Goal: Task Accomplishment & Management: Manage account settings

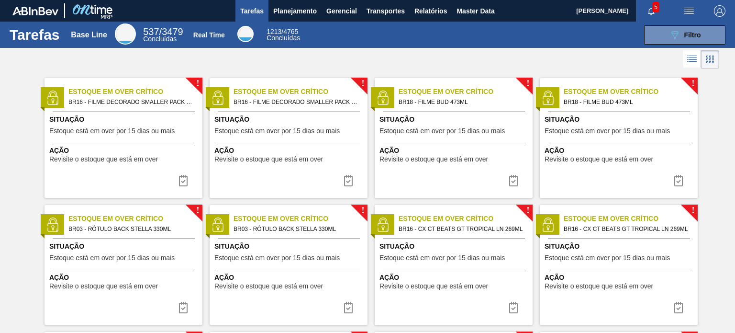
click at [325, 55] on div at bounding box center [367, 59] width 735 height 23
click at [292, 10] on span "Planejamento" at bounding box center [295, 10] width 44 height 11
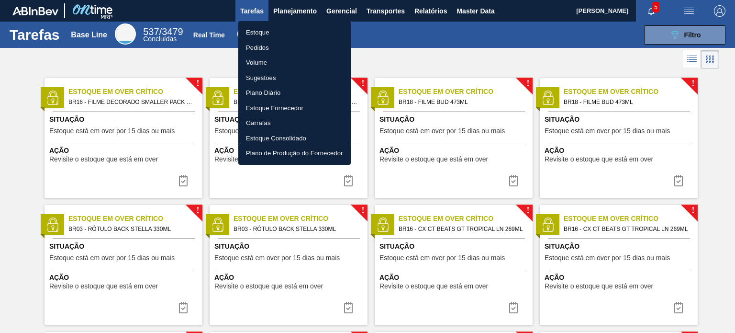
click at [276, 26] on li "Estoque" at bounding box center [294, 32] width 112 height 15
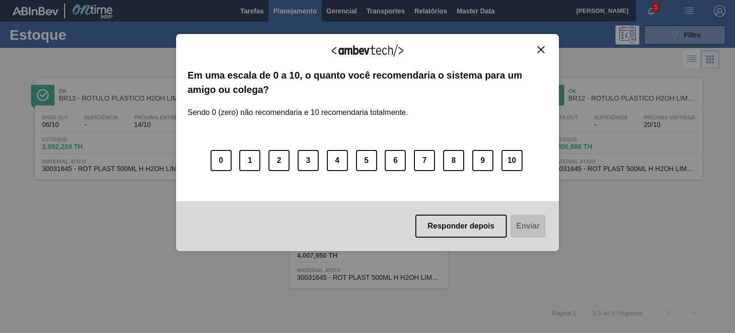
click at [542, 46] on img "Close" at bounding box center [540, 49] width 7 height 7
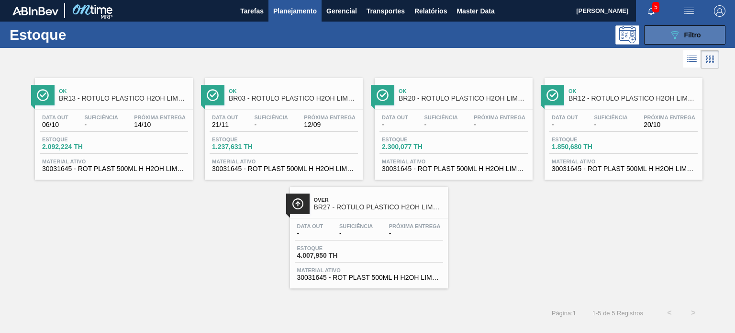
click at [646, 33] on button "089F7B8B-B2A5-4AFE-B5C0-19BA573D28AC Filtro" at bounding box center [684, 34] width 81 height 19
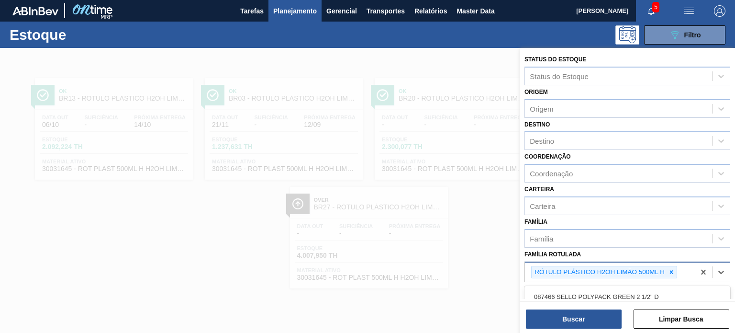
click at [677, 274] on div "RÓTULO PLÁSTICO H2OH LIMÃO 500ML H" at bounding box center [610, 272] width 170 height 20
click at [672, 272] on icon at bounding box center [671, 272] width 7 height 7
paste Rotulada "FILME STRETCH 23MICRA"
type Rotulada "FILME STRETCH 23MICRA"
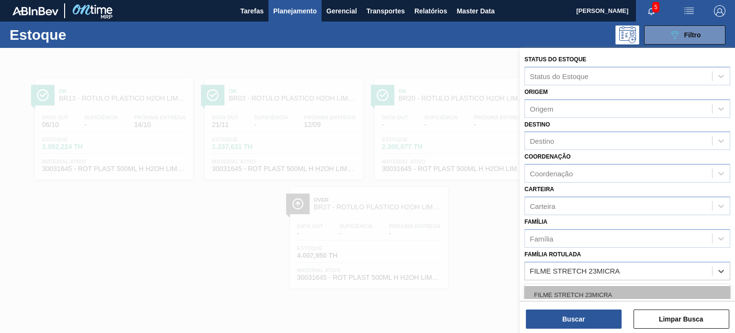
click at [605, 289] on div "FILME STRETCH 23MICRA" at bounding box center [628, 295] width 206 height 18
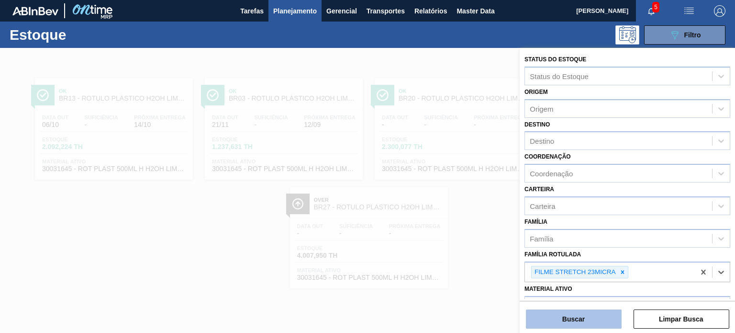
click at [589, 322] on button "Buscar" at bounding box center [574, 318] width 96 height 19
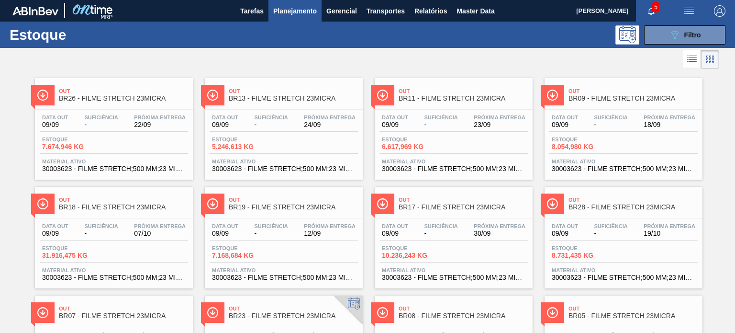
drag, startPoint x: 280, startPoint y: 110, endPoint x: 252, endPoint y: 63, distance: 54.5
click at [252, 63] on div at bounding box center [359, 59] width 719 height 23
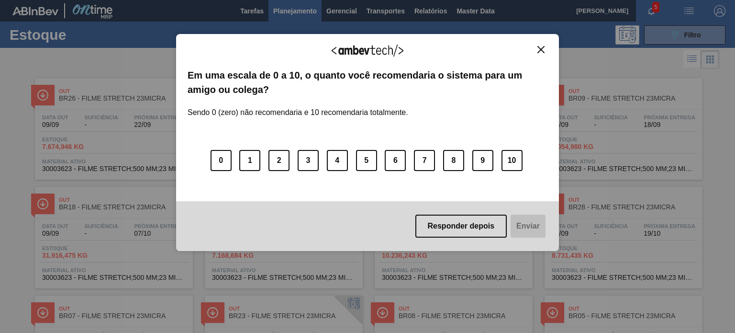
click at [544, 49] on img "Close" at bounding box center [540, 49] width 7 height 7
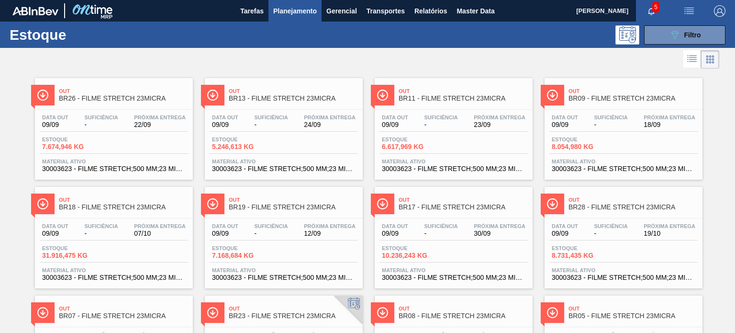
click at [689, 42] on button "089F7B8B-B2A5-4AFE-B5C0-19BA573D28AC Filtro" at bounding box center [684, 34] width 81 height 19
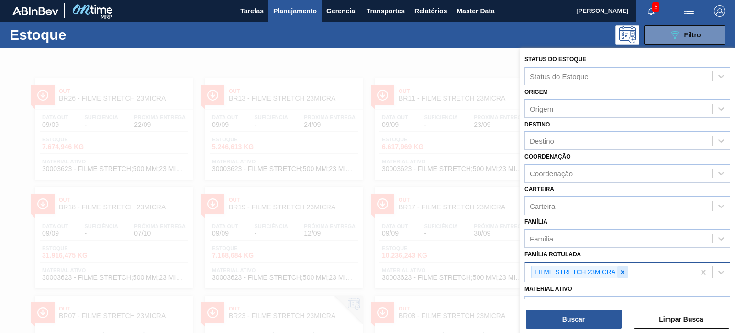
click at [620, 270] on icon at bounding box center [622, 272] width 7 height 7
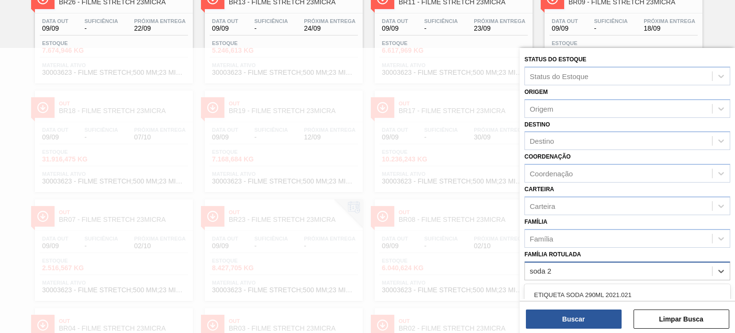
type Rotulada "soda 2l"
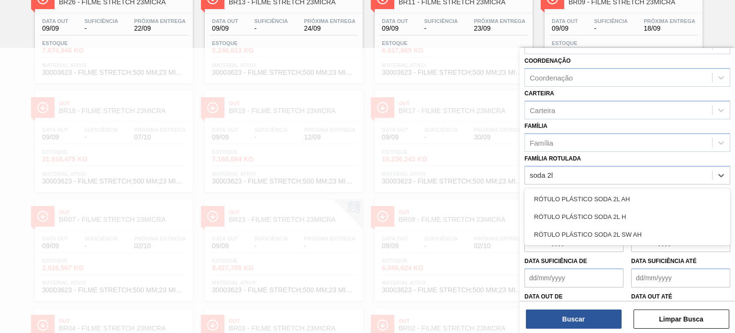
click at [623, 213] on div "RÓTULO PLÁSTICO SODA 2L H" at bounding box center [628, 217] width 206 height 18
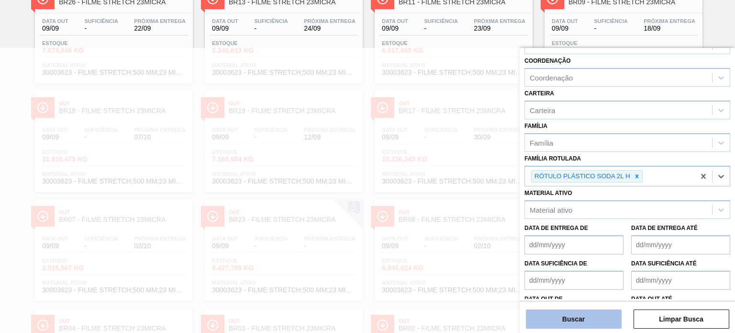
click at [594, 313] on button "Buscar" at bounding box center [574, 318] width 96 height 19
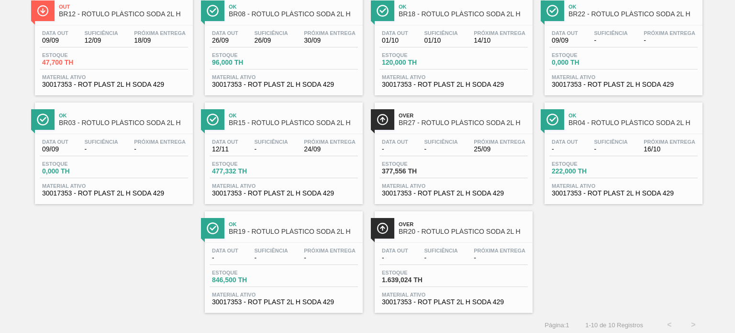
scroll to position [87, 0]
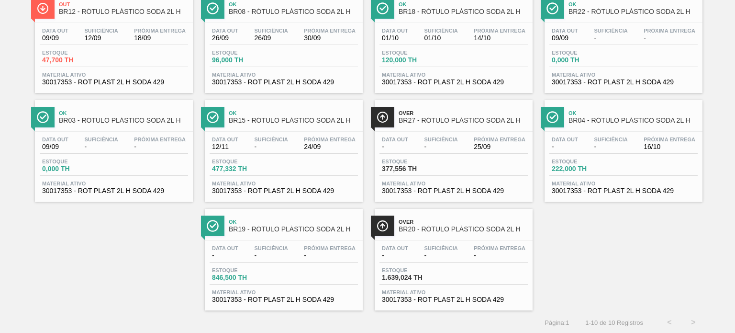
drag, startPoint x: 313, startPoint y: 237, endPoint x: 564, endPoint y: 226, distance: 252.0
click at [564, 226] on div "Out BR12 - RÓTULO PLÁSTICO SODA 2L H Data out 09/09 Suficiência 12/09 Próxima E…" at bounding box center [367, 147] width 735 height 326
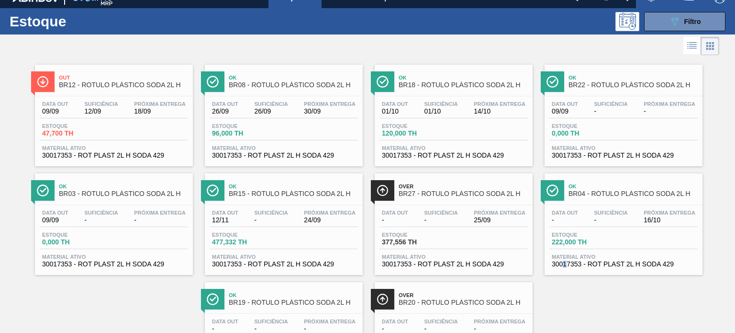
scroll to position [0, 0]
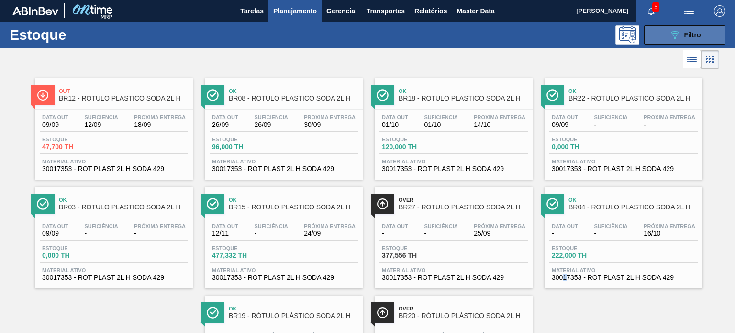
click at [657, 37] on button "089F7B8B-B2A5-4AFE-B5C0-19BA573D28AC Filtro" at bounding box center [684, 34] width 81 height 19
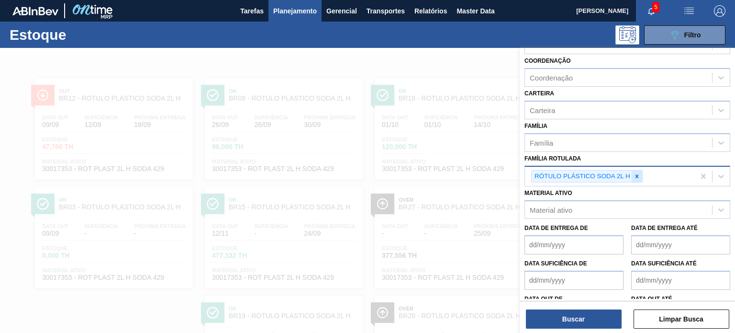
click at [639, 173] on icon at bounding box center [637, 176] width 7 height 7
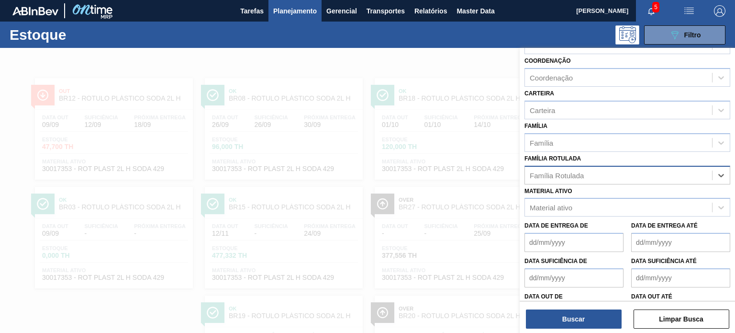
paste Rotulada "FILME STRETCH 23MICRA"
type Rotulada "FILME STRETCH 23MICRA"
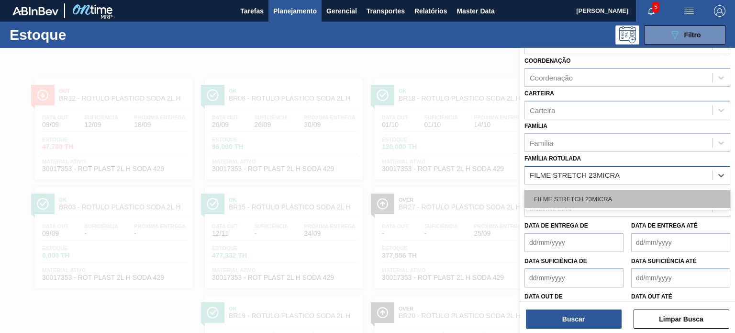
click at [602, 190] on div "FILME STRETCH 23MICRA" at bounding box center [628, 199] width 206 height 18
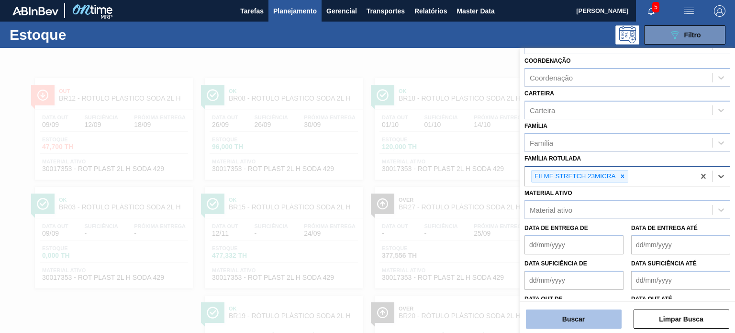
click at [594, 320] on button "Buscar" at bounding box center [574, 318] width 96 height 19
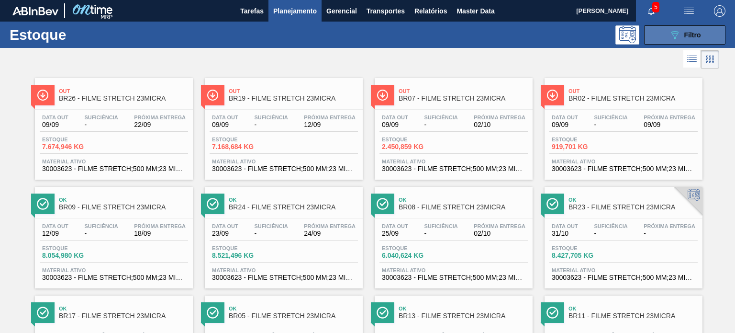
click at [674, 39] on icon "089F7B8B-B2A5-4AFE-B5C0-19BA573D28AC" at bounding box center [674, 34] width 11 height 11
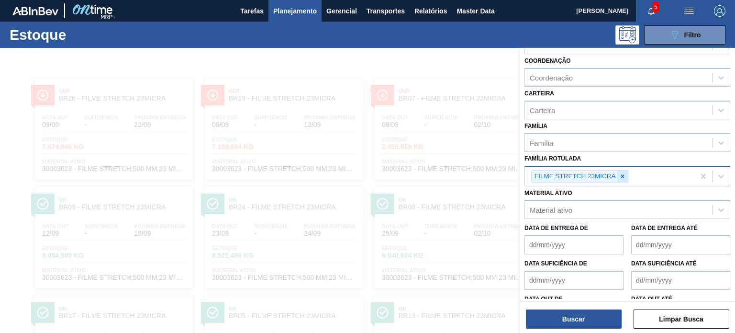
click at [618, 179] on div at bounding box center [622, 176] width 11 height 12
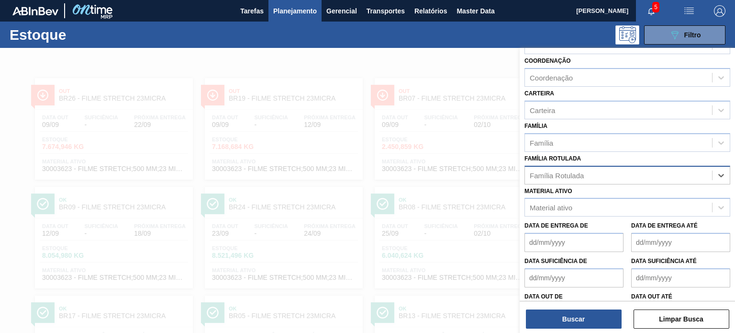
paste Rotulada "FILME LISO 860X45"
type Rotulada "FILME LISO 860X45"
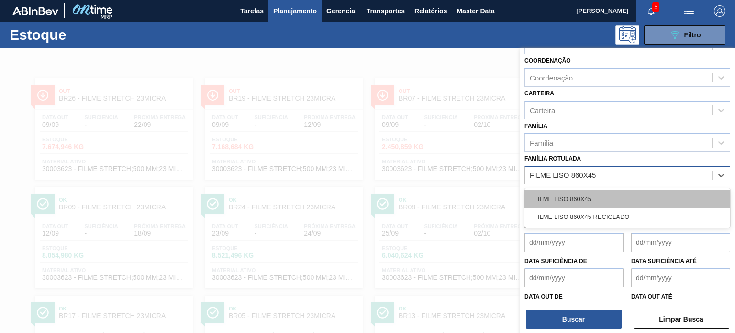
click at [607, 192] on div "FILME LISO 860X45" at bounding box center [628, 199] width 206 height 18
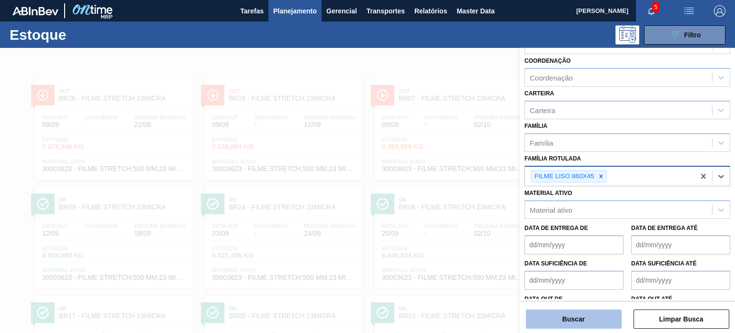
click at [594, 318] on button "Buscar" at bounding box center [574, 318] width 96 height 19
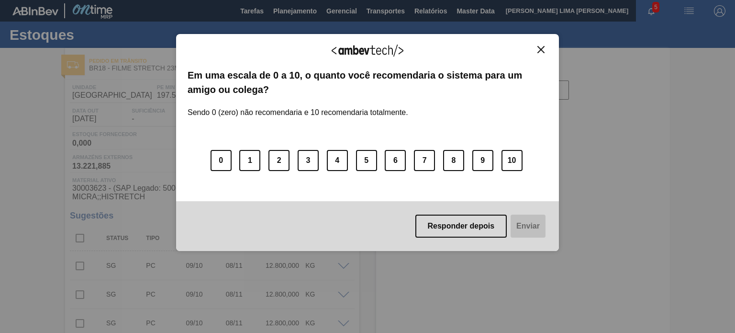
click at [542, 50] on img "Close" at bounding box center [540, 49] width 7 height 7
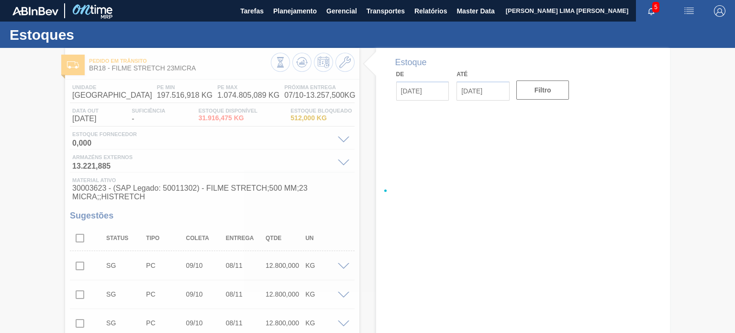
type input "[DATE]"
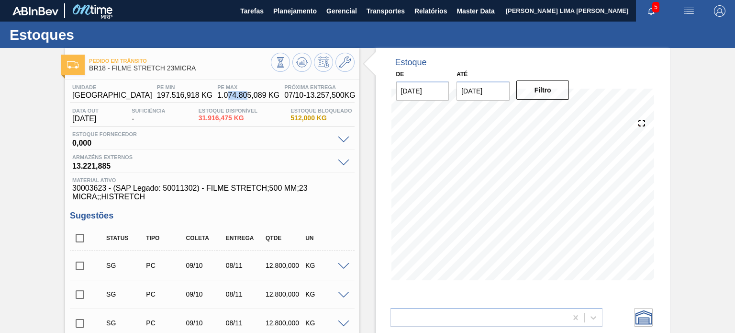
drag, startPoint x: 213, startPoint y: 97, endPoint x: 228, endPoint y: 97, distance: 15.8
click at [228, 97] on span "1.074.805,089 KG" at bounding box center [248, 95] width 62 height 9
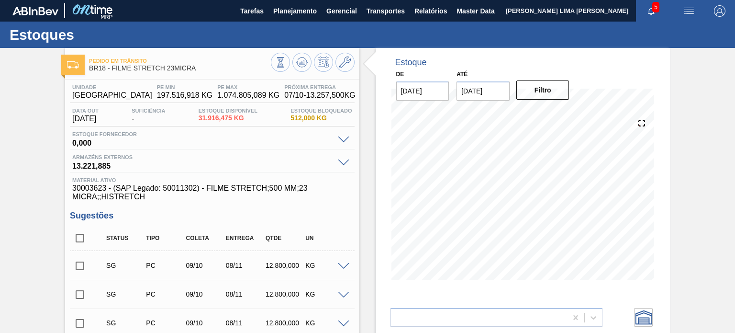
drag, startPoint x: 496, startPoint y: 82, endPoint x: 501, endPoint y: 87, distance: 7.1
click at [496, 82] on input "23/09/2025" at bounding box center [483, 90] width 53 height 19
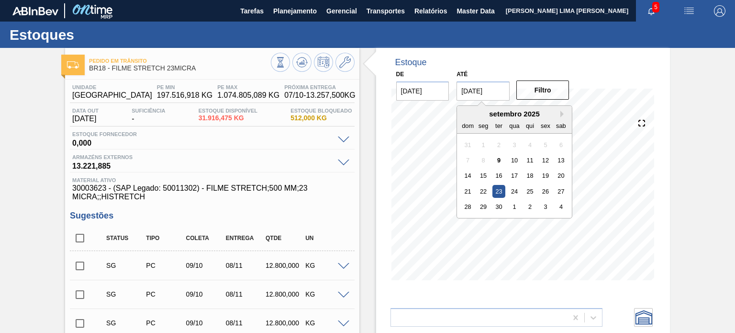
click at [558, 112] on div "setembro 2025" at bounding box center [514, 114] width 115 height 8
click at [560, 112] on button "Next Month" at bounding box center [563, 114] width 7 height 7
click at [562, 113] on button "Next Month" at bounding box center [563, 114] width 7 height 7
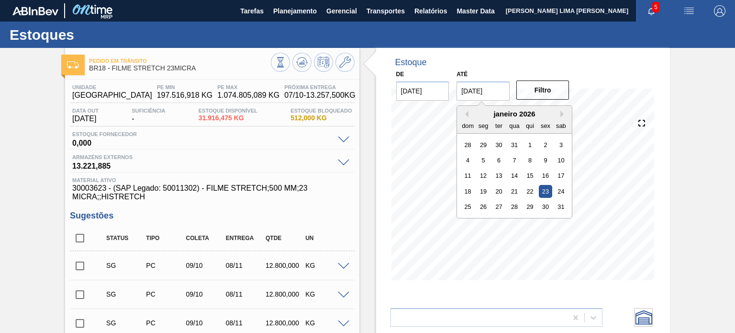
click at [561, 200] on div "25 26 27 28 29 30 31" at bounding box center [514, 206] width 109 height 15
click at [561, 201] on div "31" at bounding box center [561, 206] width 13 height 13
type input "31/01/2026"
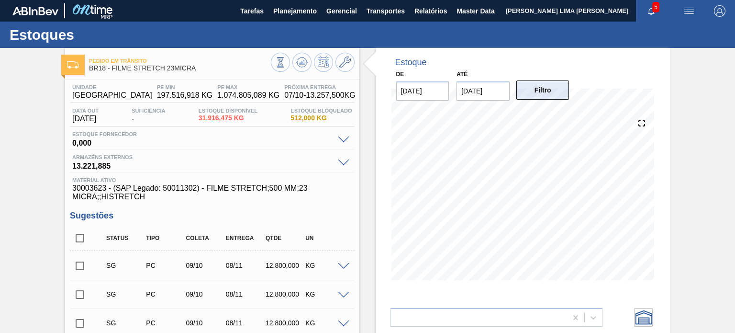
click at [544, 91] on button "Filtro" at bounding box center [542, 89] width 53 height 19
click at [219, 91] on span "1.074.805,089 KG" at bounding box center [248, 95] width 62 height 9
click at [165, 91] on span "197.516,918 KG" at bounding box center [185, 95] width 56 height 9
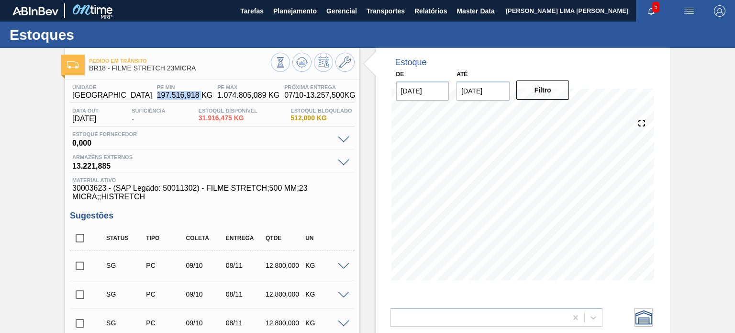
click at [165, 91] on span "197.516,918 KG" at bounding box center [185, 95] width 56 height 9
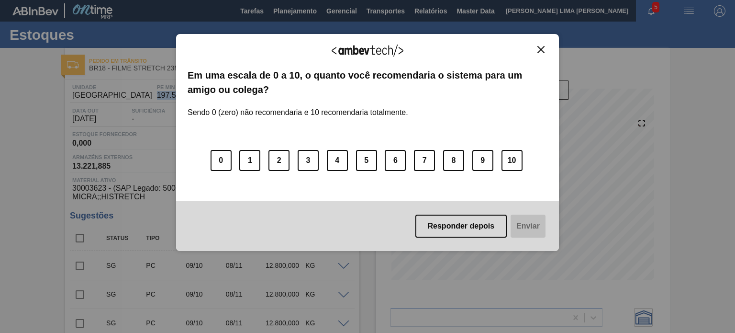
click at [544, 47] on img "Close" at bounding box center [540, 49] width 7 height 7
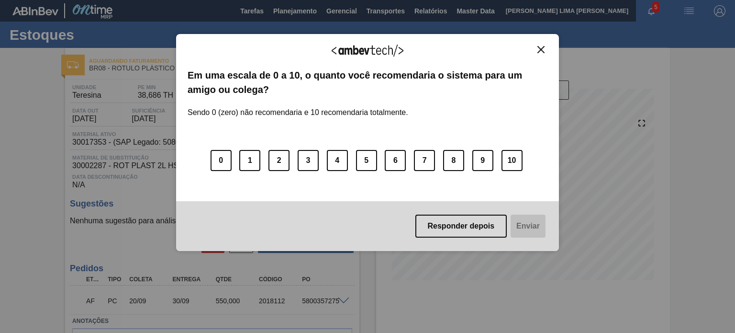
click at [540, 49] on img "Close" at bounding box center [540, 49] width 7 height 7
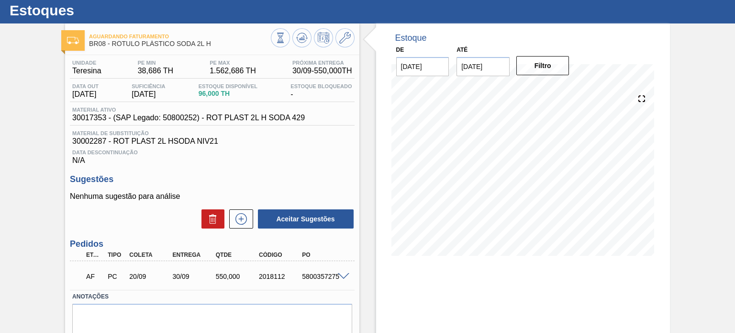
scroll to position [48, 0]
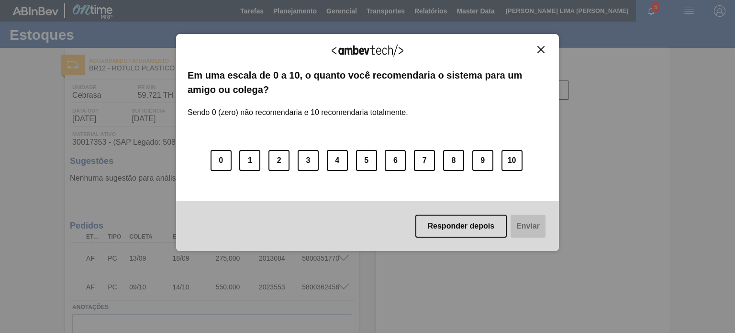
click at [543, 47] on img "Close" at bounding box center [540, 49] width 7 height 7
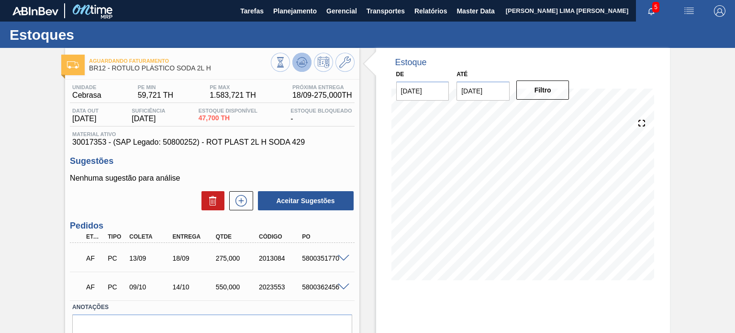
click at [305, 62] on icon at bounding box center [301, 61] width 11 height 11
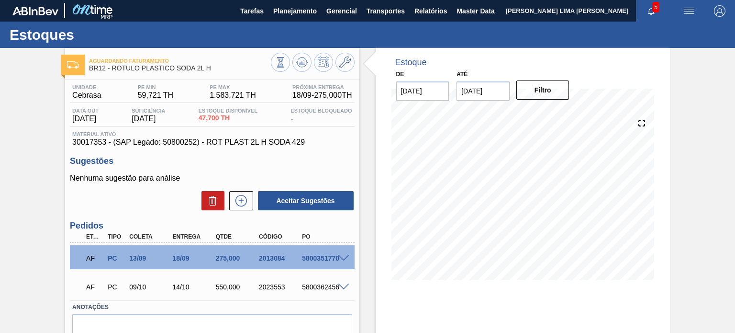
click at [90, 142] on span "30017353 - (SAP Legado: 50800252) - ROT PLAST 2L H SODA 429" at bounding box center [212, 142] width 280 height 9
copy span "30017353"
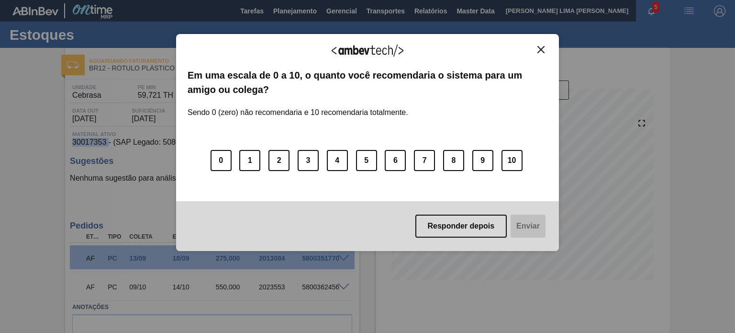
click at [537, 51] on img "Close" at bounding box center [540, 49] width 7 height 7
click at [539, 45] on button "Close" at bounding box center [541, 49] width 13 height 8
click at [539, 46] on img "Close" at bounding box center [540, 49] width 7 height 7
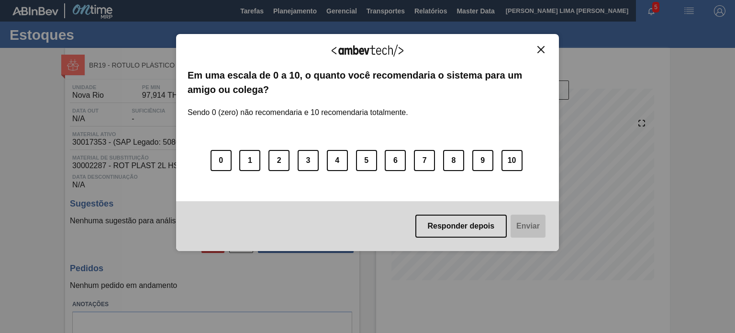
click at [540, 45] on div "Agradecemos seu feedback! Em uma escala de 0 a 10, o quanto você recomendaria o…" at bounding box center [367, 142] width 383 height 217
click at [539, 46] on img "Close" at bounding box center [540, 49] width 7 height 7
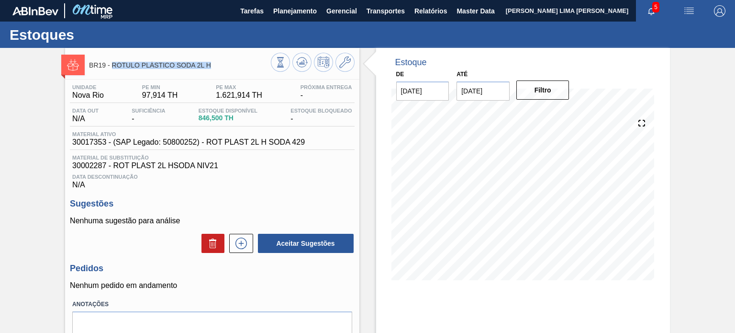
drag, startPoint x: 216, startPoint y: 72, endPoint x: 112, endPoint y: 65, distance: 105.1
click at [112, 65] on div "BR19 - RÓTULO PLÁSTICO SODA 2L H" at bounding box center [179, 65] width 181 height 22
copy span "RÓTULO PLÁSTICO SODA 2L H"
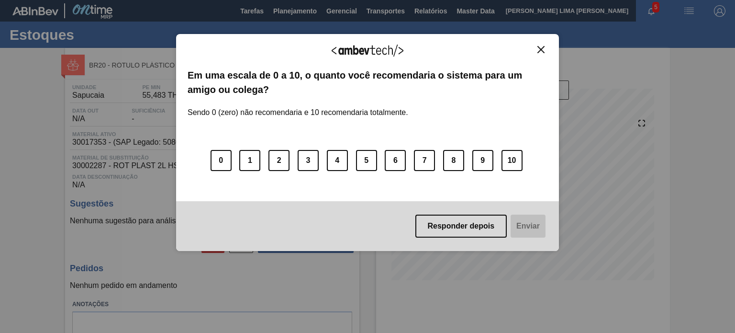
drag, startPoint x: 542, startPoint y: 43, endPoint x: 525, endPoint y: 54, distance: 20.4
click at [541, 43] on div "Agradecemos seu feedback! Em uma escala de 0 a 10, o quanto você recomendaria o…" at bounding box center [367, 142] width 383 height 217
click at [540, 47] on img "Close" at bounding box center [540, 49] width 7 height 7
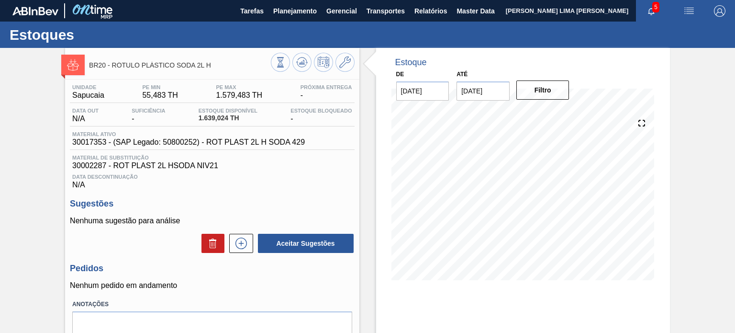
click at [213, 120] on span "1.639,024 TH" at bounding box center [228, 117] width 59 height 7
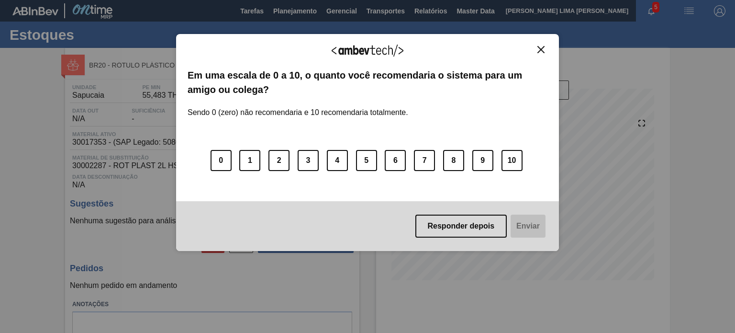
click at [551, 49] on div "Agradecemos seu feedback! Em uma escala de 0 a 10, o quanto você recomendaria o…" at bounding box center [367, 142] width 383 height 217
click at [543, 46] on img "Close" at bounding box center [540, 49] width 7 height 7
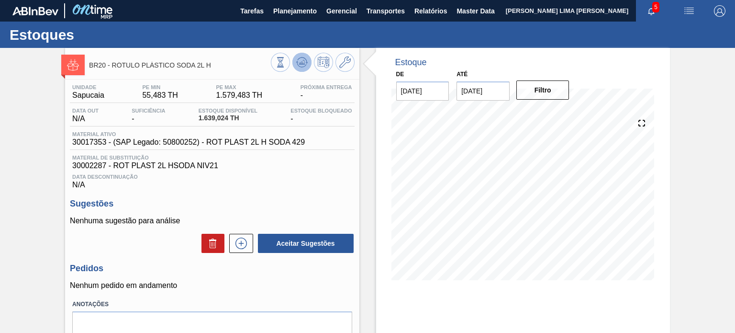
click at [298, 65] on icon at bounding box center [301, 61] width 11 height 11
click at [206, 119] on span "1.639,024 TH" at bounding box center [228, 117] width 59 height 7
click at [388, 157] on div "10/09 Projeção de Estoque 1,639.024 Nec.SAP 0 Política Objetiva 360.283" at bounding box center [523, 198] width 271 height 191
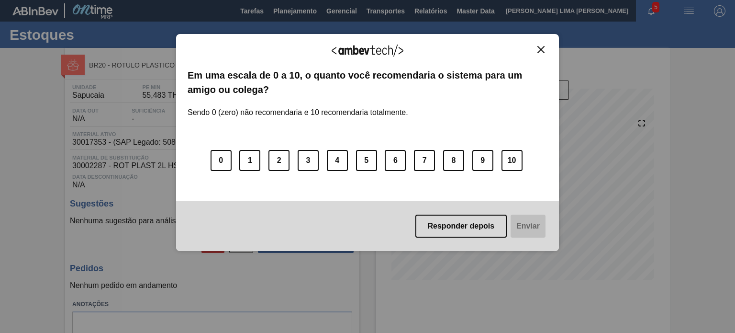
click at [540, 48] on img "Close" at bounding box center [540, 49] width 7 height 7
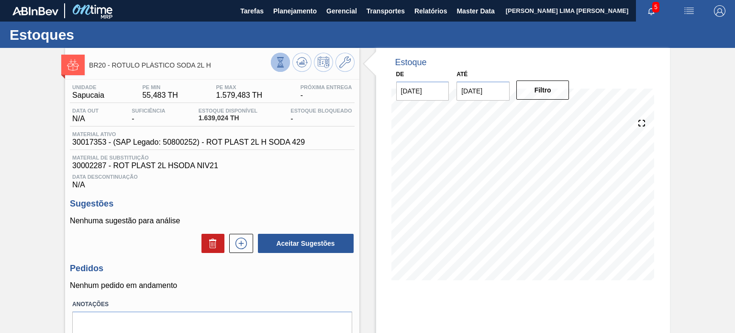
click at [276, 68] on button at bounding box center [280, 62] width 19 height 19
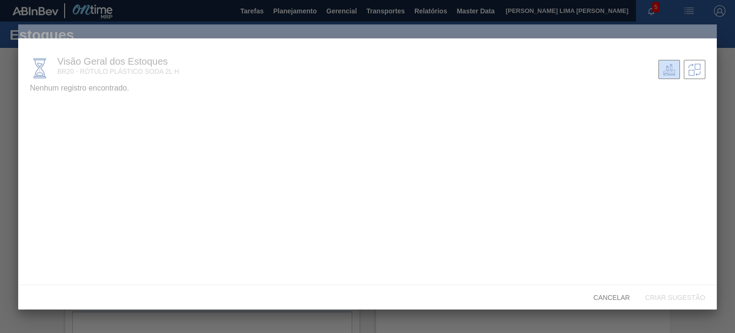
click at [41, 117] on div at bounding box center [367, 166] width 698 height 285
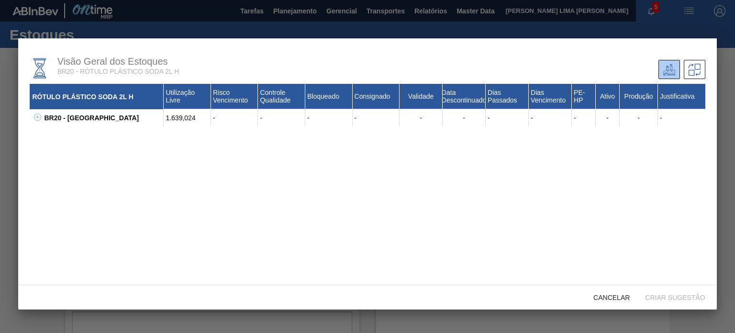
click at [42, 116] on div "BR20 - Sapucaia" at bounding box center [103, 117] width 122 height 17
click at [40, 116] on icon at bounding box center [37, 116] width 7 height 7
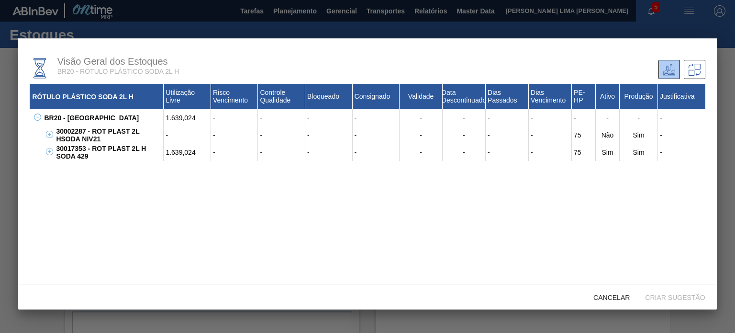
click at [71, 149] on div "30017353 - ROT PLAST 2L H SODA 429" at bounding box center [109, 152] width 110 height 17
copy div "30017353"
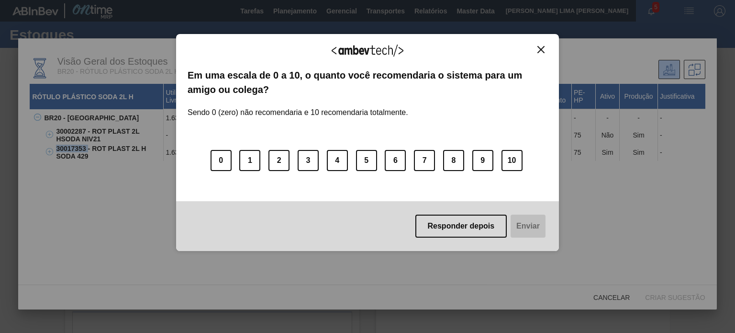
click at [543, 46] on img "Close" at bounding box center [540, 49] width 7 height 7
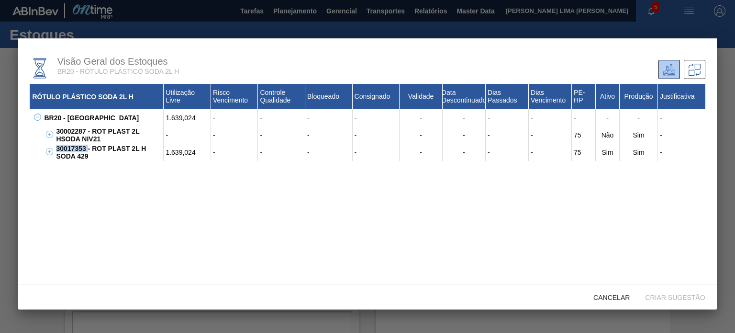
click at [605, 293] on span "Cancelar" at bounding box center [612, 297] width 52 height 8
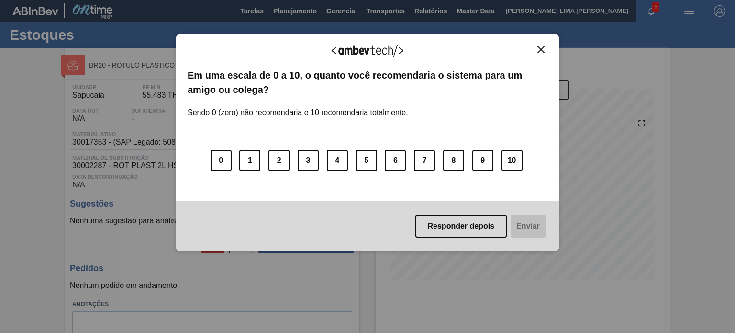
click at [539, 46] on img "Close" at bounding box center [540, 49] width 7 height 7
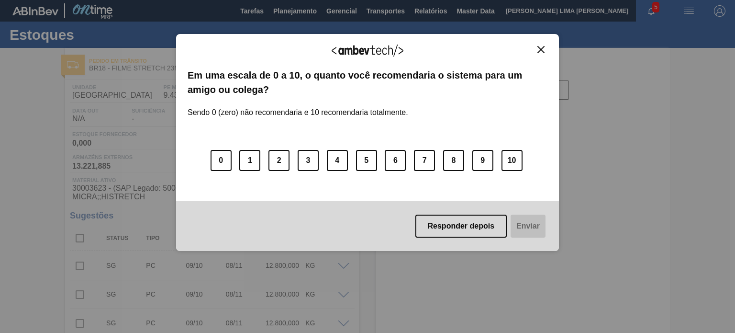
type input "[DATE]"
click at [546, 47] on button "Close" at bounding box center [541, 49] width 13 height 8
click at [541, 47] on img "Close" at bounding box center [540, 49] width 7 height 7
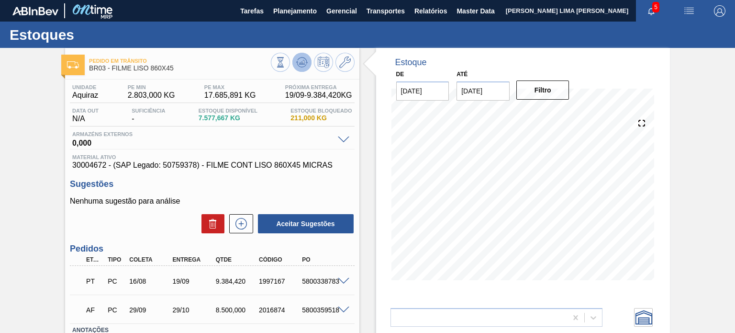
click at [306, 58] on icon at bounding box center [301, 61] width 11 height 11
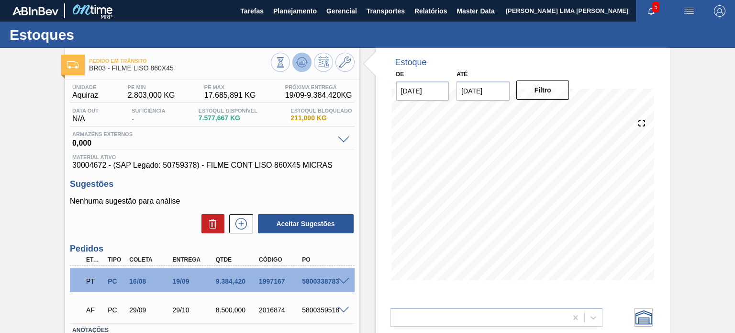
click at [299, 66] on icon at bounding box center [301, 61] width 11 height 11
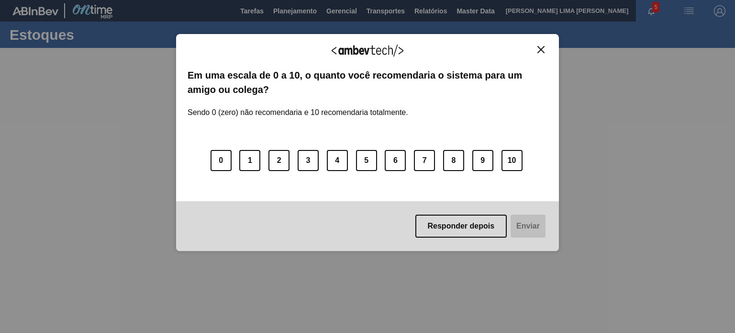
click at [545, 49] on button "Close" at bounding box center [541, 49] width 13 height 8
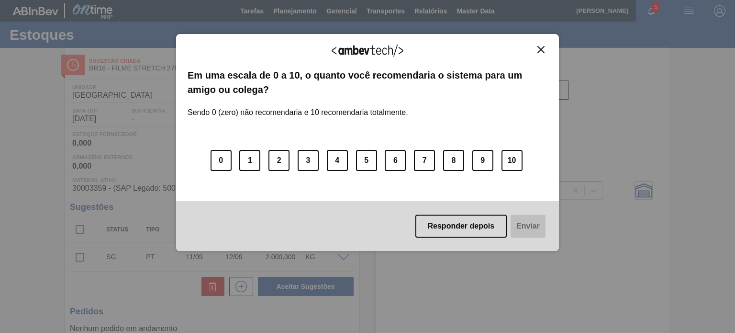
click at [537, 45] on button "Close" at bounding box center [541, 49] width 13 height 8
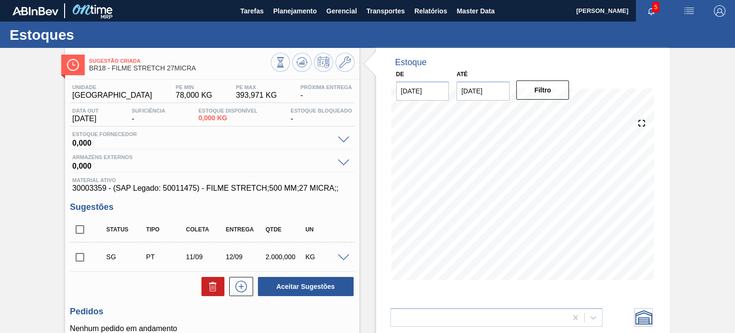
click at [176, 98] on span "78,000 KG" at bounding box center [194, 95] width 37 height 9
click at [339, 70] on button at bounding box center [345, 62] width 19 height 19
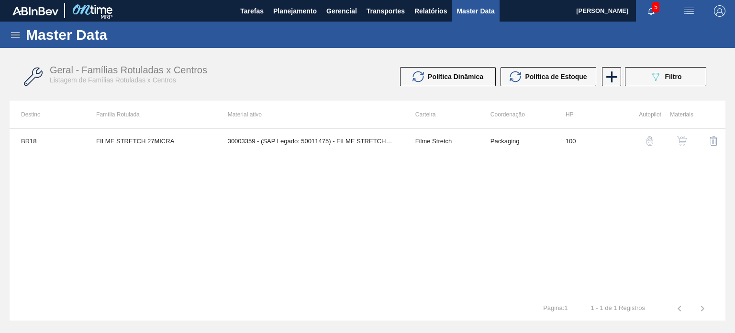
click at [652, 138] on img "button" at bounding box center [650, 141] width 10 height 10
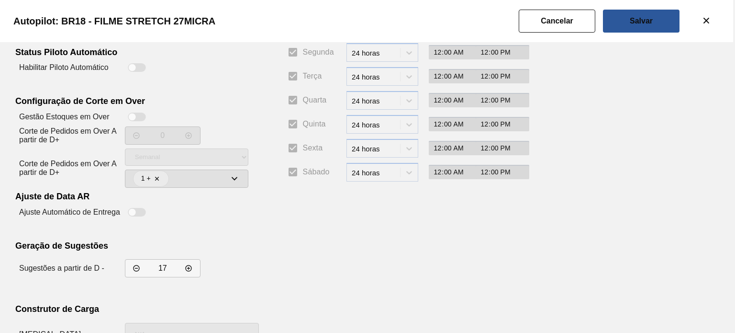
scroll to position [174, 0]
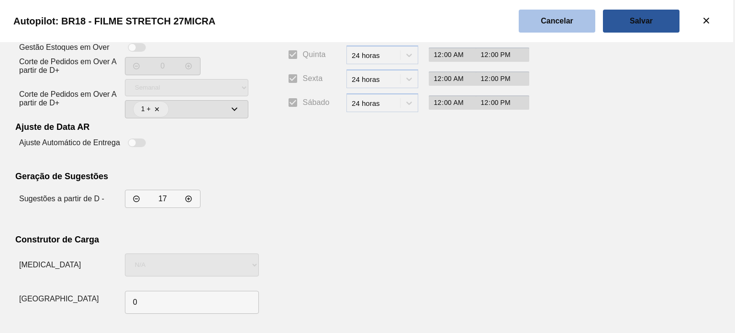
click at [0, 0] on slot "Cancelar" at bounding box center [0, 0] width 0 height 0
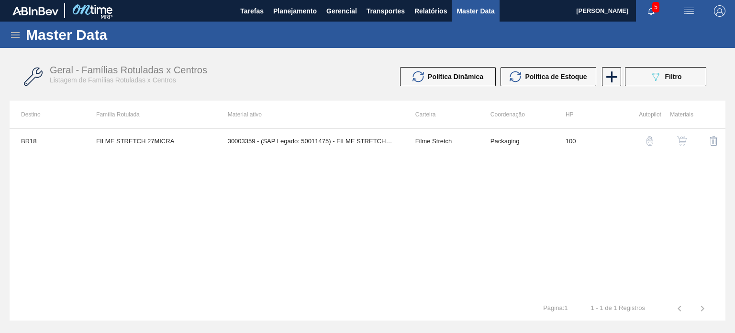
click at [678, 141] on img "button" at bounding box center [682, 141] width 10 height 10
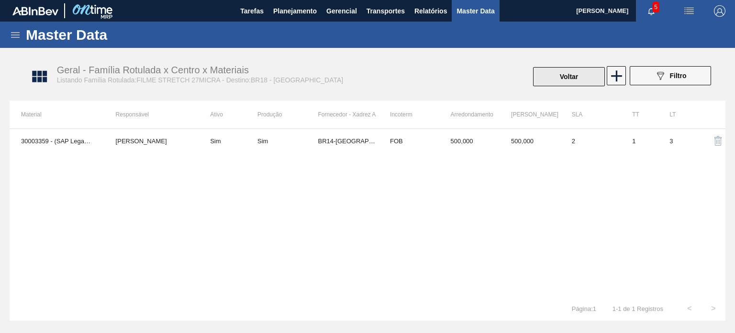
click at [559, 72] on button "Voltar" at bounding box center [569, 76] width 72 height 19
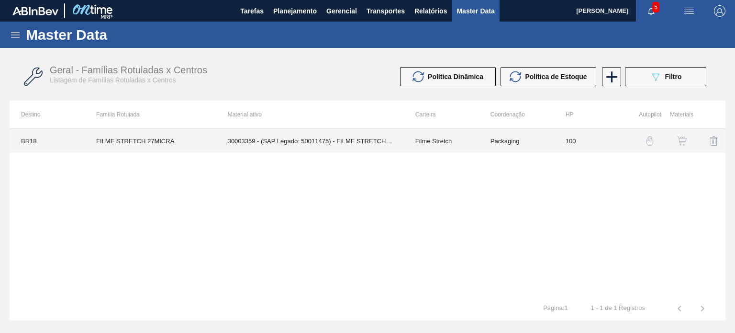
click at [606, 139] on td "100" at bounding box center [591, 141] width 75 height 24
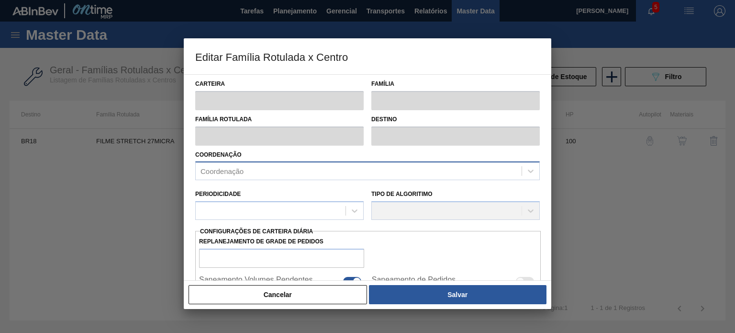
type input "Filme Stretch"
type input "FILME STRETCH 27MICRA"
type input "BR18 - Pernambuco"
type input "100"
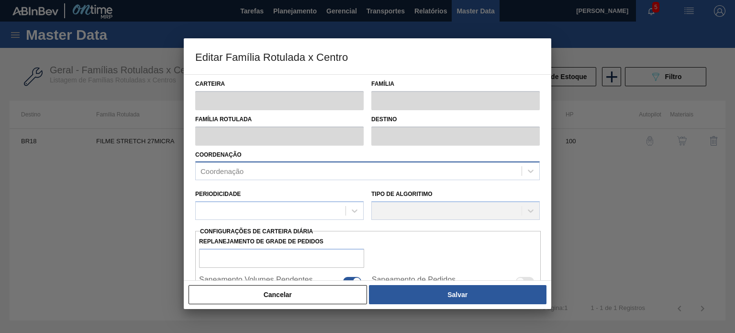
type input "78"
type input "393,971"
type input "75"
type input "312,053"
checkbox input "true"
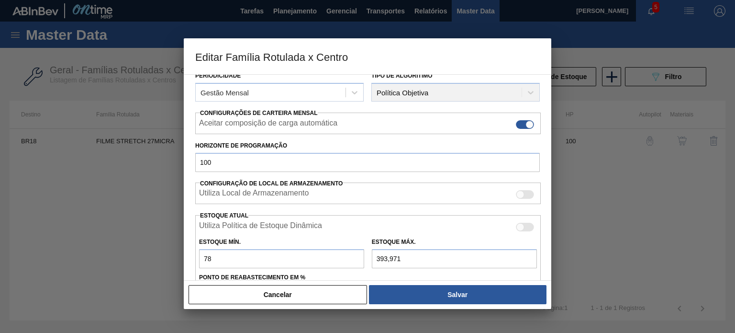
scroll to position [191, 0]
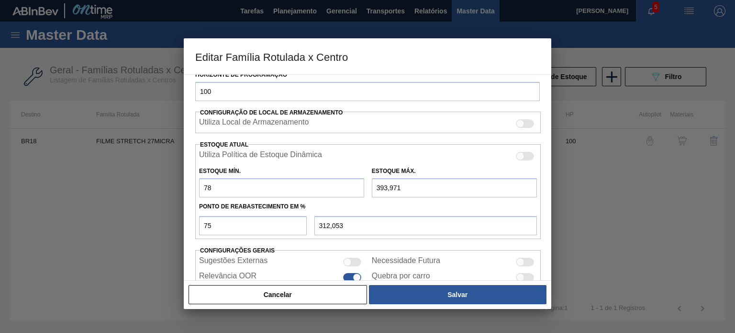
drag, startPoint x: 217, startPoint y: 186, endPoint x: 176, endPoint y: 185, distance: 41.2
click at [178, 185] on div "Editar Família Rotulada x Centro Carteira Filme Stretch Família Filme Stretch F…" at bounding box center [367, 166] width 735 height 333
type input "0"
type input "295,478"
type input "0"
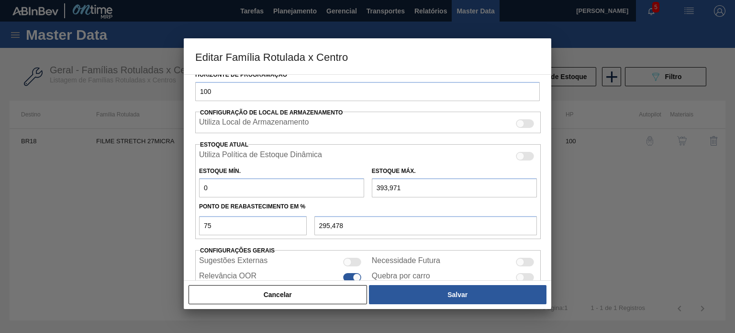
drag, startPoint x: 363, startPoint y: 189, endPoint x: 344, endPoint y: 189, distance: 19.1
click at [353, 189] on div "Estoque Mín. 0 Estoque Máx. 393,971" at bounding box center [368, 179] width 346 height 35
type input "0"
type input "0,000"
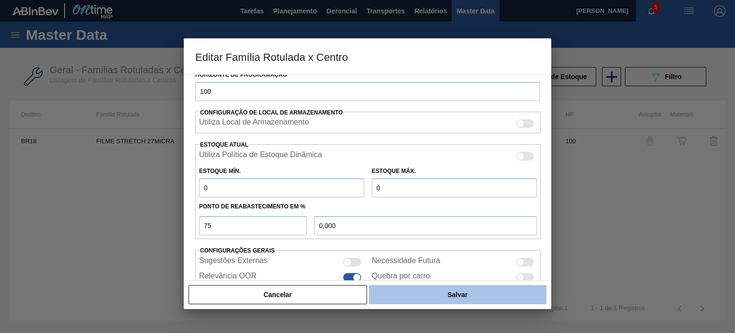
type input "0"
click at [409, 296] on button "Salvar" at bounding box center [458, 294] width 178 height 19
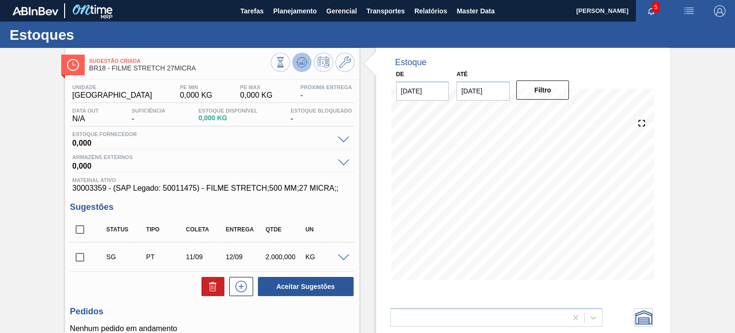
click at [302, 70] on button at bounding box center [301, 62] width 19 height 19
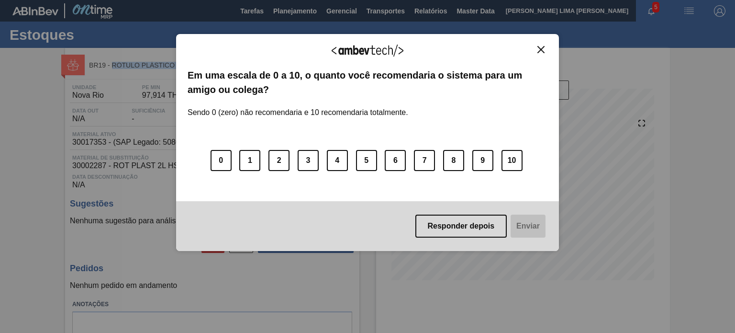
click at [543, 46] on img "Close" at bounding box center [540, 49] width 7 height 7
drag, startPoint x: 272, startPoint y: 237, endPoint x: 253, endPoint y: 221, distance: 24.8
click at [253, 221] on div "Responder depois Enviar" at bounding box center [367, 226] width 383 height 50
click at [544, 51] on img "Close" at bounding box center [540, 49] width 7 height 7
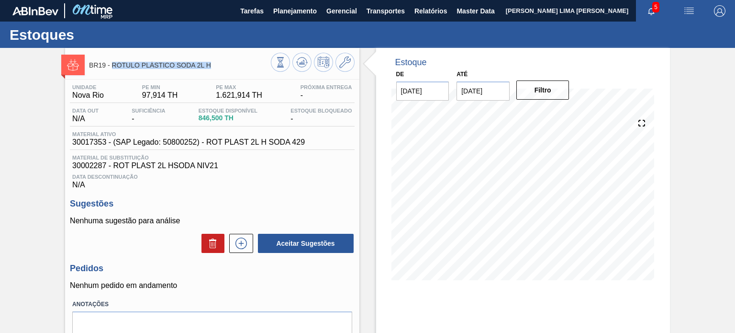
drag, startPoint x: 170, startPoint y: 68, endPoint x: 112, endPoint y: 68, distance: 57.9
click at [112, 68] on span "BR19 - RÓTULO PLÁSTICO SODA 2L H" at bounding box center [179, 65] width 181 height 7
copy span "RÓTULO PLÁSTICO SODA 2L H"
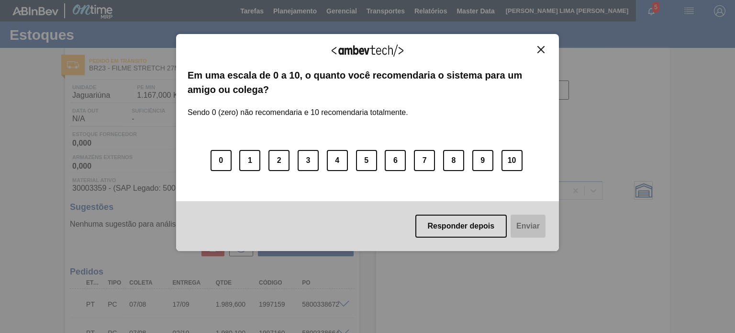
click at [541, 52] on img "Close" at bounding box center [540, 49] width 7 height 7
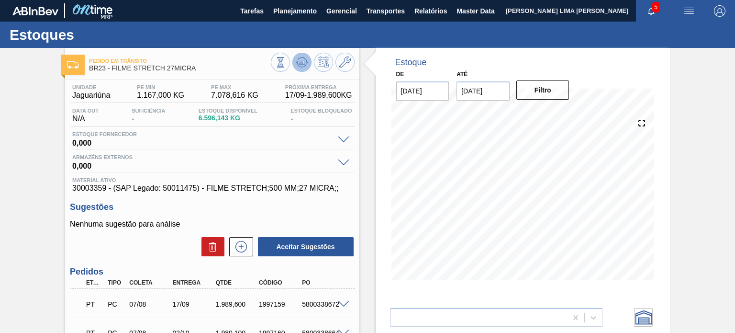
click at [299, 59] on icon at bounding box center [301, 61] width 11 height 11
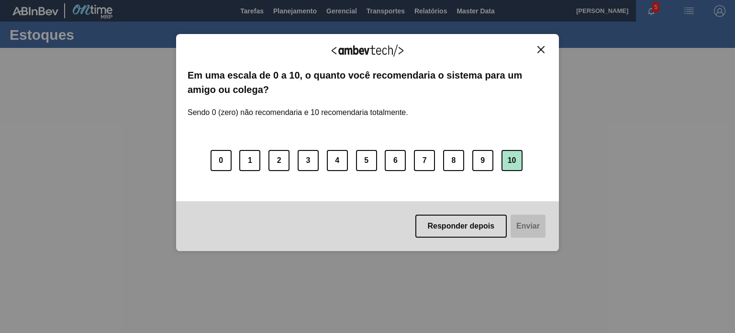
click at [515, 164] on button "10" at bounding box center [512, 160] width 21 height 21
click at [524, 239] on div "Responder depois Enviar" at bounding box center [367, 226] width 383 height 50
drag, startPoint x: 525, startPoint y: 233, endPoint x: 519, endPoint y: 227, distance: 8.1
click at [525, 234] on button "Enviar" at bounding box center [527, 225] width 37 height 23
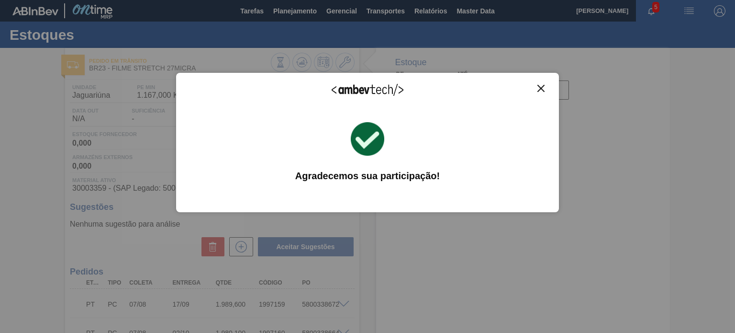
type input "[DATE]"
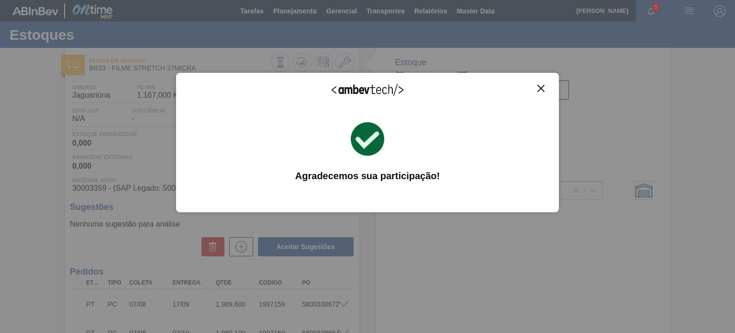
click at [540, 87] on img "Close" at bounding box center [540, 88] width 7 height 7
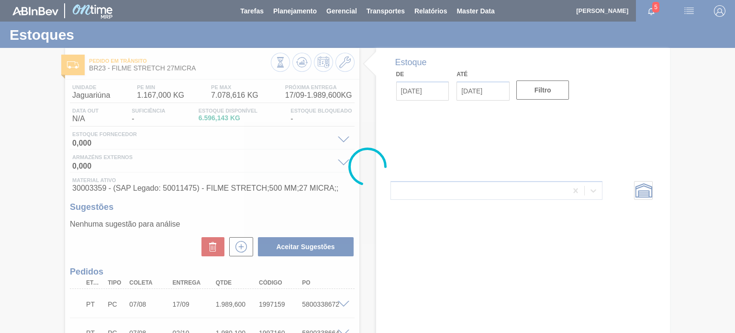
click at [292, 16] on div at bounding box center [367, 166] width 735 height 333
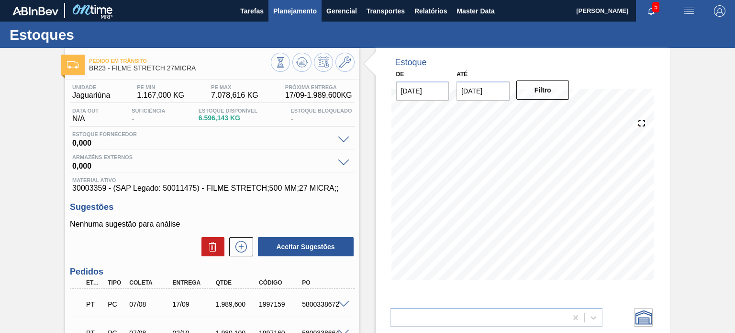
click at [285, 17] on button "Planejamento" at bounding box center [295, 11] width 53 height 22
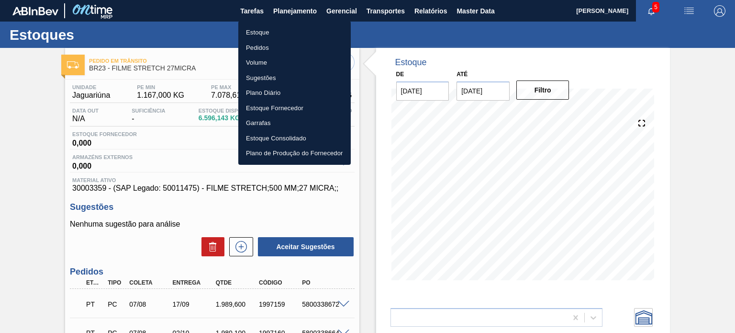
click at [280, 25] on li "Estoque" at bounding box center [294, 32] width 112 height 15
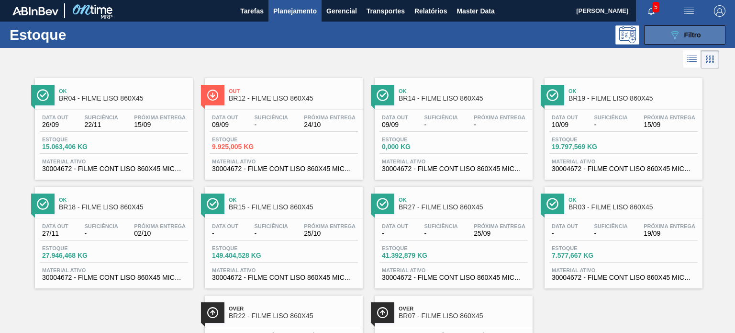
click at [665, 38] on button "089F7B8B-B2A5-4AFE-B5C0-19BA573D28AC Filtro" at bounding box center [684, 34] width 81 height 19
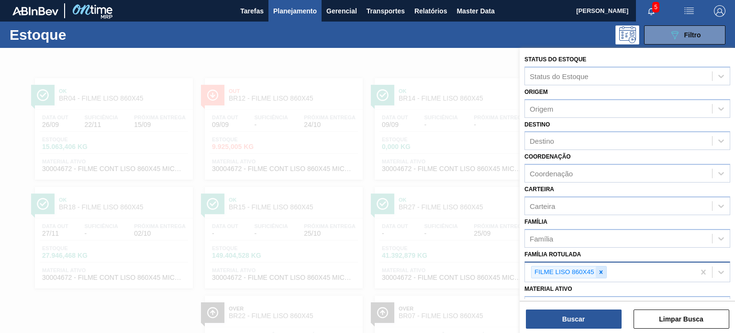
click at [602, 266] on div at bounding box center [601, 272] width 11 height 12
paste Rotulada "RÓTULO PLÁSTICO GCA ZERO 200ML H"
type Rotulada "RÓTULO PLÁSTICO GCA ZERO 200ML H"
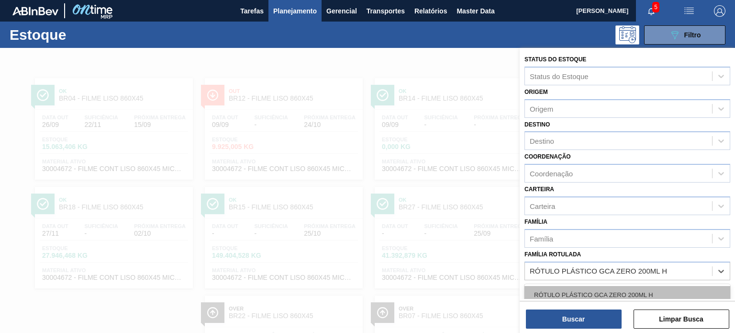
click at [587, 288] on div "RÓTULO PLÁSTICO GCA ZERO 200ML H" at bounding box center [628, 295] width 206 height 18
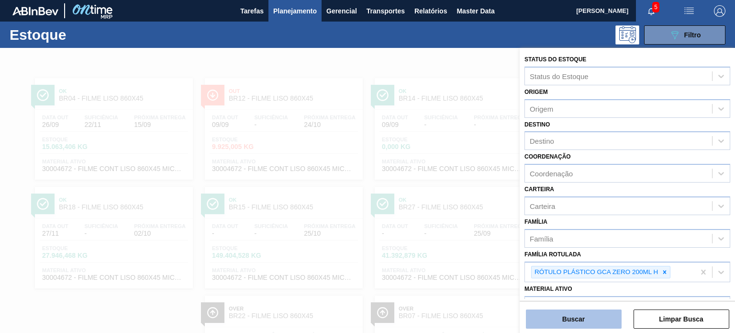
click at [593, 318] on button "Buscar" at bounding box center [574, 318] width 96 height 19
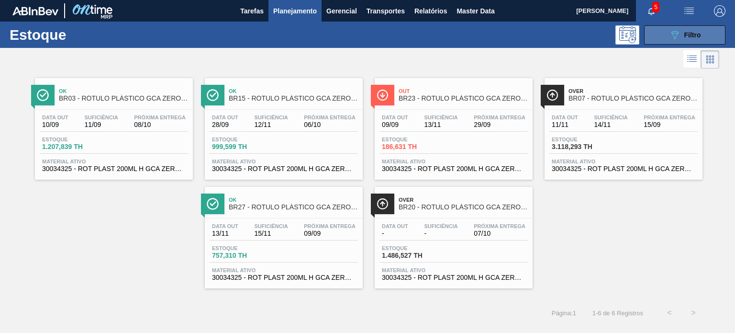
click at [660, 38] on button "089F7B8B-B2A5-4AFE-B5C0-19BA573D28AC Filtro" at bounding box center [684, 34] width 81 height 19
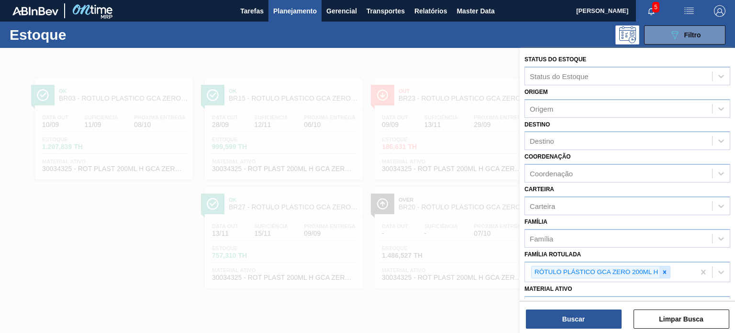
click at [666, 269] on icon at bounding box center [664, 272] width 7 height 7
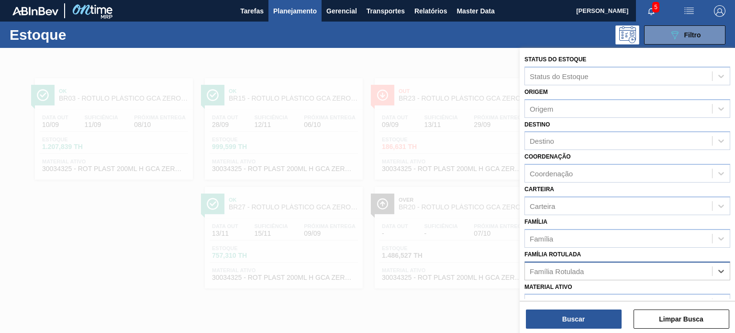
paste Rotulada "RÓTULO PLÁSTICO PC 1L H"
type Rotulada "RÓTULO PLÁSTICO PC 1L H"
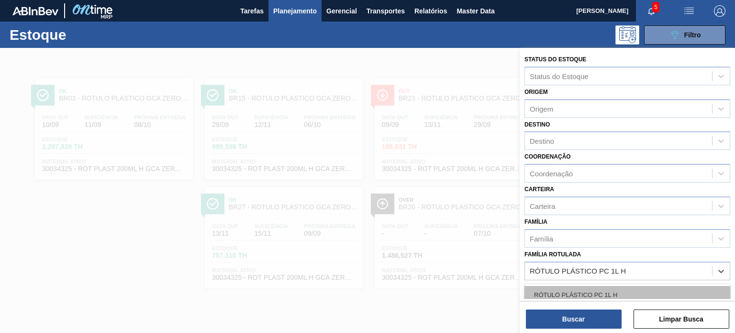
click at [627, 290] on div "RÓTULO PLÁSTICO PC 1L H" at bounding box center [628, 295] width 206 height 18
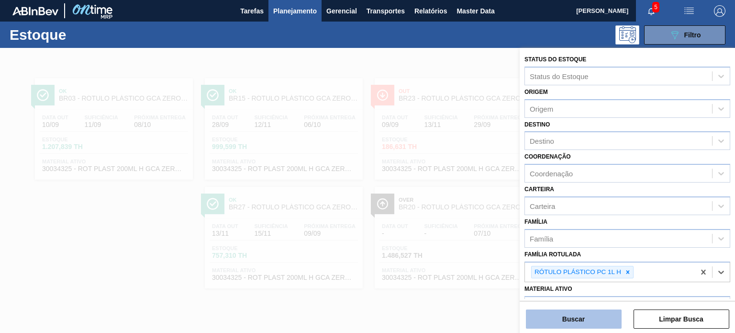
click at [603, 323] on button "Buscar" at bounding box center [574, 318] width 96 height 19
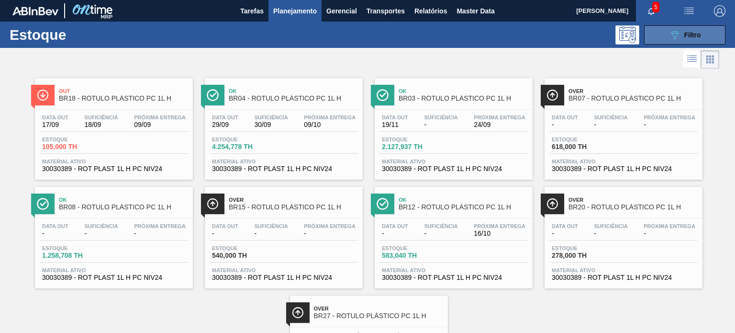
click at [658, 40] on button "089F7B8B-B2A5-4AFE-B5C0-19BA573D28AC Filtro" at bounding box center [684, 34] width 81 height 19
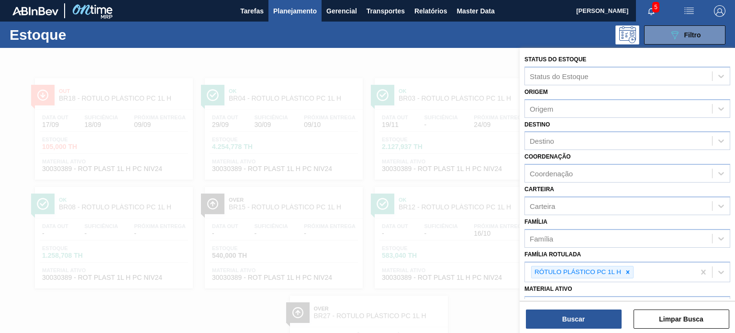
click at [628, 266] on div at bounding box center [628, 272] width 11 height 12
paste Rotulada "RÓTULO PLÁSTICO PC 2L H"
type Rotulada "RÓTULO PLÁSTICO PC 2L H"
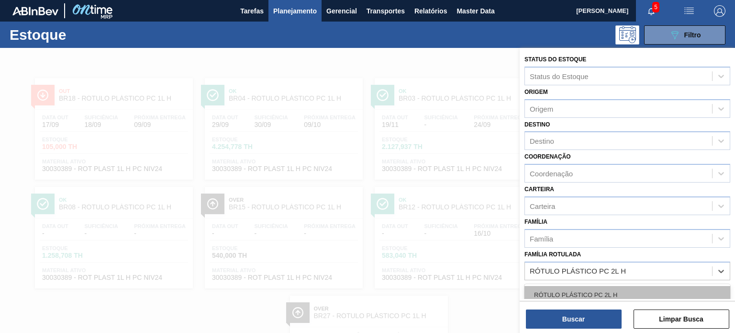
click at [597, 286] on div "RÓTULO PLÁSTICO PC 2L H" at bounding box center [628, 295] width 206 height 18
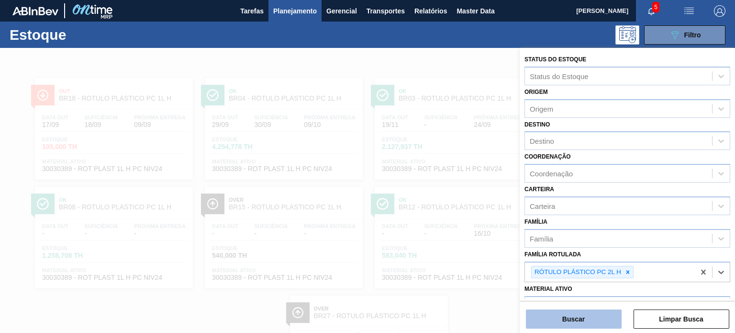
click at [593, 311] on button "Buscar" at bounding box center [574, 318] width 96 height 19
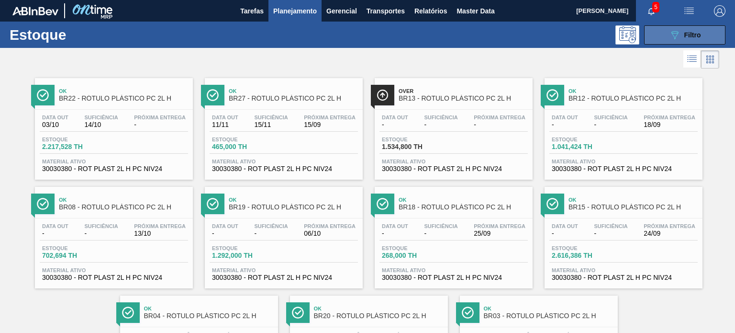
click at [669, 36] on icon "089F7B8B-B2A5-4AFE-B5C0-19BA573D28AC" at bounding box center [674, 34] width 11 height 11
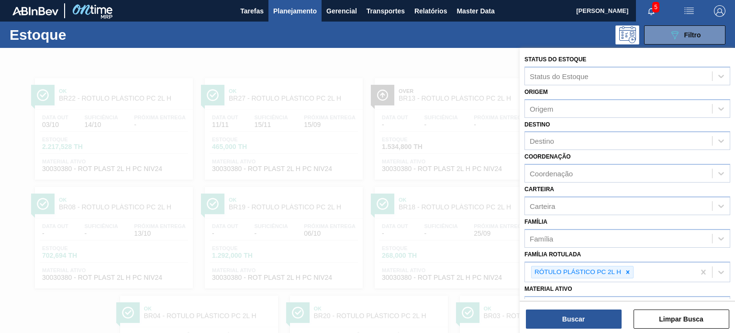
click at [461, 167] on div at bounding box center [367, 214] width 735 height 333
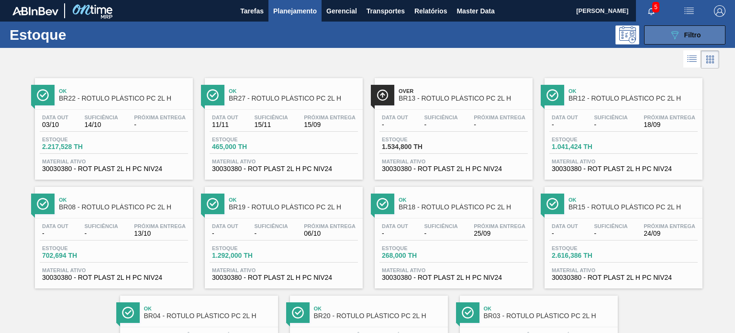
click at [689, 37] on span "Filtro" at bounding box center [692, 35] width 17 height 8
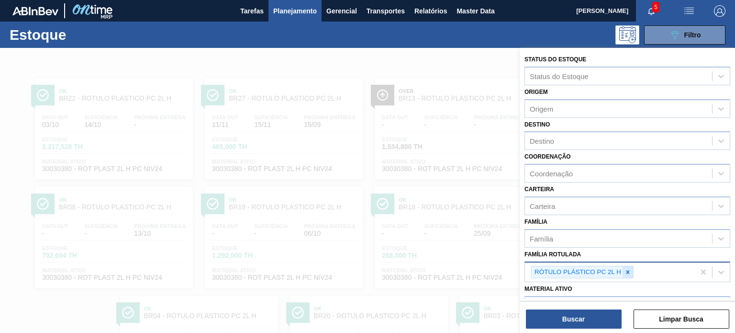
click at [632, 268] on div at bounding box center [628, 272] width 11 height 12
paste Rotulada "RÓTULO PLÁSTICO GCA 2,5L H"
type Rotulada "RÓTULO PLÁSTICO GCA 2,5L H"
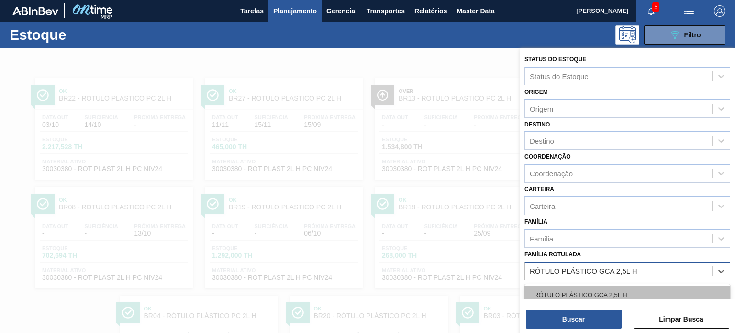
click at [618, 288] on div "RÓTULO PLÁSTICO GCA 2,5L H" at bounding box center [628, 295] width 206 height 18
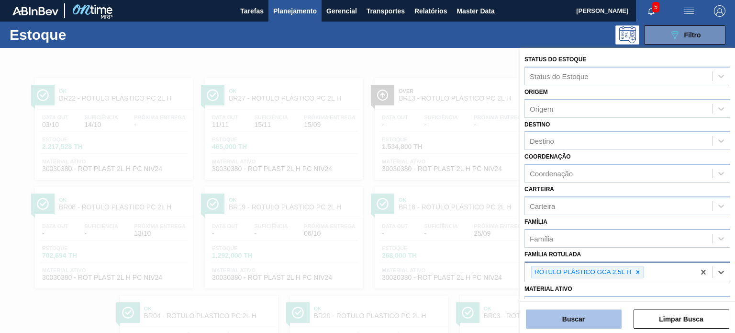
click at [608, 316] on button "Buscar" at bounding box center [574, 318] width 96 height 19
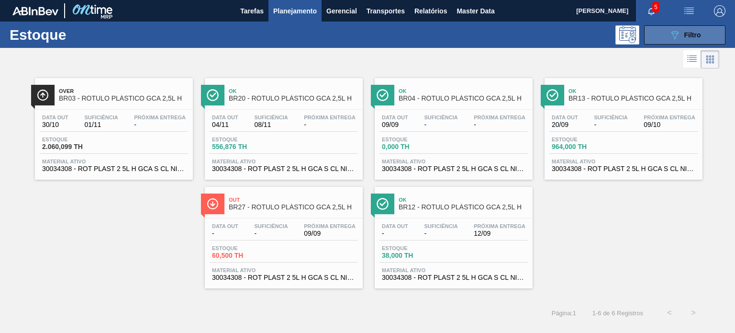
click at [685, 34] on span "Filtro" at bounding box center [692, 35] width 17 height 8
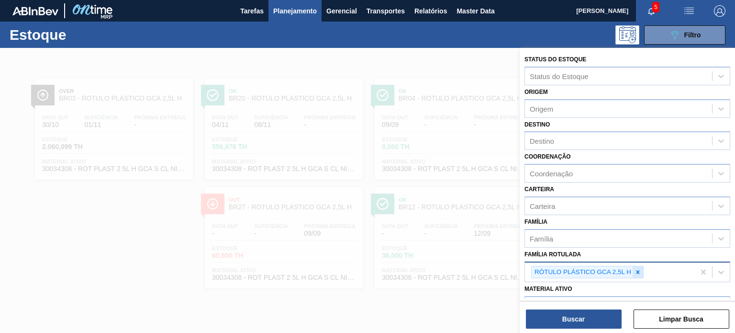
click at [637, 270] on icon at bounding box center [638, 271] width 3 height 3
paste Rotulada "RÓTULO PLÁSTICO GCA 2L H"
type Rotulada "RÓTULO PLÁSTICO GCA 2L H"
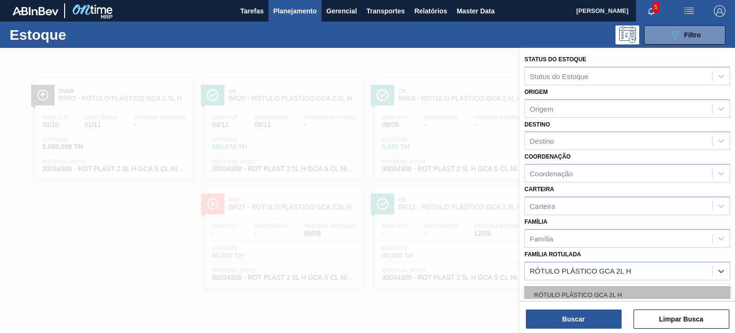
click at [616, 287] on div "RÓTULO PLÁSTICO GCA 2L H" at bounding box center [628, 295] width 206 height 18
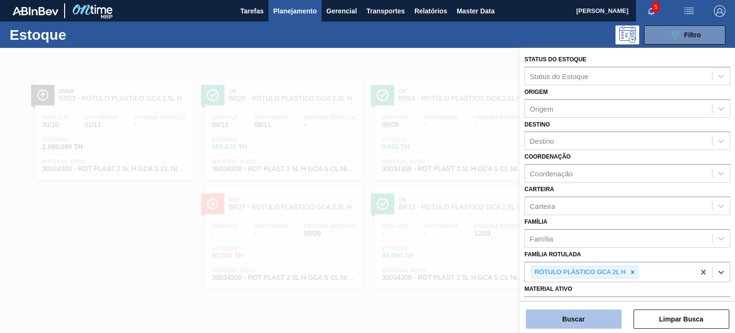
click at [609, 316] on button "Buscar" at bounding box center [574, 318] width 96 height 19
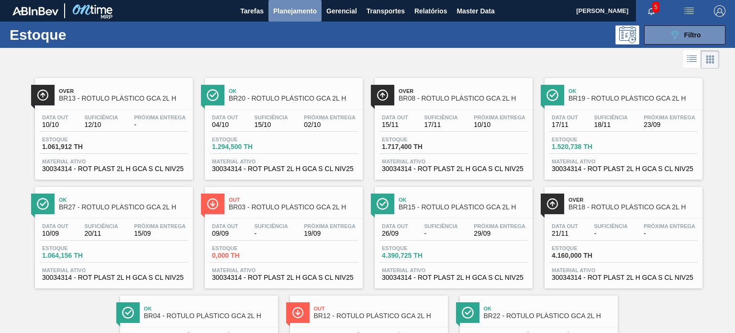
click at [290, 13] on span "Planejamento" at bounding box center [295, 10] width 44 height 11
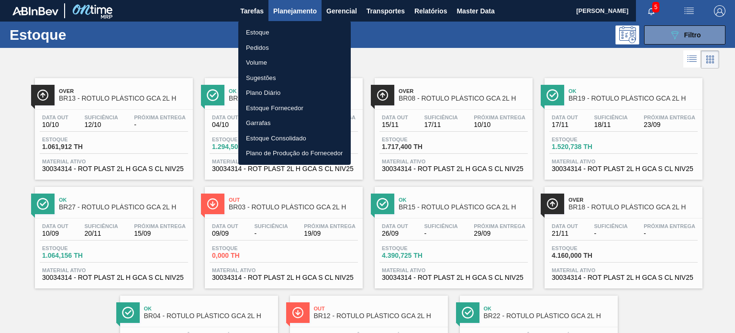
click at [259, 44] on li "Pedidos" at bounding box center [294, 47] width 112 height 15
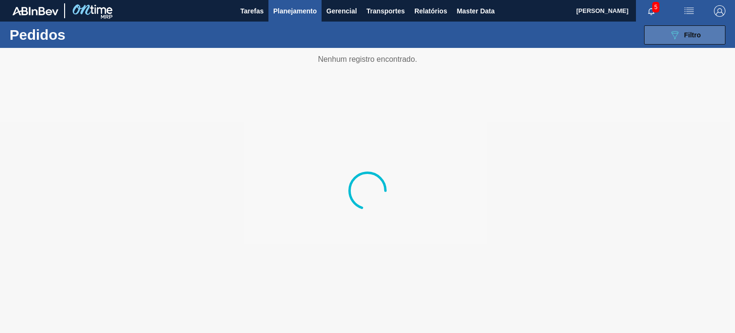
click at [659, 40] on button "089F7B8B-B2A5-4AFE-B5C0-19BA573D28AC Filtro" at bounding box center [684, 34] width 81 height 19
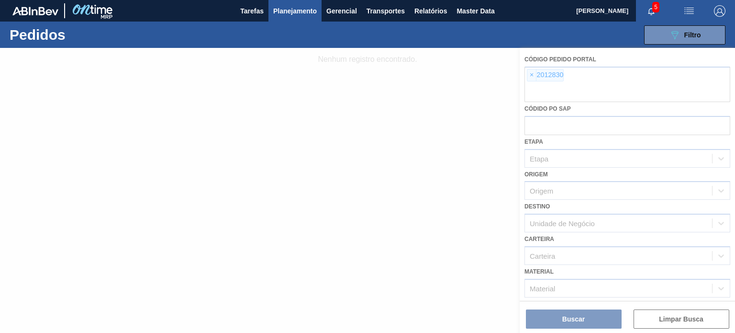
click at [537, 74] on div at bounding box center [367, 190] width 735 height 285
click at [534, 75] on div at bounding box center [367, 190] width 735 height 285
click at [532, 75] on div at bounding box center [367, 190] width 735 height 285
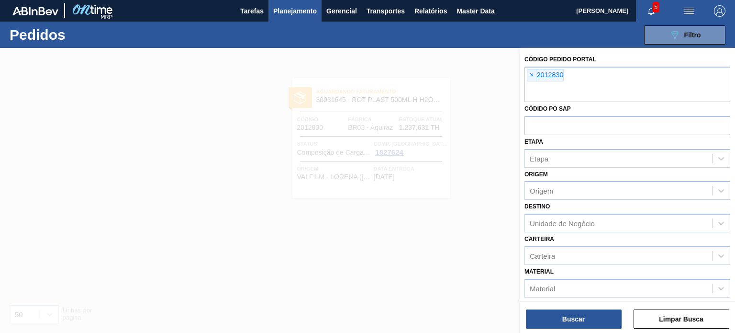
click at [531, 75] on span "×" at bounding box center [531, 74] width 9 height 11
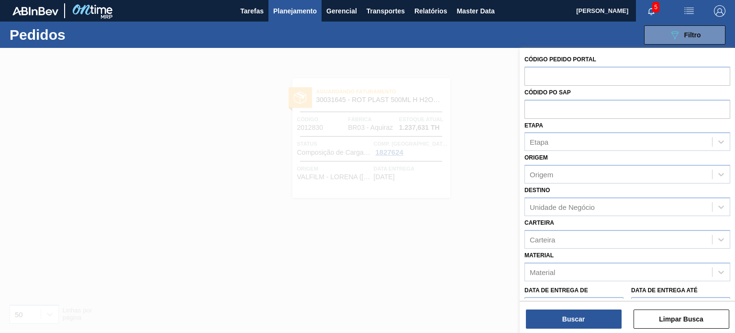
paste input "2018153"
type input "2018153"
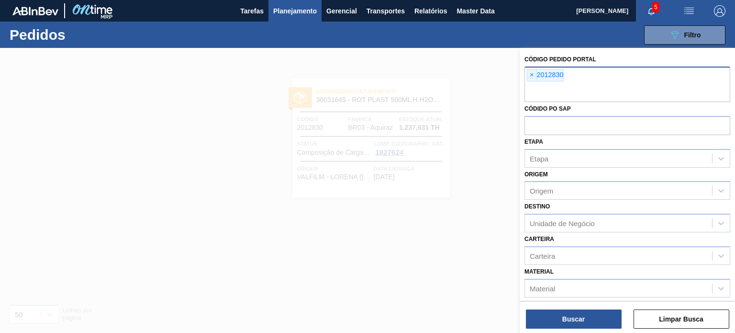
click at [529, 82] on div "× 2012830" at bounding box center [628, 84] width 206 height 35
click at [527, 77] on div "× 2012830" at bounding box center [545, 75] width 37 height 12
click at [530, 78] on span "×" at bounding box center [531, 74] width 9 height 11
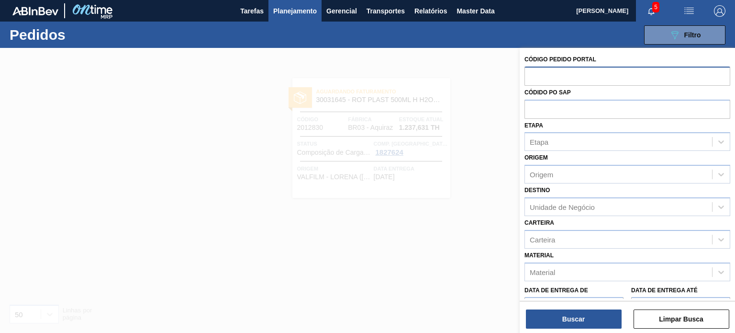
paste input "2018153"
type input "2018153"
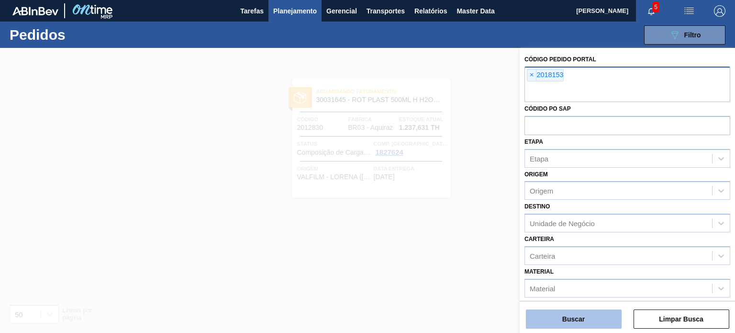
click at [576, 313] on button "Buscar" at bounding box center [574, 318] width 96 height 19
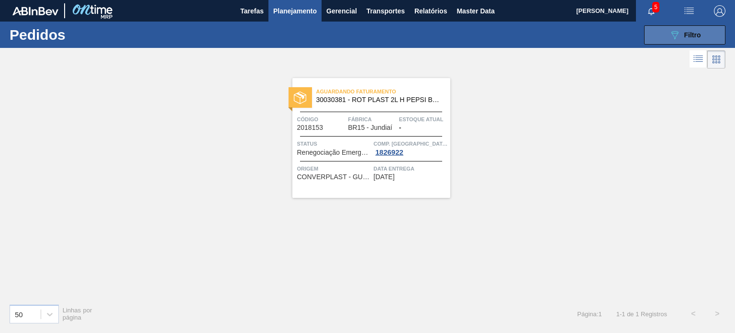
click at [682, 35] on div "089F7B8B-B2A5-4AFE-B5C0-19BA573D28AC Filtro" at bounding box center [685, 34] width 32 height 11
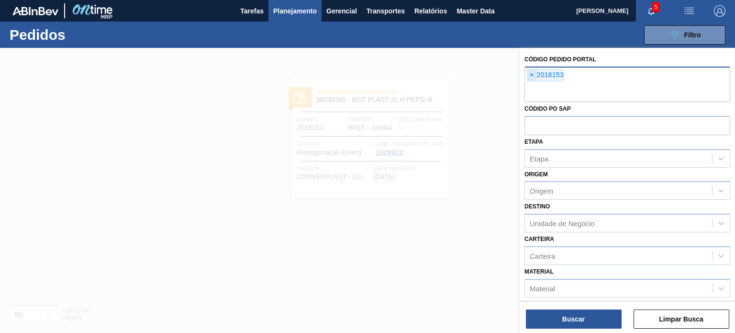
click at [534, 78] on span "×" at bounding box center [531, 74] width 9 height 11
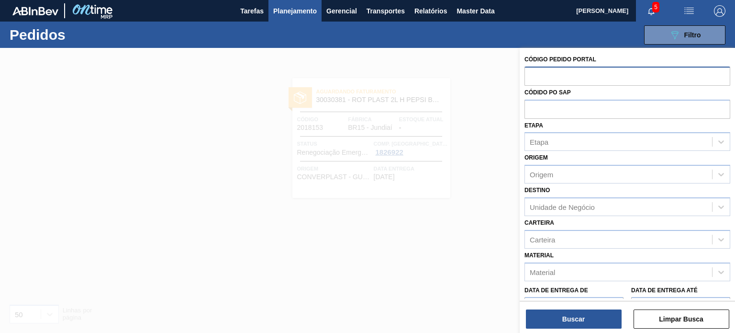
paste input "2018042"
type input "2018042"
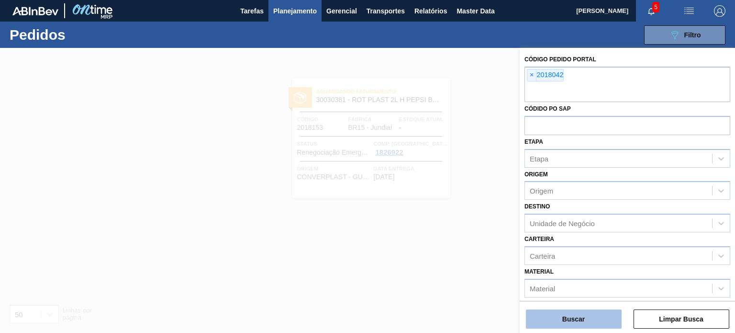
click at [576, 322] on button "Buscar" at bounding box center [574, 318] width 96 height 19
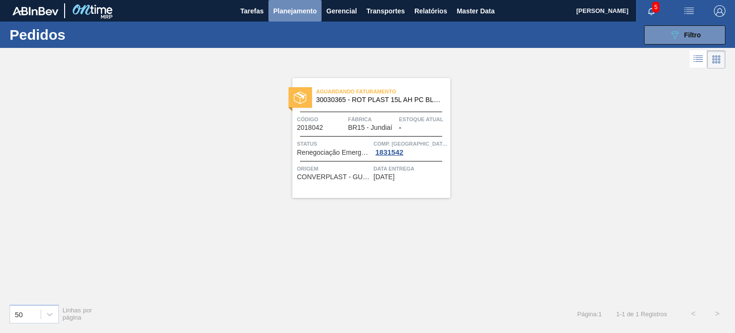
click at [304, 11] on span "Planejamento" at bounding box center [295, 10] width 44 height 11
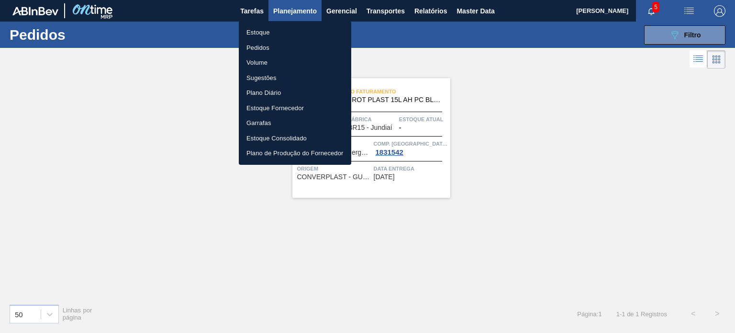
click at [275, 28] on li "Estoque" at bounding box center [295, 32] width 112 height 15
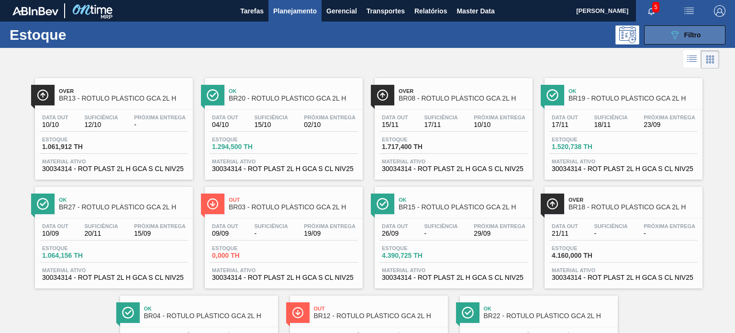
click at [699, 35] on span "Filtro" at bounding box center [692, 35] width 17 height 8
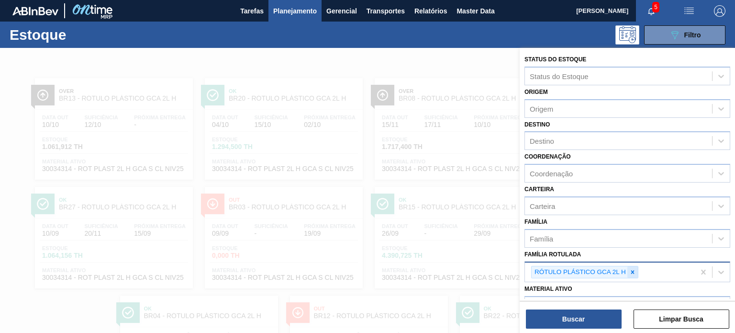
click at [637, 268] on div at bounding box center [632, 272] width 11 height 12
paste Rotulada "RÓTULO PLÁSTICO GCA 600ML H"
type Rotulada "RÓTULO PLÁSTICO GCA 600ML H"
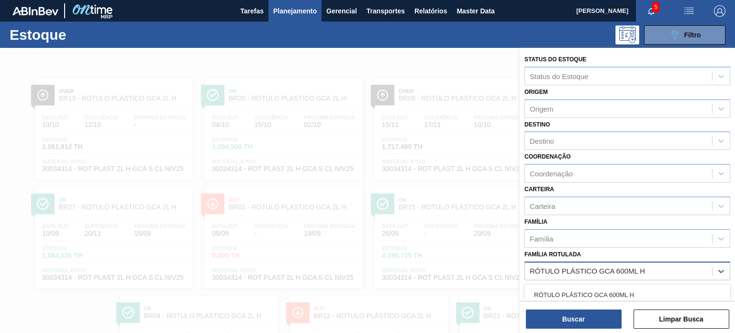
drag, startPoint x: 619, startPoint y: 280, endPoint x: 603, endPoint y: 307, distance: 31.6
click at [614, 289] on div "RÓTULO PLÁSTICO GCA 600ML H" at bounding box center [628, 295] width 206 height 18
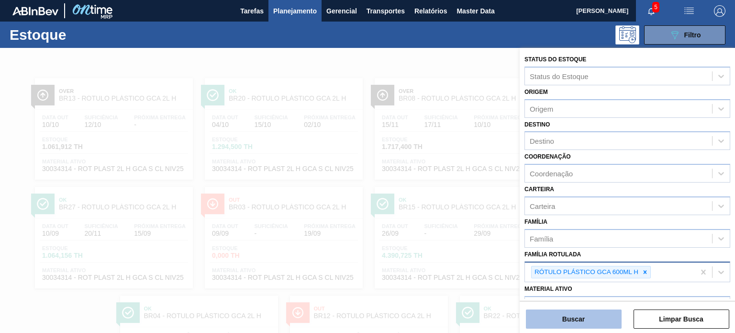
click at [600, 314] on button "Buscar" at bounding box center [574, 318] width 96 height 19
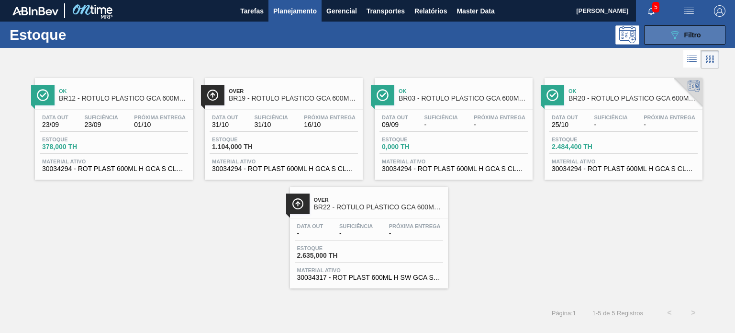
click at [660, 42] on button "089F7B8B-B2A5-4AFE-B5C0-19BA573D28AC Filtro" at bounding box center [684, 34] width 81 height 19
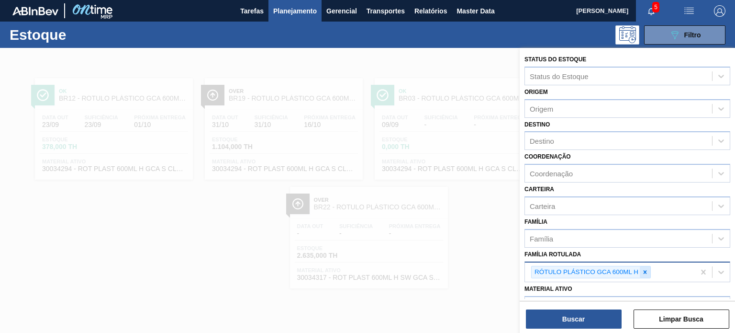
click at [645, 269] on icon at bounding box center [645, 272] width 7 height 7
paste Rotulada "RÓTULO PLÁSTICO H2OH LIMAO 1,5L H"
type Rotulada "RÓTULO PLÁSTICO H2OH LIMAO 1,5L H"
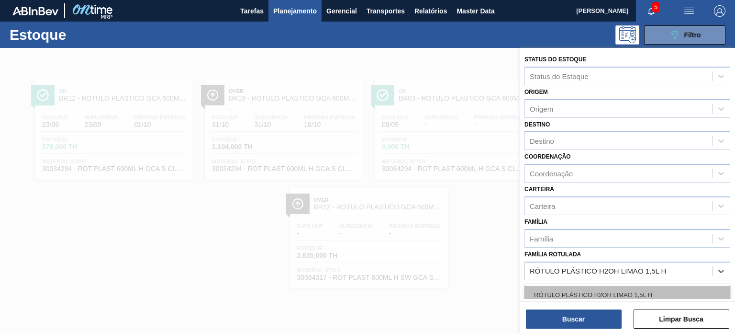
click at [622, 288] on div "RÓTULO PLÁSTICO H2OH LIMAO 1,5L H" at bounding box center [628, 295] width 206 height 18
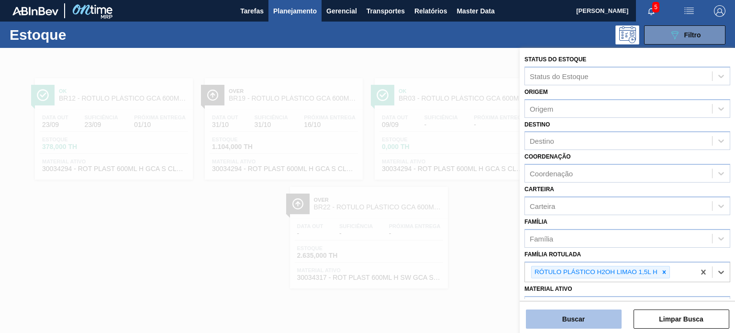
click at [607, 313] on button "Buscar" at bounding box center [574, 318] width 96 height 19
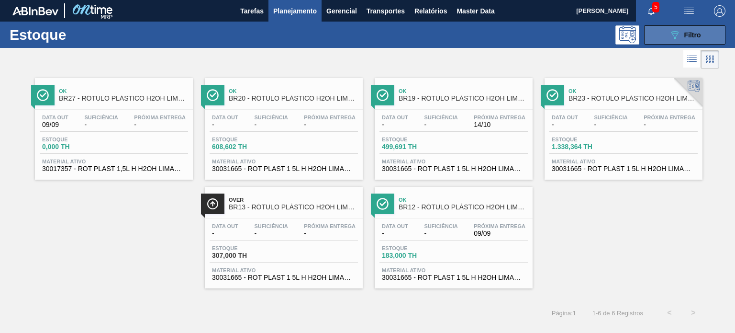
click at [660, 31] on button "089F7B8B-B2A5-4AFE-B5C0-19BA573D28AC Filtro" at bounding box center [684, 34] width 81 height 19
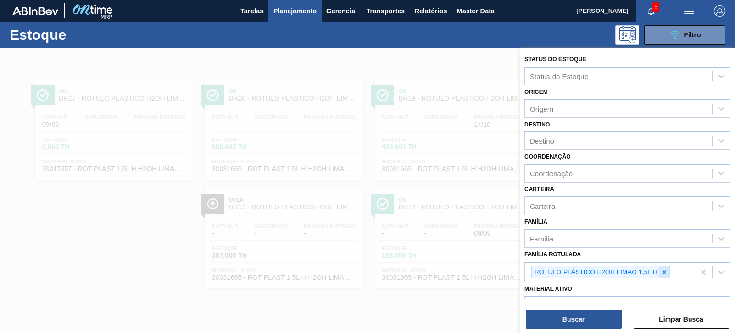
click at [667, 270] on div at bounding box center [664, 272] width 11 height 12
paste Rotulada "RÓTULO PLÁSTICO H2OH LIMONETO 1,5L H"
type Rotulada "RÓTULO PLÁSTICO H2OH LIMONETO 1,5L H"
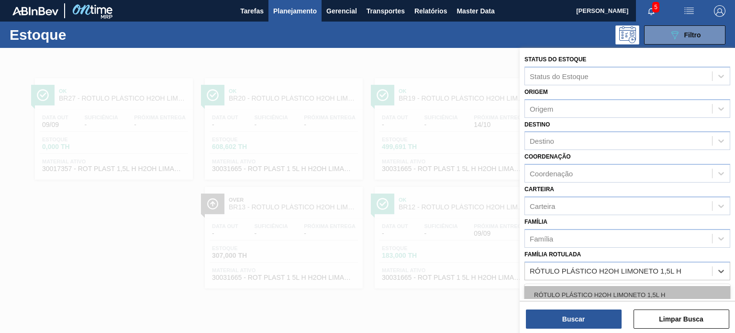
click at [616, 290] on div "RÓTULO PLÁSTICO H2OH LIMONETO 1,5L H" at bounding box center [628, 295] width 206 height 18
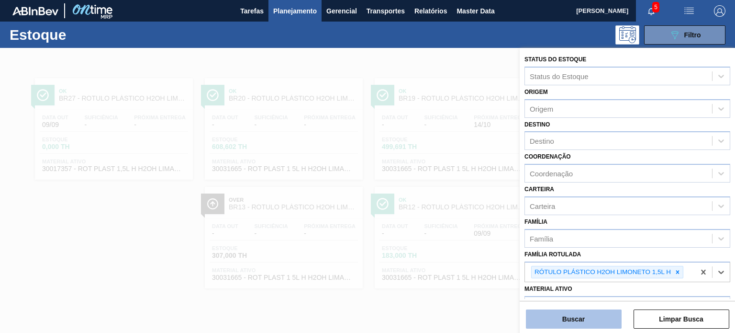
click at [603, 314] on button "Buscar" at bounding box center [574, 318] width 96 height 19
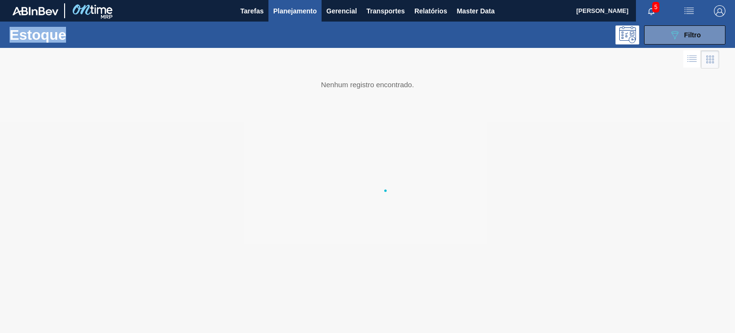
click at [601, 315] on div at bounding box center [367, 190] width 735 height 285
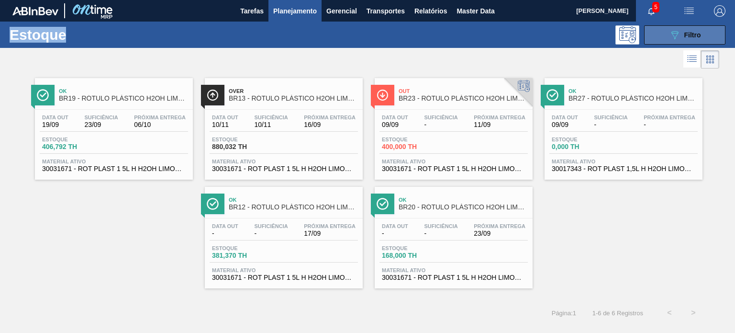
click at [682, 29] on div "089F7B8B-B2A5-4AFE-B5C0-19BA573D28AC Filtro" at bounding box center [685, 34] width 32 height 11
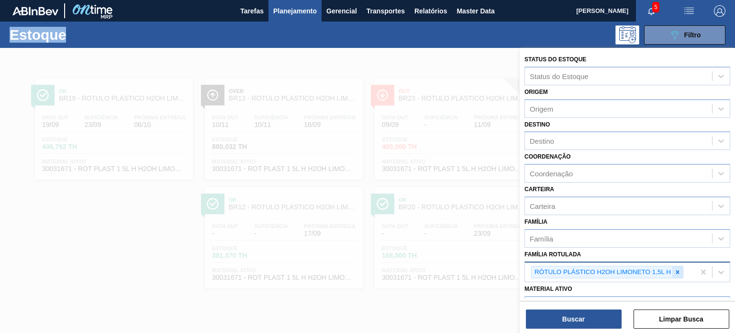
click at [677, 269] on icon at bounding box center [677, 272] width 7 height 7
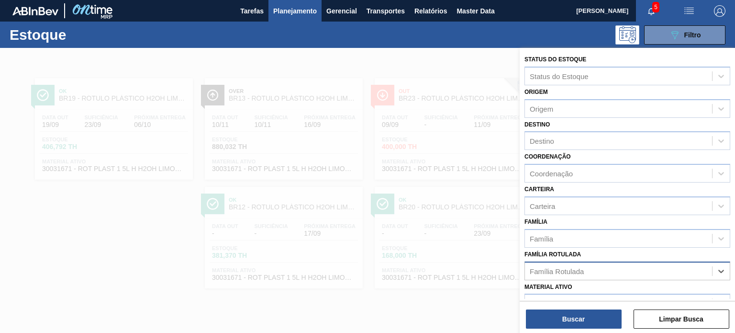
paste Rotulada "RÓTULO PLÁSTICO H2OH LIMONETO 500ML H"
type Rotulada "RÓTULO PLÁSTICO H2OH LIMONETO 500ML H"
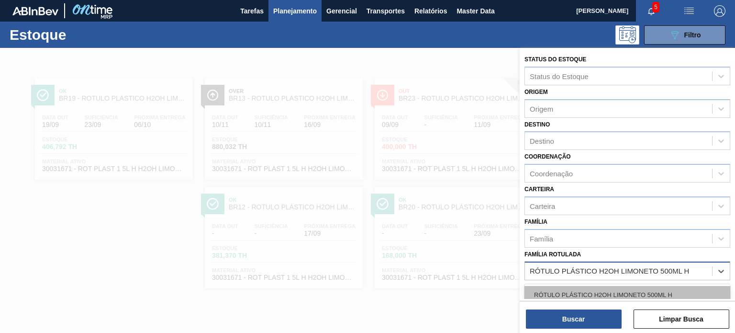
click at [618, 286] on div "RÓTULO PLÁSTICO H2OH LIMONETO 500ML H" at bounding box center [628, 295] width 206 height 18
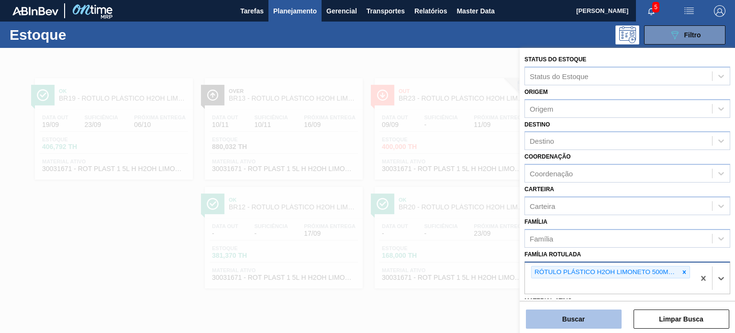
click at [603, 320] on button "Buscar" at bounding box center [574, 318] width 96 height 19
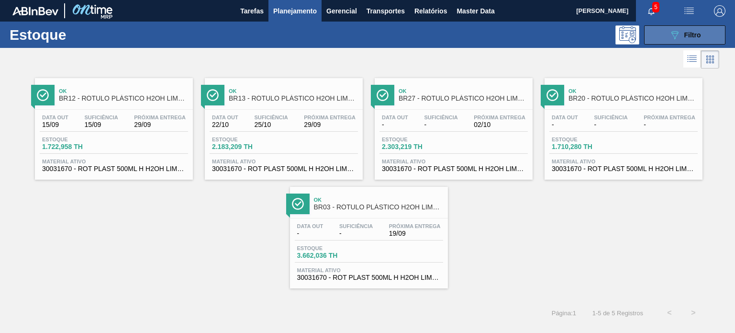
click at [669, 38] on icon "089F7B8B-B2A5-4AFE-B5C0-19BA573D28AC" at bounding box center [674, 34] width 11 height 11
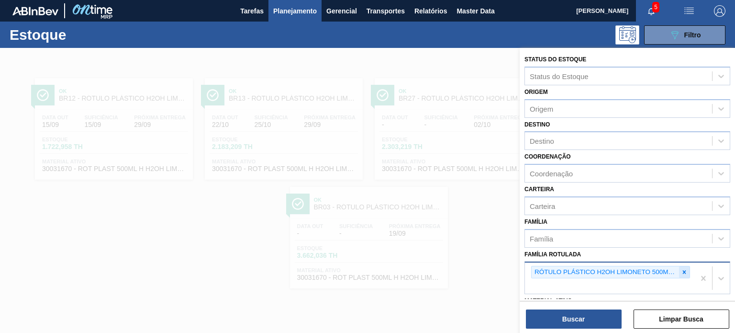
drag, startPoint x: 689, startPoint y: 269, endPoint x: 681, endPoint y: 269, distance: 8.2
click at [688, 269] on div "RÓTULO PLÁSTICO H2OH LIMONETO 500ML H" at bounding box center [610, 278] width 170 height 32
click at [681, 269] on icon at bounding box center [684, 272] width 7 height 7
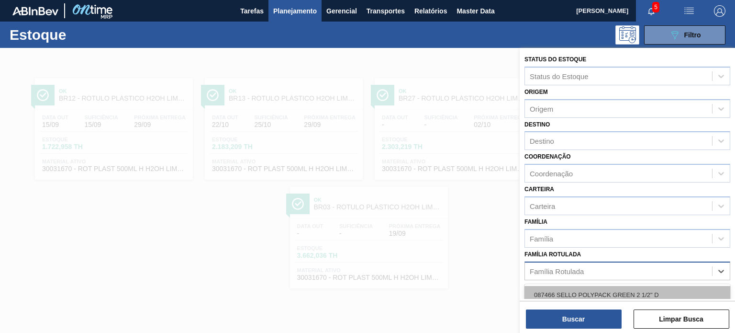
paste Rotulada "RÓTULO PLÁSTICO PC 200ML H"
type Rotulada "RÓTULO PLÁSTICO PC 200ML H"
click at [617, 295] on div "RÓTULO PLÁSTICO PC 200ML H" at bounding box center [628, 295] width 206 height 18
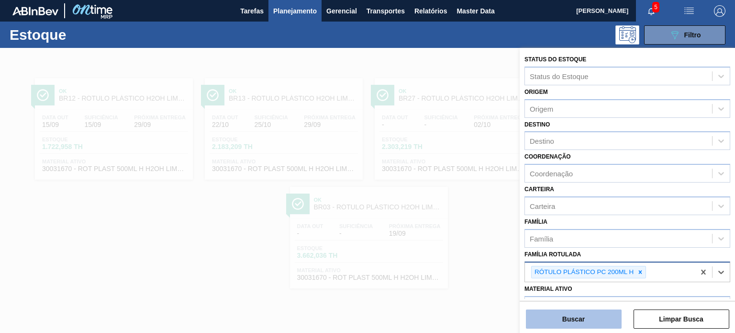
click at [597, 322] on button "Buscar" at bounding box center [574, 318] width 96 height 19
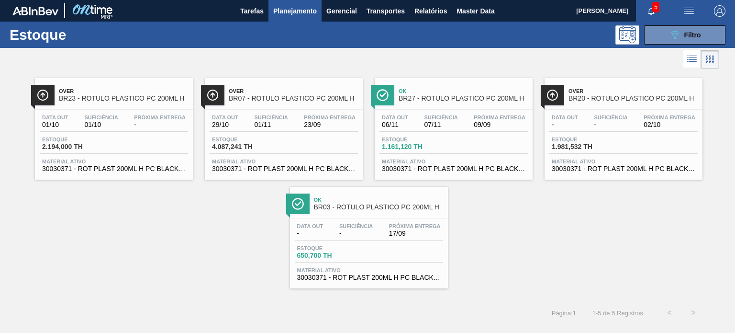
drag, startPoint x: 155, startPoint y: 115, endPoint x: 693, endPoint y: 137, distance: 538.4
drag, startPoint x: 693, startPoint y: 137, endPoint x: 475, endPoint y: 224, distance: 234.6
click at [475, 224] on div "Over BR23 - RÓTULO PLÁSTICO PC 200ML H Data out 01/10 Suficiência 01/10 Próxima…" at bounding box center [367, 179] width 735 height 217
click at [705, 31] on button "089F7B8B-B2A5-4AFE-B5C0-19BA573D28AC Filtro" at bounding box center [684, 34] width 81 height 19
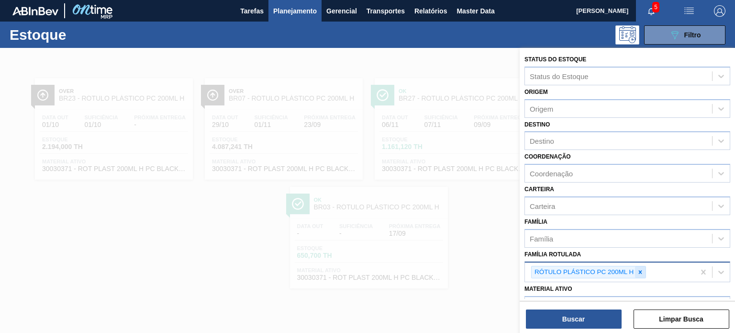
click at [639, 269] on icon at bounding box center [640, 272] width 7 height 7
paste Rotulada "RÓTULO PLÁSTICO PC 2L AH"
type Rotulada "RÓTULO PLÁSTICO PC 2L AH"
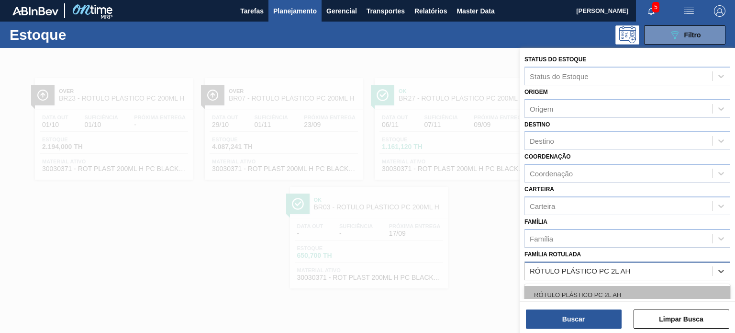
click at [615, 289] on div "RÓTULO PLÁSTICO PC 2L AH" at bounding box center [628, 295] width 206 height 18
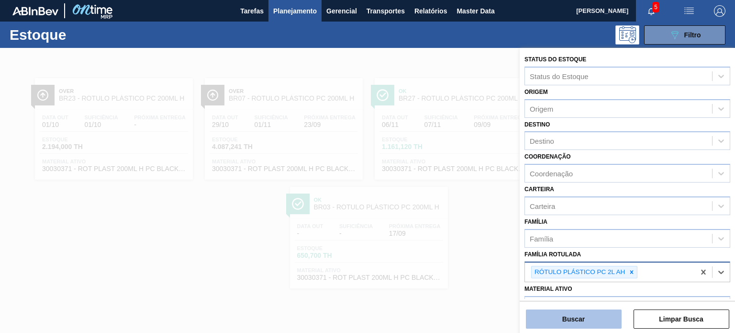
click at [605, 311] on button "Buscar" at bounding box center [574, 318] width 96 height 19
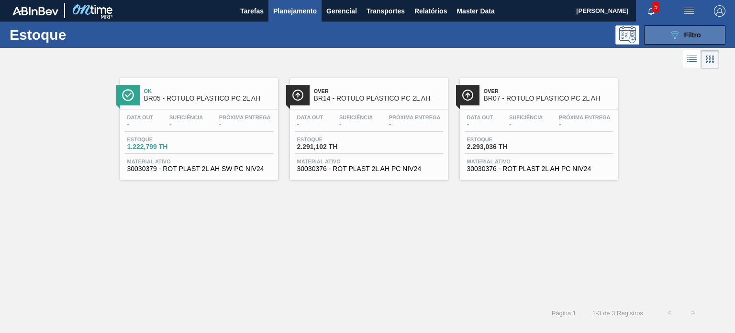
click at [659, 42] on button "089F7B8B-B2A5-4AFE-B5C0-19BA573D28AC Filtro" at bounding box center [684, 34] width 81 height 19
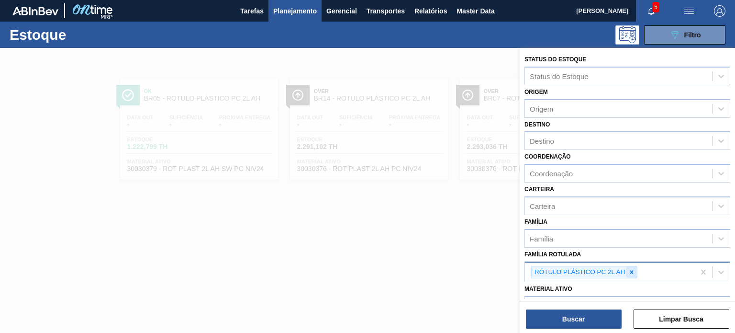
click at [631, 273] on div at bounding box center [632, 272] width 11 height 12
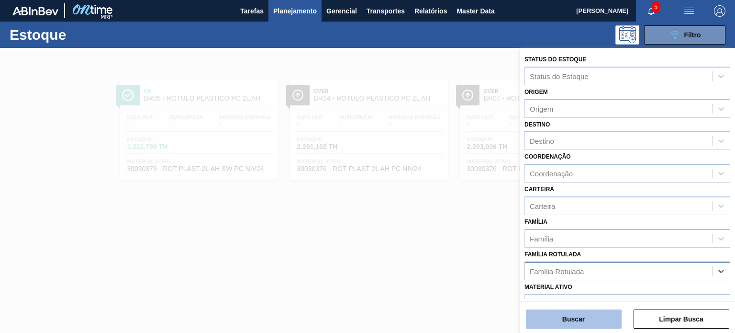
paste Rotulada "RÓTULO PLÁSTICO GCA ZERO 200ML H"
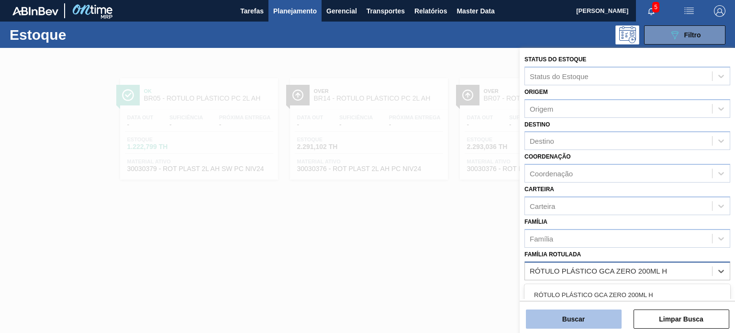
type Rotulada "RÓTULO PLÁSTICO GCA ZERO 200ML H"
click at [608, 310] on button "Buscar" at bounding box center [574, 318] width 96 height 19
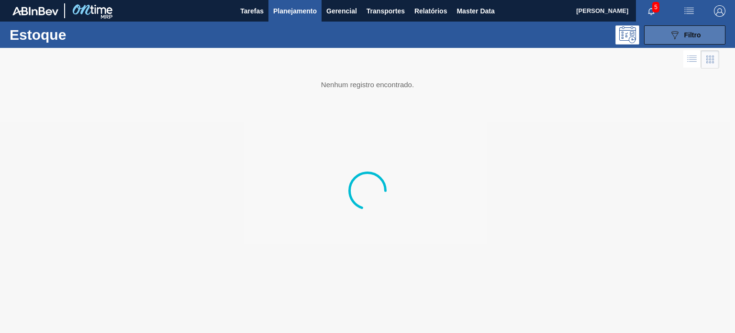
click at [695, 32] on span "Filtro" at bounding box center [692, 35] width 17 height 8
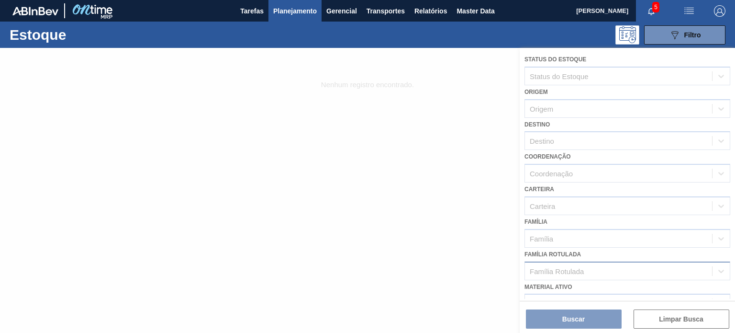
click at [622, 255] on div at bounding box center [367, 190] width 735 height 285
click at [618, 250] on div at bounding box center [367, 190] width 735 height 285
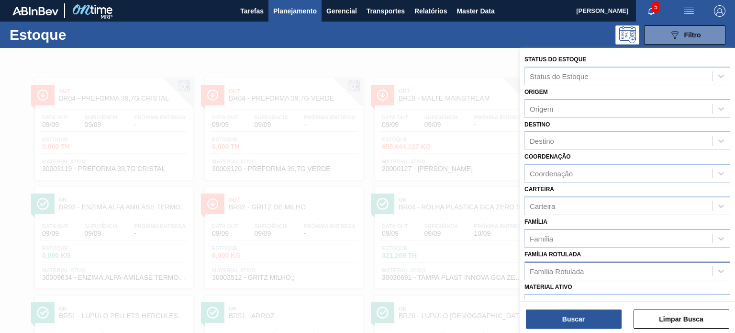
click at [599, 261] on div "Família Rotulada" at bounding box center [628, 270] width 206 height 19
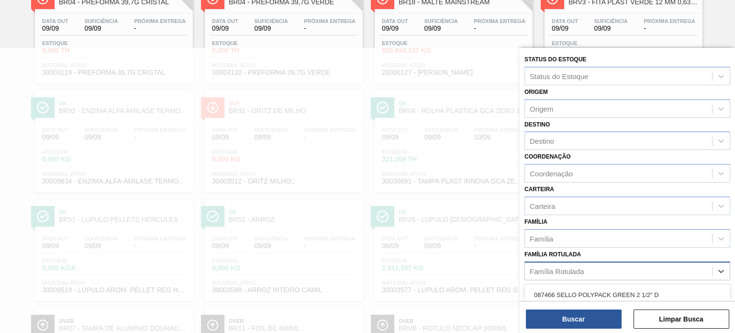
paste Rotulada "RÓTULO PLÁSTICO GCA ZERO 200ML H"
type Rotulada "RÓTULO PLÁSTICO GCA ZERO 200ML H"
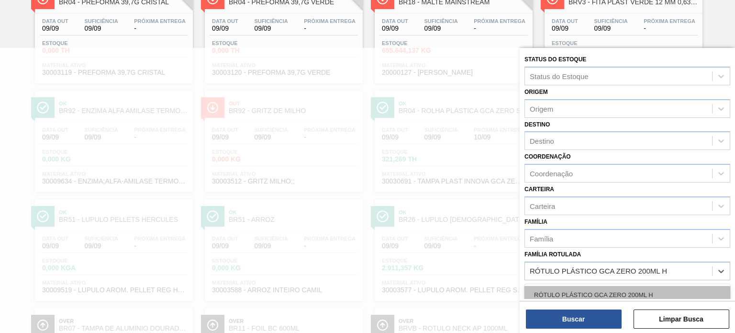
click at [611, 298] on div "RÓTULO PLÁSTICO GCA ZERO 200ML H" at bounding box center [628, 295] width 206 height 18
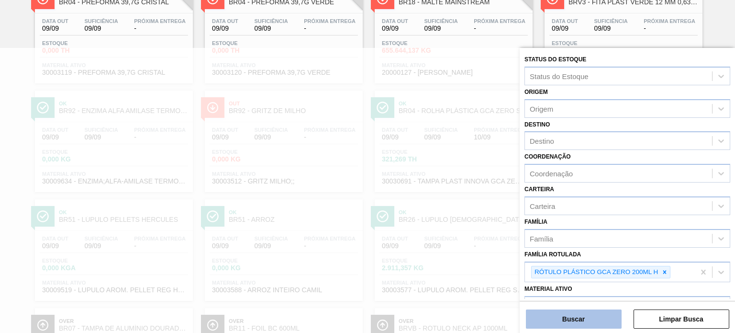
click at [609, 314] on button "Buscar" at bounding box center [574, 318] width 96 height 19
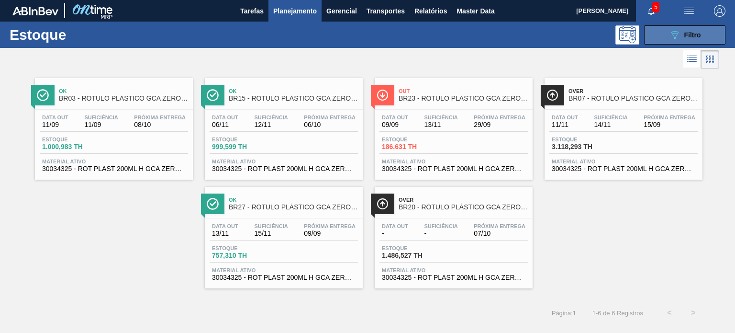
click at [660, 37] on button "089F7B8B-B2A5-4AFE-B5C0-19BA573D28AC Filtro" at bounding box center [684, 34] width 81 height 19
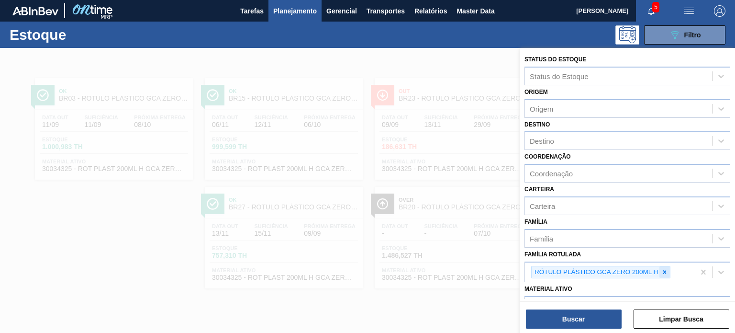
click at [668, 272] on icon at bounding box center [664, 272] width 7 height 7
paste Rotulada "RÓTULO PLÁSTICO GCA 200ML H"
type Rotulada "RÓTULO PLÁSTICO GCA 200ML H"
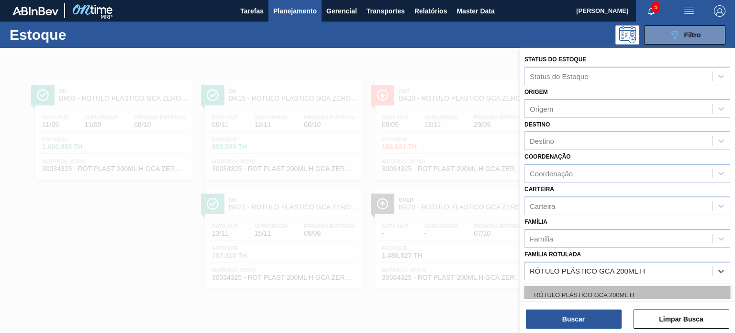
click at [623, 291] on div "RÓTULO PLÁSTICO GCA 200ML H" at bounding box center [628, 295] width 206 height 18
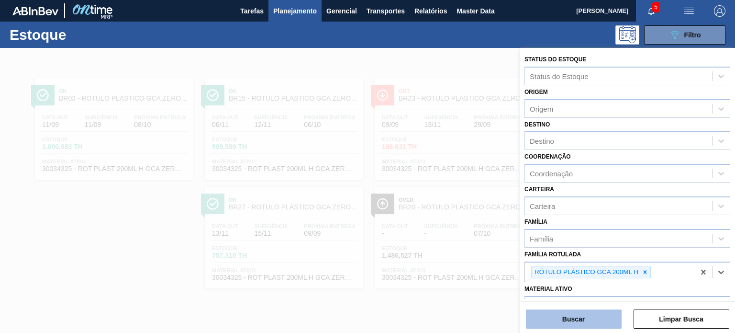
click at [607, 312] on button "Buscar" at bounding box center [574, 318] width 96 height 19
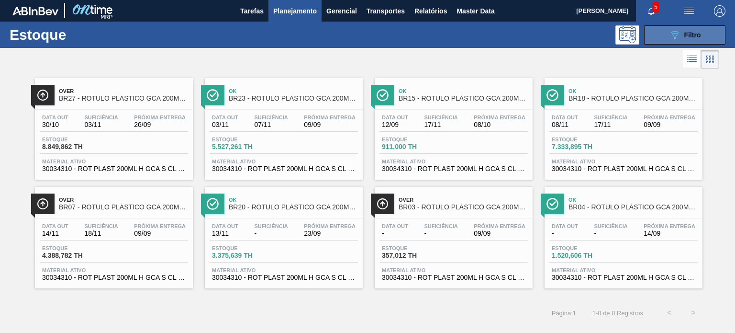
click at [681, 41] on button "089F7B8B-B2A5-4AFE-B5C0-19BA573D28AC Filtro" at bounding box center [684, 34] width 81 height 19
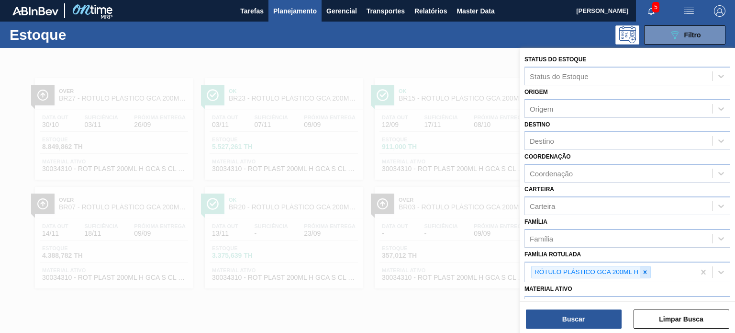
click at [643, 269] on icon at bounding box center [645, 272] width 7 height 7
paste Rotulada "ROT PLAST. 1.5L AH PC BLACK"
type Rotulada "ROT PLAST. 1.5L AH PC BLACK"
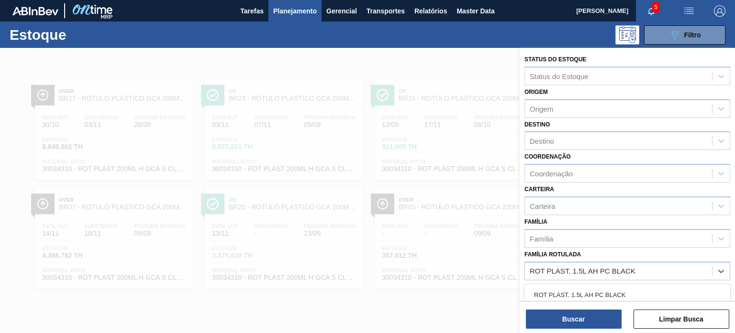
click at [603, 284] on div "ROT PLAST. 1.5L AH PC BLACK" at bounding box center [628, 295] width 206 height 22
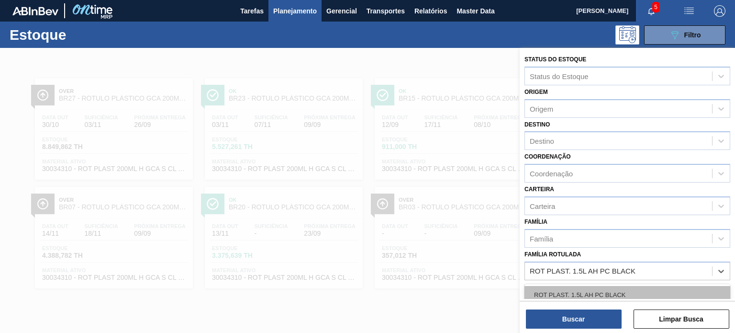
click at [588, 291] on div "ROT PLAST. 1.5L AH PC BLACK" at bounding box center [628, 295] width 206 height 18
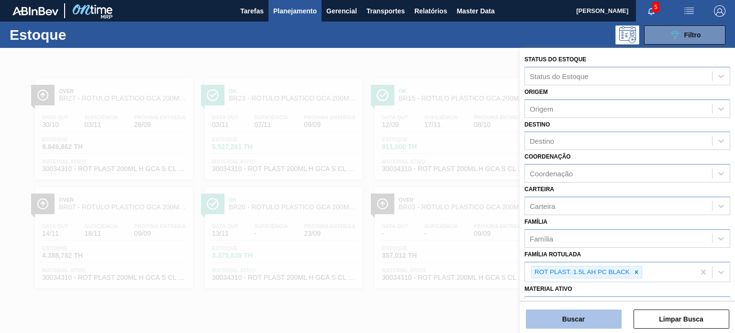
click at [591, 320] on button "Buscar" at bounding box center [574, 318] width 96 height 19
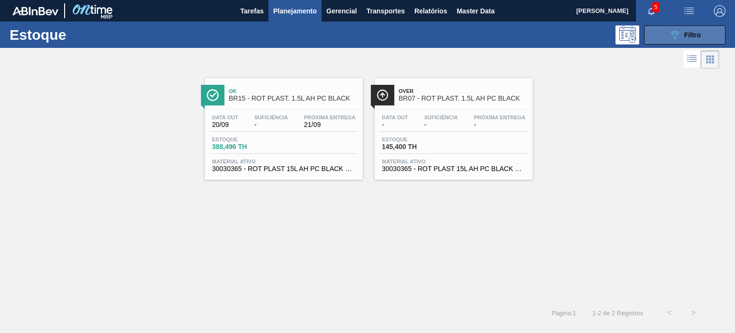
click at [695, 36] on span "Filtro" at bounding box center [692, 35] width 17 height 8
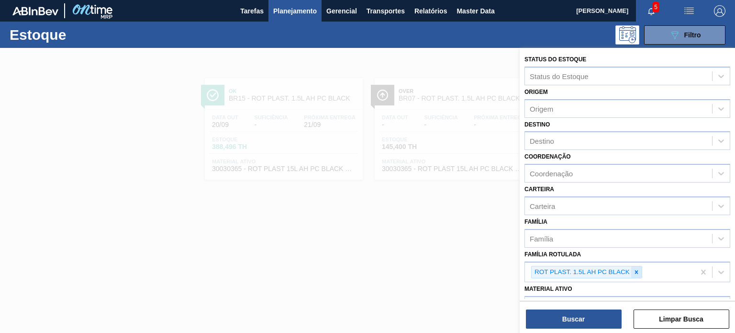
click at [634, 270] on icon at bounding box center [636, 272] width 7 height 7
paste Rotulada "RÓTULO PLÁSTICO GCA 1,5L AH"
type Rotulada "RÓTULO PLÁSTICO GCA 1,5L AH"
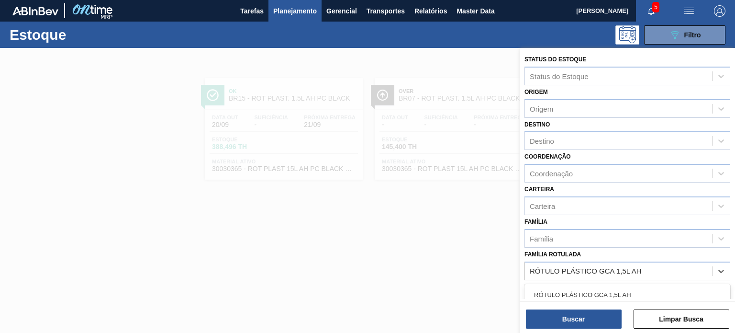
click at [616, 284] on div "RÓTULO PLÁSTICO GCA 1,5L AH" at bounding box center [628, 295] width 206 height 22
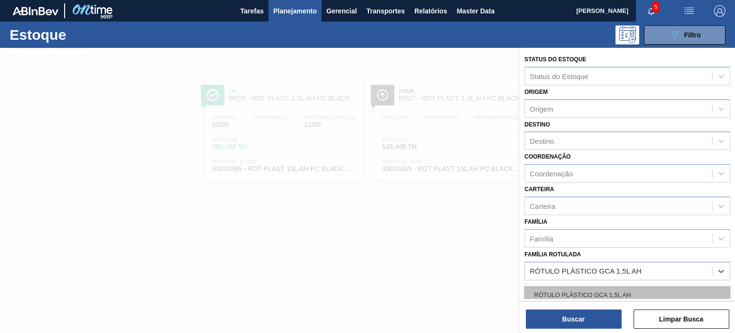
click at [615, 291] on div "RÓTULO PLÁSTICO GCA 1,5L AH" at bounding box center [628, 295] width 206 height 18
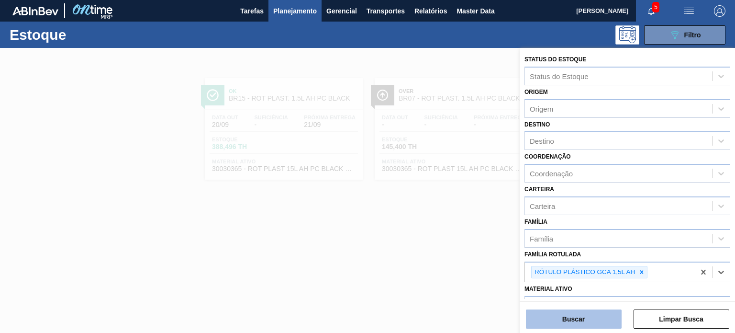
click at [611, 315] on button "Buscar" at bounding box center [574, 318] width 96 height 19
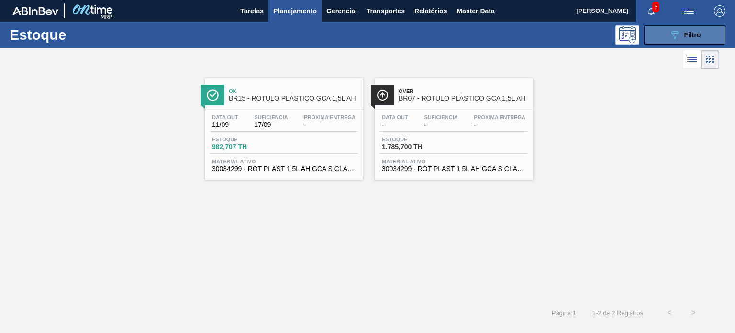
click at [683, 28] on button "089F7B8B-B2A5-4AFE-B5C0-19BA573D28AC Filtro" at bounding box center [684, 34] width 81 height 19
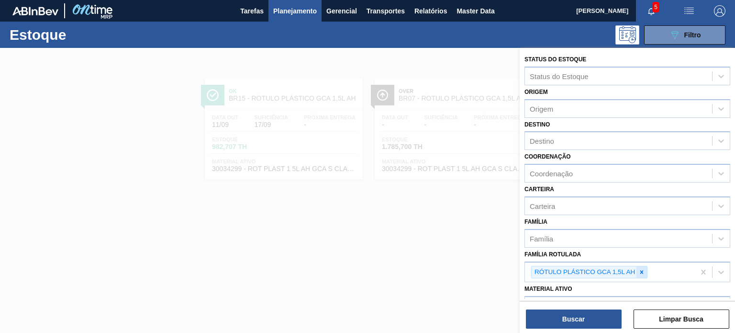
click at [641, 269] on icon at bounding box center [641, 272] width 7 height 7
paste Rotulada "RÓTULO PLÁSTICO GCA 1L H"
type Rotulada "RÓTULO PLÁSTICO GCA 1L H"
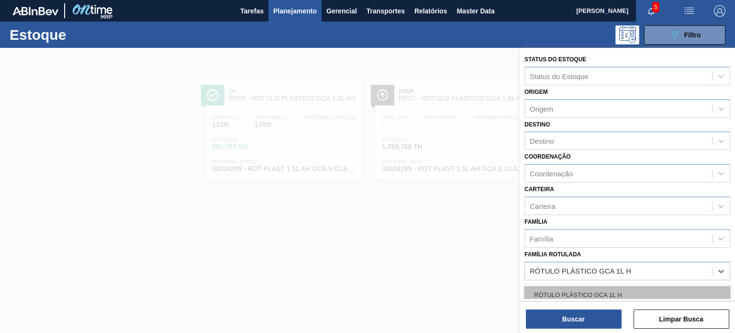
click at [601, 298] on div "RÓTULO PLÁSTICO GCA 1L H" at bounding box center [628, 295] width 206 height 18
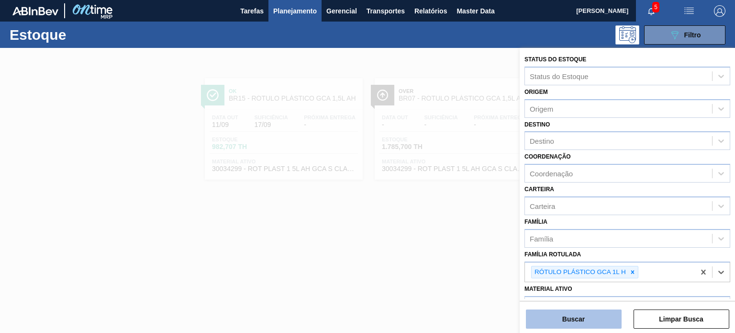
click at [595, 313] on button "Buscar" at bounding box center [574, 318] width 96 height 19
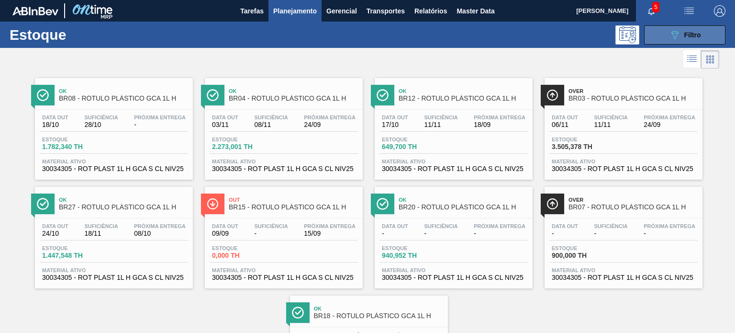
click at [657, 36] on button "089F7B8B-B2A5-4AFE-B5C0-19BA573D28AC Filtro" at bounding box center [684, 34] width 81 height 19
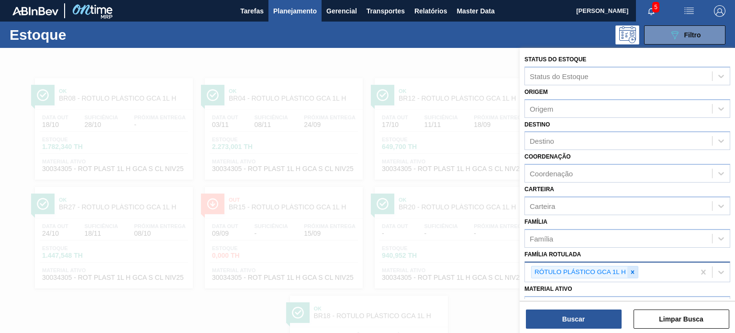
click at [630, 269] on icon at bounding box center [632, 272] width 7 height 7
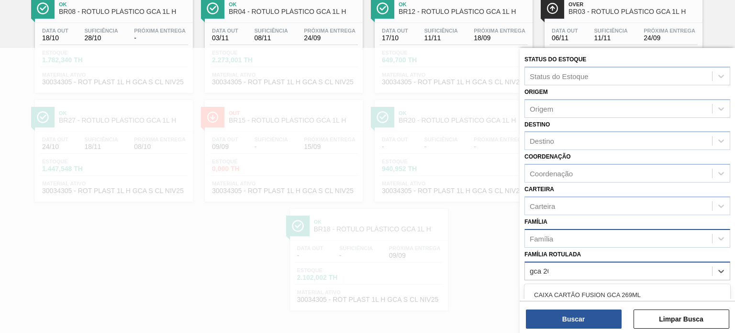
type Rotulada "gca 200"
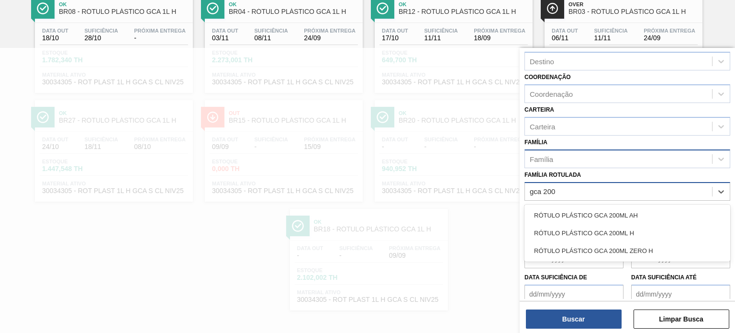
scroll to position [96, 0]
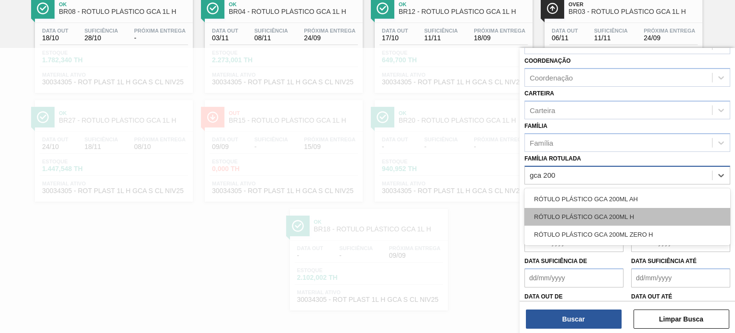
click at [622, 210] on div "RÓTULO PLÁSTICO GCA 200ML H" at bounding box center [628, 217] width 206 height 18
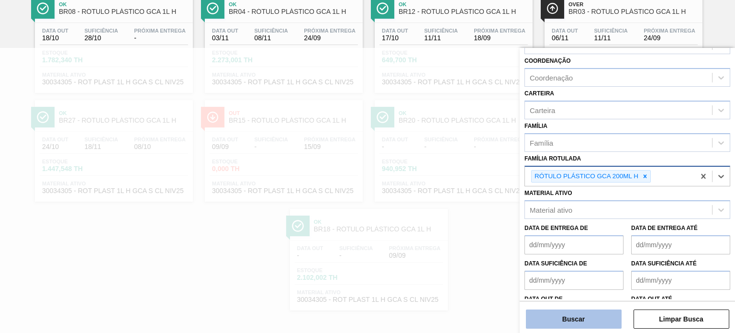
click at [574, 326] on button "Buscar" at bounding box center [574, 318] width 96 height 19
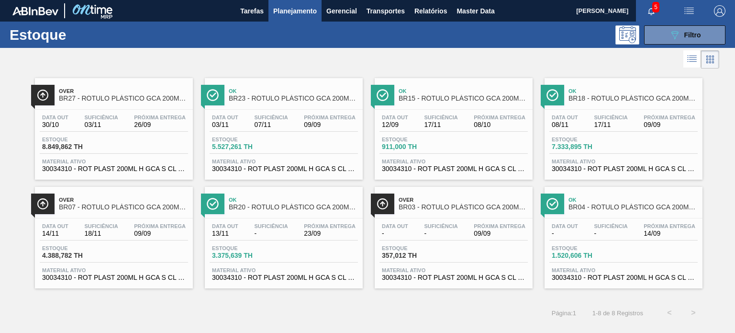
drag, startPoint x: 252, startPoint y: 5, endPoint x: 288, endPoint y: 20, distance: 38.8
click at [288, 20] on button "Planejamento" at bounding box center [295, 11] width 53 height 22
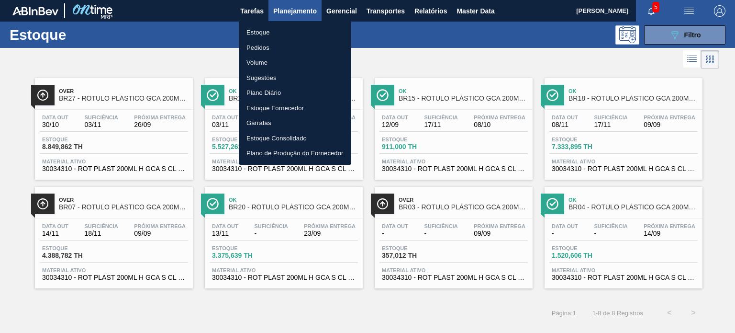
click at [269, 46] on li "Pedidos" at bounding box center [295, 47] width 112 height 15
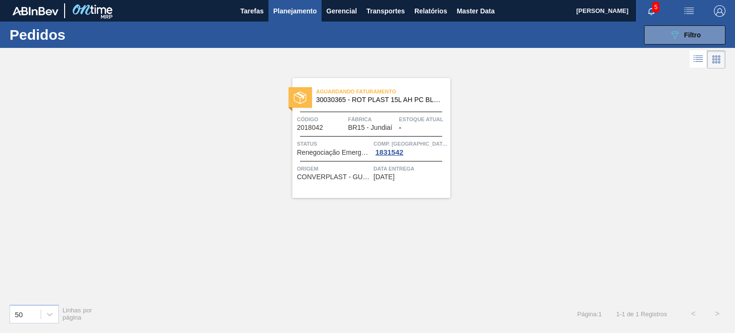
click at [653, 45] on div "089F7B8B-B2A5-4AFE-B5C0-19BA573D28AC Filtro Código Pedido Portal × 2018042 Códi…" at bounding box center [438, 35] width 583 height 29
click at [654, 40] on button "089F7B8B-B2A5-4AFE-B5C0-19BA573D28AC Filtro" at bounding box center [684, 34] width 81 height 19
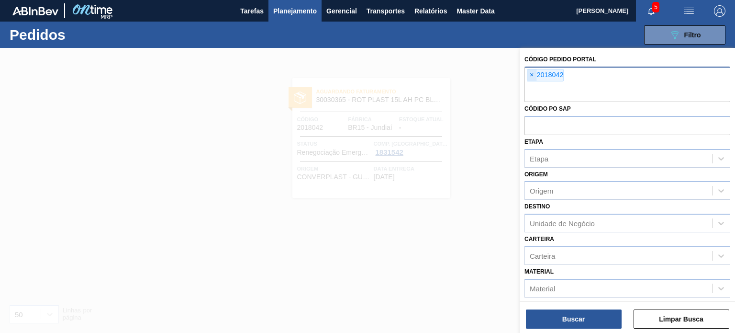
click at [532, 73] on span "×" at bounding box center [531, 74] width 9 height 11
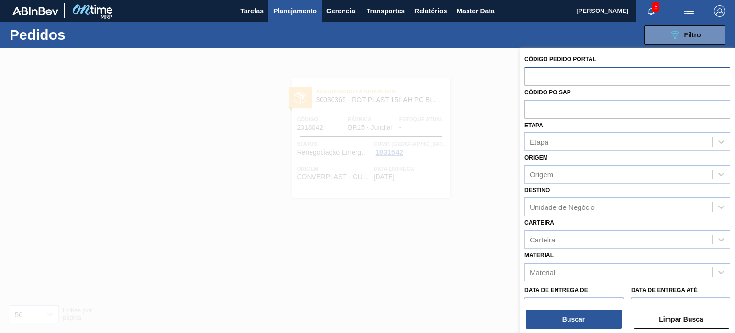
paste input "2018122"
type input "2018122"
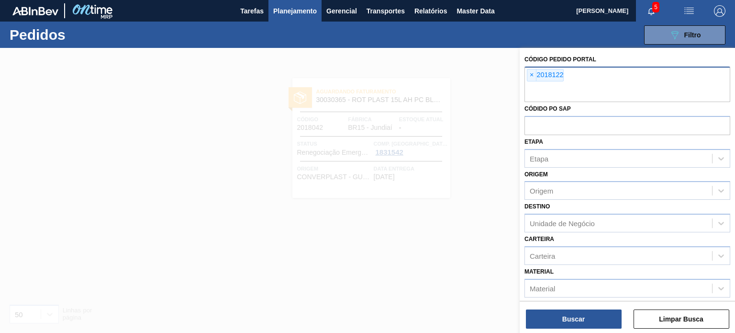
click at [581, 308] on div "Buscar Limpar Busca" at bounding box center [627, 314] width 215 height 27
click at [582, 313] on button "Buscar" at bounding box center [574, 318] width 96 height 19
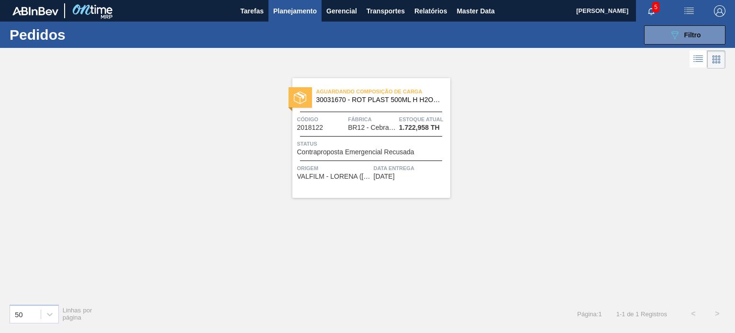
click at [289, 14] on span "Planejamento" at bounding box center [295, 10] width 44 height 11
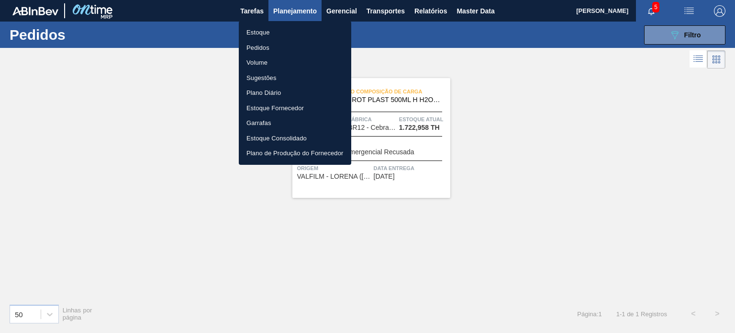
click at [272, 36] on li "Estoque" at bounding box center [295, 32] width 112 height 15
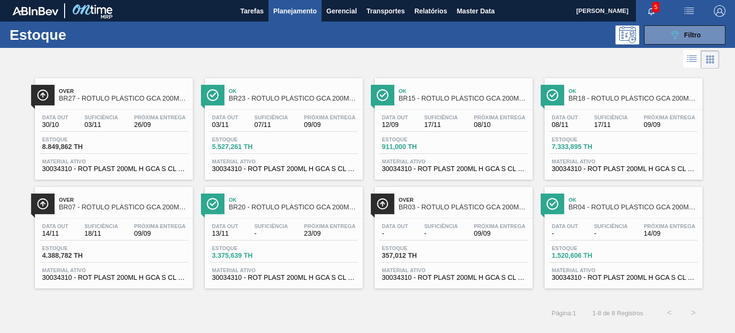
click at [329, 64] on div at bounding box center [359, 59] width 719 height 23
click at [687, 44] on button "089F7B8B-B2A5-4AFE-B5C0-19BA573D28AC Filtro" at bounding box center [684, 34] width 81 height 19
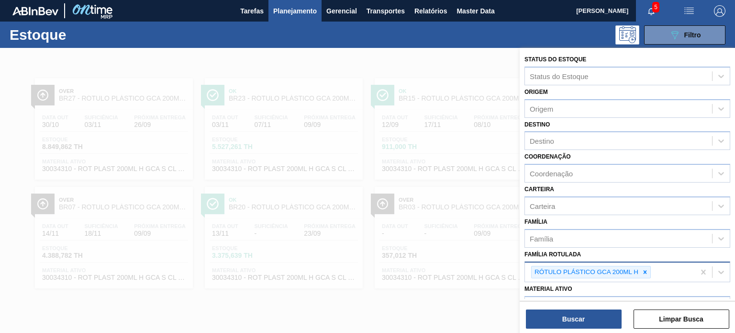
click at [647, 269] on icon at bounding box center [645, 272] width 7 height 7
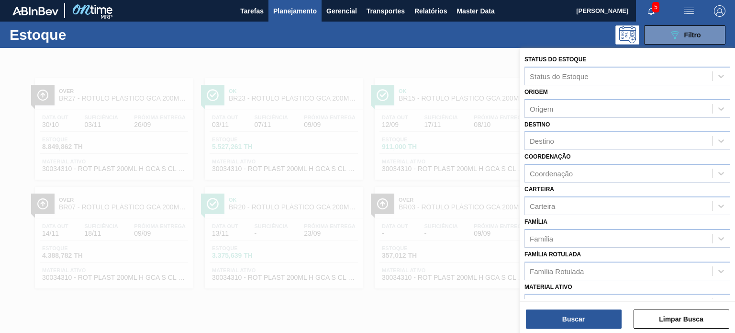
click at [430, 136] on div at bounding box center [367, 214] width 735 height 333
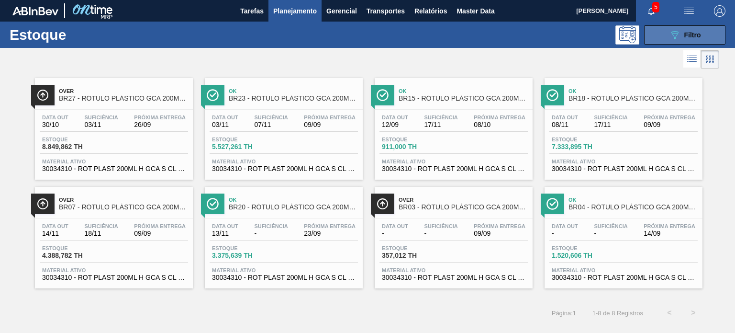
click at [671, 42] on button "089F7B8B-B2A5-4AFE-B5C0-19BA573D28AC Filtro" at bounding box center [684, 34] width 81 height 19
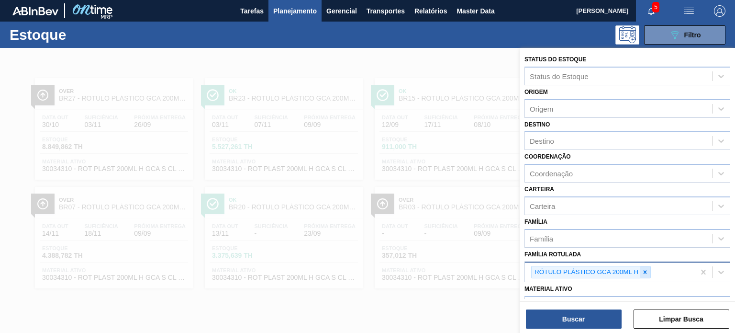
click at [645, 270] on icon at bounding box center [645, 271] width 3 height 3
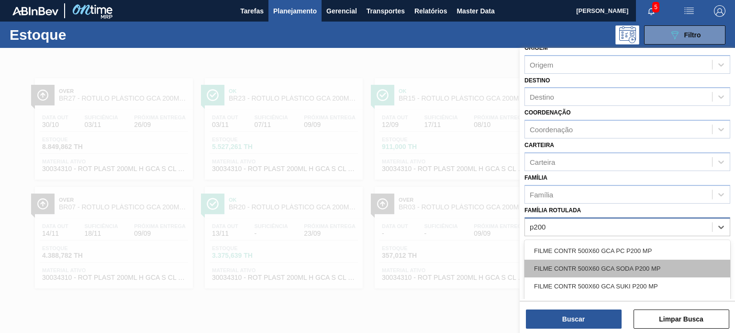
scroll to position [96, 0]
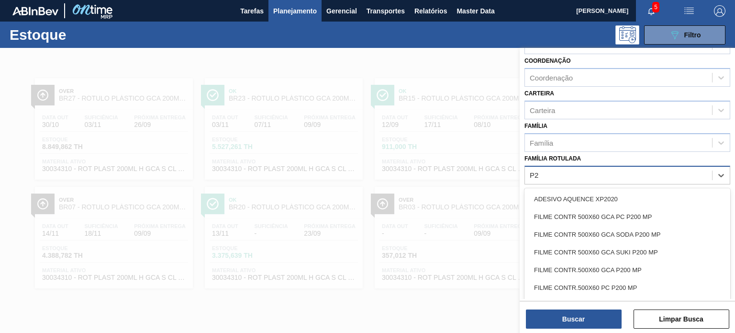
type Rotulada "P"
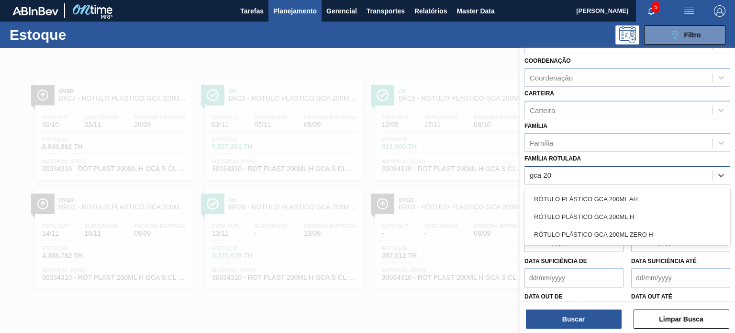
type Rotulada "gca 200"
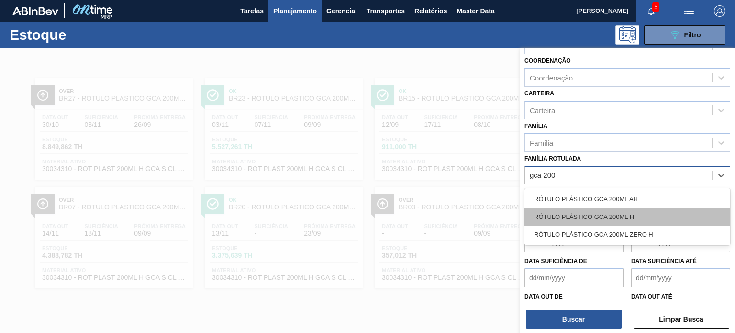
click at [595, 208] on div "RÓTULO PLÁSTICO GCA 200ML H" at bounding box center [628, 217] width 206 height 18
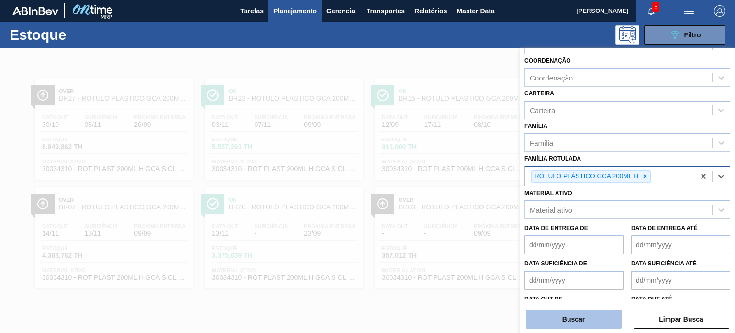
click at [588, 313] on button "Buscar" at bounding box center [574, 318] width 96 height 19
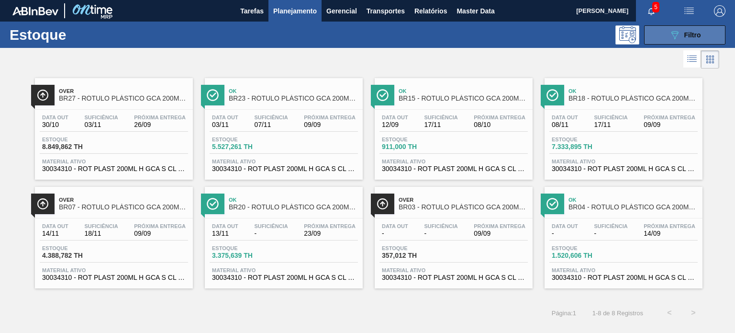
click at [663, 39] on button "089F7B8B-B2A5-4AFE-B5C0-19BA573D28AC Filtro" at bounding box center [684, 34] width 81 height 19
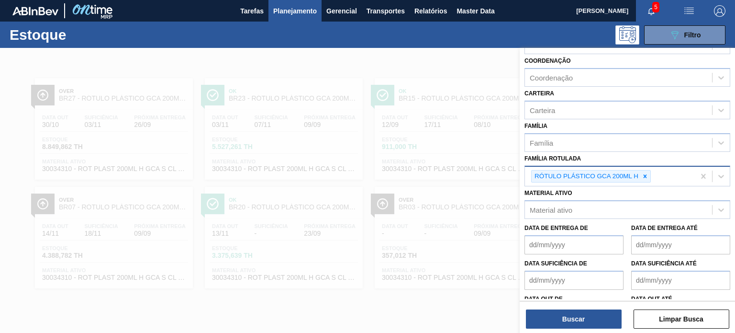
click at [643, 175] on icon at bounding box center [645, 176] width 7 height 7
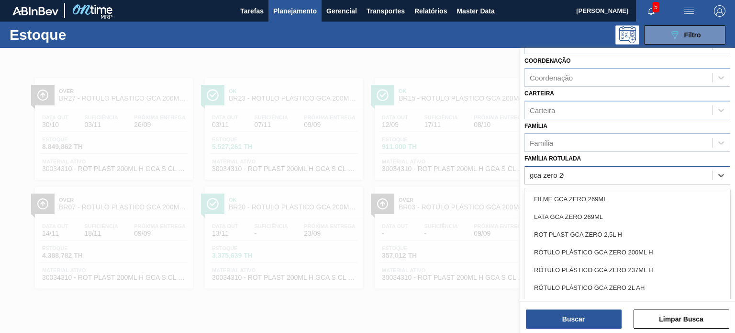
type Rotulada "gca zero 200"
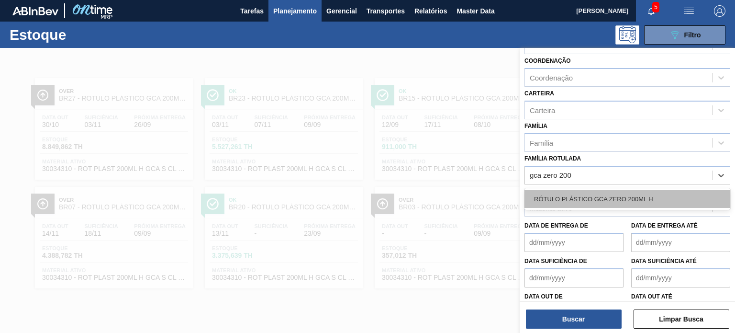
click at [665, 193] on div "RÓTULO PLÁSTICO GCA ZERO 200ML H" at bounding box center [628, 199] width 206 height 18
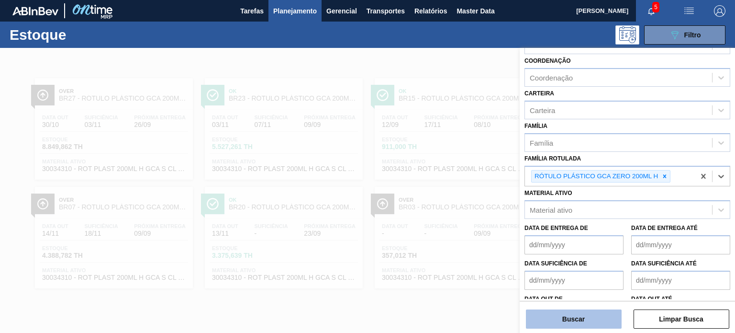
click at [541, 316] on button "Buscar" at bounding box center [574, 318] width 96 height 19
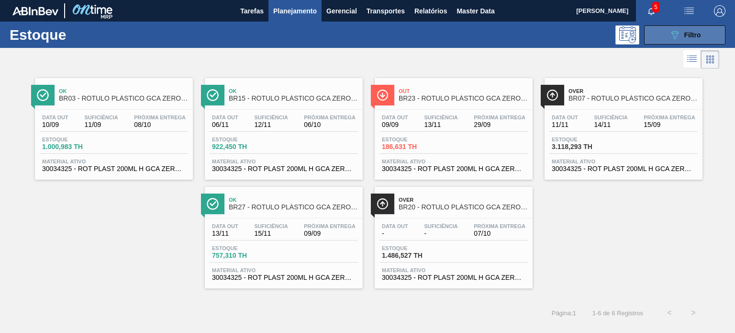
click at [683, 32] on div "089F7B8B-B2A5-4AFE-B5C0-19BA573D28AC Filtro" at bounding box center [685, 34] width 32 height 11
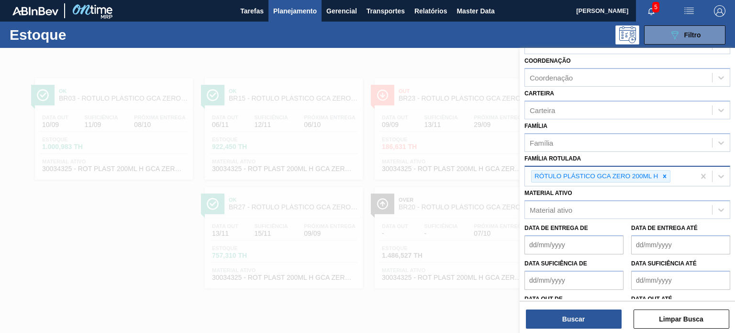
click at [664, 174] on icon at bounding box center [664, 175] width 3 height 3
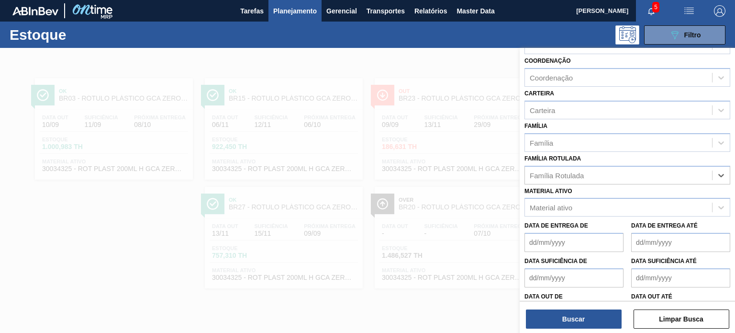
paste Rotulada "RÓTULO PLÁSTICO GCA 1L H"
type Rotulada "RÓTULO PLÁSTICO GCA 1L H"
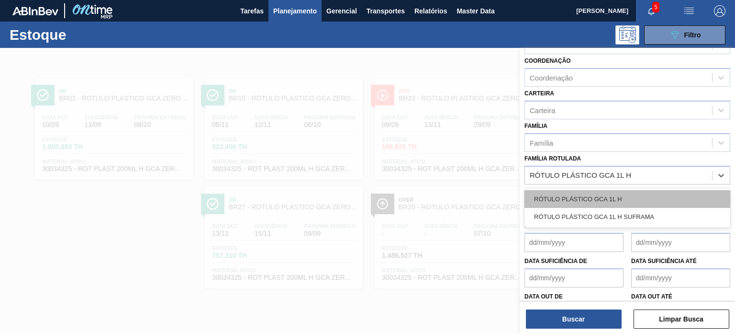
click at [595, 191] on div "RÓTULO PLÁSTICO GCA 1L H" at bounding box center [628, 199] width 206 height 18
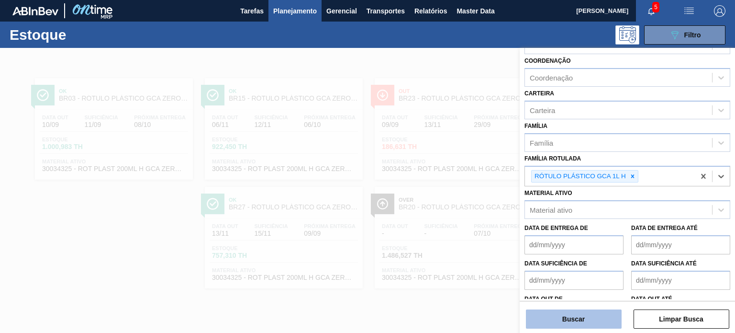
click at [577, 314] on button "Buscar" at bounding box center [574, 318] width 96 height 19
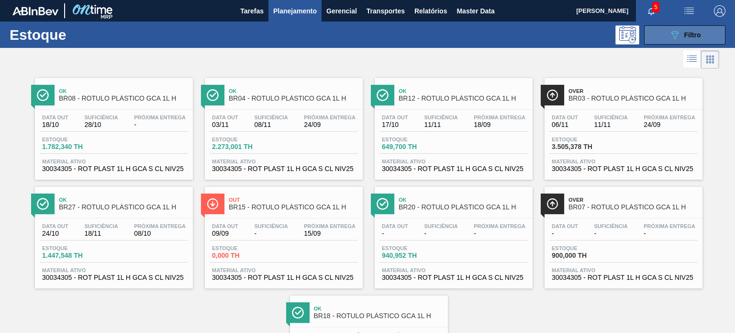
click at [678, 29] on icon "089F7B8B-B2A5-4AFE-B5C0-19BA573D28AC" at bounding box center [674, 34] width 11 height 11
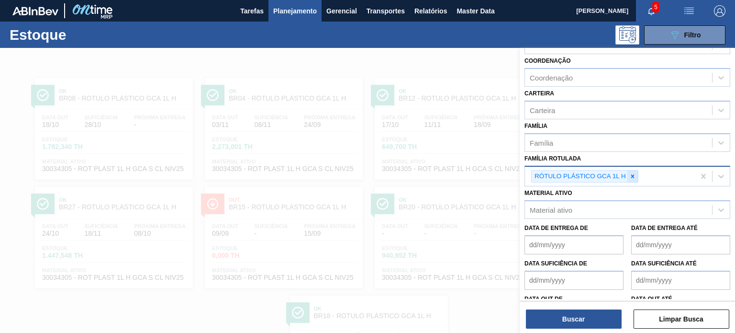
click at [632, 176] on icon at bounding box center [632, 176] width 7 height 7
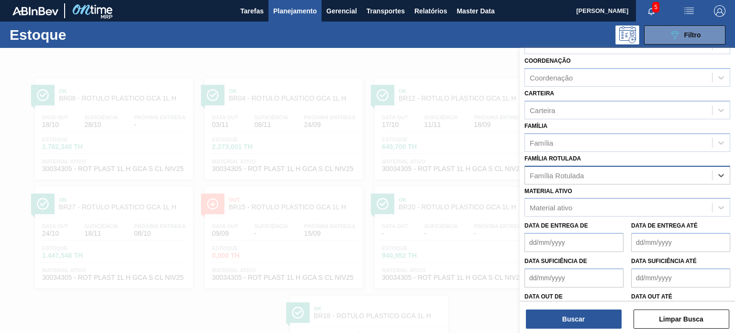
paste Rotulada "RÓTULO PLÁSTICO GCA 2L H"
type Rotulada "RÓTULO PLÁSTICO GCA 2L H"
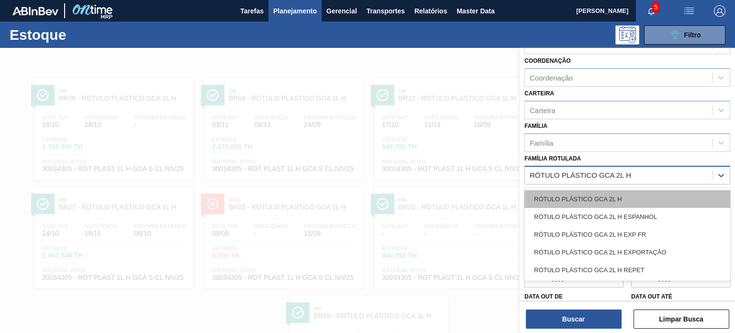
click at [618, 194] on div "RÓTULO PLÁSTICO GCA 2L H" at bounding box center [628, 199] width 206 height 18
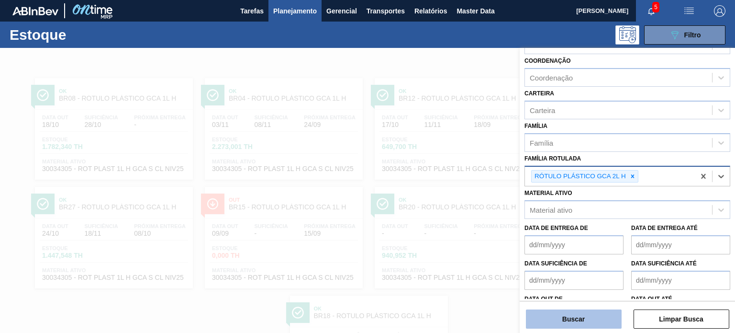
click at [570, 322] on button "Buscar" at bounding box center [574, 318] width 96 height 19
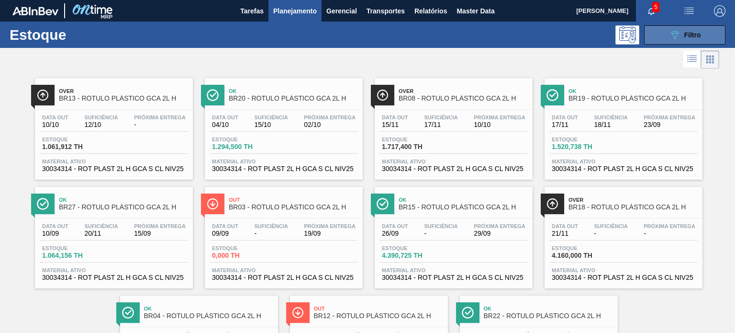
click at [708, 36] on button "089F7B8B-B2A5-4AFE-B5C0-19BA573D28AC Filtro" at bounding box center [684, 34] width 81 height 19
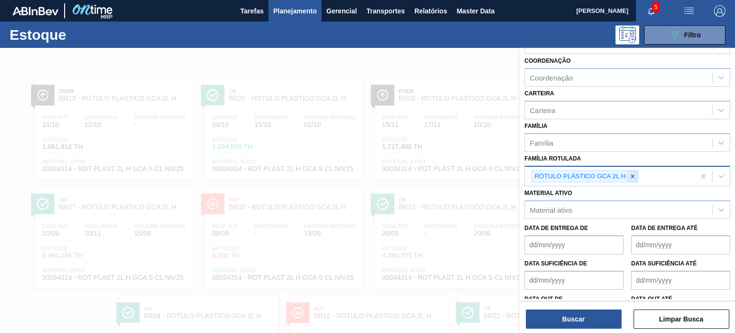
click at [631, 173] on icon at bounding box center [632, 176] width 7 height 7
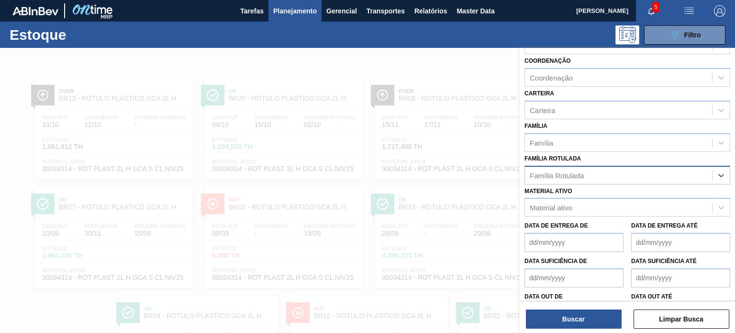
paste Rotulada "RÓTULO PLÁSTICO 200ML PC H"
type Rotulada "RÓTULO PLÁSTICO 200ML PC H"
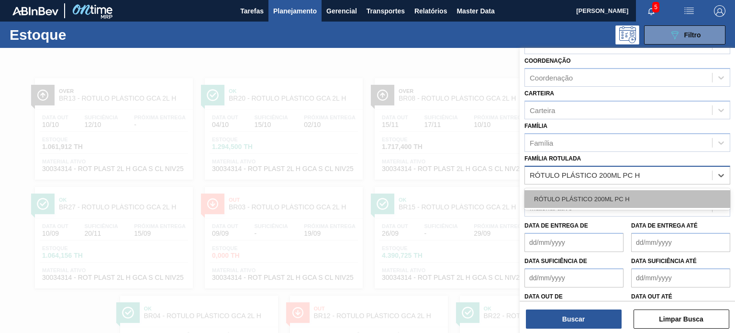
click at [606, 196] on div "RÓTULO PLÁSTICO 200ML PC H" at bounding box center [628, 199] width 206 height 18
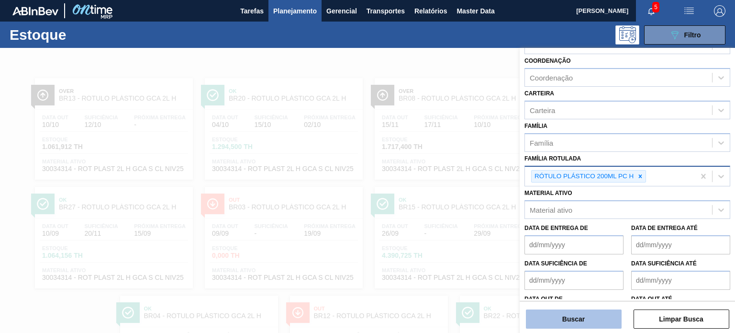
click at [572, 313] on button "Buscar" at bounding box center [574, 318] width 96 height 19
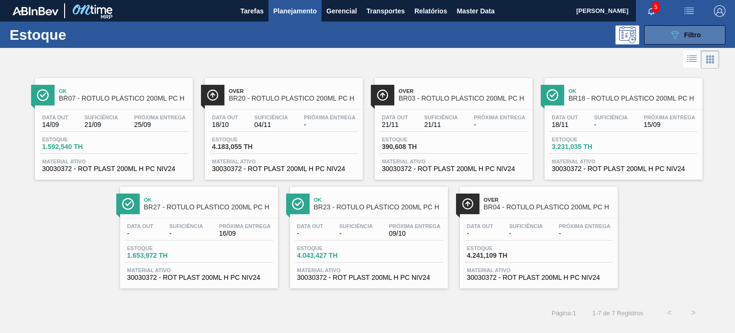
click at [655, 34] on button "089F7B8B-B2A5-4AFE-B5C0-19BA573D28AC Filtro" at bounding box center [684, 34] width 81 height 19
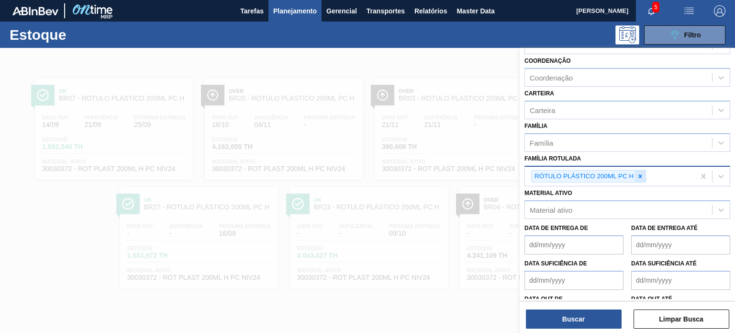
click at [640, 173] on icon at bounding box center [640, 176] width 7 height 7
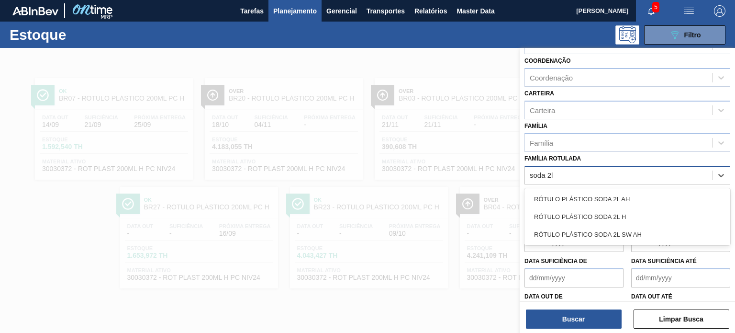
type Rotulada "soda 2l h"
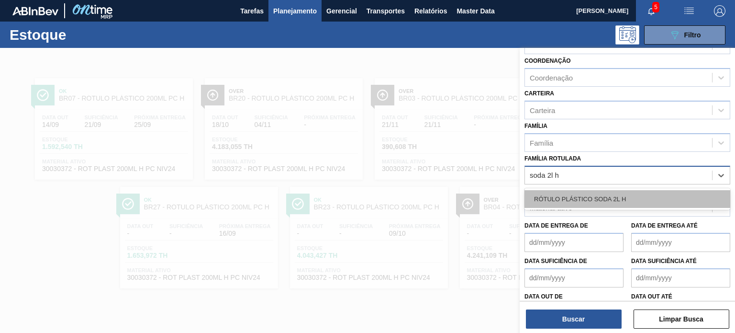
click at [613, 200] on div "RÓTULO PLÁSTICO SODA 2L H" at bounding box center [628, 199] width 206 height 18
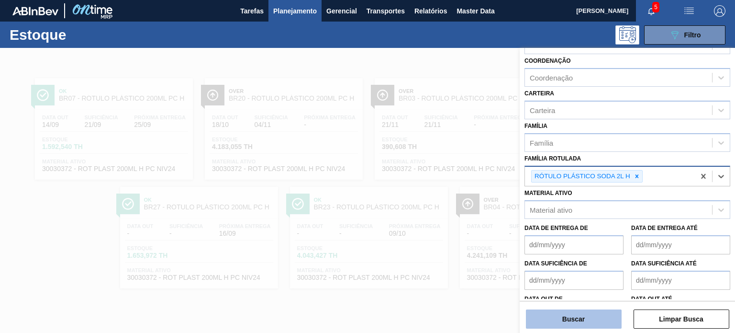
click at [604, 315] on button "Buscar" at bounding box center [574, 318] width 96 height 19
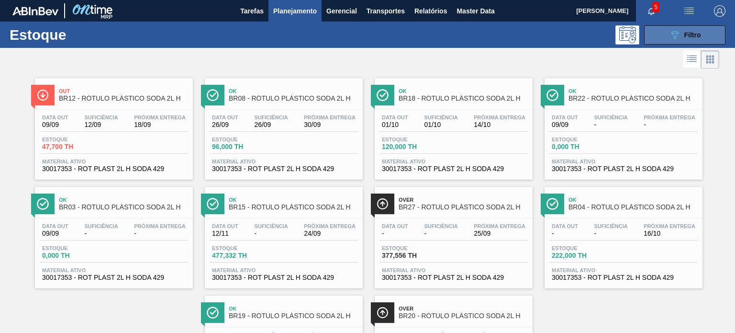
click at [704, 40] on button "089F7B8B-B2A5-4AFE-B5C0-19BA573D28AC Filtro" at bounding box center [684, 34] width 81 height 19
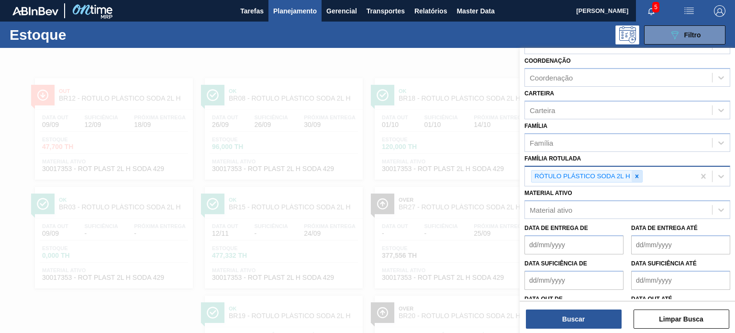
click at [640, 174] on div at bounding box center [637, 176] width 11 height 12
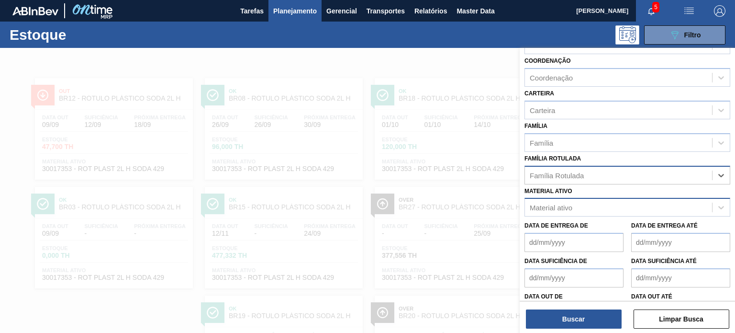
paste Rotulada "RÓTULO PLÁSTICO GCA 200ML H"
type Rotulada "RÓTULO PLÁSTICO GCA 200ML H"
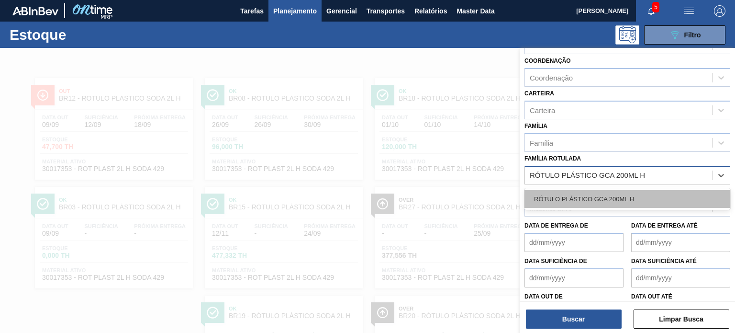
click at [596, 199] on div "RÓTULO PLÁSTICO GCA 200ML H" at bounding box center [628, 199] width 206 height 18
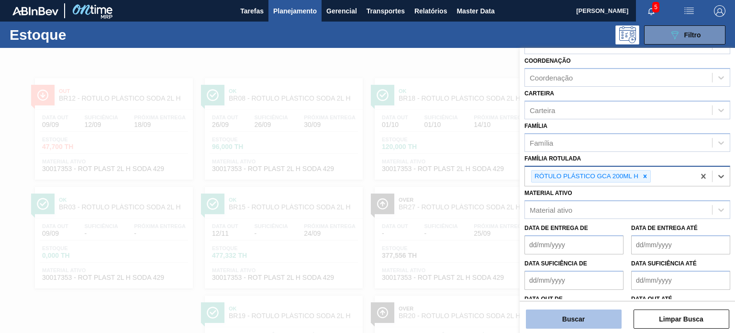
click at [584, 328] on button "Buscar" at bounding box center [574, 318] width 96 height 19
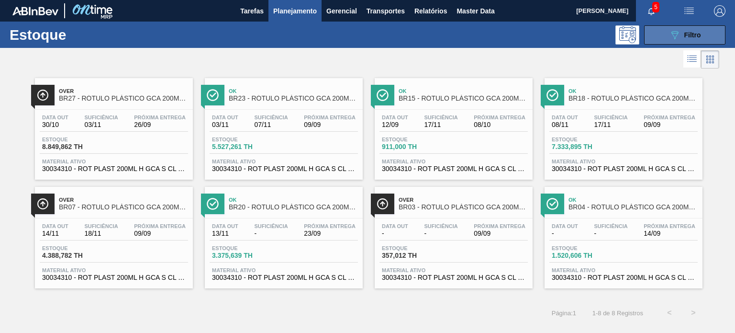
click at [693, 34] on span "Filtro" at bounding box center [692, 35] width 17 height 8
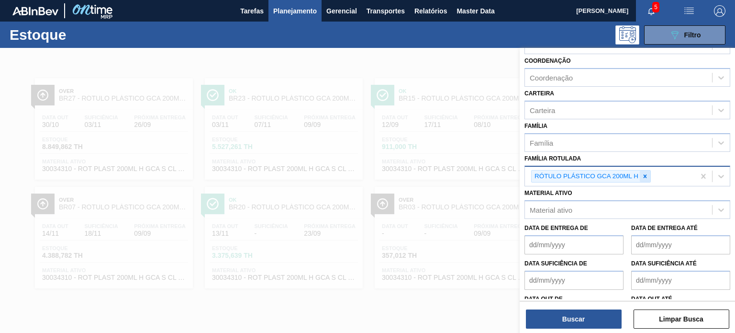
click at [645, 176] on icon at bounding box center [645, 176] width 7 height 7
paste Rotulada "RÓTULO PLÁSTICO GCA ZERO 200ML H"
type Rotulada "RÓTULO PLÁSTICO GCA ZERO 200ML H"
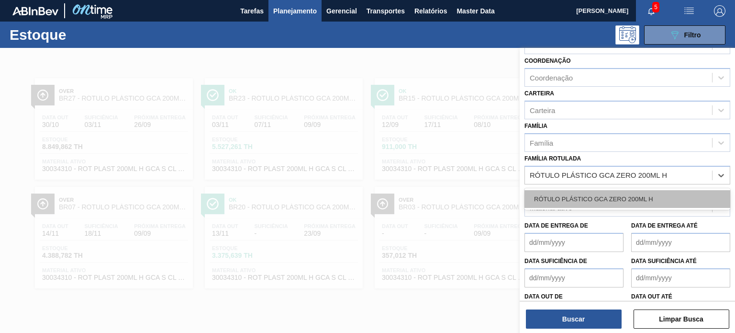
click at [593, 193] on div "RÓTULO PLÁSTICO GCA ZERO 200ML H" at bounding box center [628, 199] width 206 height 18
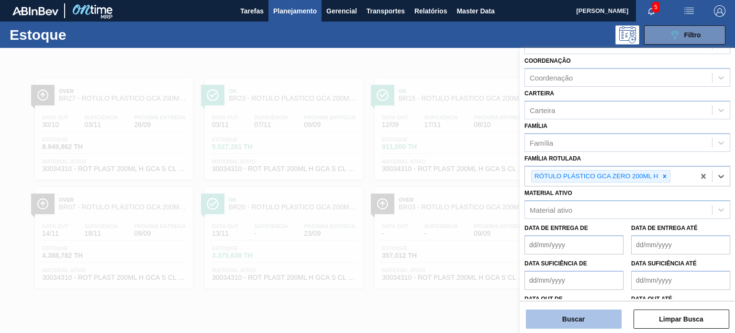
click at [584, 314] on button "Buscar" at bounding box center [574, 318] width 96 height 19
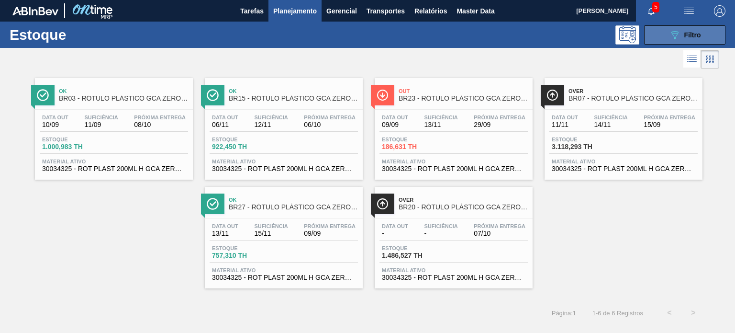
click at [670, 44] on button "089F7B8B-B2A5-4AFE-B5C0-19BA573D28AC Filtro" at bounding box center [684, 34] width 81 height 19
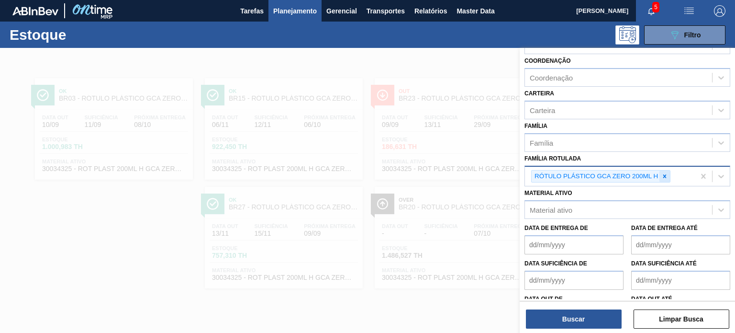
click at [667, 176] on icon at bounding box center [664, 176] width 7 height 7
paste Rotulada "RÓTULO PLÁSTICO 2L PC SUFRAMA AH"
type Rotulada "RÓTULO PLÁSTICO 2L PC SUFRAMA AH"
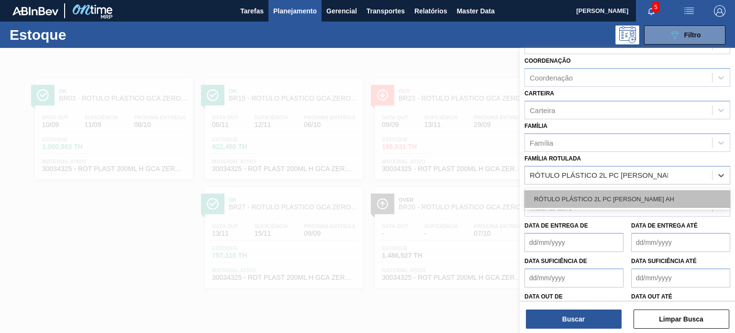
click at [595, 190] on div "RÓTULO PLÁSTICO 2L PC SUFRAMA AH" at bounding box center [628, 199] width 206 height 18
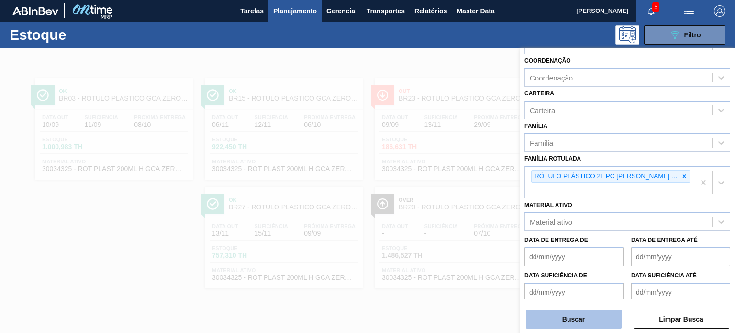
click at [576, 325] on button "Buscar" at bounding box center [574, 318] width 96 height 19
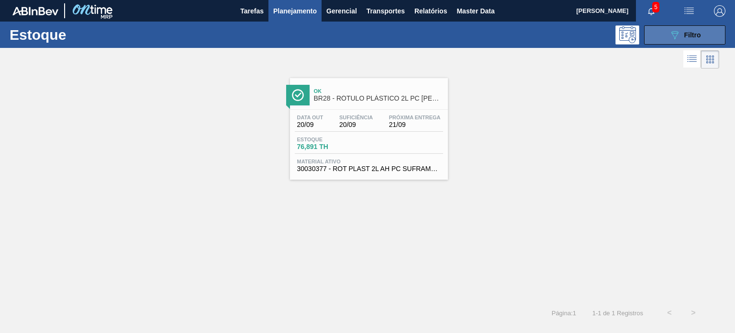
click at [661, 34] on button "089F7B8B-B2A5-4AFE-B5C0-19BA573D28AC Filtro" at bounding box center [684, 34] width 81 height 19
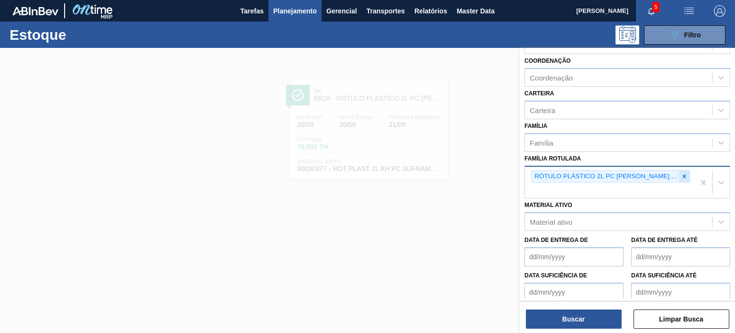
click at [681, 174] on icon at bounding box center [684, 176] width 7 height 7
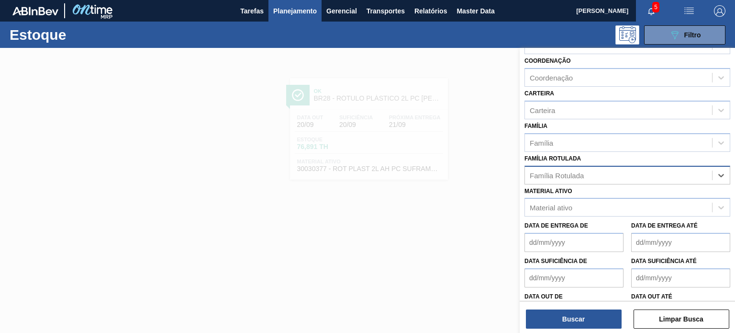
paste Rotulada "RÓTULO PLÁSTICO GCA 1L AH SUFRAMA"
type Rotulada "RÓTULO PLÁSTICO GCA 1L AH SUFRAMA"
click at [610, 197] on div "RÓTULO PLÁSTICO GCA 1L AH SUFRAMA" at bounding box center [628, 199] width 206 height 18
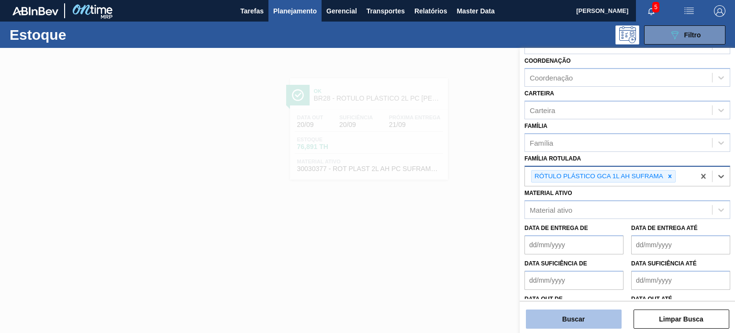
click at [587, 310] on button "Buscar" at bounding box center [574, 318] width 96 height 19
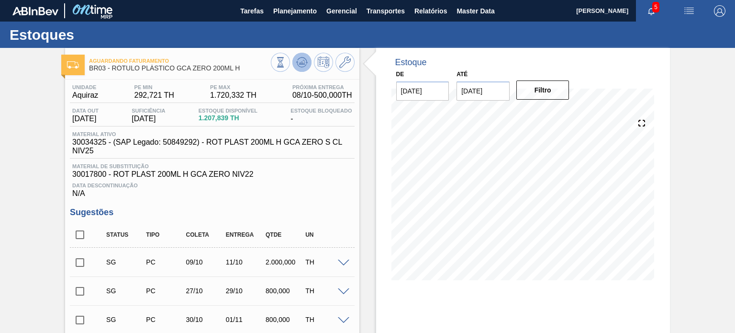
click at [299, 59] on icon at bounding box center [301, 61] width 11 height 11
click at [701, 119] on div "Aguardando Faturamento BR03 - RÓTULO PLÁSTICO GCA ZERO 200ML H Unidade Aquiraz …" at bounding box center [367, 273] width 735 height 450
click at [343, 64] on icon at bounding box center [344, 61] width 11 height 11
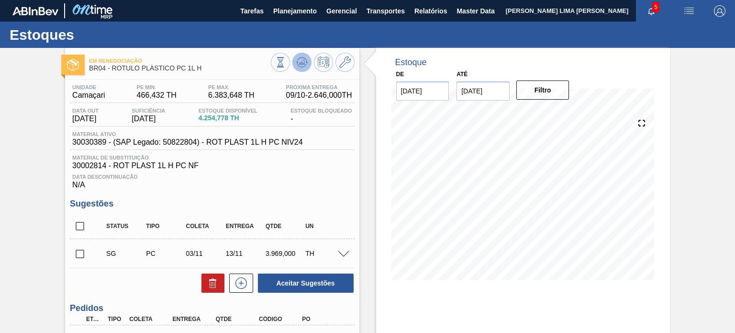
click at [297, 61] on icon at bounding box center [301, 61] width 11 height 11
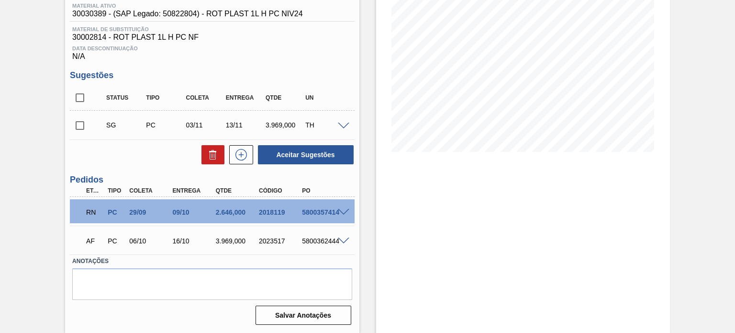
click at [344, 211] on span at bounding box center [343, 212] width 11 height 7
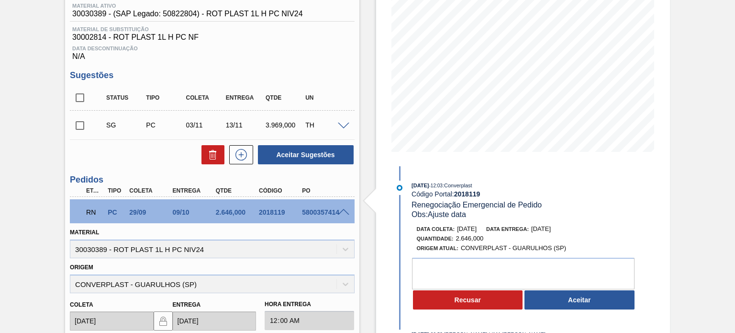
click at [551, 234] on div "Data entrega: 22/09/2025" at bounding box center [518, 229] width 65 height 10
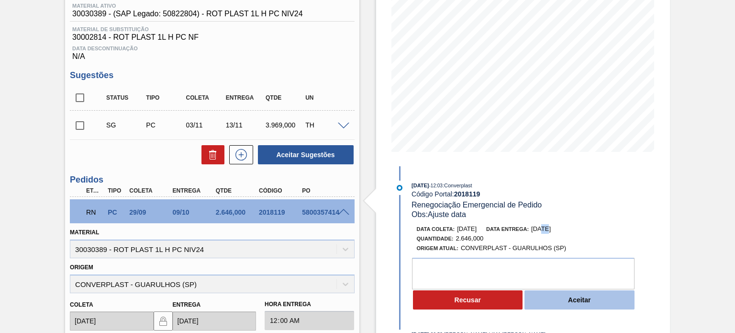
click at [571, 302] on button "Aceitar" at bounding box center [580, 299] width 110 height 19
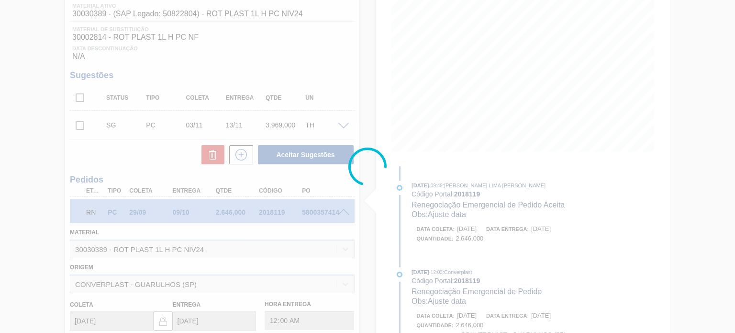
click at [451, 191] on div at bounding box center [367, 166] width 735 height 333
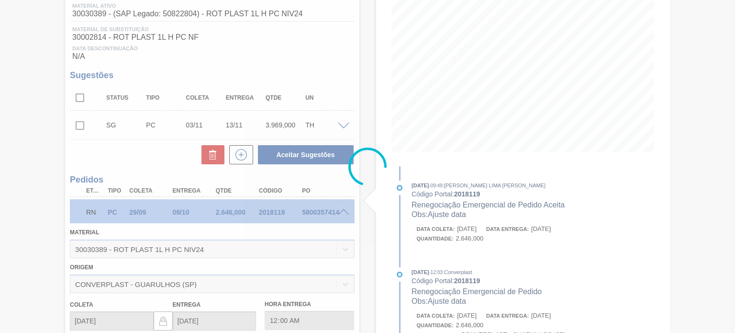
type input "Ajuste data"
type input "11/09/2025"
type input "22/09/2025"
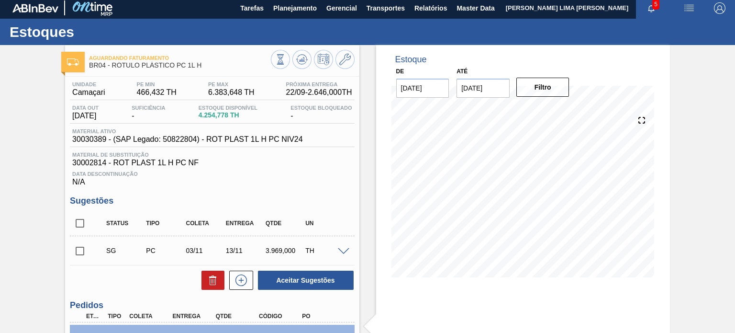
scroll to position [0, 0]
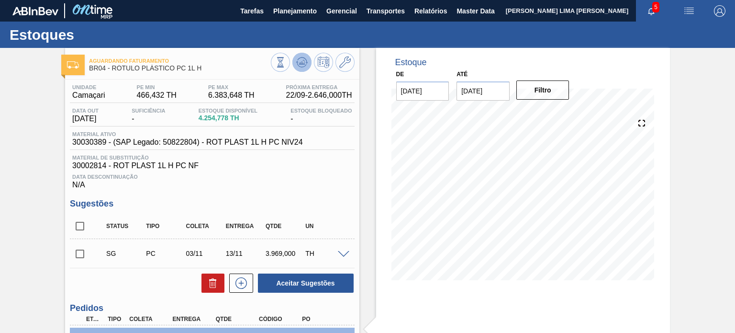
click at [307, 65] on button at bounding box center [301, 62] width 19 height 19
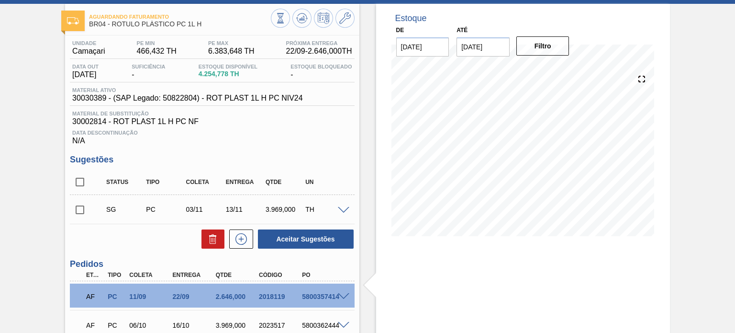
scroll to position [96, 0]
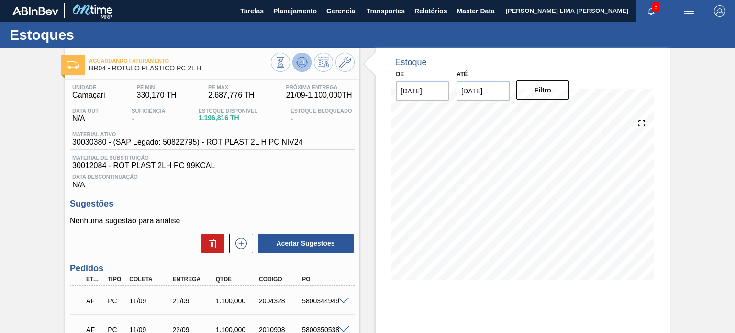
click at [297, 60] on icon at bounding box center [302, 59] width 10 height 5
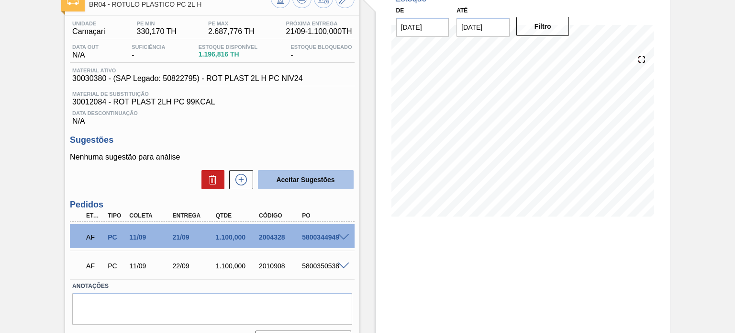
scroll to position [89, 0]
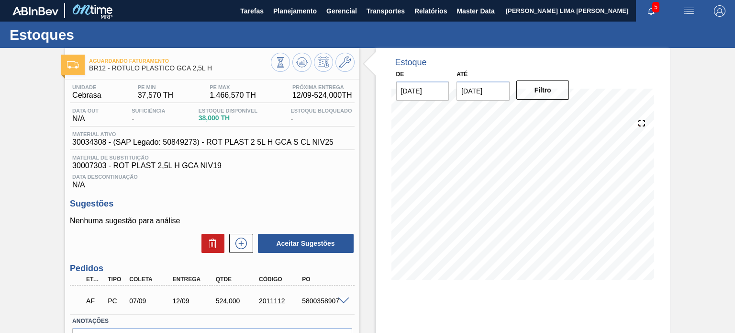
scroll to position [48, 0]
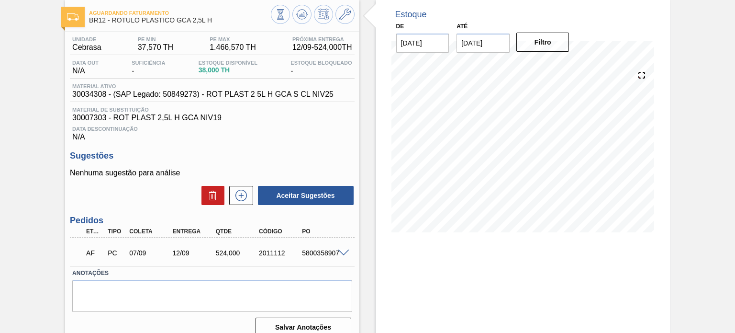
click at [343, 250] on span at bounding box center [343, 252] width 11 height 7
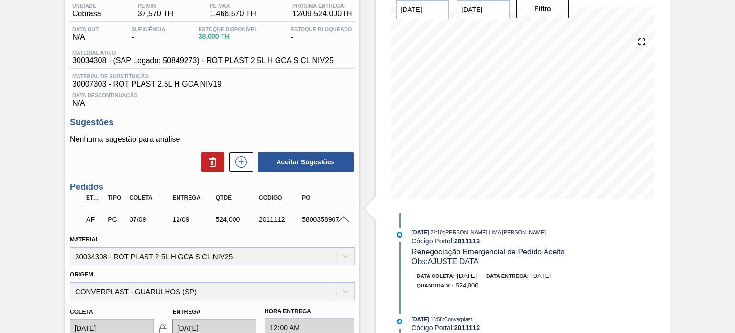
scroll to position [96, 0]
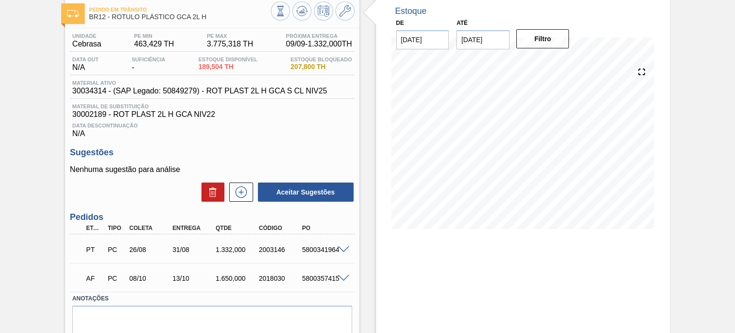
scroll to position [89, 0]
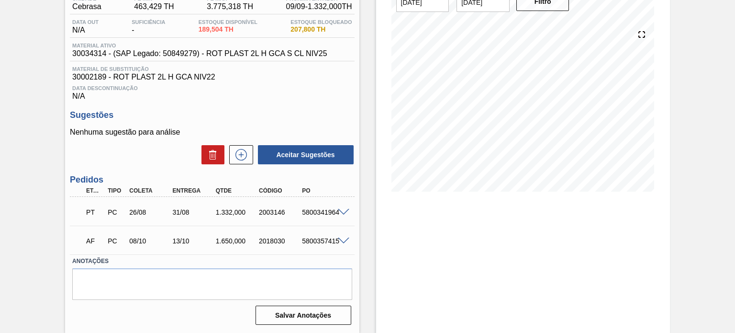
click at [336, 214] on div at bounding box center [345, 211] width 19 height 7
click at [338, 214] on span at bounding box center [343, 212] width 11 height 7
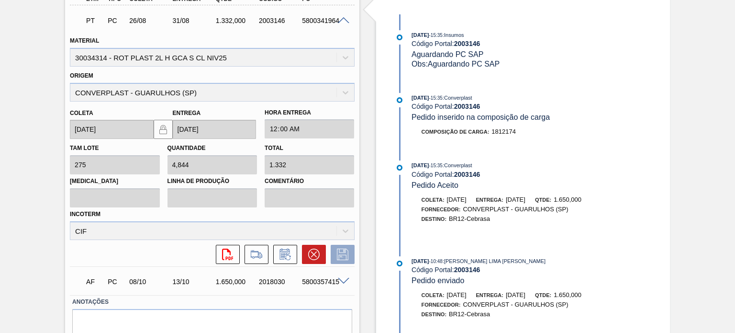
scroll to position [425, 0]
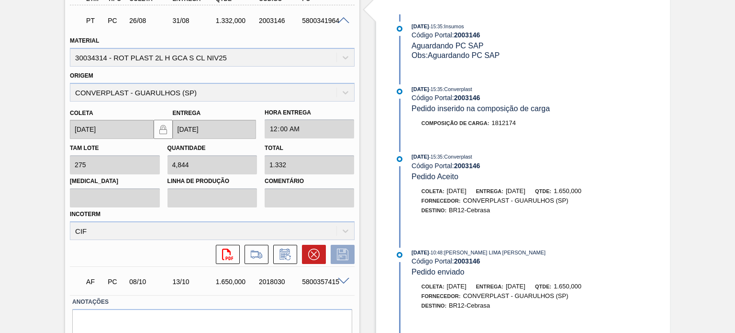
click at [526, 187] on span "[DATE]" at bounding box center [516, 190] width 20 height 7
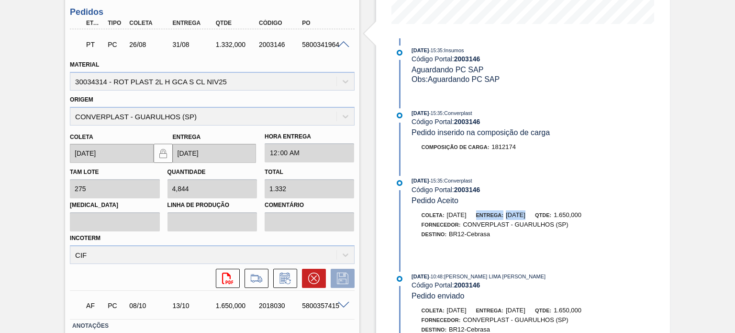
scroll to position [80, 0]
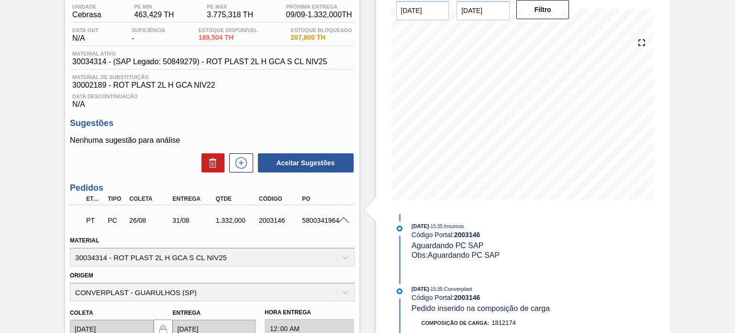
click at [277, 217] on div "2003146" at bounding box center [280, 220] width 47 height 8
copy div "2003146"
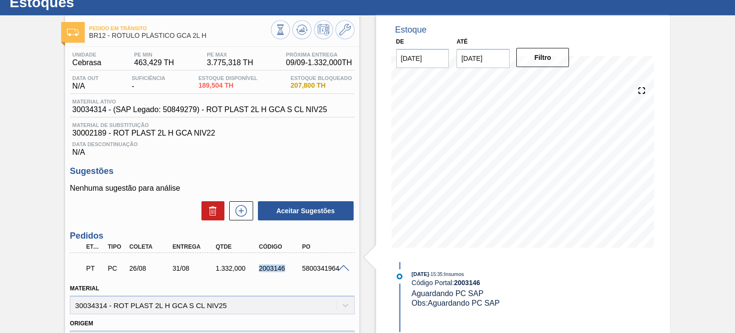
scroll to position [96, 0]
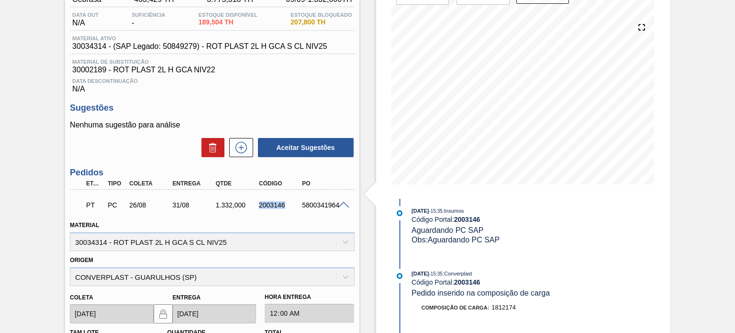
click at [273, 202] on div "2003146" at bounding box center [280, 205] width 47 height 8
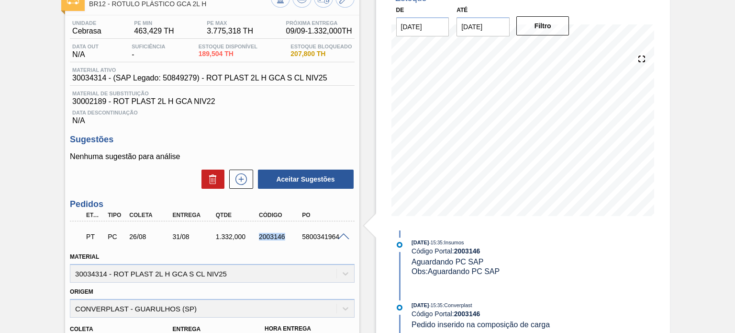
scroll to position [48, 0]
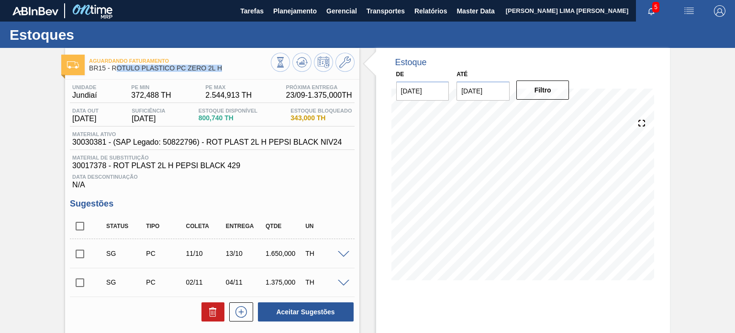
drag, startPoint x: 223, startPoint y: 68, endPoint x: 114, endPoint y: 71, distance: 108.2
click at [114, 71] on span "BR15 - RÓTULO PLÁSTICO PC ZERO 2L H" at bounding box center [179, 68] width 181 height 7
click at [117, 71] on span "BR15 - RÓTULO PLÁSTICO PC ZERO 2L H" at bounding box center [179, 68] width 181 height 7
drag, startPoint x: 111, startPoint y: 65, endPoint x: 223, endPoint y: 69, distance: 112.1
click at [223, 69] on span "BR15 - RÓTULO PLÁSTICO PC ZERO 2L H" at bounding box center [179, 68] width 181 height 7
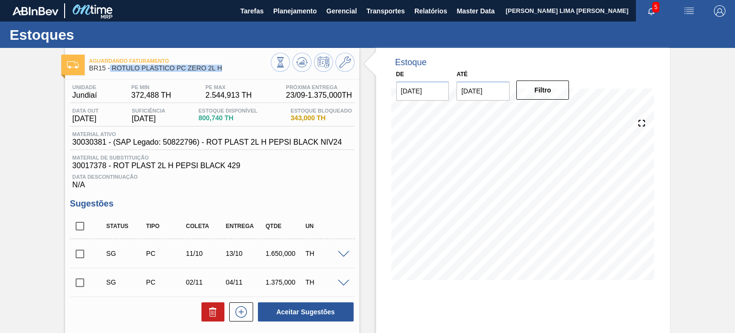
copy span "RÓTULO PLÁSTICO PC ZERO 2L H"
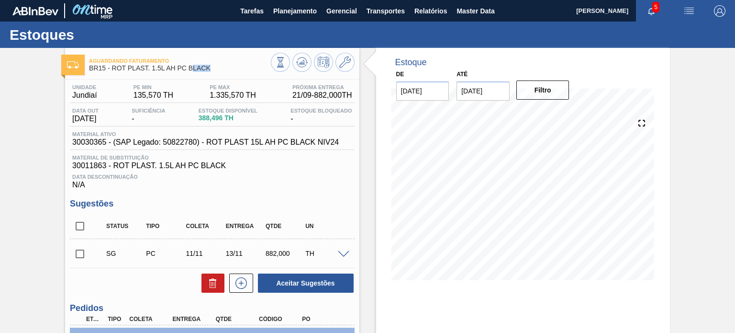
drag, startPoint x: 212, startPoint y: 74, endPoint x: 194, endPoint y: 73, distance: 17.3
click at [194, 73] on div "Aguardando Faturamento BR15 - ROT PLAST. 1.5L AH PC BLACK" at bounding box center [179, 65] width 181 height 22
click at [210, 77] on div "Aguardando Faturamento BR15 - ROT PLAST. 1.5L AH PC BLACK Unidade Jundiaí PE MI…" at bounding box center [212, 254] width 294 height 413
drag, startPoint x: 207, startPoint y: 69, endPoint x: 111, endPoint y: 72, distance: 95.8
click at [111, 72] on div "Aguardando Faturamento BR15 - ROT PLAST. 1.5L AH PC BLACK" at bounding box center [179, 65] width 181 height 22
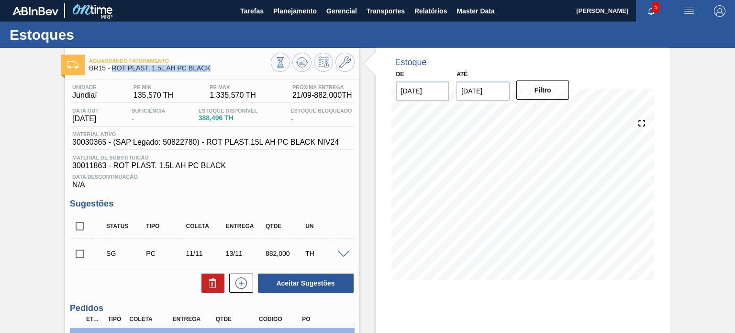
copy span "ROT PLAST. 1.5L AH PC BLACK"
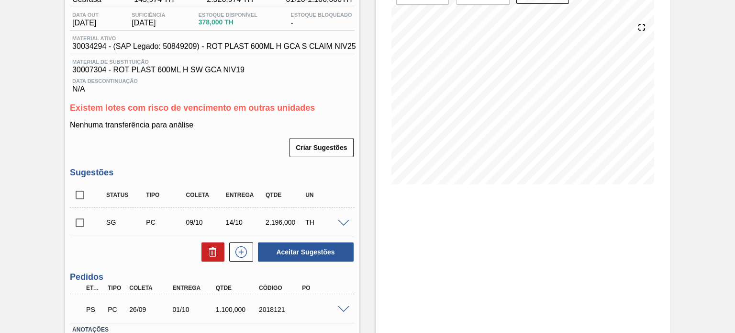
scroll to position [164, 0]
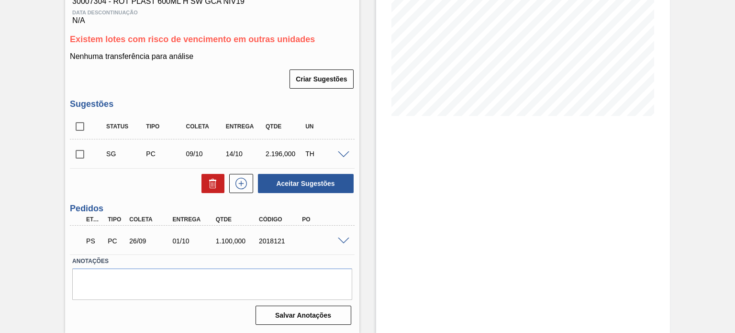
click at [342, 238] on span at bounding box center [343, 240] width 11 height 7
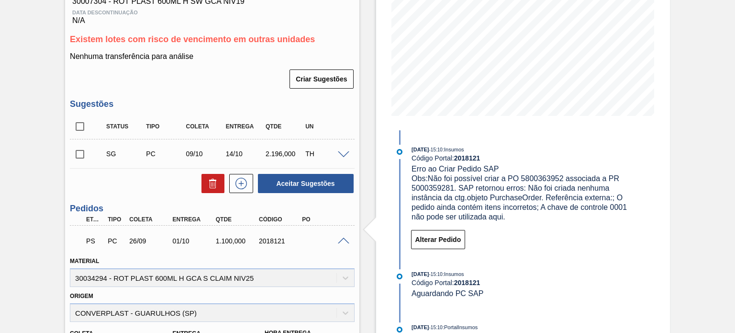
scroll to position [21, 0]
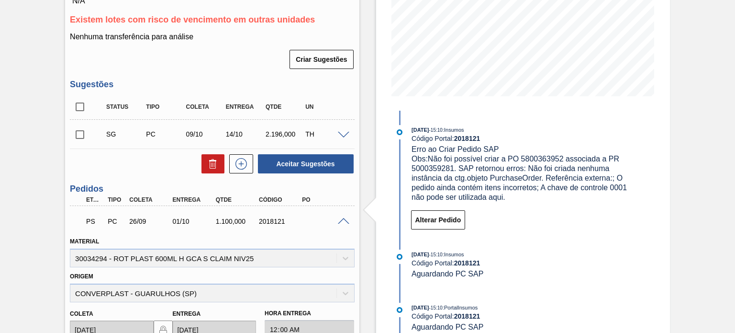
scroll to position [287, 0]
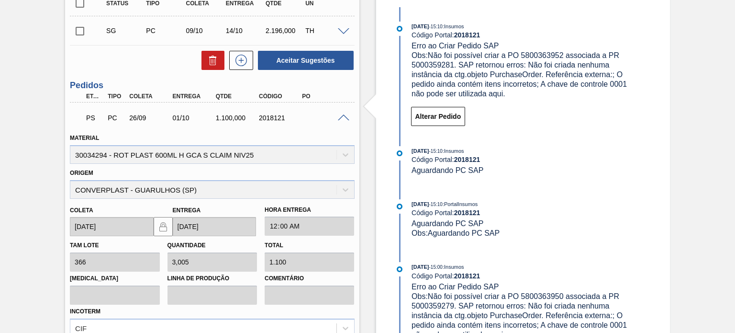
click at [171, 114] on div "01/10" at bounding box center [193, 118] width 47 height 8
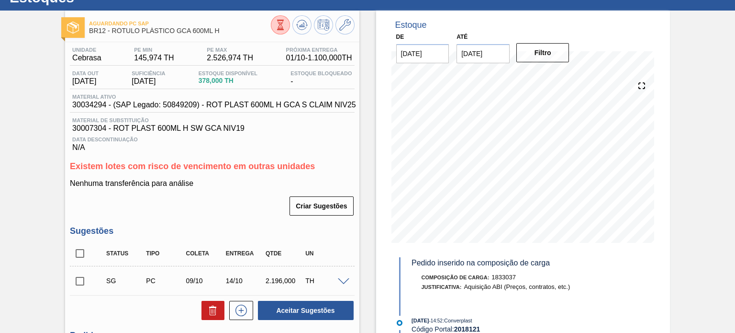
scroll to position [0, 0]
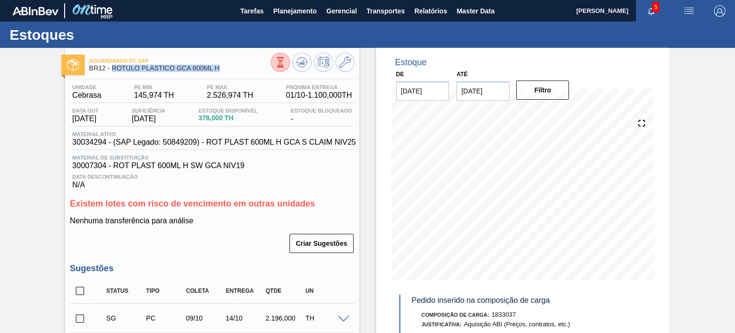
drag, startPoint x: 216, startPoint y: 69, endPoint x: 112, endPoint y: 73, distance: 104.9
click at [112, 73] on div "Aguardando PC SAP BR12 - RÓTULO PLÁSTICO GCA 600ML H" at bounding box center [179, 65] width 181 height 22
copy span "RÓTULO PLÁSTICO GCA 600ML H"
click at [223, 71] on span "BR12 - RÓTULO PLÁSTICO GCA 600ML H" at bounding box center [179, 68] width 181 height 7
click at [258, 143] on span "30034294 - (SAP Legado: 50849209) - ROT PLAST 600ML H GCA S CLAIM NIV25" at bounding box center [214, 142] width 284 height 9
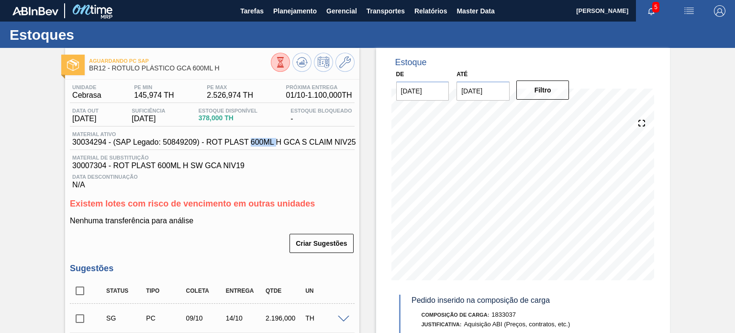
click at [258, 143] on span "30034294 - (SAP Legado: 50849209) - ROT PLAST 600ML H GCA S CLAIM NIV25" at bounding box center [214, 142] width 284 height 9
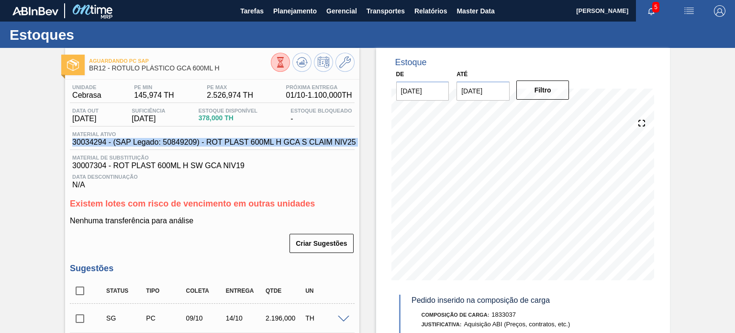
click at [258, 143] on span "30034294 - (SAP Legado: 50849209) - ROT PLAST 600ML H GCA S CLAIM NIV25" at bounding box center [214, 142] width 284 height 9
copy span "30034294 - (SAP Legado: 50849209) - ROT PLAST 600ML H GCA S CLAIM NIV25"
click at [95, 139] on span "30034294 - (SAP Legado: 50849209) - ROT PLAST 600ML H GCA S CLAIM NIV25" at bounding box center [214, 142] width 284 height 9
click at [97, 146] on span "30034294 - (SAP Legado: 50849209) - ROT PLAST 600ML H GCA S CLAIM NIV25" at bounding box center [214, 142] width 284 height 9
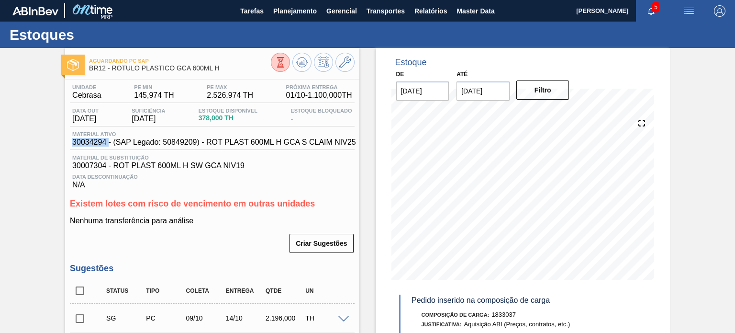
click at [97, 146] on span "30034294 - (SAP Legado: 50849209) - ROT PLAST 600ML H GCA S CLAIM NIV25" at bounding box center [214, 142] width 284 height 9
click at [293, 67] on button at bounding box center [301, 62] width 19 height 19
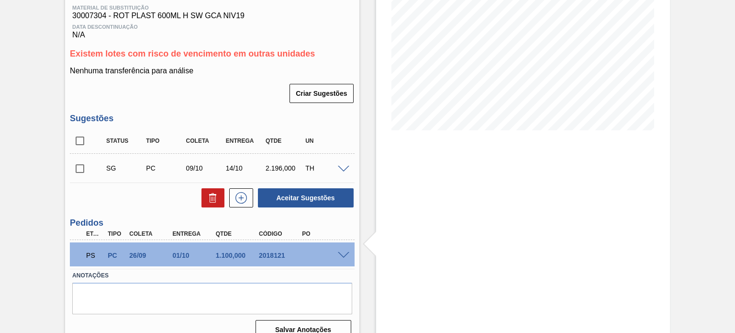
scroll to position [164, 0]
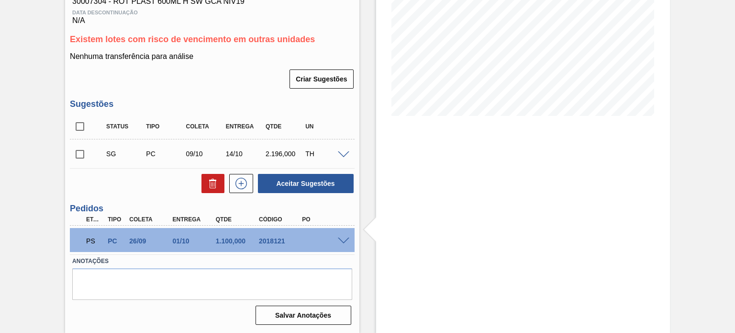
click at [345, 243] on span at bounding box center [343, 240] width 11 height 7
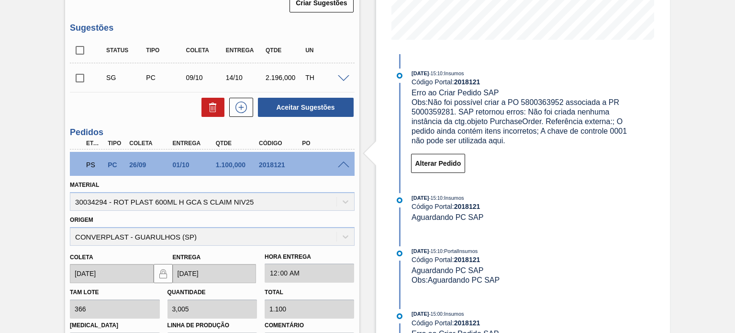
scroll to position [356, 0]
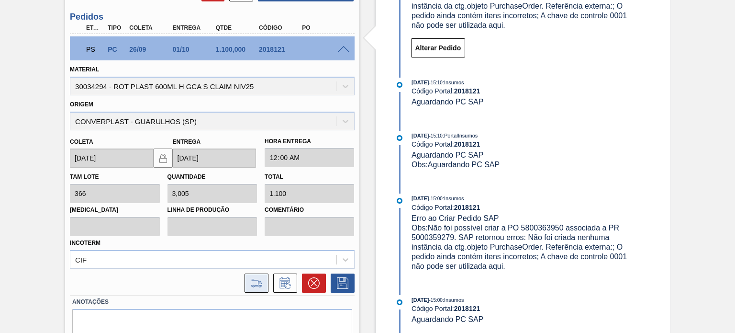
click at [258, 282] on icon at bounding box center [256, 283] width 11 height 7
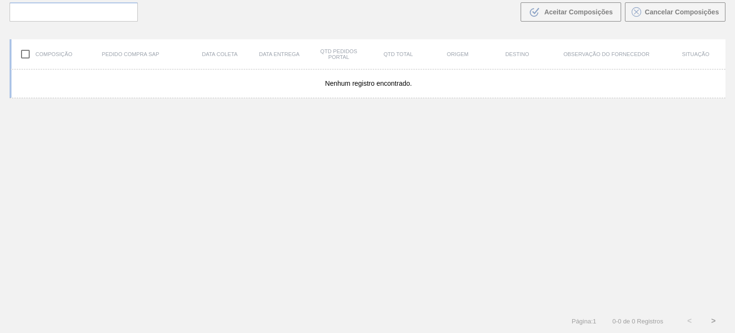
scroll to position [69, 0]
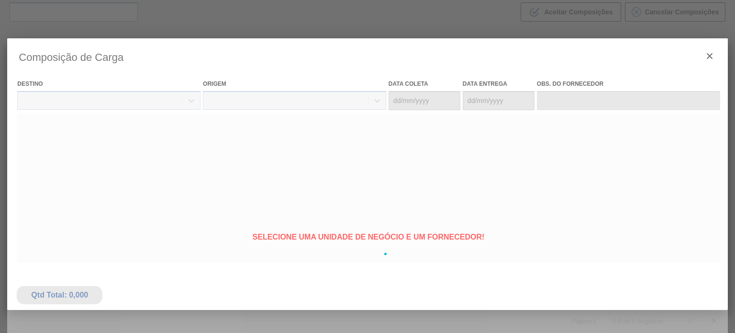
type coleta "[DATE]"
type entrega "[DATE]"
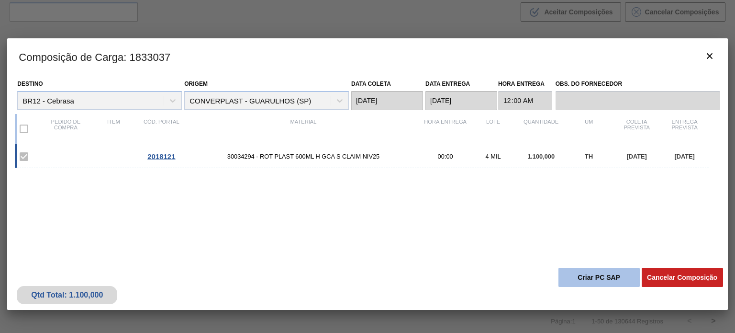
click at [568, 269] on button "Criar PC SAP" at bounding box center [599, 277] width 81 height 19
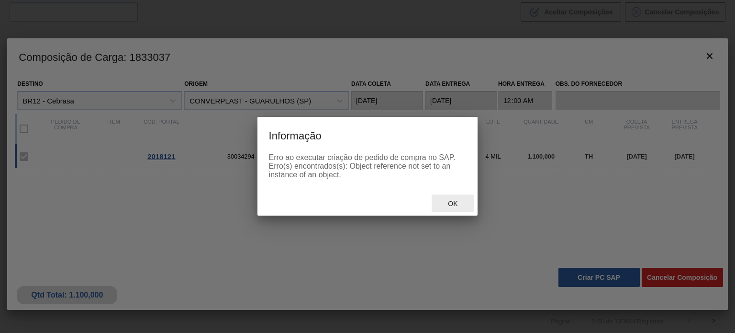
click at [449, 210] on div "Ok" at bounding box center [453, 203] width 42 height 18
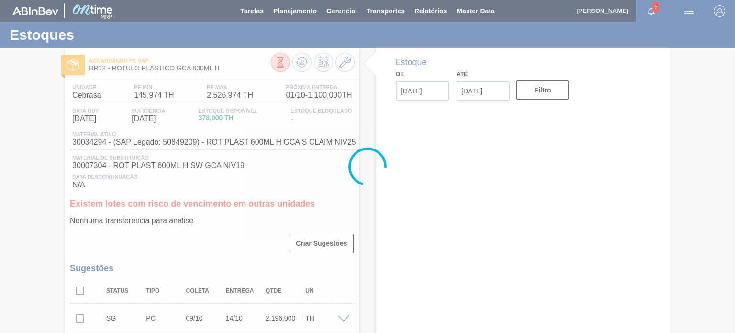
click at [297, 64] on icon at bounding box center [302, 64] width 10 height 5
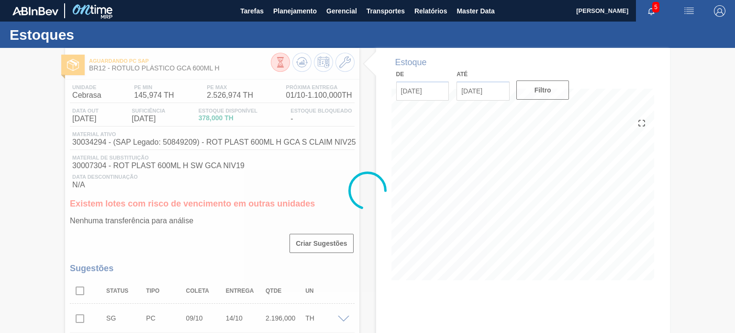
click at [298, 64] on div at bounding box center [367, 190] width 735 height 285
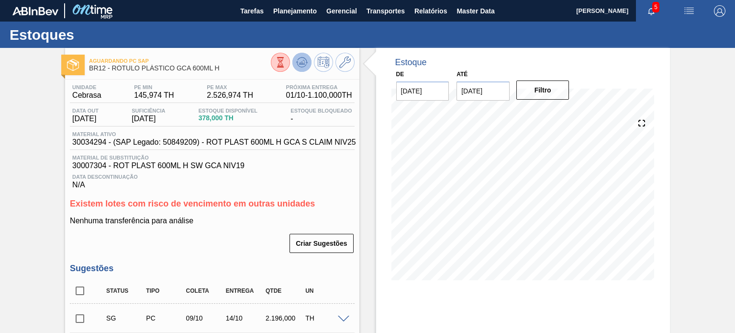
click at [306, 59] on icon at bounding box center [301, 61] width 11 height 11
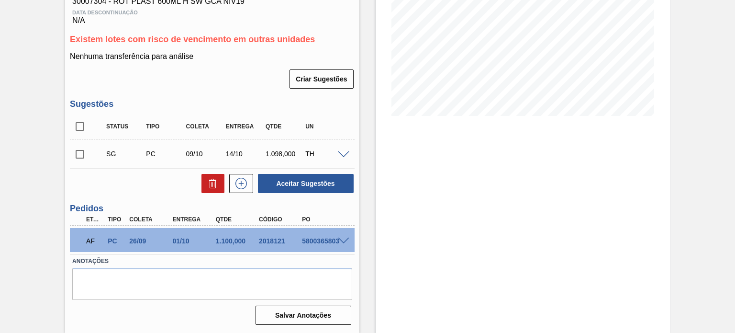
click at [277, 237] on div "2018121" at bounding box center [280, 241] width 47 height 8
copy div "2018121"
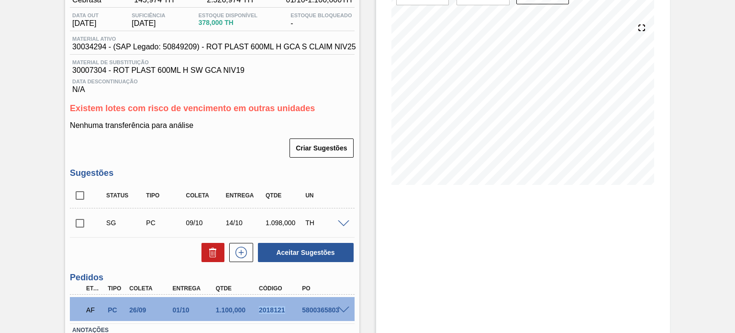
scroll to position [144, 0]
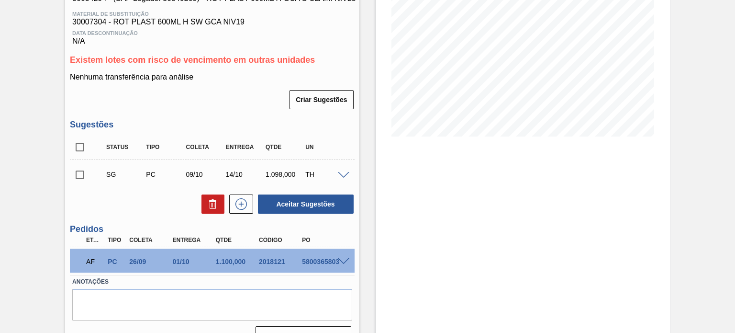
click at [338, 258] on span at bounding box center [343, 261] width 11 height 7
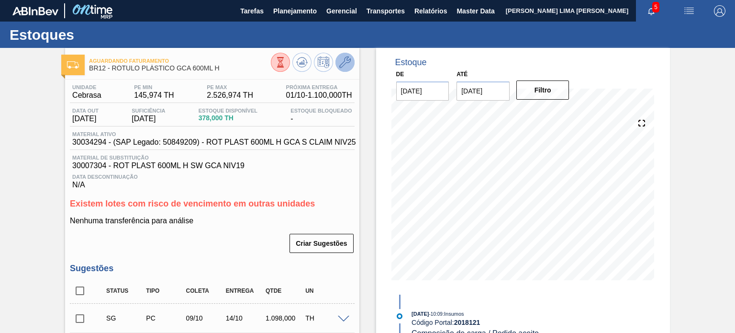
scroll to position [0, 0]
click at [348, 63] on icon at bounding box center [344, 61] width 11 height 11
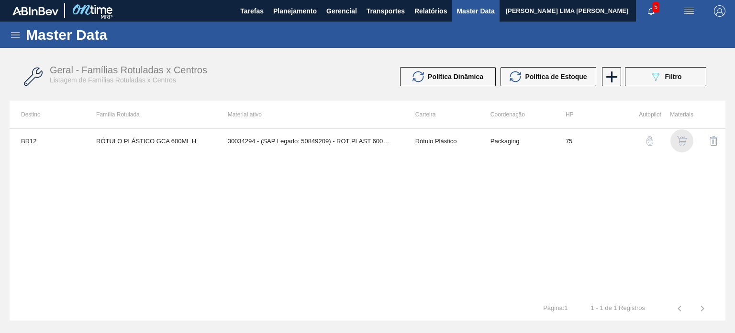
click at [680, 140] on img "button" at bounding box center [682, 141] width 10 height 10
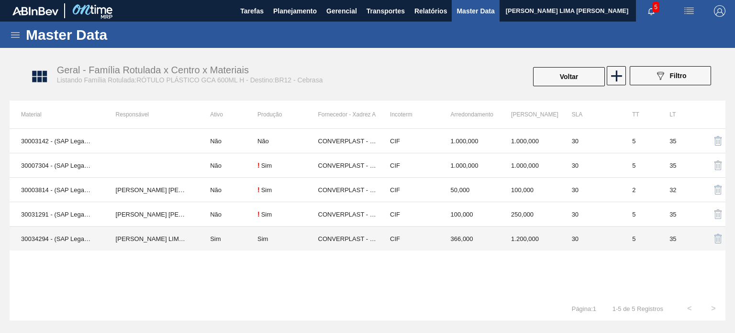
click at [387, 241] on td "CIF" at bounding box center [409, 238] width 61 height 24
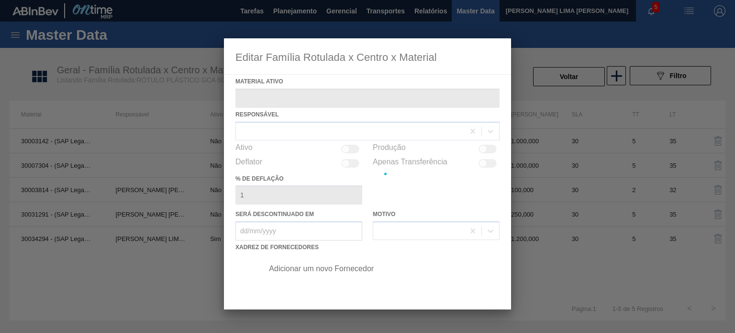
type ativo "30034294 - (SAP Legado: 50849209) - ROT PLAST 600ML H GCA S CLAIM NIV25"
checkbox input "true"
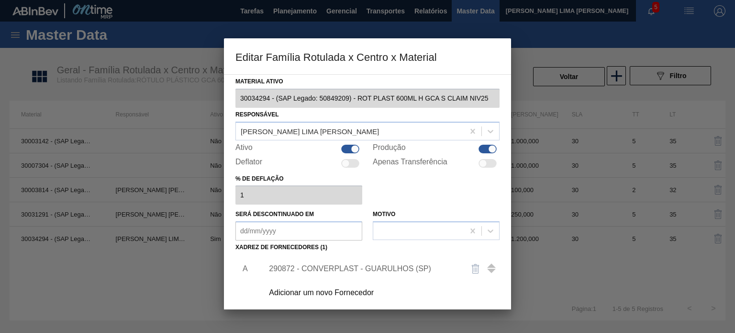
click at [356, 265] on div "290872 - CONVERPLAST - GUARULHOS (SP)" at bounding box center [363, 268] width 188 height 9
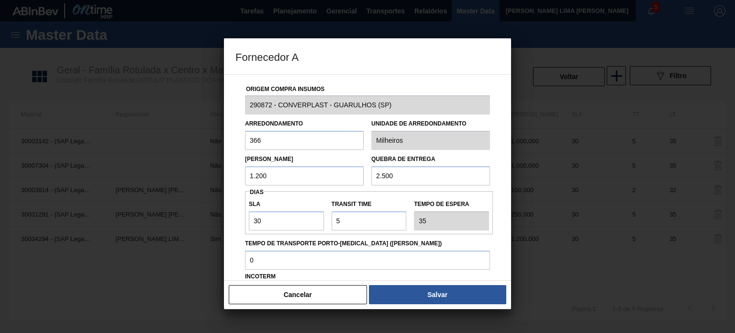
drag, startPoint x: 269, startPoint y: 174, endPoint x: 226, endPoint y: 174, distance: 42.6
click at [226, 174] on div "Origem Compra Insumos 290872 - CONVERPLAST - GUARULHOS (SP) Arredondamento 366 …" at bounding box center [367, 177] width 287 height 206
click at [263, 174] on input "1.200" at bounding box center [304, 175] width 119 height 19
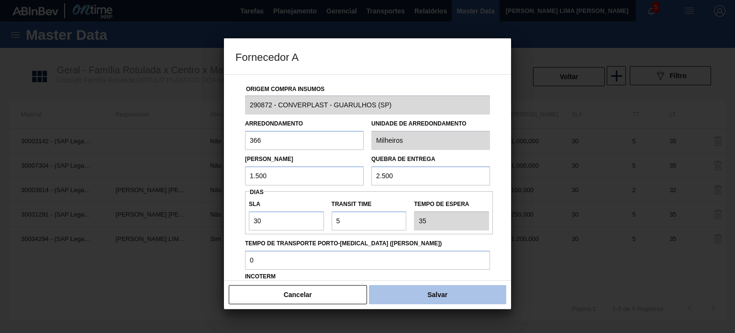
type input "1.500"
click at [406, 290] on button "Salvar" at bounding box center [437, 294] width 137 height 19
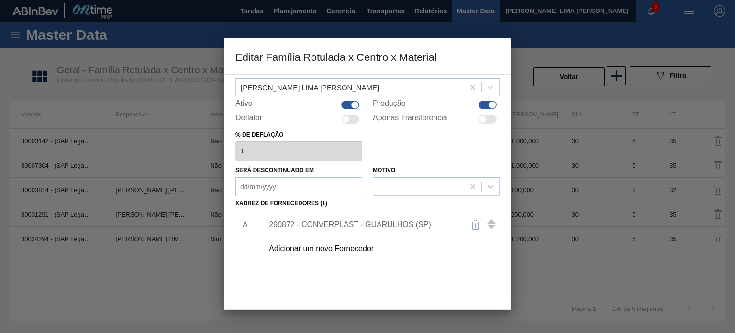
scroll to position [98, 0]
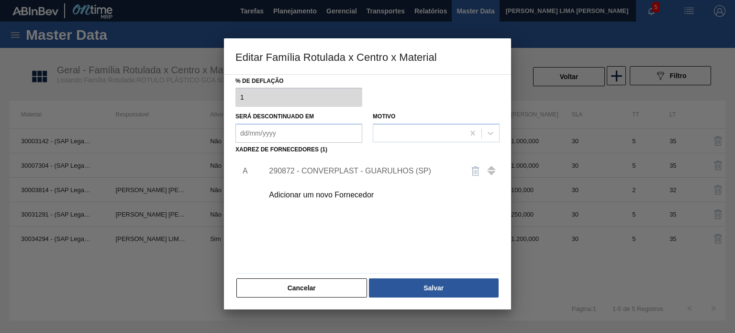
click at [406, 290] on button "Salvar" at bounding box center [434, 287] width 130 height 19
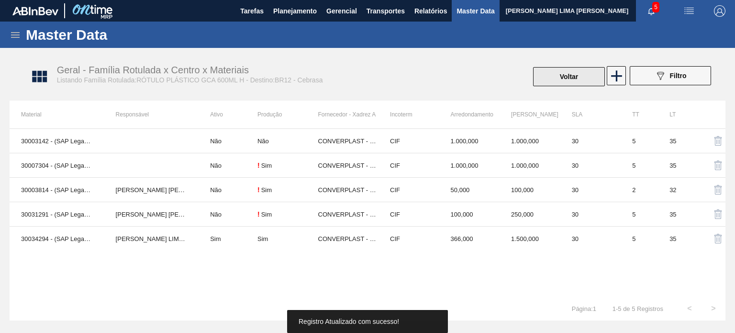
click at [551, 85] on button "Voltar" at bounding box center [569, 76] width 72 height 19
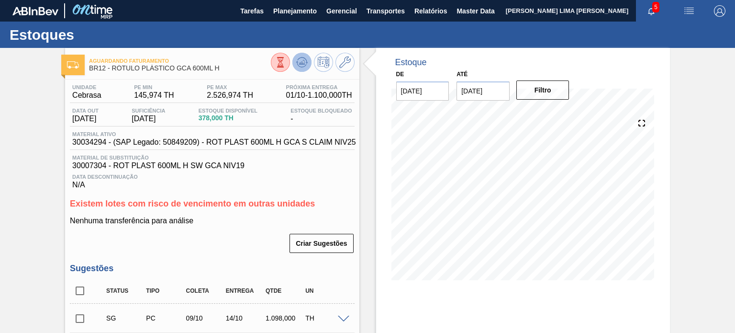
click at [300, 62] on icon at bounding box center [301, 61] width 11 height 11
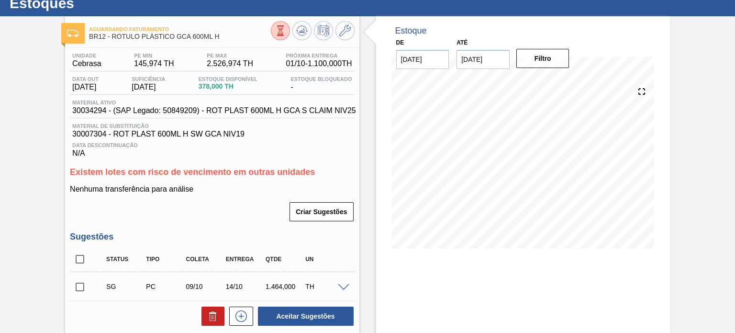
scroll to position [48, 0]
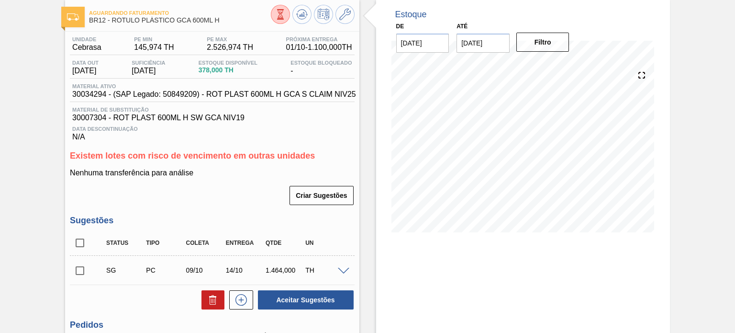
click at [76, 272] on input "checkbox" at bounding box center [80, 270] width 20 height 20
click at [305, 292] on button "Aceitar Sugestões" at bounding box center [306, 299] width 96 height 19
checkbox input "false"
click at [78, 263] on input "checkbox" at bounding box center [80, 270] width 20 height 20
click at [284, 297] on button "Aceitar Sugestões" at bounding box center [306, 299] width 96 height 19
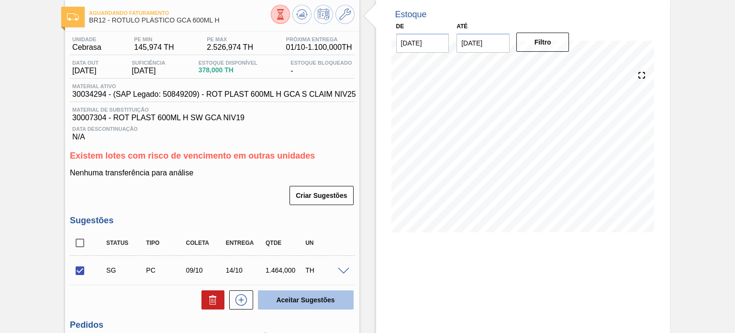
checkbox input "false"
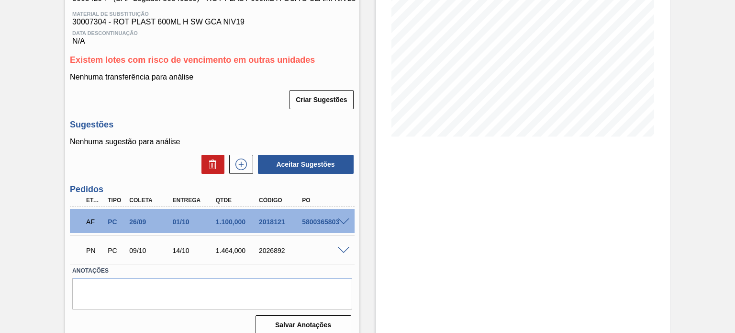
scroll to position [96, 0]
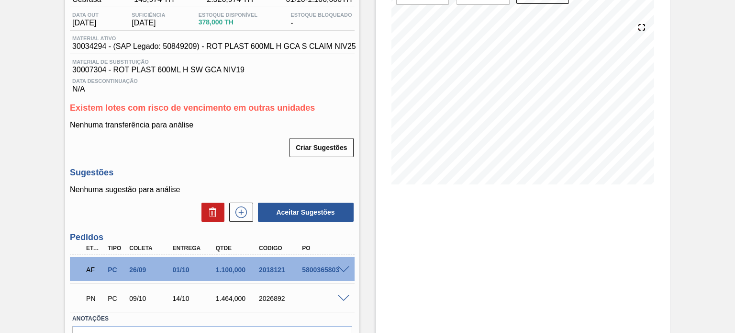
click at [271, 303] on div "PN PC 09/10 14/10 1.464,000 2026892" at bounding box center [209, 297] width 259 height 19
click at [270, 299] on div "2026892" at bounding box center [280, 298] width 47 height 8
copy div "2026892"
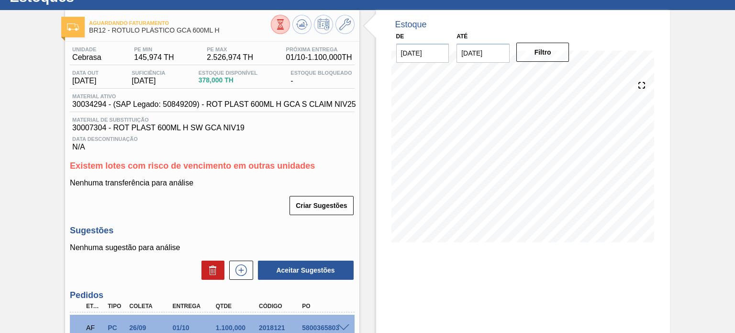
scroll to position [0, 0]
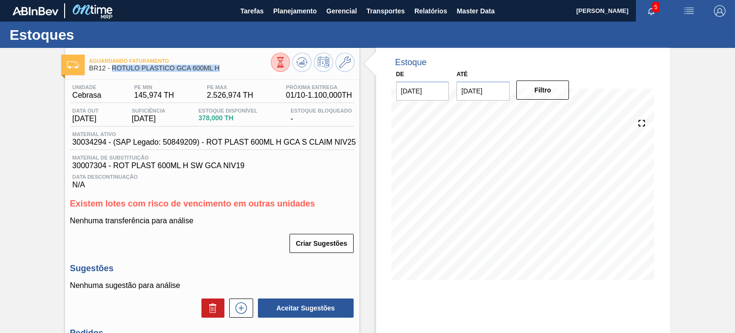
drag, startPoint x: 222, startPoint y: 72, endPoint x: 112, endPoint y: 72, distance: 110.1
click at [112, 72] on div "Aguardando Faturamento BR12 - RÓTULO PLÁSTICO GCA 600ML H" at bounding box center [179, 65] width 181 height 22
copy span "RÓTULO PLÁSTICO GCA 600ML H"
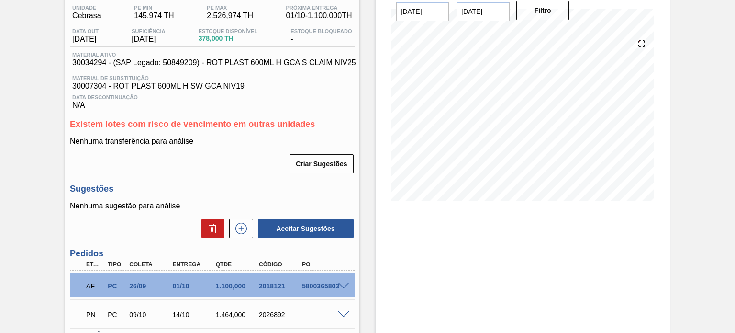
scroll to position [96, 0]
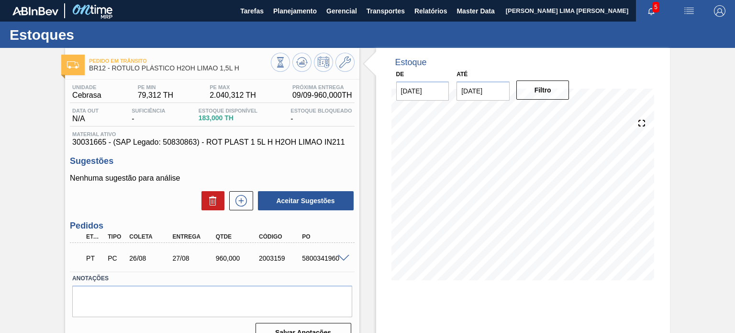
click at [339, 258] on span at bounding box center [343, 258] width 11 height 7
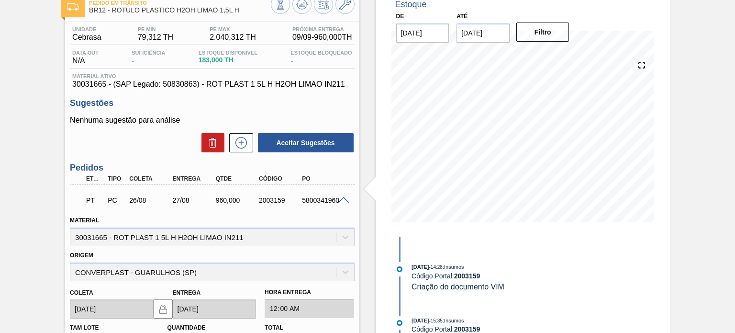
scroll to position [96, 0]
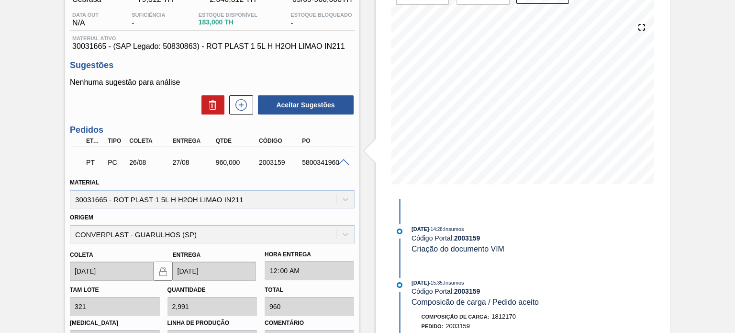
click at [274, 161] on div "2003159" at bounding box center [280, 162] width 47 height 8
copy div "2003159"
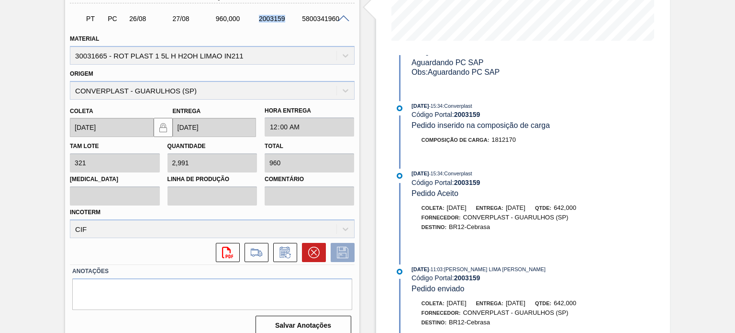
scroll to position [497, 0]
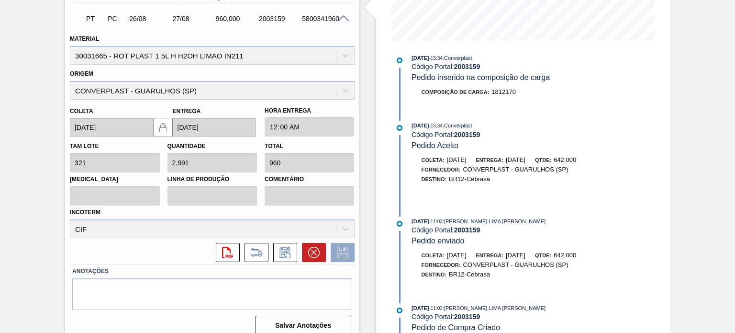
click at [551, 256] on span "Qtde:" at bounding box center [543, 255] width 16 height 6
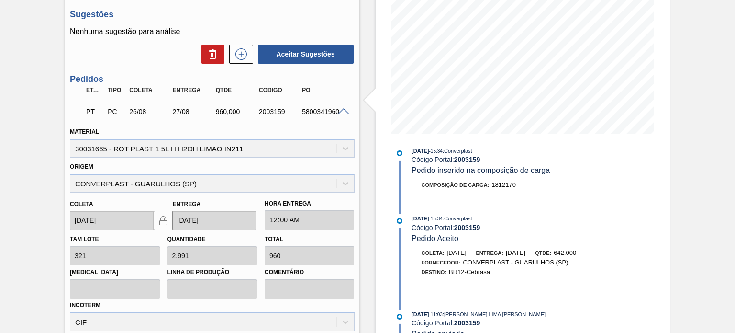
scroll to position [48, 0]
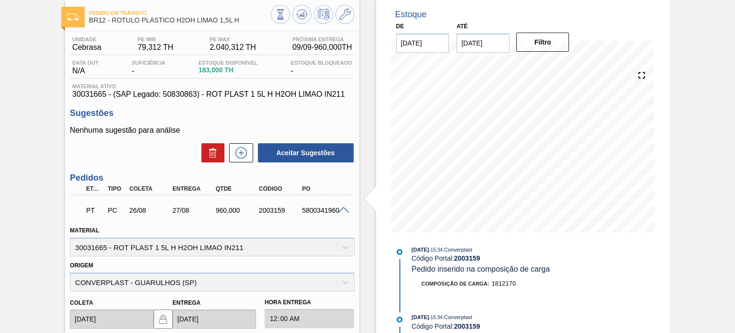
click at [277, 210] on div "2003159" at bounding box center [280, 210] width 47 height 8
click at [276, 210] on div "2003159" at bounding box center [280, 210] width 47 height 8
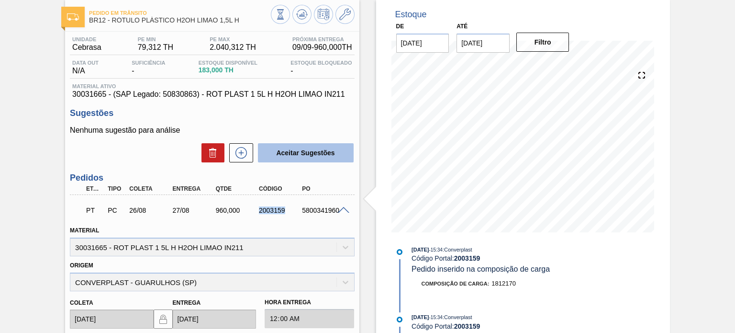
copy div "2003159"
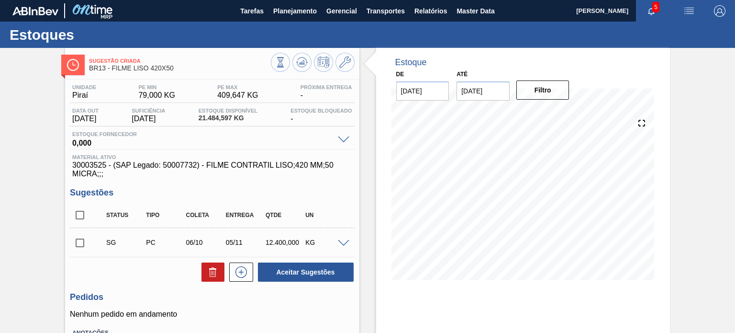
click at [13, 179] on div "Sugestão Criada BR13 - FILME LISO 420X50 Unidade Piraí PE MIN 79,000 KG PE MAX …" at bounding box center [367, 230] width 735 height 364
click at [225, 118] on span "21.484,597 KG" at bounding box center [228, 117] width 59 height 7
click at [236, 95] on span "409,647 KG" at bounding box center [237, 95] width 41 height 9
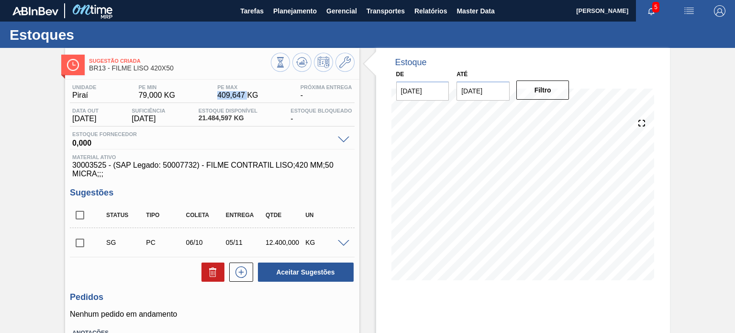
click at [236, 95] on span "409,647 KG" at bounding box center [237, 95] width 41 height 9
click at [258, 162] on span "30003525 - (SAP Legado: 50007732) - FILME CONTRATIL LISO;420 MM;50 MICRA;;;" at bounding box center [212, 169] width 280 height 17
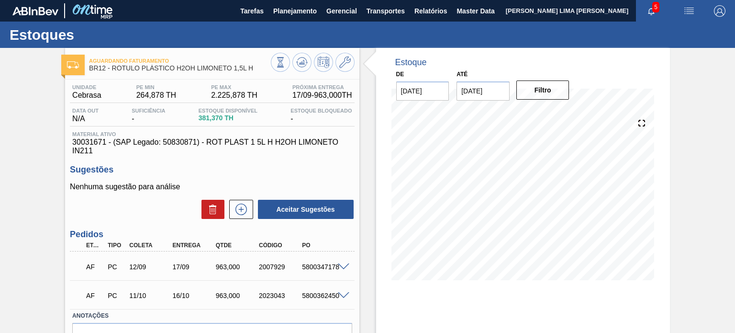
click at [342, 268] on span at bounding box center [343, 266] width 11 height 7
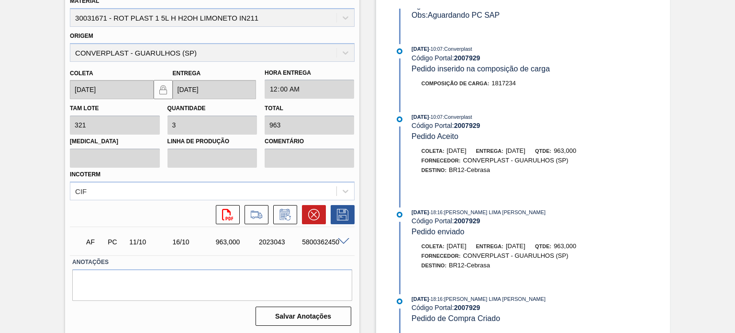
scroll to position [200, 0]
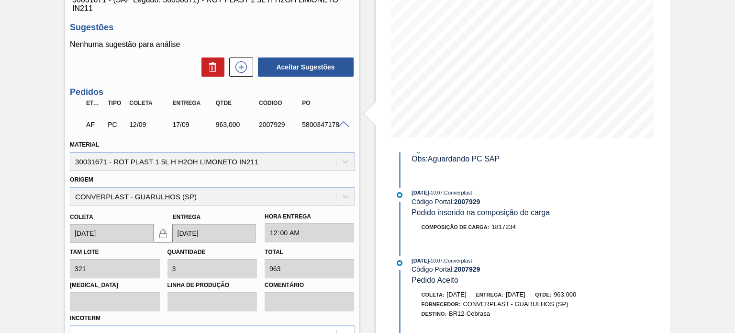
click at [343, 124] on span at bounding box center [343, 124] width 11 height 7
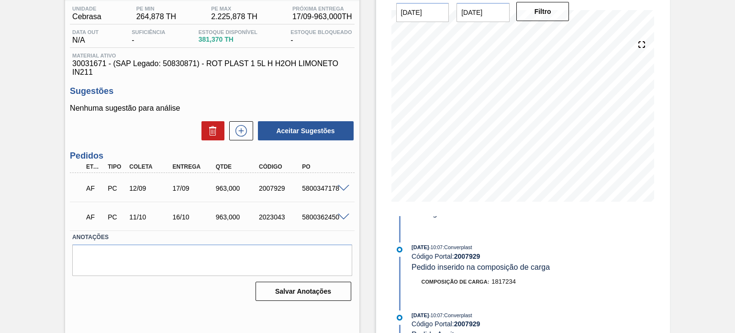
scroll to position [31, 0]
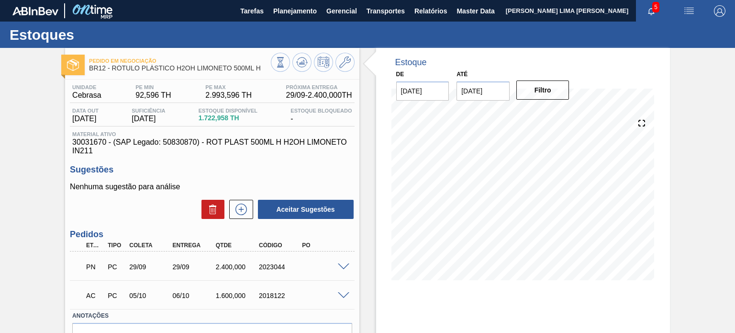
click at [341, 294] on span at bounding box center [343, 295] width 11 height 7
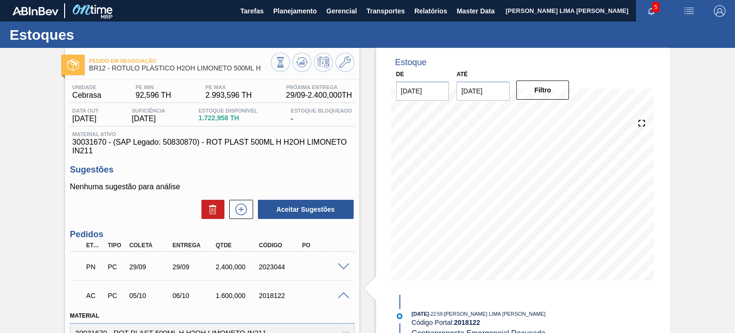
click at [345, 263] on span at bounding box center [343, 266] width 11 height 7
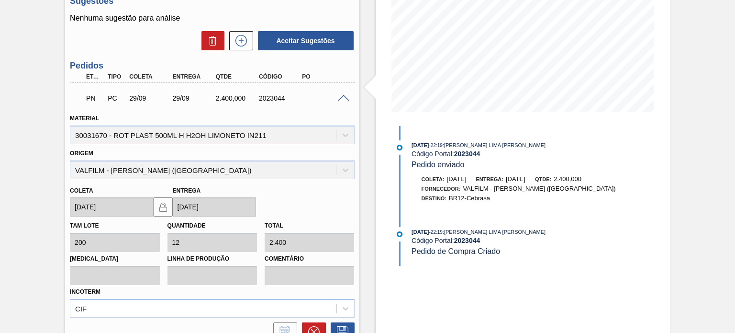
scroll to position [191, 0]
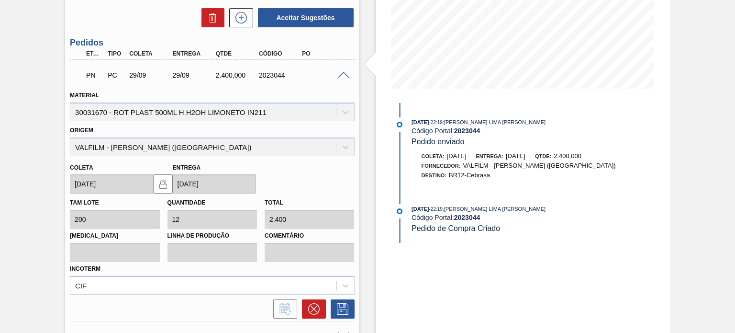
click at [341, 78] on div "PN PC 29/09 29/09 2.400,000 2023044" at bounding box center [212, 74] width 284 height 24
click at [341, 75] on span at bounding box center [343, 75] width 11 height 7
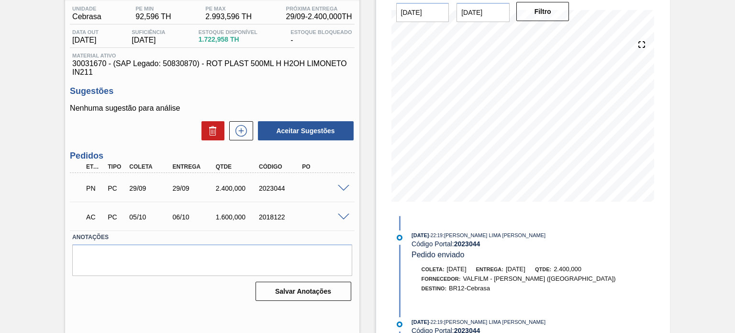
click at [345, 218] on span at bounding box center [343, 216] width 11 height 7
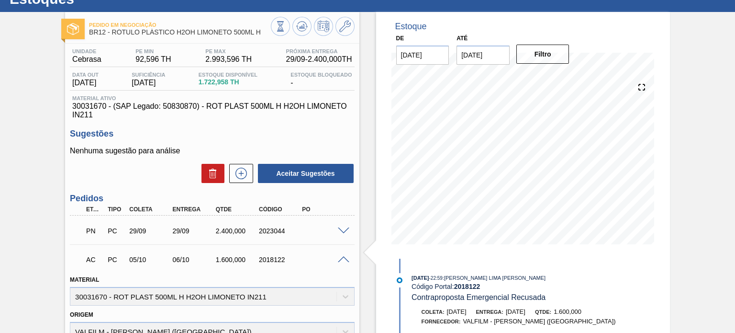
scroll to position [0, 0]
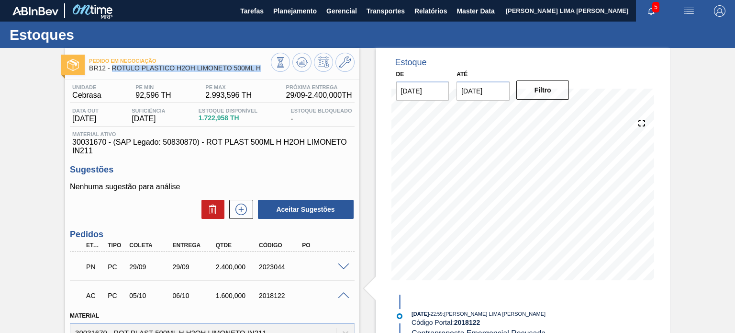
drag, startPoint x: 257, startPoint y: 69, endPoint x: 112, endPoint y: 68, distance: 144.1
click at [112, 68] on span "BR12 - RÓTULO PLÁSTICO H2OH LIMONETO 500ML H" at bounding box center [179, 68] width 181 height 7
copy span "RÓTULO PLÁSTICO H2OH LIMONETO 500ML H"
click at [279, 267] on div "2023044" at bounding box center [280, 267] width 47 height 8
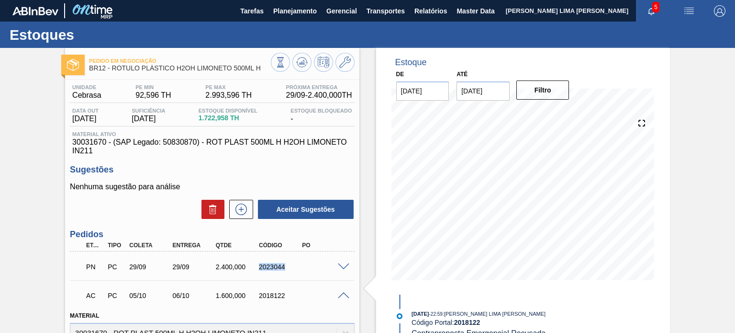
copy div "2023044"
click at [275, 296] on div "2018122" at bounding box center [280, 295] width 47 height 8
copy div "2018122"
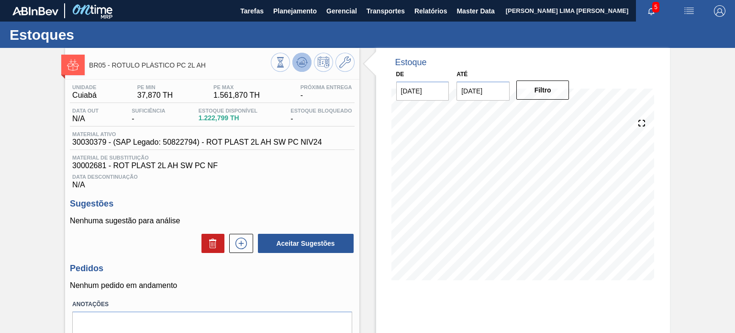
click at [304, 59] on icon at bounding box center [301, 61] width 11 height 11
click at [299, 61] on icon at bounding box center [301, 61] width 11 height 11
click at [304, 65] on icon at bounding box center [302, 64] width 10 height 5
click at [207, 114] on span "1.222,799 TH" at bounding box center [228, 117] width 59 height 7
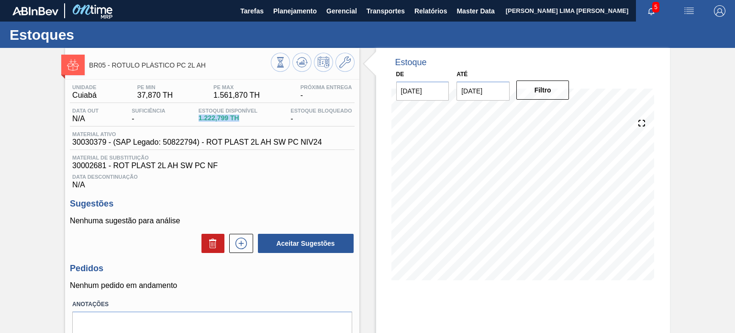
click at [207, 114] on span "1.222,799 TH" at bounding box center [228, 117] width 59 height 7
click at [305, 68] on span at bounding box center [301, 61] width 11 height 11
click at [340, 63] on icon at bounding box center [344, 61] width 11 height 11
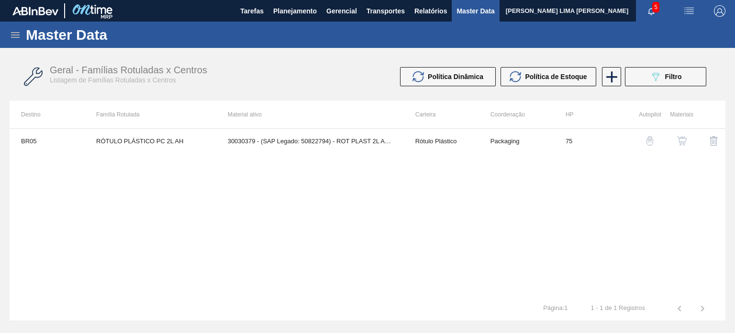
click at [675, 143] on button "button" at bounding box center [682, 140] width 23 height 23
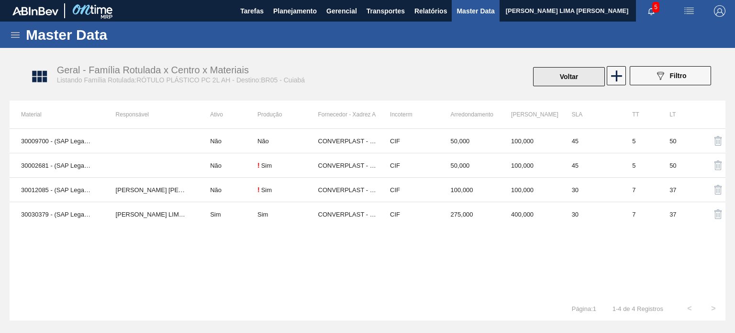
click at [560, 81] on button "Voltar" at bounding box center [569, 76] width 72 height 19
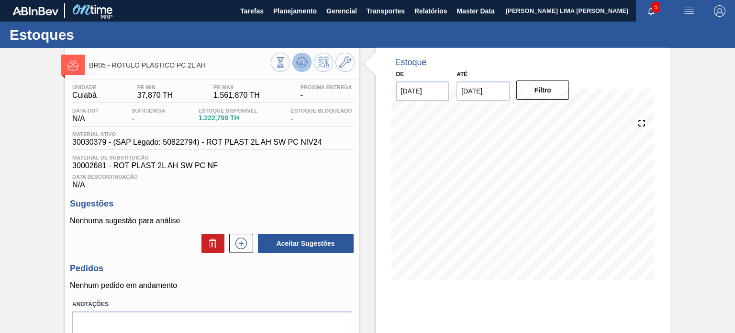
click at [296, 65] on icon at bounding box center [301, 61] width 11 height 11
click at [299, 66] on icon at bounding box center [301, 61] width 11 height 11
click at [141, 86] on span "PE MIN" at bounding box center [154, 87] width 35 height 6
click at [411, 10] on button "Relatórios" at bounding box center [431, 11] width 42 height 22
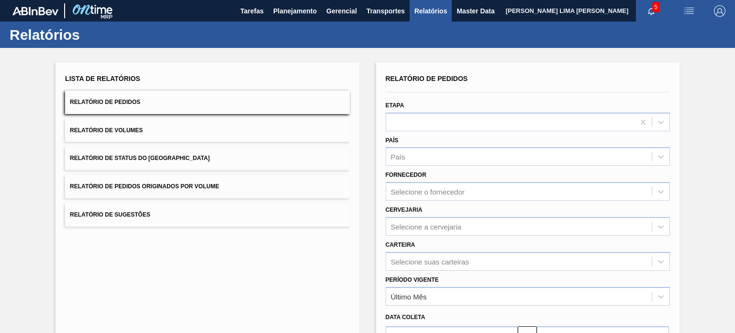
click at [209, 159] on button "Relatório de Status do [GEOGRAPHIC_DATA]" at bounding box center [207, 157] width 284 height 23
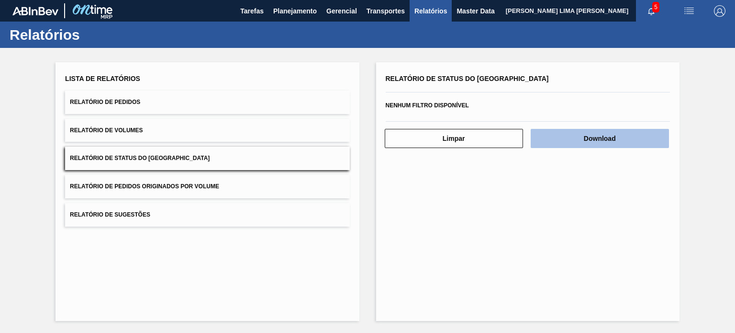
click at [565, 142] on button "Download" at bounding box center [600, 138] width 138 height 19
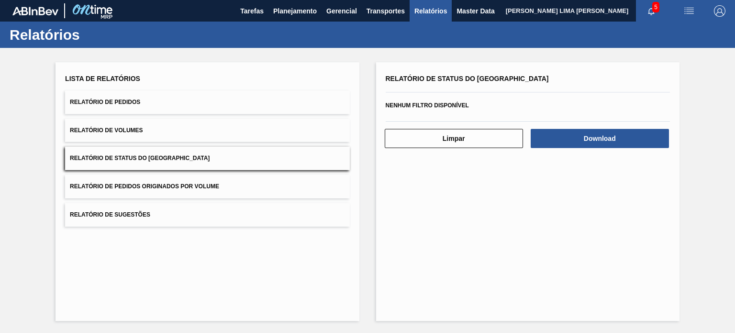
click at [151, 107] on button "Relatório de Pedidos" at bounding box center [207, 101] width 284 height 23
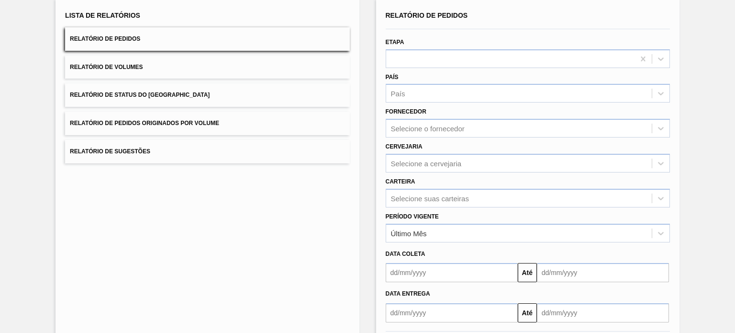
scroll to position [109, 0]
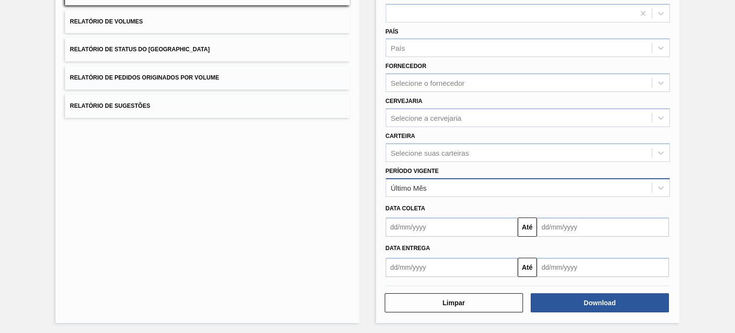
click at [447, 188] on div "Último Mês" at bounding box center [519, 187] width 266 height 14
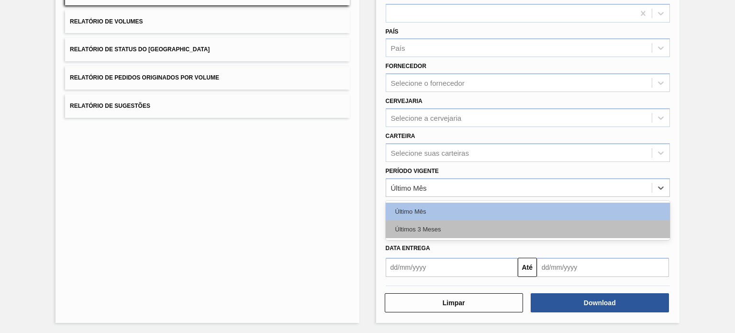
click at [431, 225] on div "Últimos 3 Meses" at bounding box center [528, 229] width 284 height 18
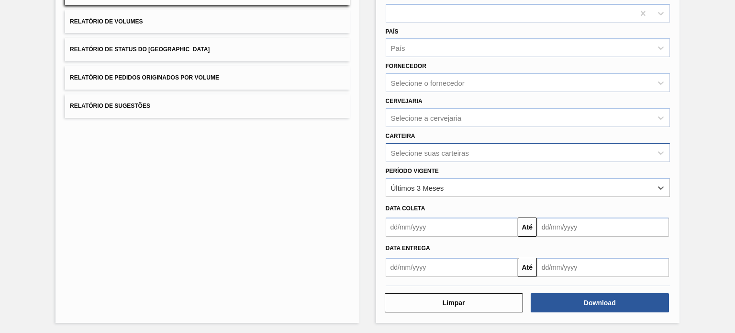
click at [437, 155] on div "Selecione suas carteiras" at bounding box center [430, 152] width 78 height 8
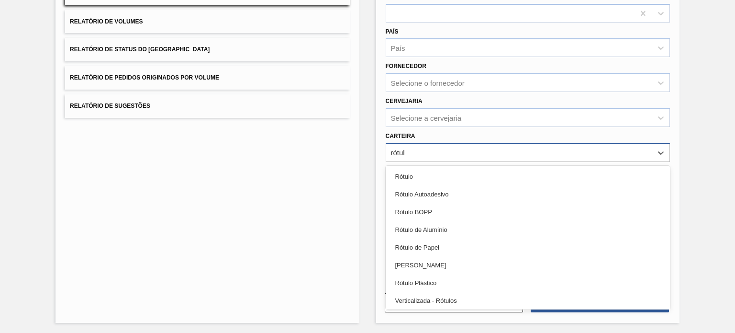
type input "rótulo"
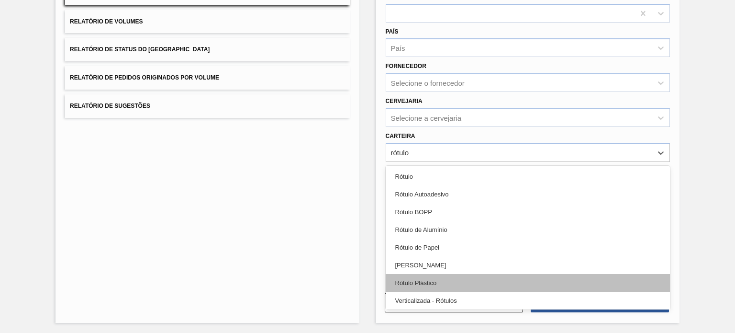
click at [448, 281] on div "Rótulo Plástico" at bounding box center [528, 283] width 284 height 18
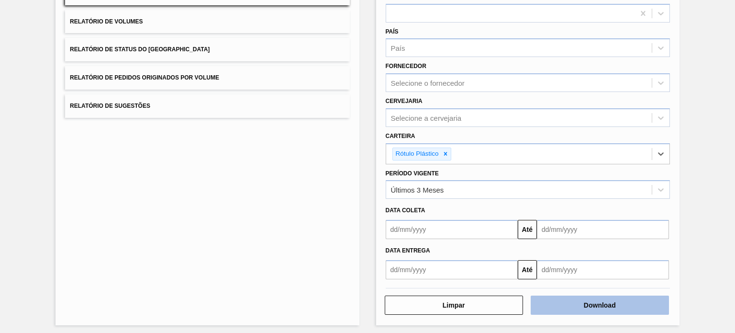
click at [560, 307] on button "Download" at bounding box center [600, 304] width 138 height 19
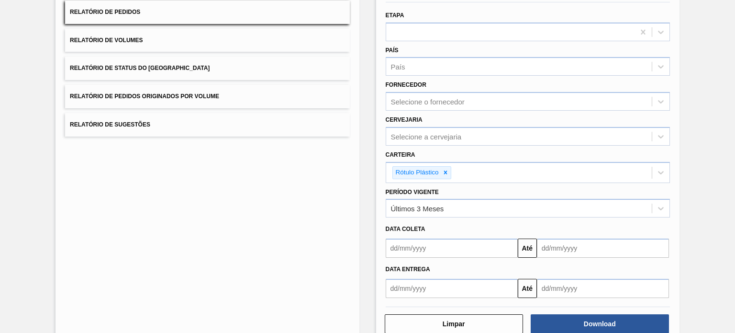
scroll to position [61, 0]
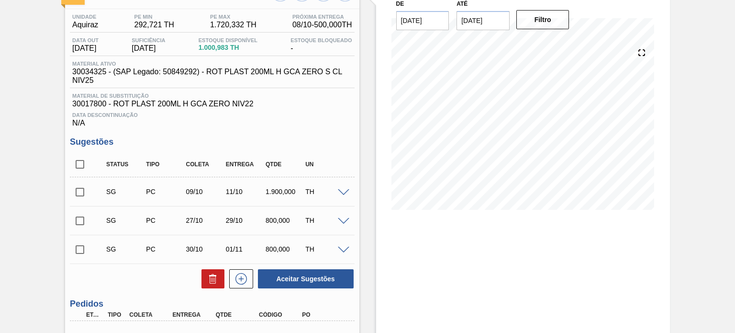
scroll to position [166, 0]
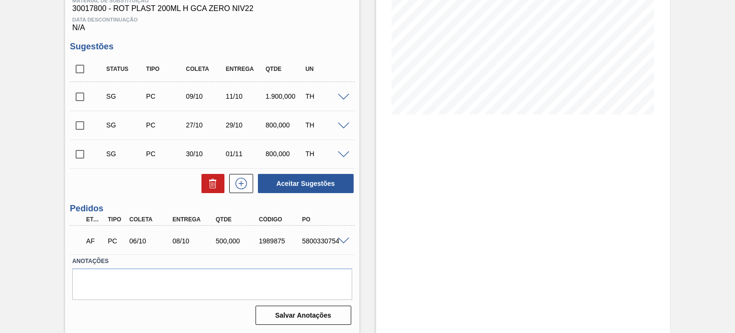
click at [341, 239] on span at bounding box center [343, 240] width 11 height 7
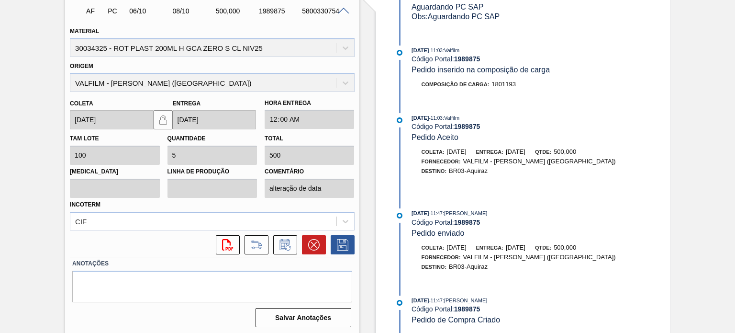
scroll to position [397, 0]
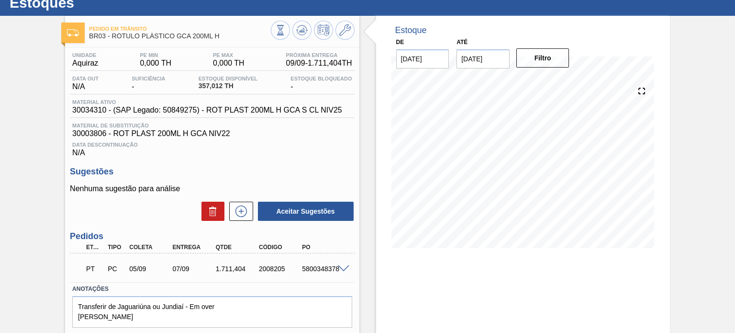
scroll to position [48, 0]
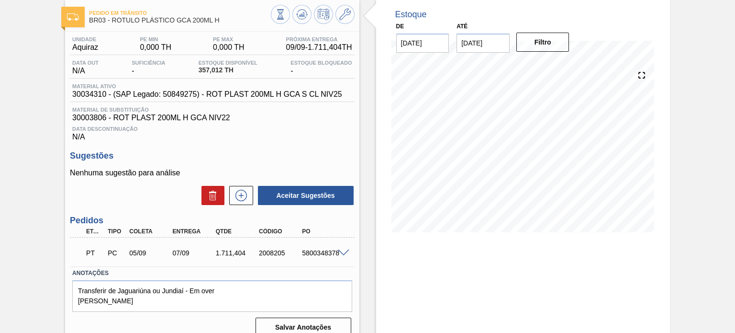
click at [344, 251] on span at bounding box center [343, 252] width 11 height 7
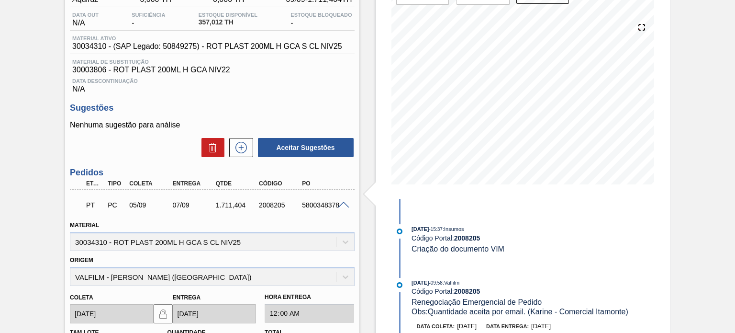
scroll to position [287, 0]
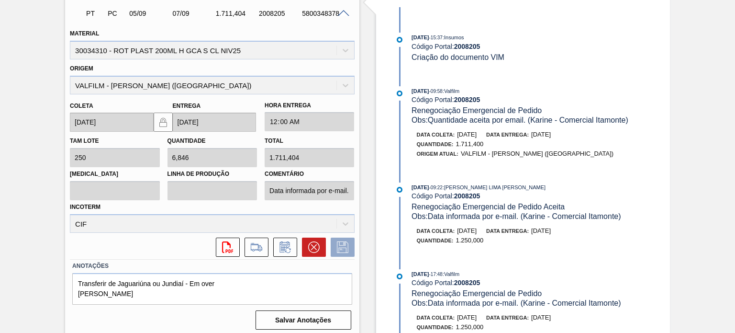
click at [551, 138] on span "12/09/2025" at bounding box center [541, 134] width 20 height 7
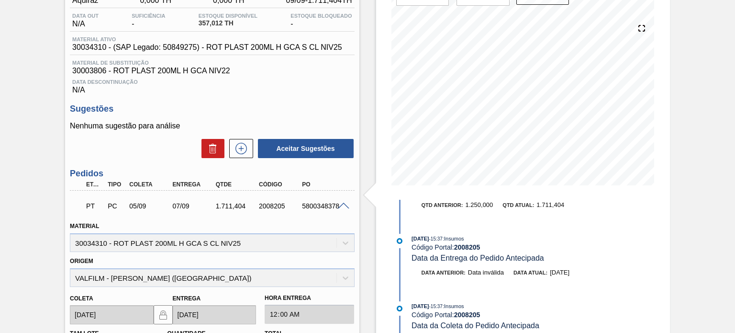
scroll to position [48, 0]
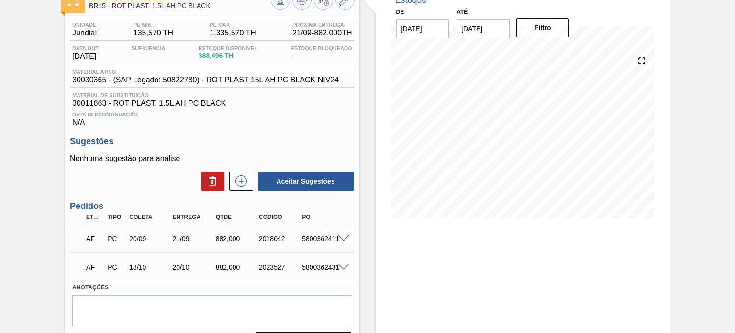
scroll to position [89, 0]
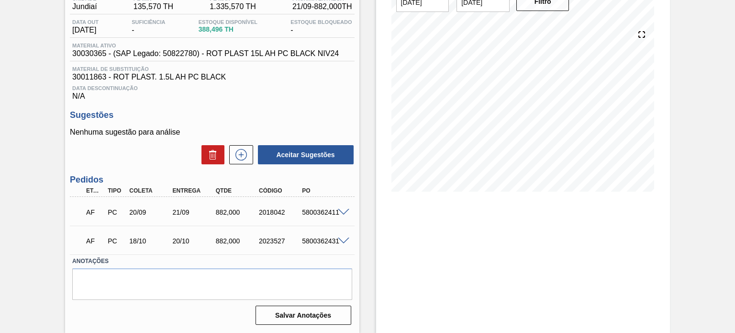
click at [270, 238] on div "2023527" at bounding box center [280, 241] width 47 height 8
copy div "2023527"
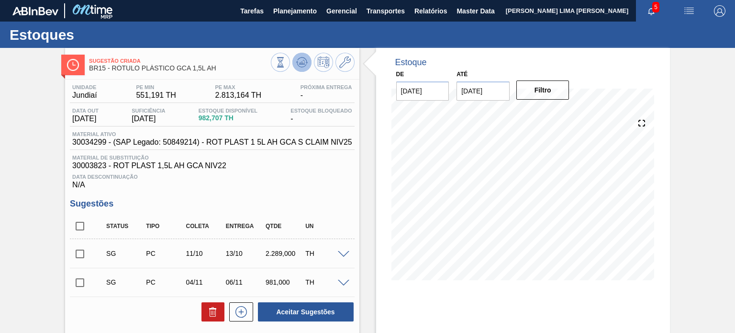
click at [298, 66] on icon at bounding box center [301, 61] width 11 height 11
click at [285, 67] on button at bounding box center [280, 62] width 19 height 19
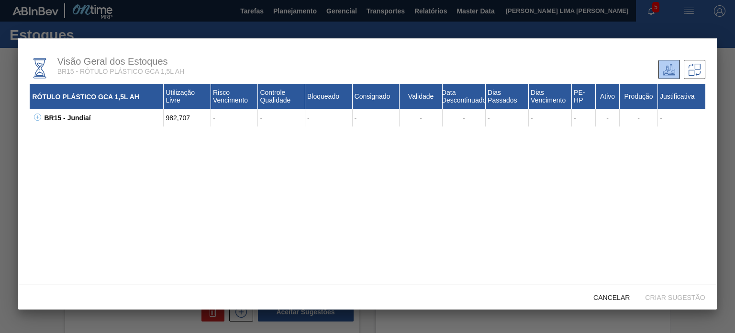
click at [45, 113] on div "BR15 - Jundiaí" at bounding box center [103, 117] width 122 height 17
click at [39, 118] on icon at bounding box center [37, 116] width 7 height 7
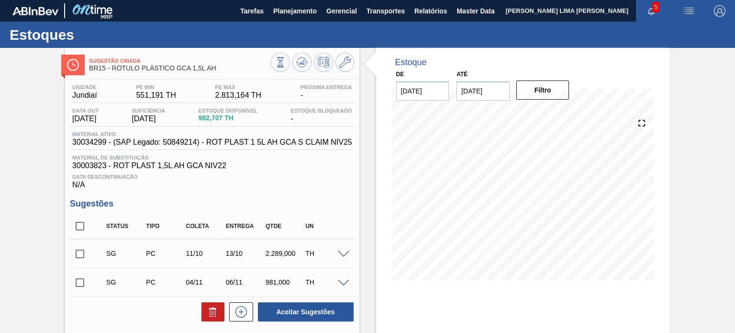
click at [94, 144] on span "30034299 - (SAP Legado: 50849214) - ROT PLAST 1 5L AH GCA S CLAIM NIV25" at bounding box center [212, 142] width 280 height 9
copy span "30034299"
click at [335, 132] on span "Material ativo" at bounding box center [212, 134] width 280 height 6
click at [271, 66] on button at bounding box center [280, 62] width 19 height 19
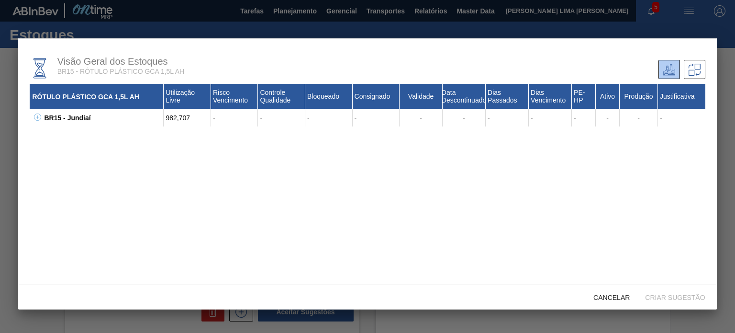
click at [40, 122] on button at bounding box center [36, 118] width 10 height 10
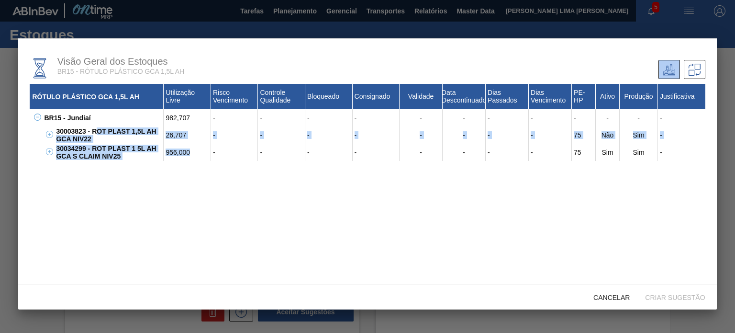
drag, startPoint x: 197, startPoint y: 157, endPoint x: 94, endPoint y: 132, distance: 105.9
click at [94, 132] on div "30003823 - ROT PLAST 1,5L AH GCA NIV22 26,707 - - - - - - - - 75 Não Sim - 0000…" at bounding box center [373, 143] width 663 height 34
click at [138, 139] on div "30003823 - ROT PLAST 1,5L AH GCA NIV22" at bounding box center [109, 134] width 110 height 17
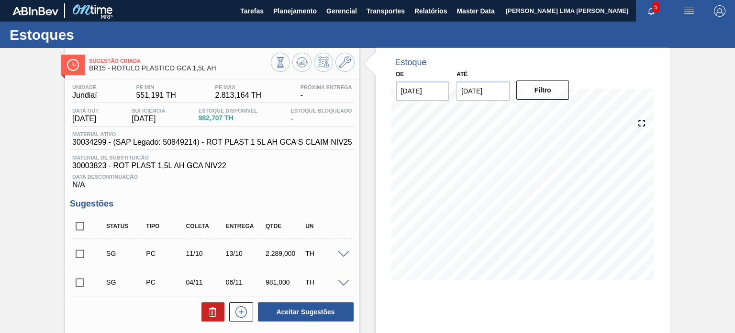
click at [268, 67] on span "BR15 - RÓTULO PLÁSTICO GCA 1,5L AH" at bounding box center [179, 68] width 181 height 7
click at [272, 66] on button at bounding box center [280, 62] width 19 height 19
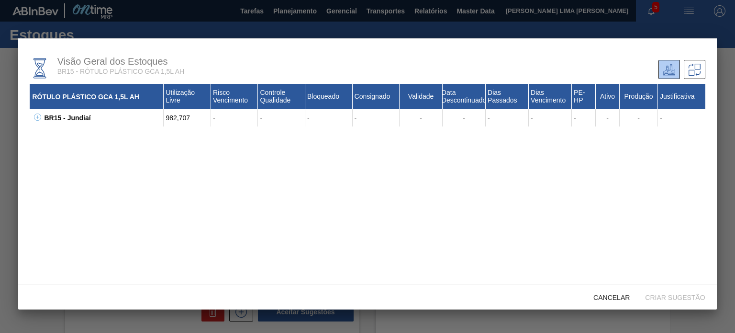
click at [36, 120] on icon at bounding box center [37, 116] width 7 height 7
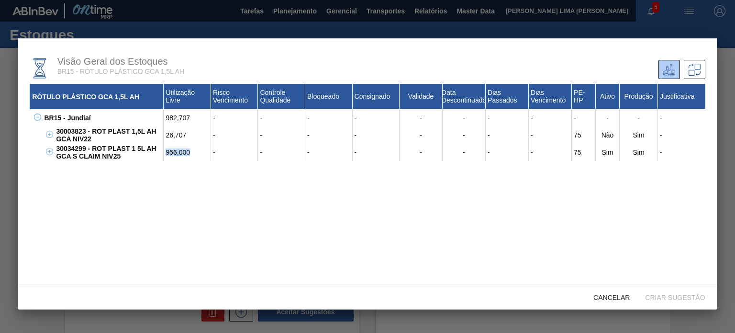
drag, startPoint x: 181, startPoint y: 155, endPoint x: 191, endPoint y: 120, distance: 36.0
click at [161, 147] on div "30034299 - ROT PLAST 1 5L AH GCA S CLAIM NIV25 956,000 - - - - - - - - 75 Sim S…" at bounding box center [379, 152] width 651 height 17
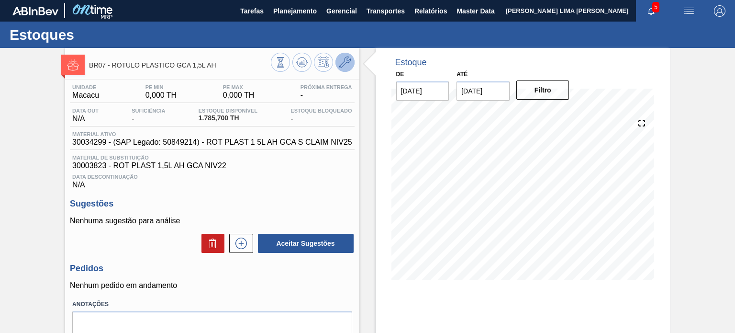
click at [341, 66] on icon at bounding box center [344, 61] width 11 height 11
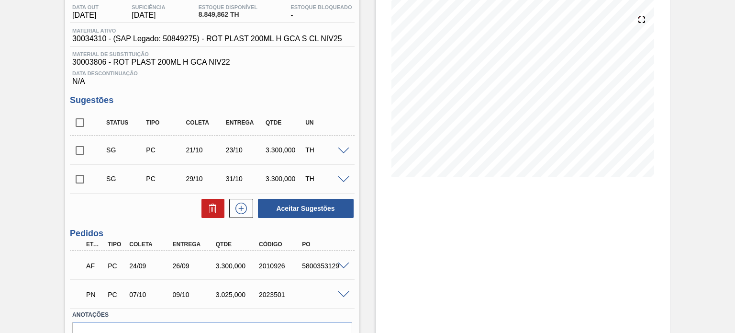
scroll to position [157, 0]
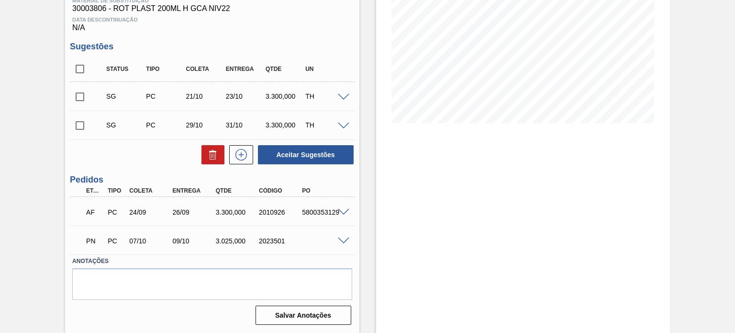
click at [336, 237] on div at bounding box center [345, 239] width 19 height 7
click at [339, 238] on span at bounding box center [343, 240] width 11 height 7
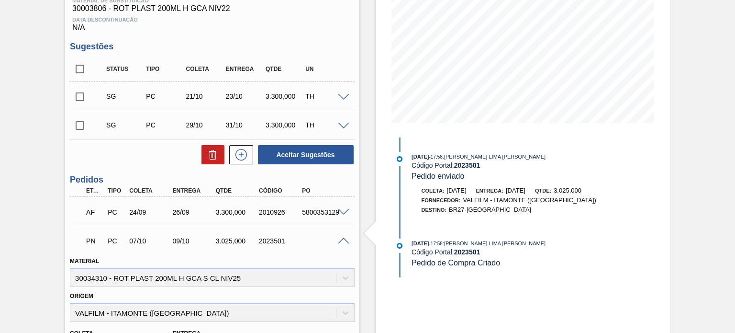
click at [340, 238] on span at bounding box center [343, 240] width 11 height 7
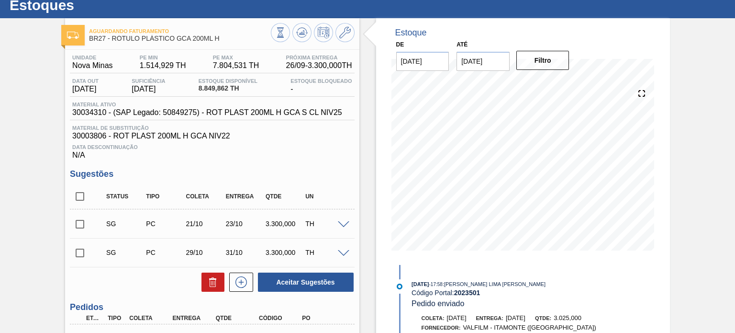
scroll to position [13, 0]
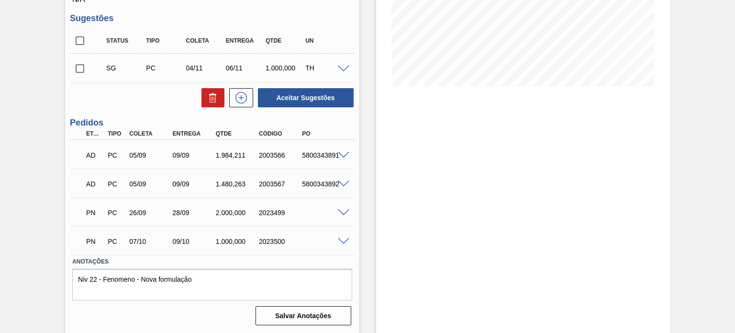
scroll to position [194, 0]
click at [342, 211] on span at bounding box center [343, 212] width 11 height 7
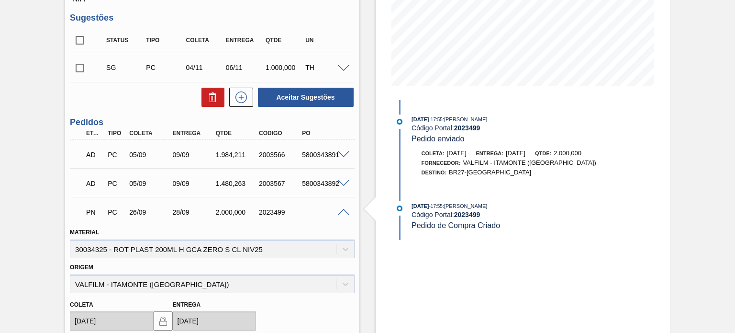
click at [342, 211] on span at bounding box center [343, 212] width 11 height 7
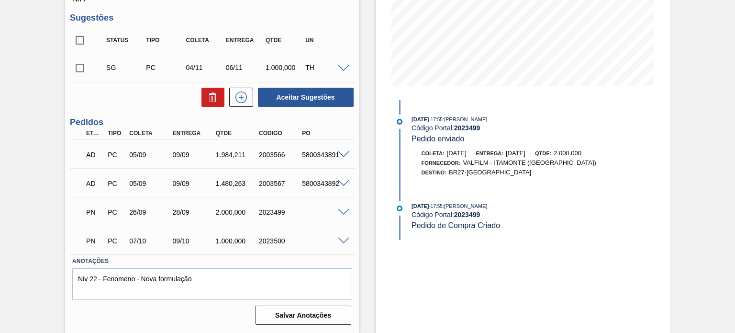
click at [345, 241] on span at bounding box center [343, 240] width 11 height 7
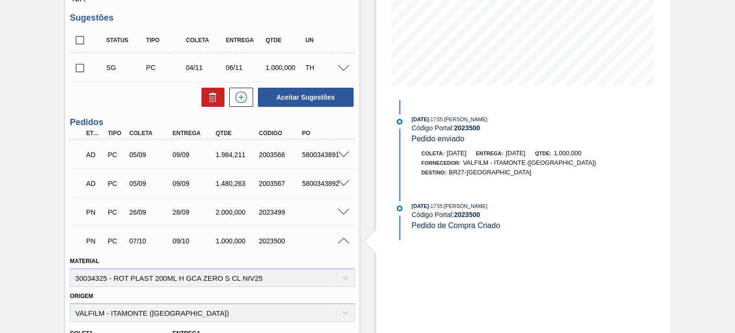
click at [344, 241] on span at bounding box center [343, 240] width 11 height 7
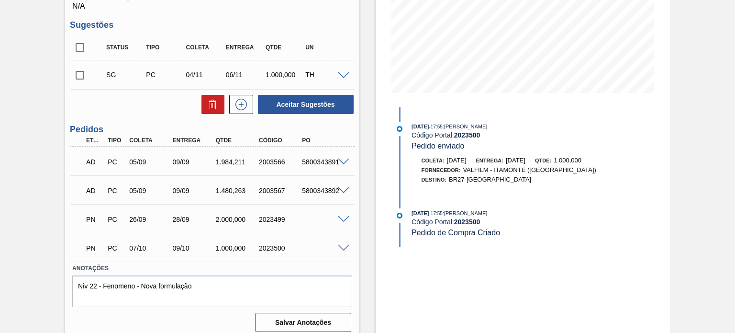
scroll to position [191, 0]
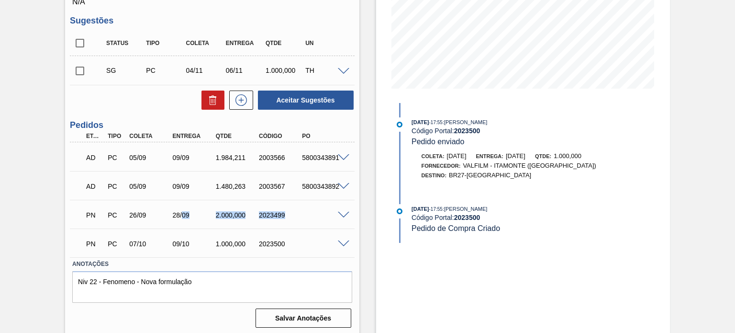
drag, startPoint x: 283, startPoint y: 217, endPoint x: 181, endPoint y: 215, distance: 102.5
click at [181, 215] on div "PN PC 26/09 28/09 2.000,000 2023499" at bounding box center [209, 213] width 259 height 19
click at [180, 215] on div "28/09" at bounding box center [193, 215] width 47 height 8
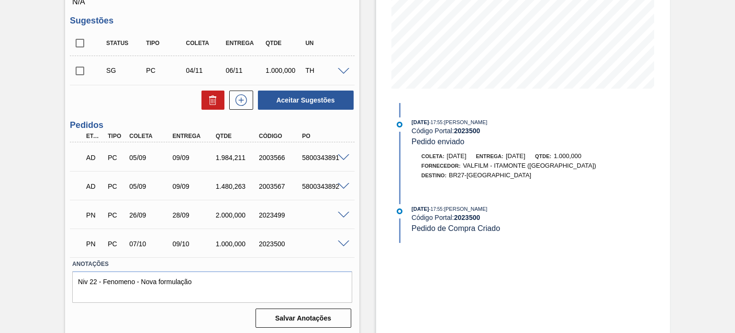
click at [232, 217] on div "2.000,000" at bounding box center [236, 215] width 47 height 8
click at [268, 215] on div "2023499" at bounding box center [280, 215] width 47 height 8
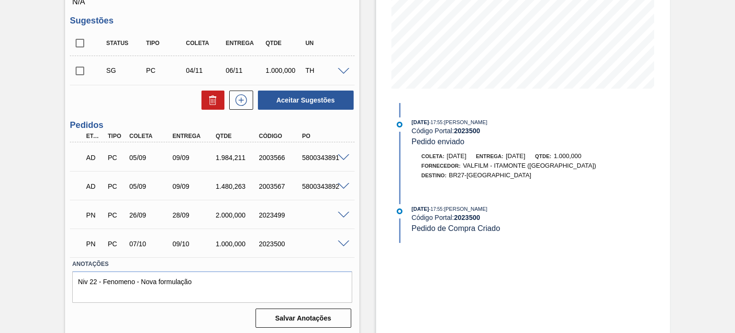
click at [343, 183] on span at bounding box center [343, 186] width 11 height 7
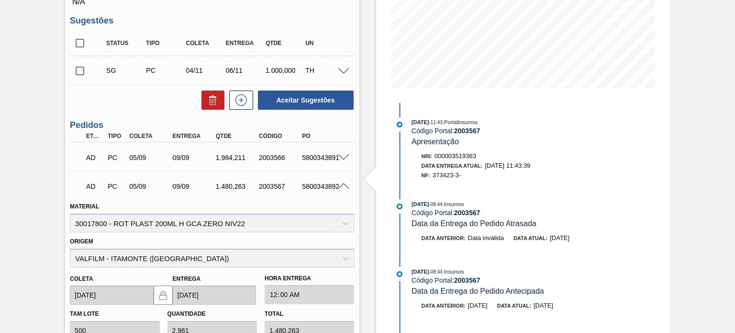
click at [340, 184] on span at bounding box center [343, 186] width 11 height 7
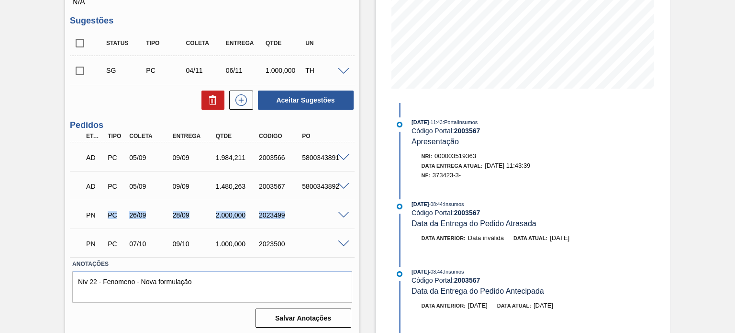
drag, startPoint x: 287, startPoint y: 214, endPoint x: 91, endPoint y: 214, distance: 195.8
click at [91, 214] on div "PN PC 26/09 28/09 2.000,000 2023499" at bounding box center [209, 213] width 259 height 19
drag, startPoint x: 283, startPoint y: 246, endPoint x: 59, endPoint y: 231, distance: 224.5
click at [56, 232] on div "Aguardando Descarga BR27 - RÓTULO PLÁSTICO GCA ZERO 200ML H Unidade Nova Minas …" at bounding box center [367, 95] width 735 height 479
drag, startPoint x: 226, startPoint y: 215, endPoint x: 71, endPoint y: 217, distance: 155.1
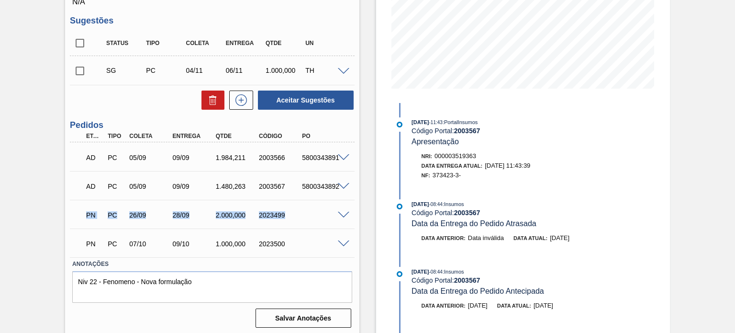
click at [71, 217] on div "PN PC 26/09 28/09 2.000,000 2023499" at bounding box center [212, 214] width 284 height 24
click at [170, 216] on div "28/09" at bounding box center [193, 215] width 47 height 8
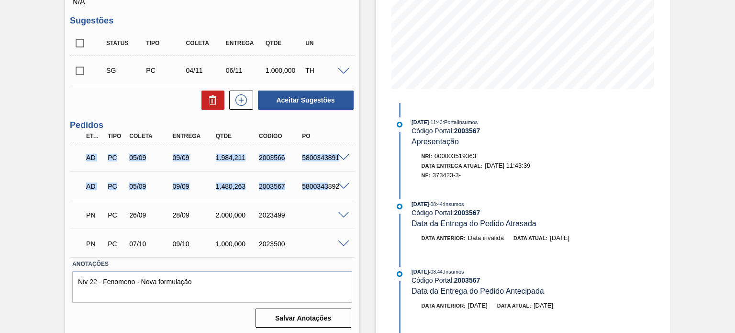
drag, startPoint x: 327, startPoint y: 183, endPoint x: 87, endPoint y: 158, distance: 241.6
click at [87, 158] on div "AD PC 05/09 09/09 1.984,211 2003566 5800343891 Material 30017800 - ROT PLAST 20…" at bounding box center [212, 199] width 284 height 115
click at [87, 158] on p "AD" at bounding box center [94, 158] width 17 height 8
drag, startPoint x: 83, startPoint y: 158, endPoint x: 331, endPoint y: 181, distance: 249.5
click at [331, 181] on div "AD PC 05/09 09/09 1.984,211 2003566 5800343891 Material 30017800 - ROT PLAST 20…" at bounding box center [212, 199] width 284 height 115
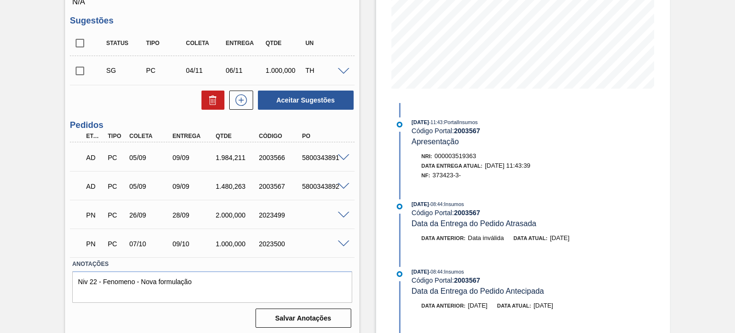
click at [333, 185] on div "5800343892" at bounding box center [323, 186] width 47 height 8
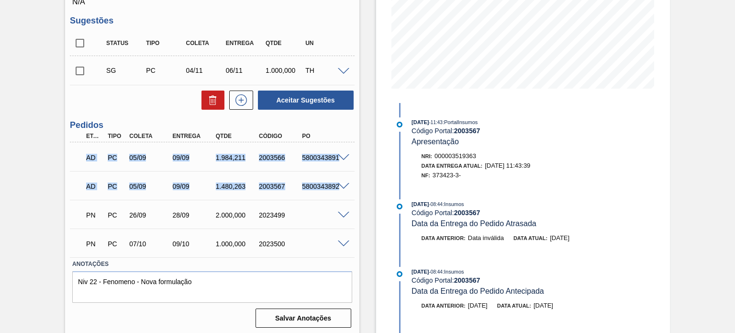
drag, startPoint x: 330, startPoint y: 185, endPoint x: 75, endPoint y: 155, distance: 256.9
click at [75, 155] on div "AD PC 05/09 09/09 1.984,211 2003566 5800343891 Material 30017800 - ROT PLAST 20…" at bounding box center [212, 199] width 284 height 115
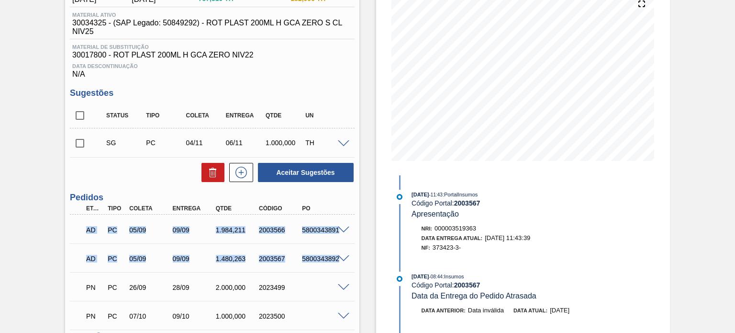
scroll to position [48, 0]
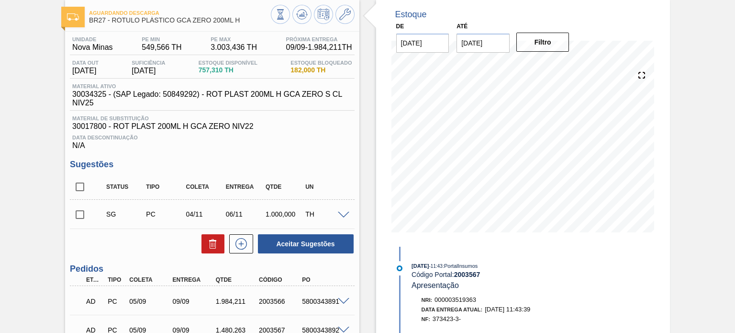
click at [366, 172] on div "Estoque De 09/09/2025 Até 31/01/2026 Filtro 10/09 Projeção de Estoque 3,671.788…" at bounding box center [514, 239] width 311 height 479
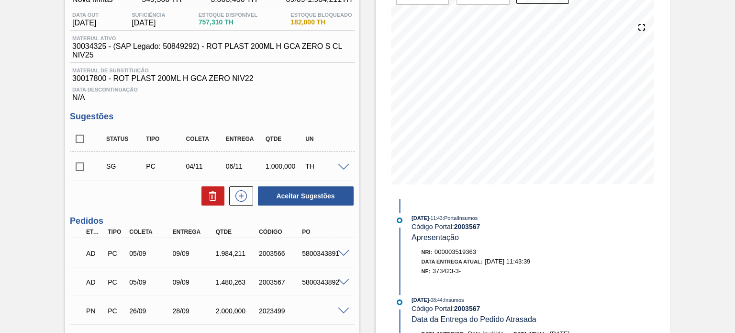
scroll to position [144, 0]
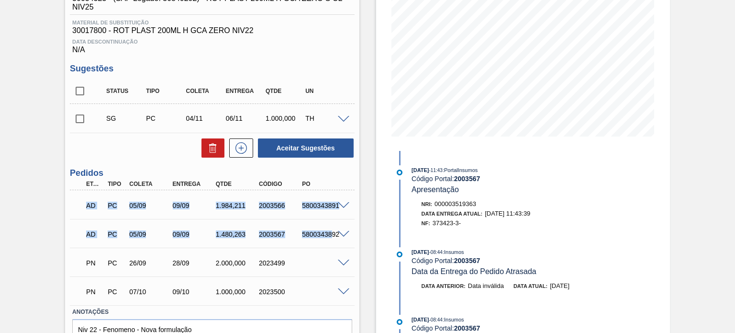
drag, startPoint x: 298, startPoint y: 233, endPoint x: 73, endPoint y: 205, distance: 227.1
click at [70, 205] on div "AD PC 05/09 09/09 1.984,211 2003566 5800343891 Material 30017800 - ROT PLAST 20…" at bounding box center [212, 247] width 284 height 115
drag, startPoint x: 100, startPoint y: 211, endPoint x: 94, endPoint y: 211, distance: 5.3
click at [99, 211] on div "AD" at bounding box center [95, 205] width 22 height 21
click at [89, 209] on p "AD" at bounding box center [94, 206] width 17 height 8
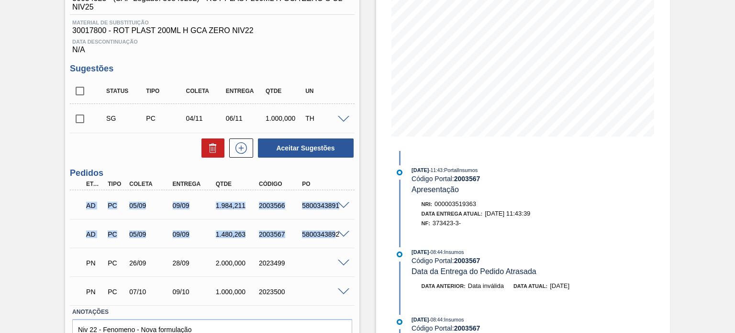
drag, startPoint x: 86, startPoint y: 207, endPoint x: 335, endPoint y: 226, distance: 249.6
click at [335, 226] on div "AD PC 05/09 09/09 1.984,211 2003566 5800343891 Material 30017800 - ROT PLAST 20…" at bounding box center [212, 247] width 284 height 115
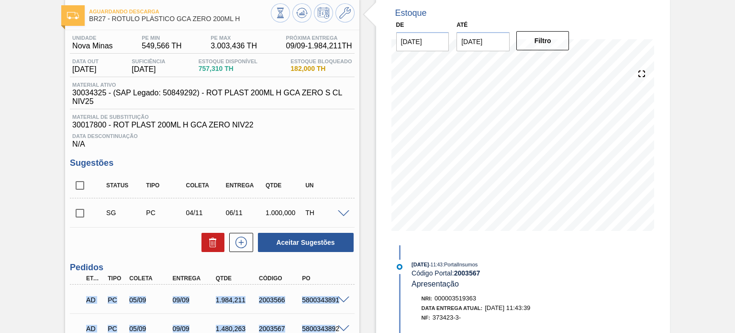
scroll to position [48, 0]
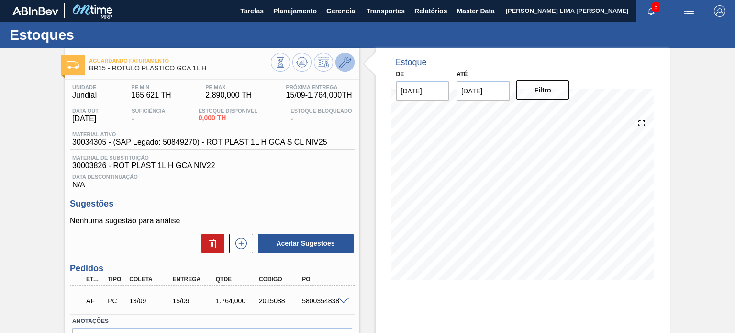
click at [345, 65] on icon at bounding box center [344, 61] width 11 height 11
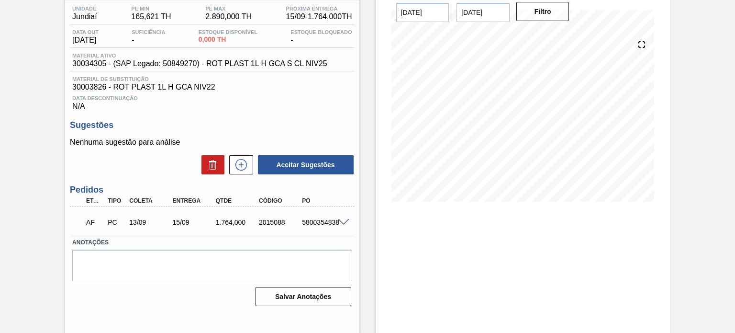
scroll to position [78, 0]
click at [341, 222] on span at bounding box center [343, 222] width 11 height 7
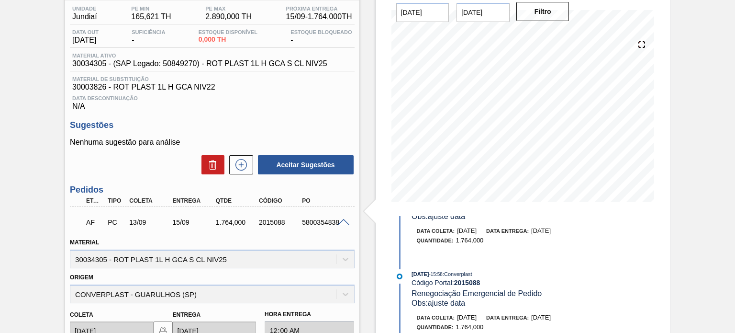
scroll to position [0, 0]
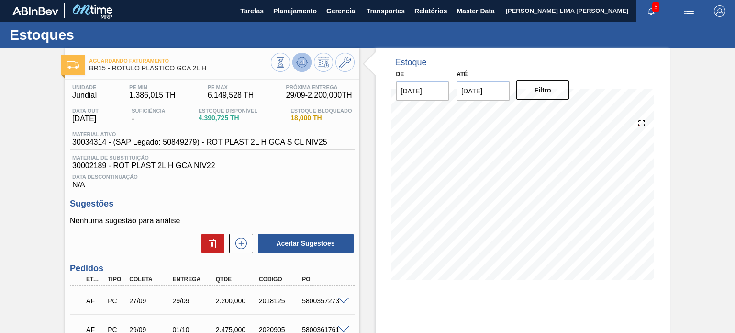
click at [299, 67] on icon at bounding box center [302, 64] width 10 height 5
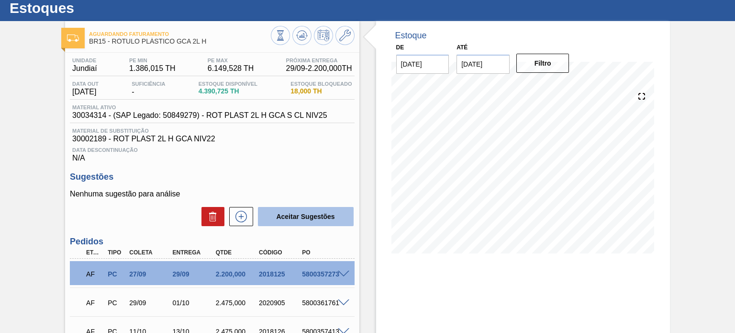
scroll to position [96, 0]
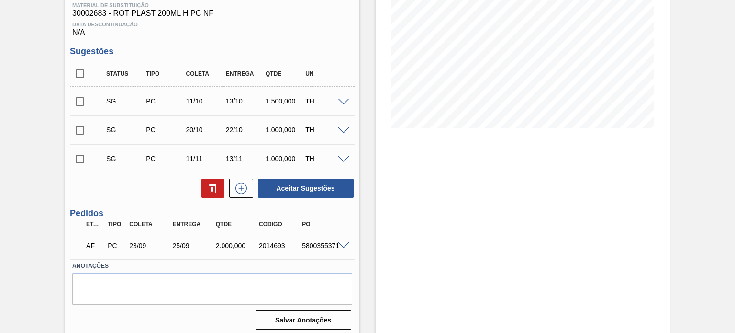
scroll to position [157, 0]
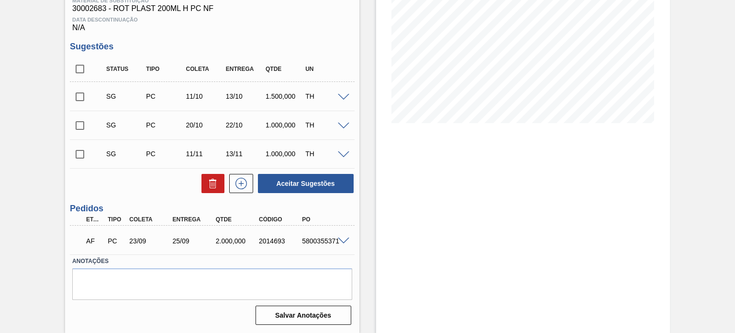
click at [341, 240] on span at bounding box center [343, 240] width 11 height 7
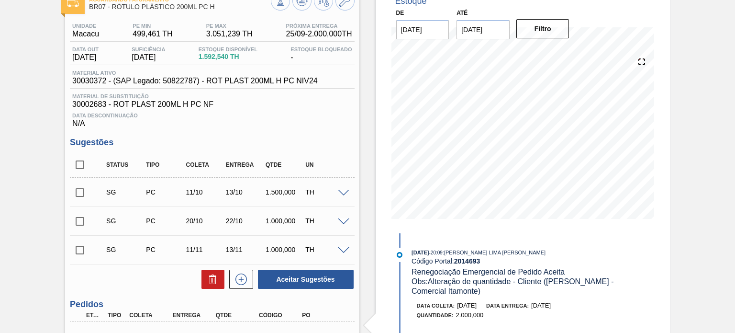
scroll to position [13, 0]
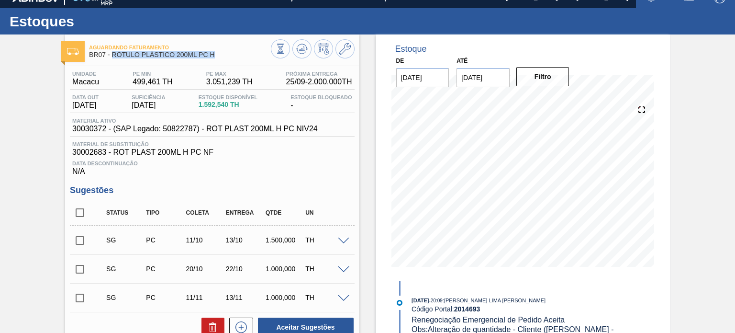
copy span "RÓTULO PLÁSTICO 200ML PC H"
drag, startPoint x: 213, startPoint y: 57, endPoint x: 112, endPoint y: 56, distance: 101.5
click at [112, 56] on span "BR07 - RÓTULO PLÁSTICO 200ML PC H" at bounding box center [179, 54] width 181 height 7
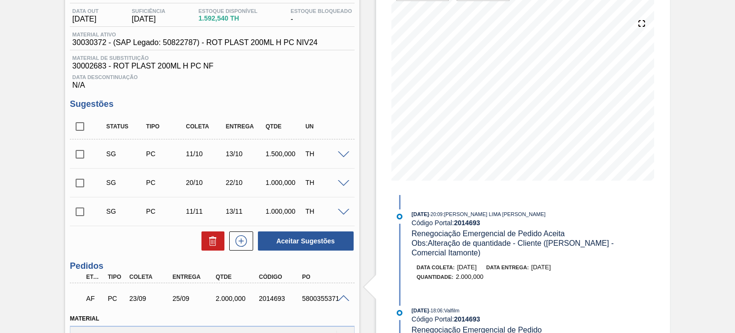
scroll to position [157, 0]
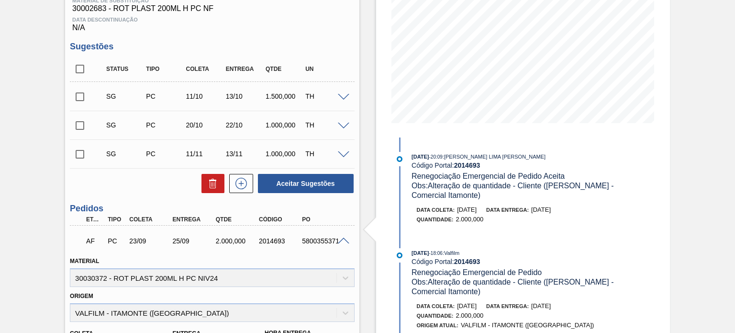
click at [272, 240] on div "2014693" at bounding box center [280, 241] width 47 height 8
copy div "2014693"
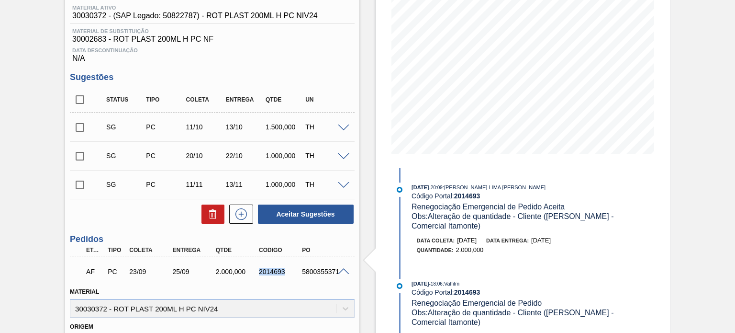
scroll to position [205, 0]
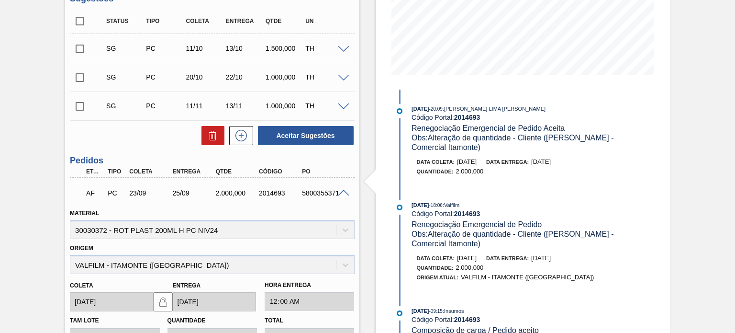
click at [178, 195] on div "25/09" at bounding box center [193, 193] width 47 height 8
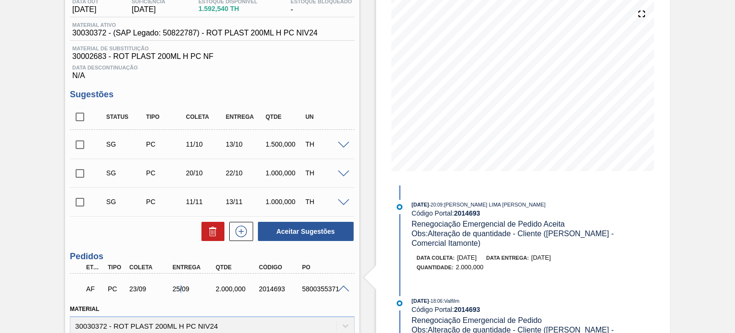
scroll to position [13, 0]
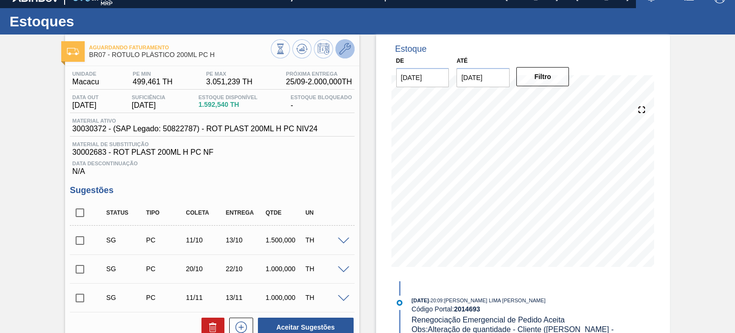
click at [343, 49] on icon at bounding box center [344, 48] width 11 height 11
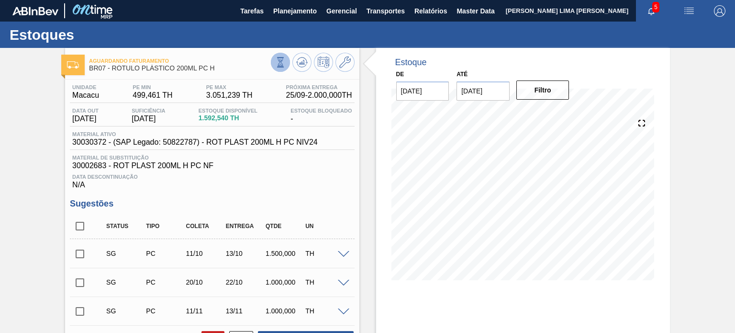
click at [280, 62] on icon at bounding box center [280, 62] width 11 height 11
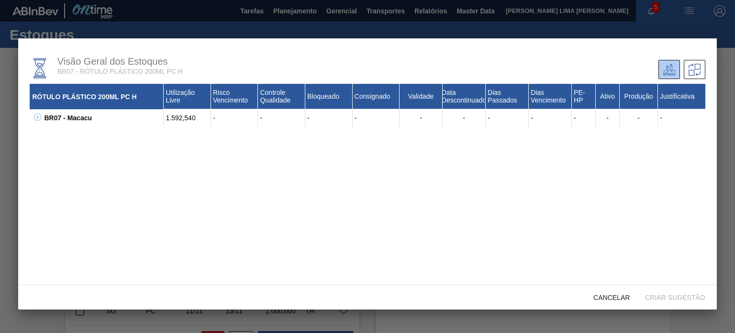
click at [42, 123] on div "BR07 - Macacu" at bounding box center [103, 117] width 122 height 17
click at [41, 120] on div "BR07 - Macacu 1.592,540 - - - - - - - - - - - - 30011983 - ROT PLAST 200ML H PC…" at bounding box center [367, 117] width 675 height 17
click at [39, 119] on icon at bounding box center [37, 116] width 7 height 7
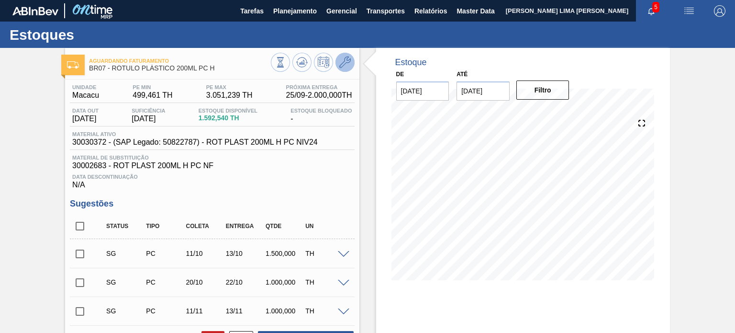
click at [343, 69] on button at bounding box center [345, 62] width 19 height 19
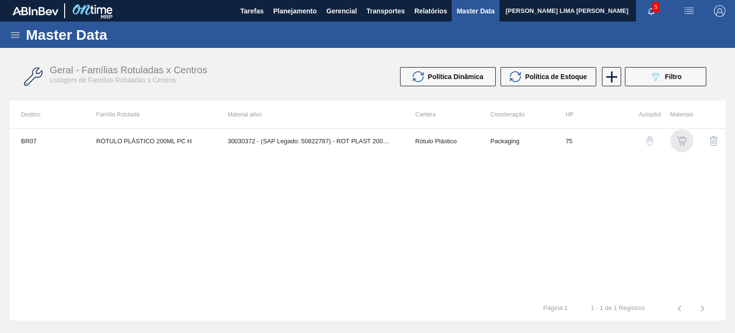
click at [676, 139] on div "button" at bounding box center [681, 141] width 11 height 10
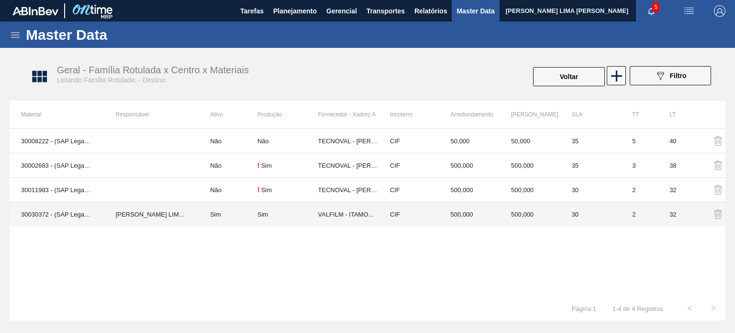
click at [327, 213] on td "VALFILM - ITAMONTE ([GEOGRAPHIC_DATA])" at bounding box center [348, 214] width 61 height 24
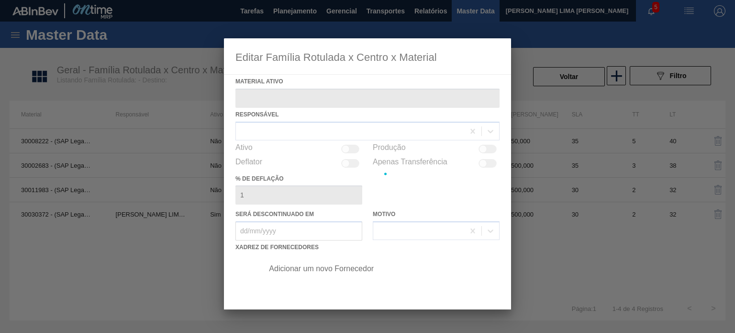
type ativo "30030372 - (SAP Legado: 50822787) - ROT PLAST 200ML H PC NIV24"
checkbox input "true"
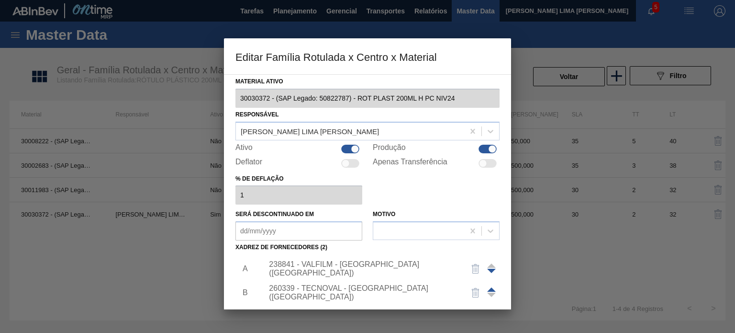
click at [287, 264] on div "238841 - VALFILM - [GEOGRAPHIC_DATA] ([GEOGRAPHIC_DATA])" at bounding box center [363, 268] width 188 height 17
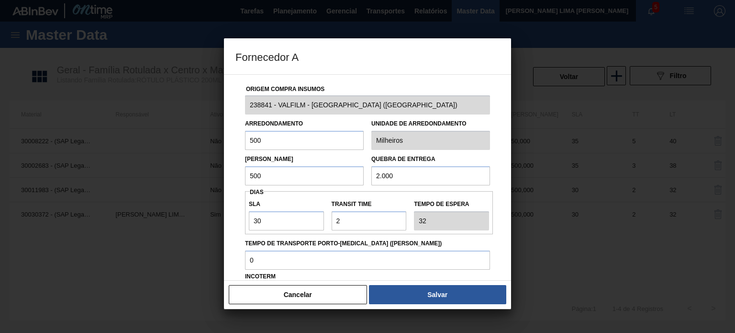
drag, startPoint x: 262, startPoint y: 172, endPoint x: 256, endPoint y: 172, distance: 6.2
click at [258, 172] on input "500" at bounding box center [304, 175] width 119 height 19
click at [270, 172] on input "500" at bounding box center [304, 175] width 119 height 19
click at [270, 173] on input "500" at bounding box center [304, 175] width 119 height 19
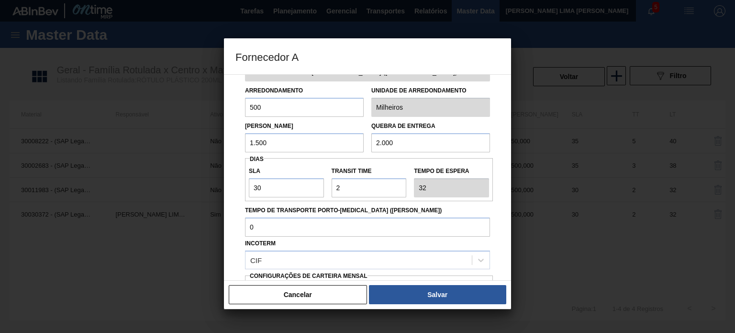
scroll to position [48, 0]
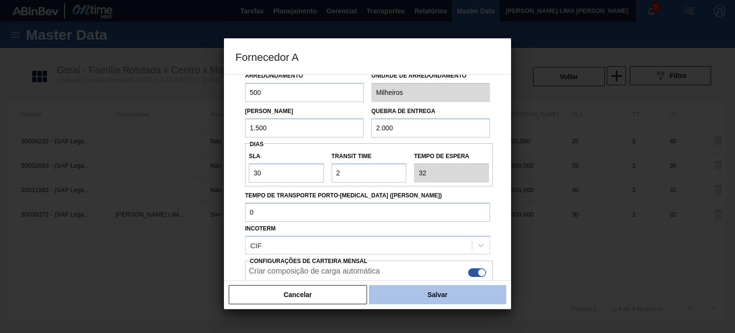
type input "1.500"
click at [404, 289] on button "Salvar" at bounding box center [437, 294] width 137 height 19
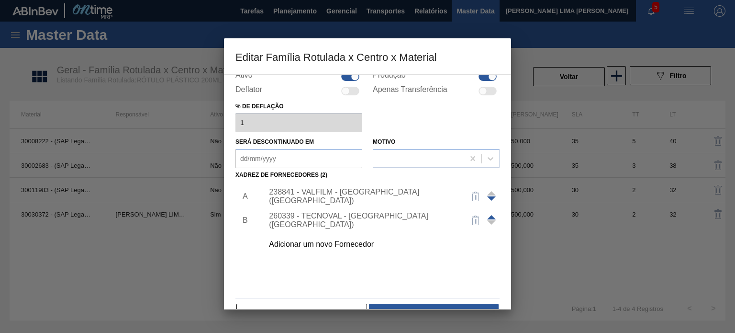
scroll to position [96, 0]
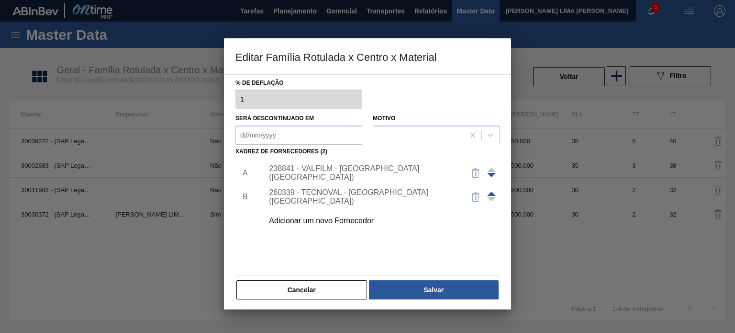
click at [405, 278] on div "Material ativo 30030372 - (SAP Legado: 50822787) - ROT PLAST 200ML H PC NIV24 R…" at bounding box center [367, 139] width 264 height 321
click at [406, 283] on button "Salvar" at bounding box center [434, 289] width 130 height 19
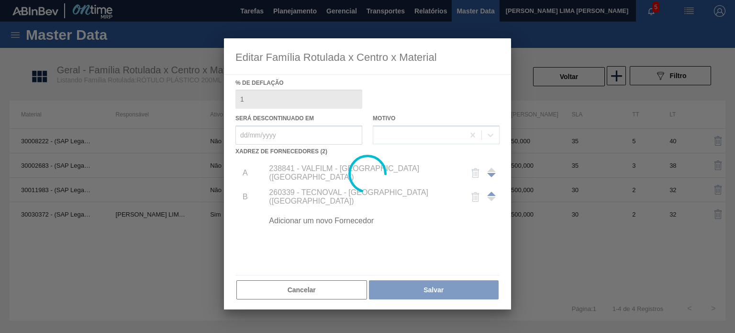
click at [545, 86] on div at bounding box center [367, 166] width 735 height 333
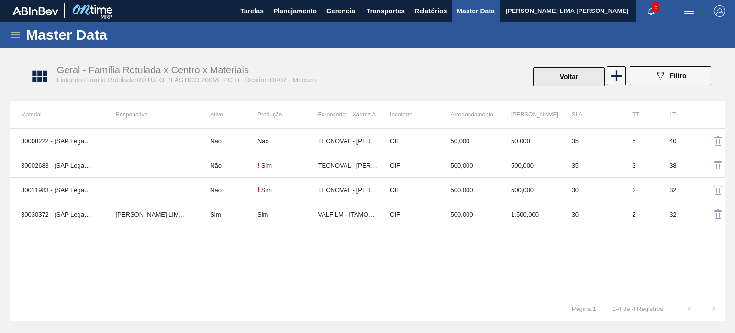
click at [595, 72] on button "Voltar" at bounding box center [569, 76] width 72 height 19
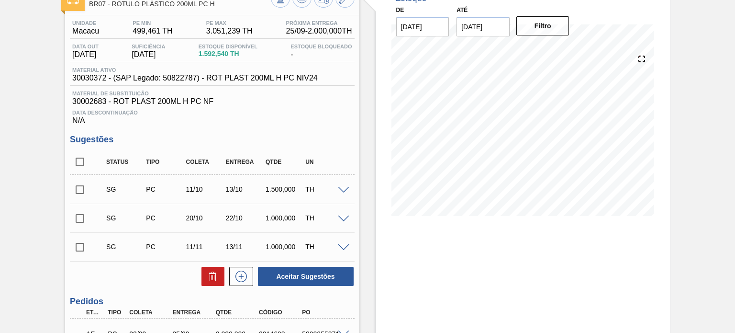
scroll to position [48, 0]
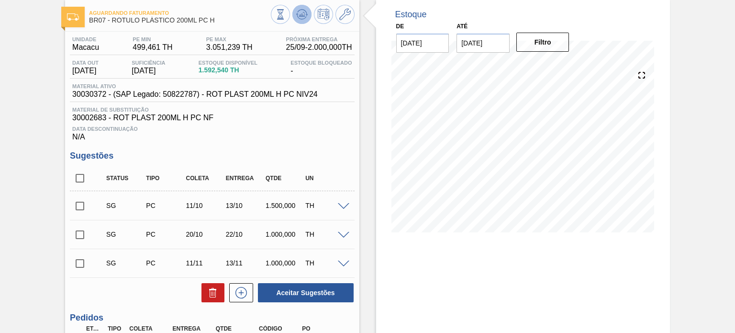
click at [304, 10] on icon at bounding box center [301, 14] width 11 height 11
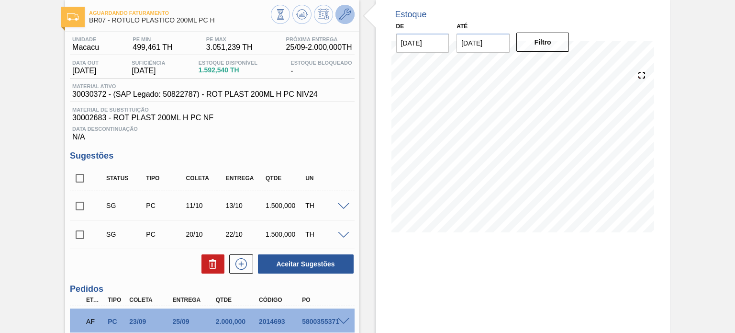
click at [348, 10] on icon at bounding box center [344, 14] width 11 height 11
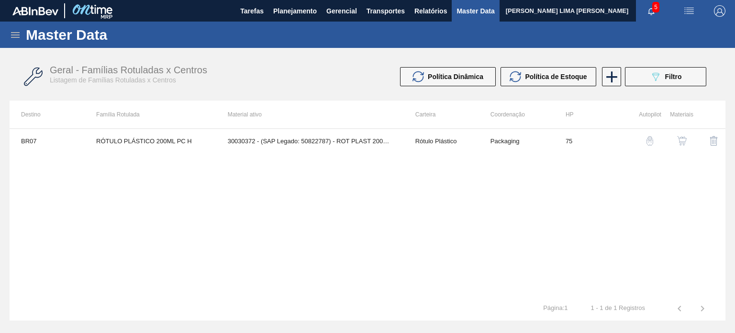
click at [682, 142] on img "button" at bounding box center [682, 141] width 10 height 10
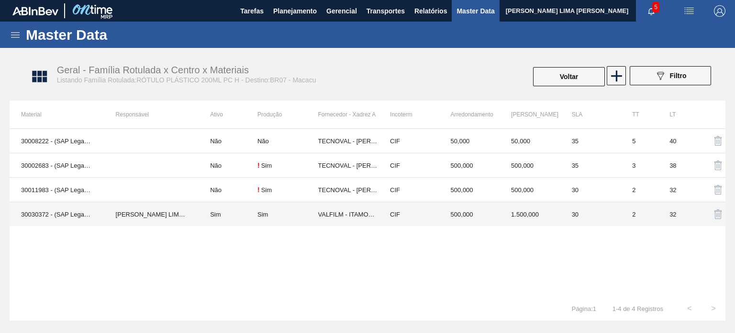
click at [355, 218] on td "VALFILM - ITAMONTE (MG)" at bounding box center [348, 214] width 61 height 24
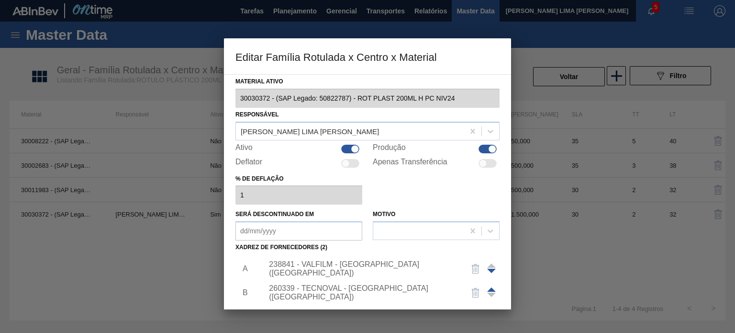
click at [330, 269] on div "238841 - VALFILM - ITAMONTE (MG)" at bounding box center [363, 268] width 188 height 17
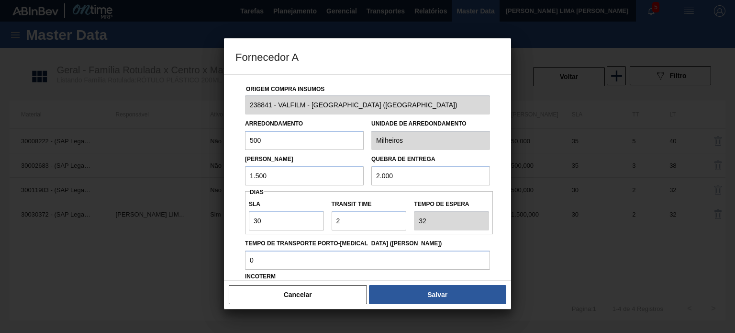
drag, startPoint x: 270, startPoint y: 177, endPoint x: 239, endPoint y: 174, distance: 30.8
click at [239, 174] on div "Origem Compra Insumos 238841 - VALFILM - ITAMONTE (MG) Arredondamento 500 Unida…" at bounding box center [367, 233] width 264 height 317
type input "2.000"
drag, startPoint x: 408, startPoint y: 180, endPoint x: 356, endPoint y: 177, distance: 52.3
click at [355, 177] on div "Lote Mínimo 2.000 Quebra de entrega 2.000" at bounding box center [367, 167] width 253 height 35
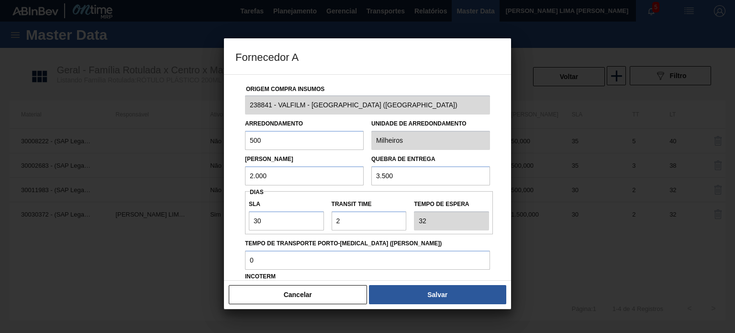
type input "3.500"
click at [430, 308] on div "Cancelar Salvar" at bounding box center [367, 294] width 287 height 29
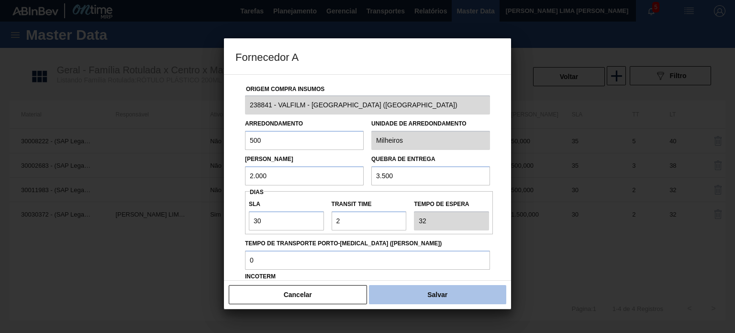
click at [426, 302] on button "Salvar" at bounding box center [437, 294] width 137 height 19
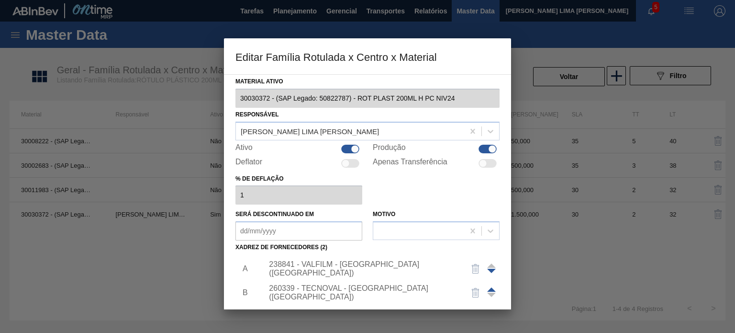
scroll to position [98, 0]
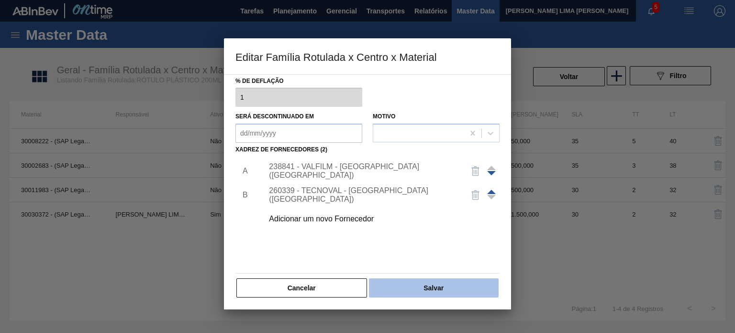
click at [420, 291] on button "Salvar" at bounding box center [434, 287] width 130 height 19
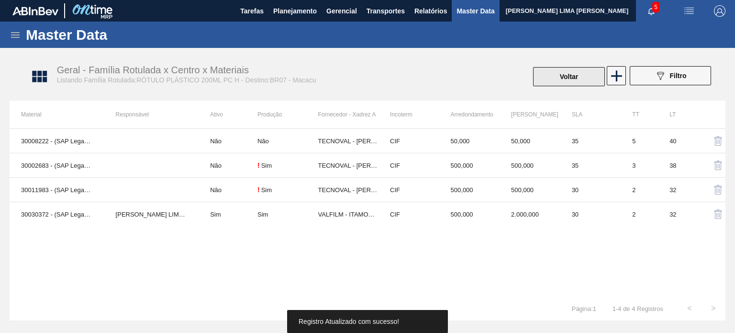
click at [552, 83] on button "Voltar" at bounding box center [569, 76] width 72 height 19
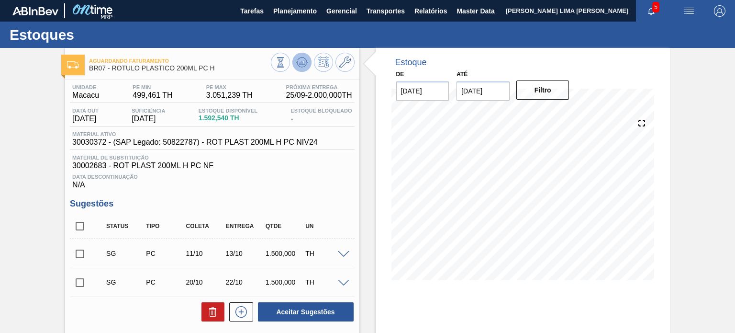
click at [305, 61] on icon at bounding box center [301, 61] width 11 height 11
click at [345, 57] on icon at bounding box center [344, 61] width 11 height 11
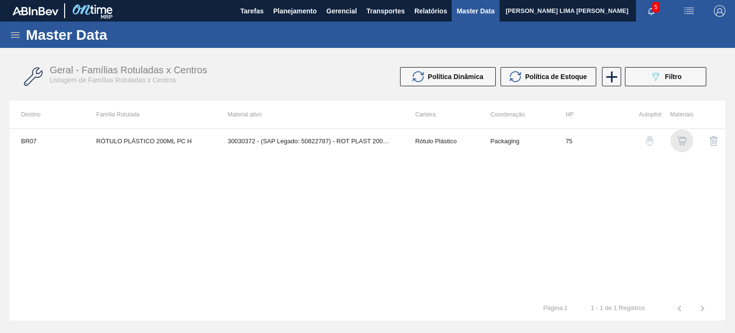
click at [686, 140] on img "button" at bounding box center [682, 141] width 10 height 10
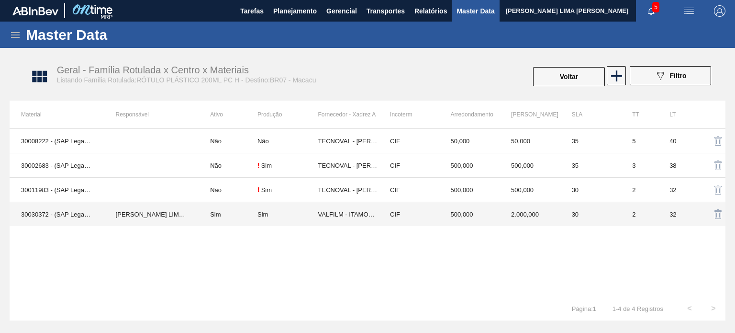
click at [432, 209] on td "CIF" at bounding box center [409, 214] width 61 height 24
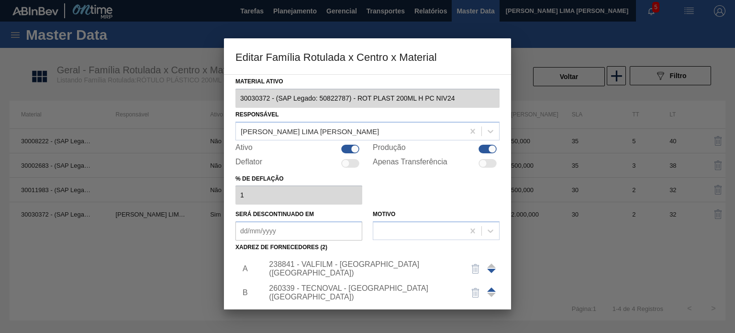
click at [349, 265] on div "238841 - VALFILM - ITAMONTE (MG)" at bounding box center [363, 268] width 188 height 17
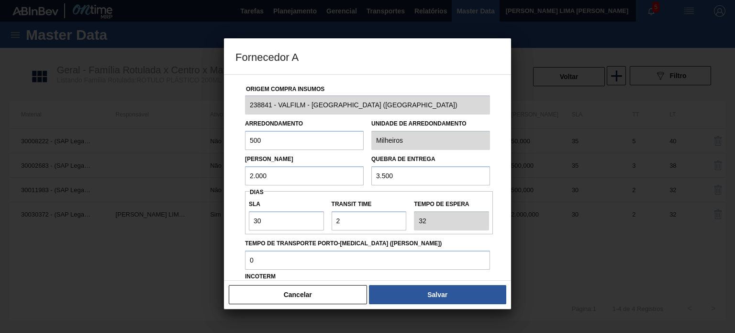
drag, startPoint x: 252, startPoint y: 176, endPoint x: 243, endPoint y: 172, distance: 9.9
click at [243, 172] on div "Lote Mínimo 2.000" at bounding box center [304, 168] width 126 height 33
type input "2.500"
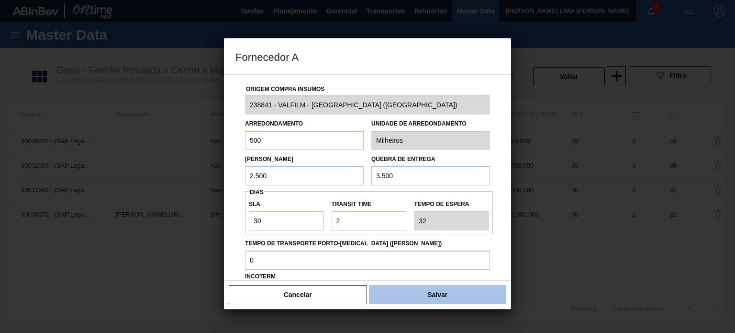
drag, startPoint x: 440, startPoint y: 306, endPoint x: 432, endPoint y: 300, distance: 9.9
click at [439, 306] on div "Cancelar Salvar" at bounding box center [367, 294] width 287 height 29
click at [431, 299] on button "Salvar" at bounding box center [437, 294] width 137 height 19
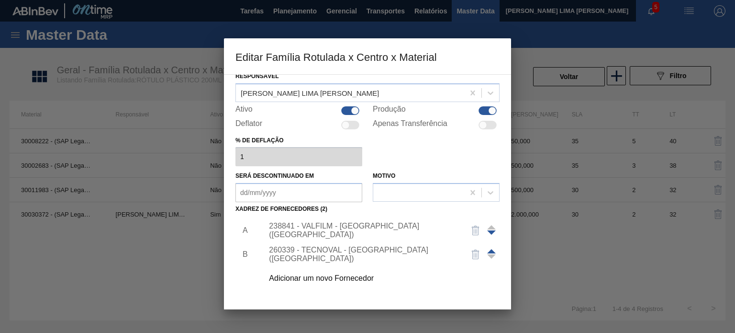
scroll to position [96, 0]
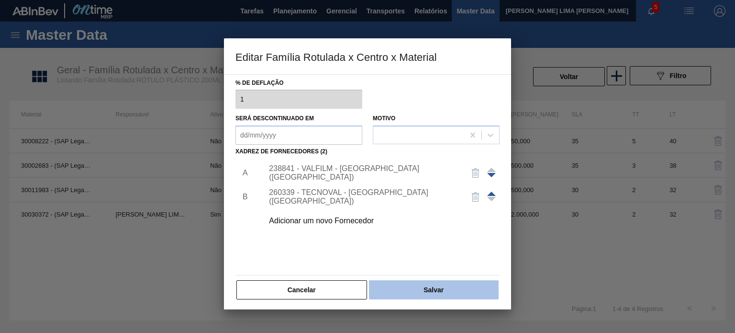
click at [431, 297] on button "Salvar" at bounding box center [434, 289] width 130 height 19
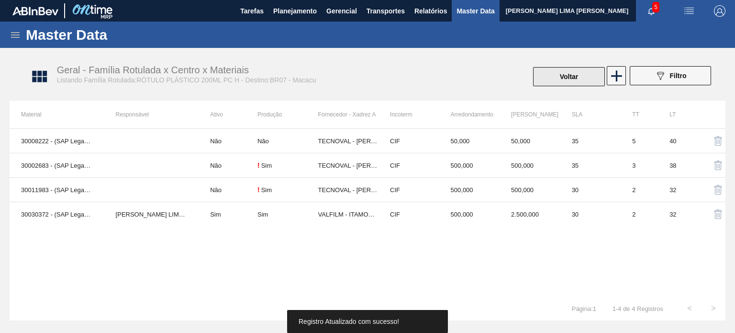
click at [587, 72] on button "Voltar" at bounding box center [569, 76] width 72 height 19
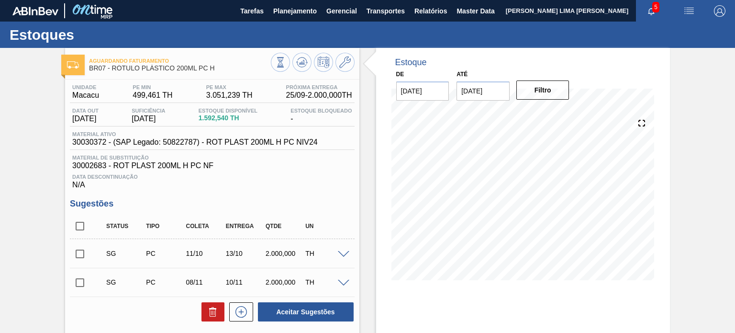
drag, startPoint x: 307, startPoint y: 69, endPoint x: 213, endPoint y: 4, distance: 114.2
click at [306, 69] on button at bounding box center [301, 62] width 19 height 19
click at [93, 246] on span at bounding box center [97, 253] width 14 height 19
click at [78, 248] on input "checkbox" at bounding box center [80, 254] width 20 height 20
click at [302, 304] on button "Aceitar Sugestões" at bounding box center [306, 311] width 96 height 19
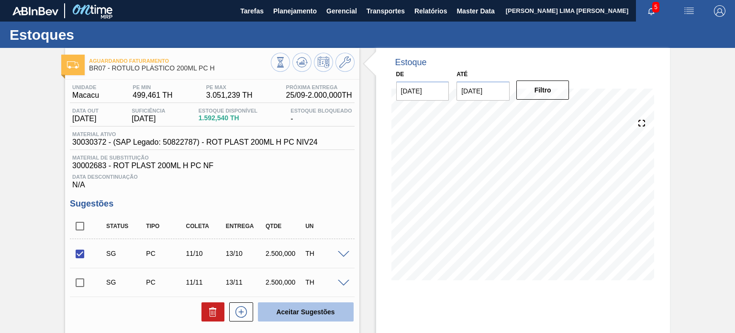
checkbox input "false"
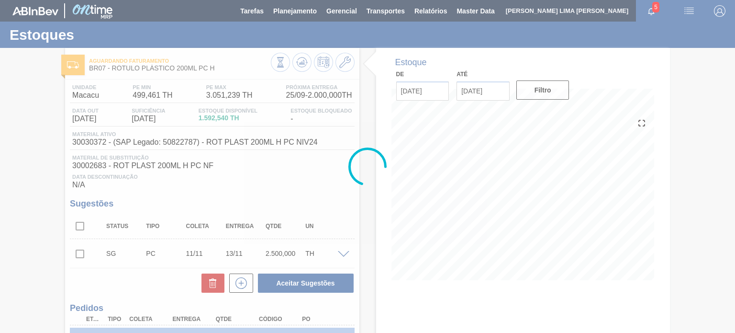
click at [297, 62] on div at bounding box center [367, 166] width 735 height 333
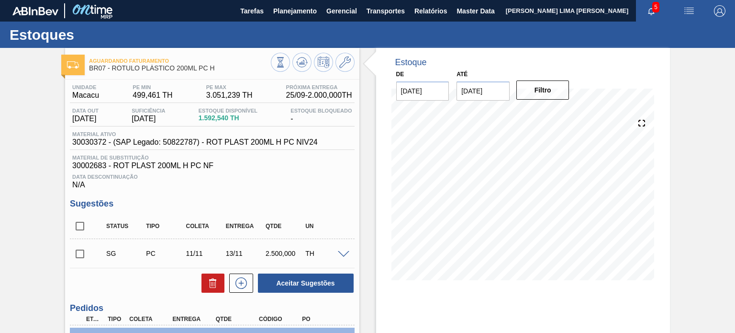
click at [297, 62] on icon at bounding box center [301, 61] width 11 height 11
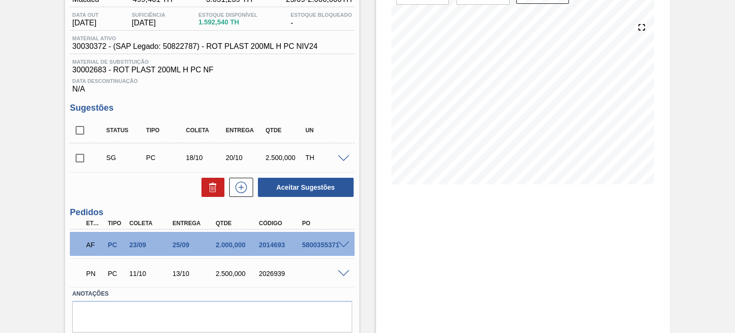
click at [267, 269] on div "PN PC 11/10 13/10 2.500,000 2026939" at bounding box center [209, 272] width 259 height 19
click at [268, 272] on div "2026939" at bounding box center [280, 273] width 47 height 8
copy div "2026939"
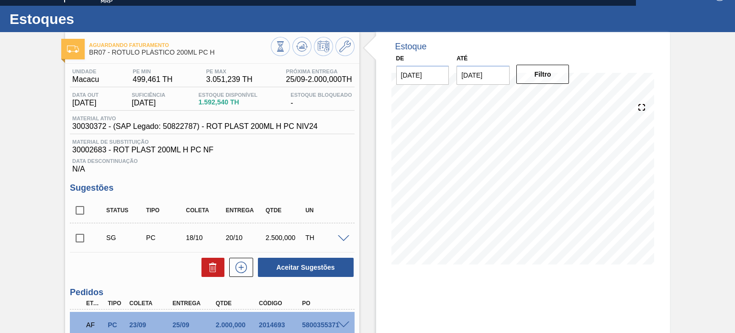
scroll to position [0, 0]
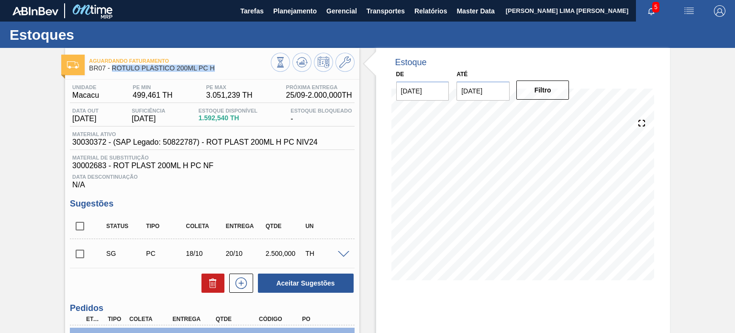
drag, startPoint x: 218, startPoint y: 68, endPoint x: 113, endPoint y: 67, distance: 104.8
click at [113, 67] on span "BR07 - RÓTULO PLÁSTICO 200ML PC H" at bounding box center [179, 68] width 181 height 7
copy span "RÓTULO PLÁSTICO 200ML PC H"
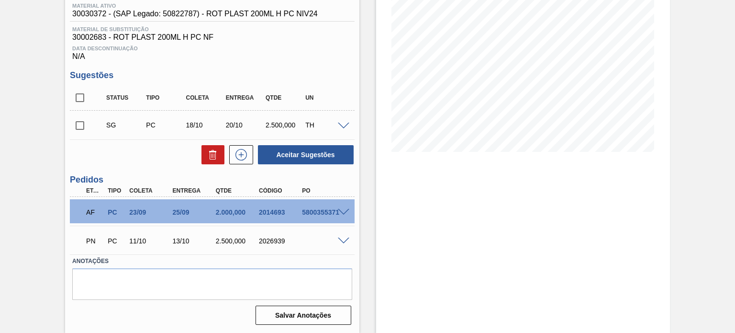
scroll to position [80, 0]
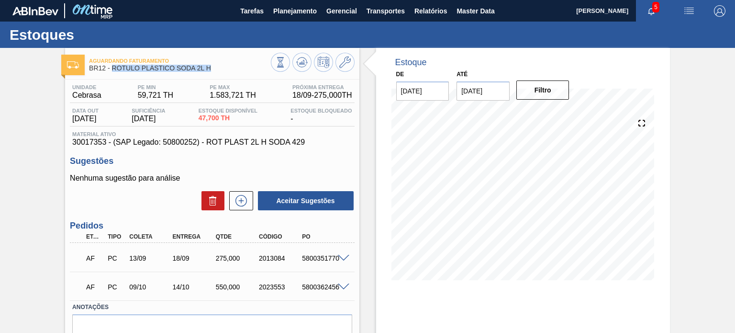
drag, startPoint x: 219, startPoint y: 65, endPoint x: 113, endPoint y: 72, distance: 106.1
click at [113, 72] on div "Aguardando Faturamento BR12 - RÓTULO PLÁSTICO SODA 2L H" at bounding box center [179, 65] width 181 height 22
copy span "RÓTULO PLÁSTICO SODA 2L H"
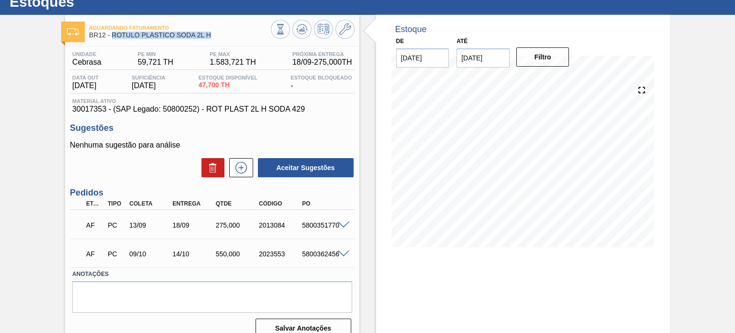
scroll to position [78, 0]
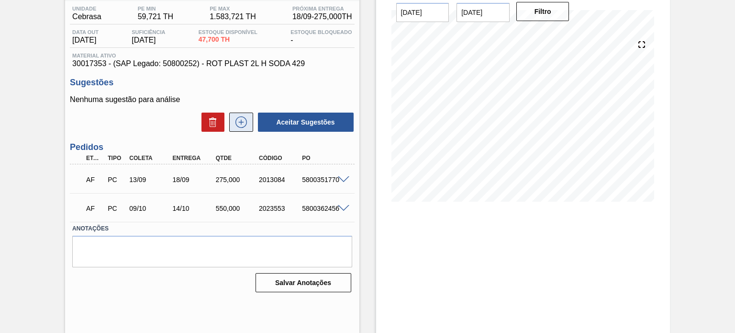
click at [243, 130] on button at bounding box center [241, 121] width 24 height 19
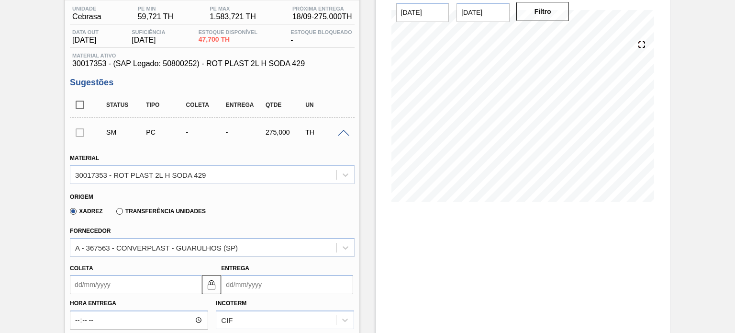
scroll to position [174, 0]
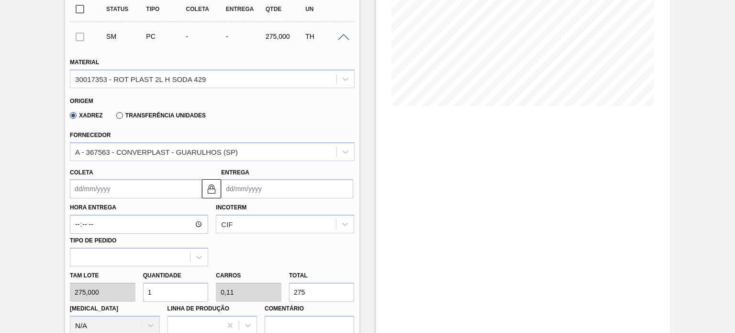
click at [166, 116] on label "Transferência Unidades" at bounding box center [161, 115] width 90 height 7
click at [115, 117] on input "Transferência Unidades" at bounding box center [115, 117] width 0 height 0
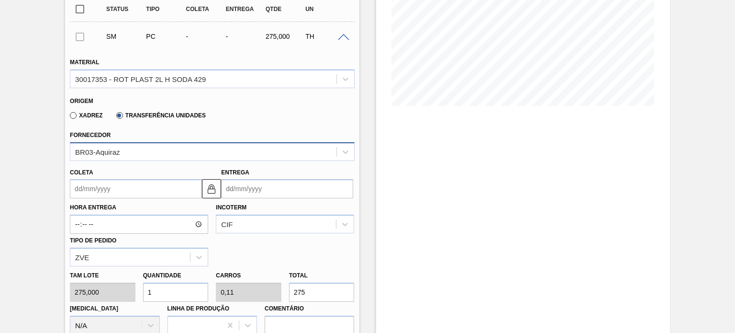
click at [144, 153] on div "BR03-Aquiraz" at bounding box center [203, 152] width 266 height 14
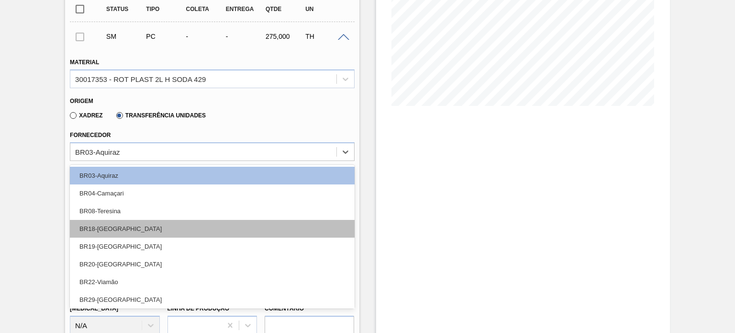
scroll to position [19, 0]
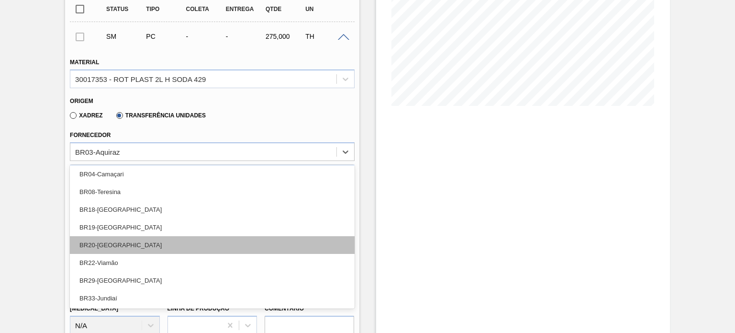
click at [125, 245] on div "BR20-[GEOGRAPHIC_DATA]" at bounding box center [212, 245] width 284 height 18
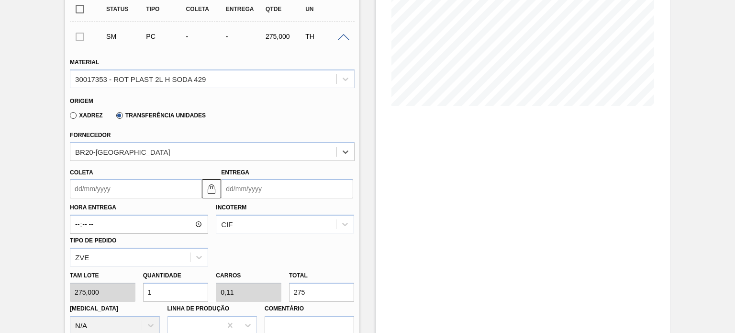
click at [144, 193] on input "Coleta" at bounding box center [136, 188] width 132 height 19
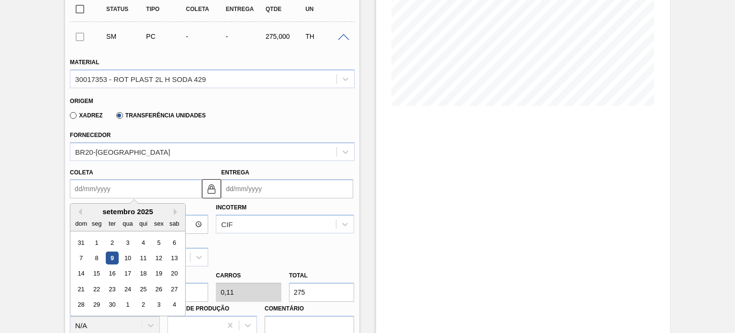
type input "0"
type input "[DATE]"
type input "09"
type input "[DATE]"
type input "09/09/2"
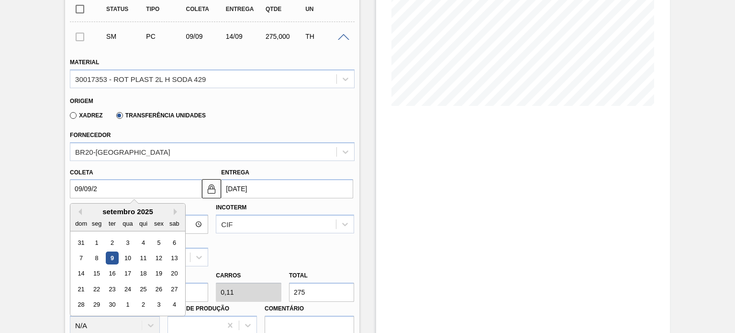
type input "[DATE]"
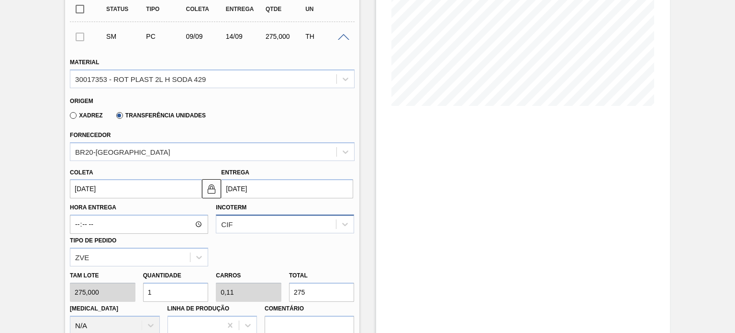
click at [238, 221] on div "CIF" at bounding box center [285, 223] width 138 height 19
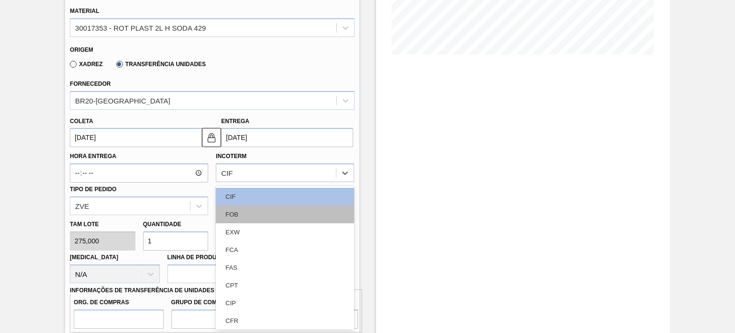
click at [239, 215] on div "FOB" at bounding box center [285, 214] width 138 height 18
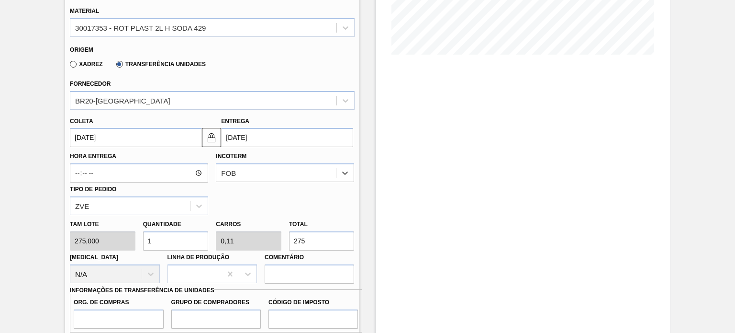
click at [152, 132] on input "[DATE]" at bounding box center [136, 137] width 132 height 19
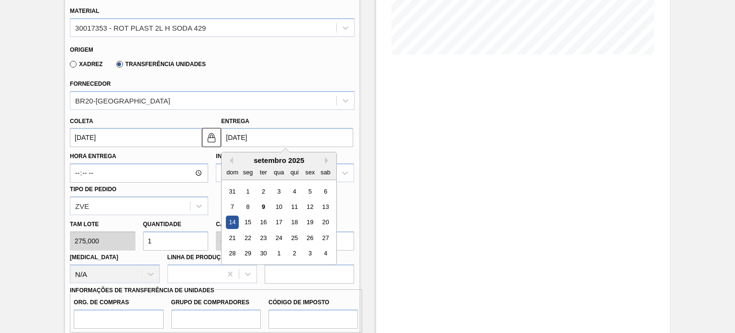
click at [258, 135] on input "[DATE]" at bounding box center [287, 137] width 132 height 19
click at [306, 208] on div "12" at bounding box center [310, 206] width 13 height 13
type input "[DATE]"
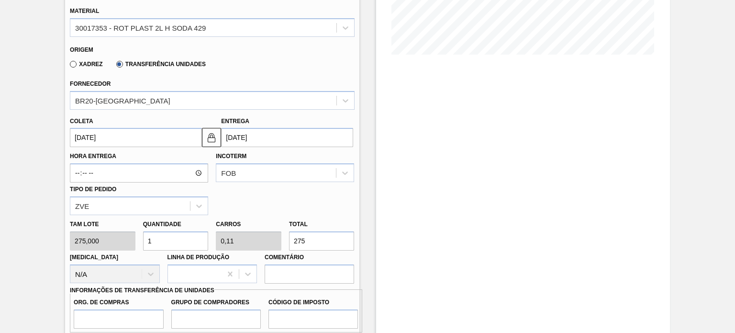
click at [82, 135] on input "[DATE]" at bounding box center [136, 137] width 132 height 19
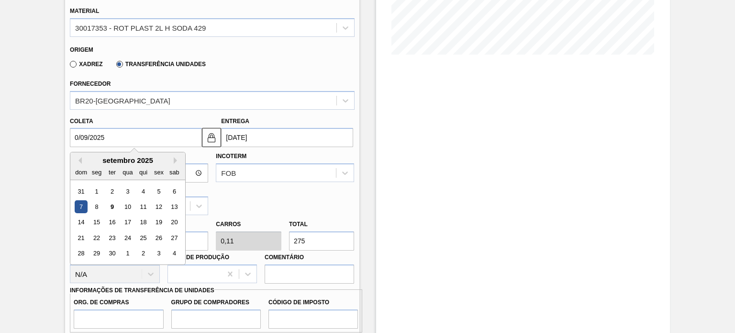
type input "[DATE]"
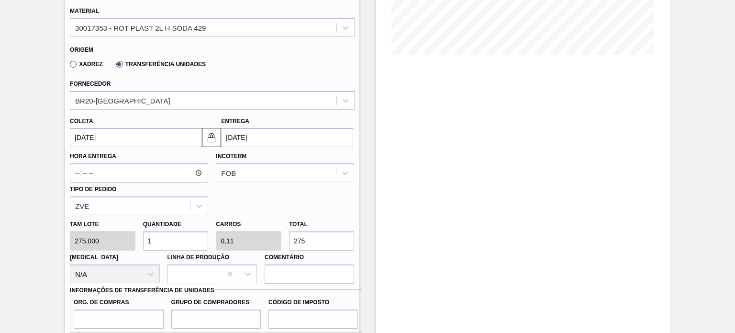
click at [276, 198] on div "Hora Entrega Incoterm FOB Tipo de pedido ZVE" at bounding box center [212, 181] width 292 height 68
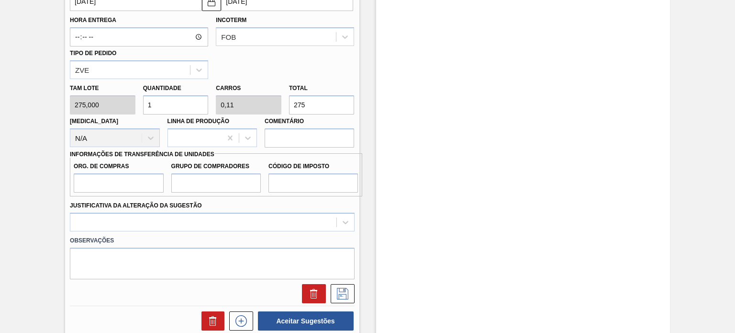
scroll to position [369, 0]
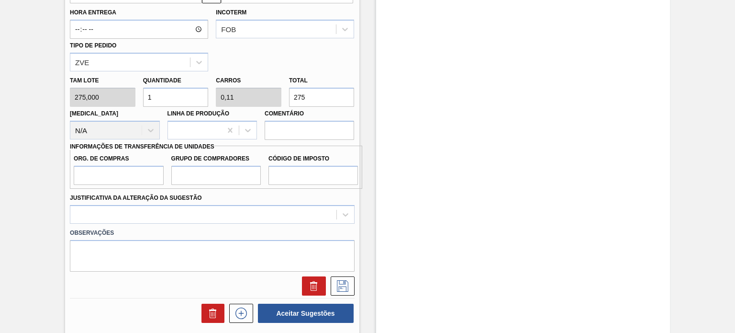
click at [286, 103] on div "Total 275" at bounding box center [321, 90] width 73 height 33
type input "0,011"
type input "0,001"
type input "3"
type input "0,109"
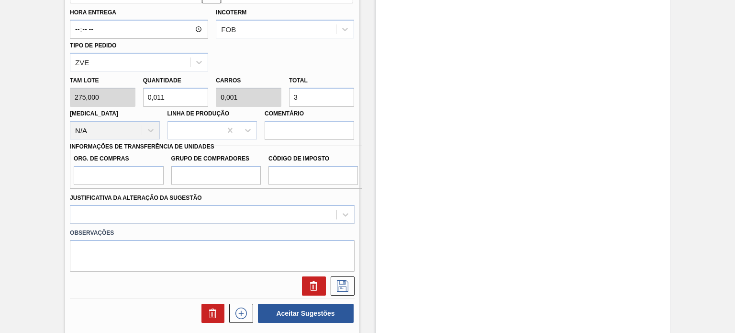
type input "0,012"
type input "30"
type input "1,091"
type input "0,12"
type input "300"
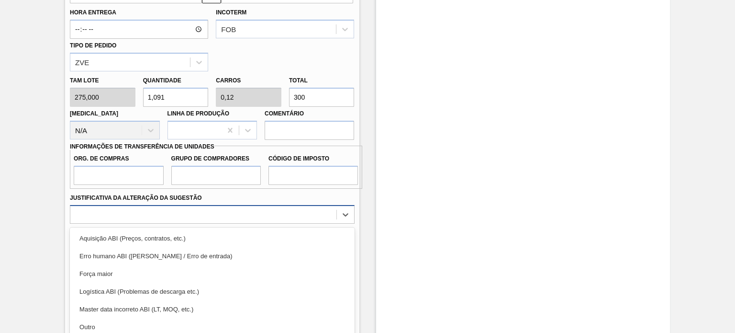
click at [228, 220] on div "option Erro humano ABI (Cálculo / Erro de entrada) focused, 2 of 18. 18 results…" at bounding box center [212, 214] width 284 height 19
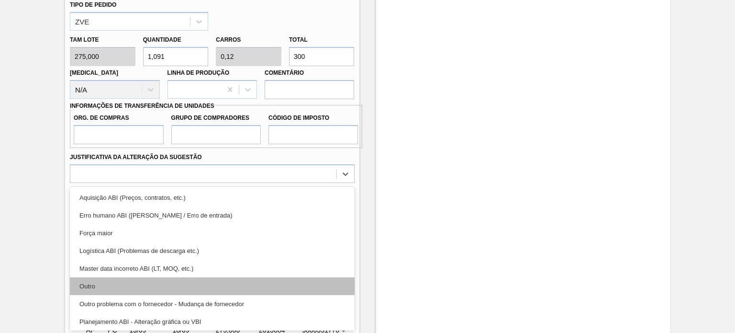
scroll to position [144, 0]
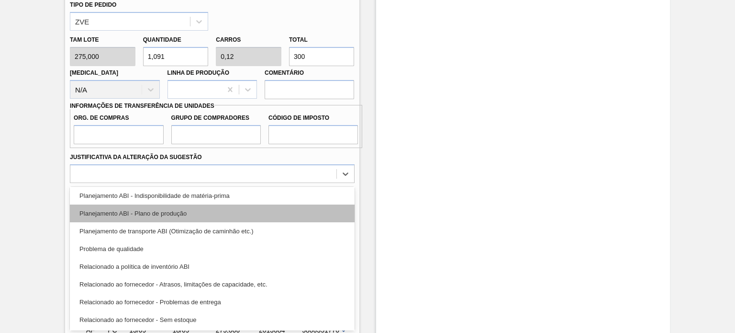
click at [194, 216] on div "Planejamento ABI - Plano de produção" at bounding box center [212, 213] width 284 height 18
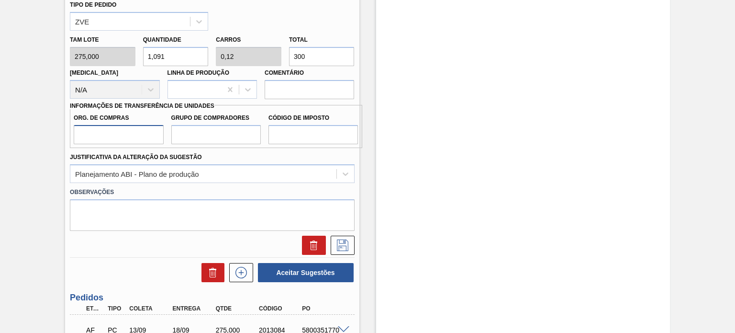
click at [144, 132] on input "Org. de Compras" at bounding box center [119, 134] width 90 height 19
type input "BR00"
click at [216, 137] on input "Grupo de Compradores" at bounding box center [216, 134] width 90 height 19
type input "A01"
click at [291, 137] on input "Código de Imposto" at bounding box center [314, 134] width 90 height 19
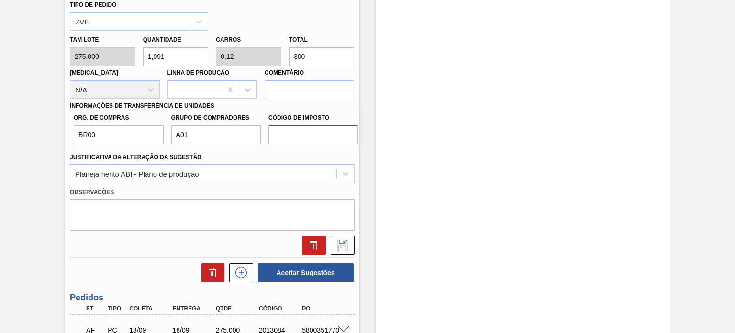
type input "I0"
click at [340, 243] on icon at bounding box center [342, 244] width 15 height 11
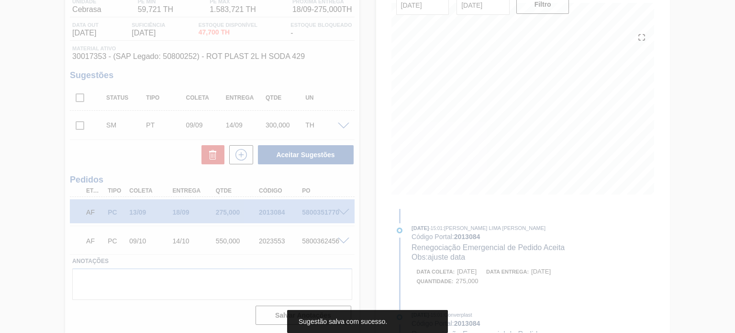
scroll to position [85, 0]
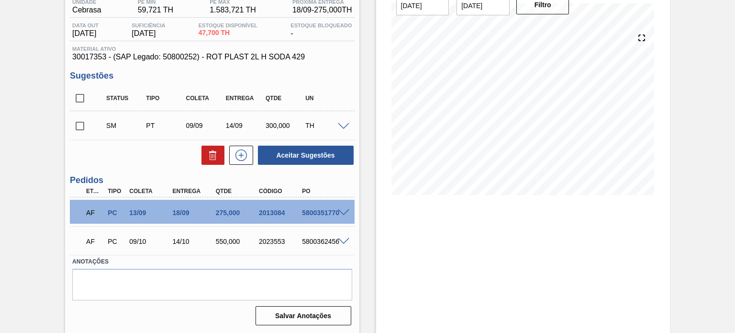
click at [442, 234] on div "Estoque De [DATE] Até [DATE] Filtro" at bounding box center [523, 148] width 294 height 370
click at [79, 118] on input "checkbox" at bounding box center [80, 126] width 20 height 20
click at [325, 146] on button "Aceitar Sugestões" at bounding box center [306, 155] width 96 height 19
checkbox input "false"
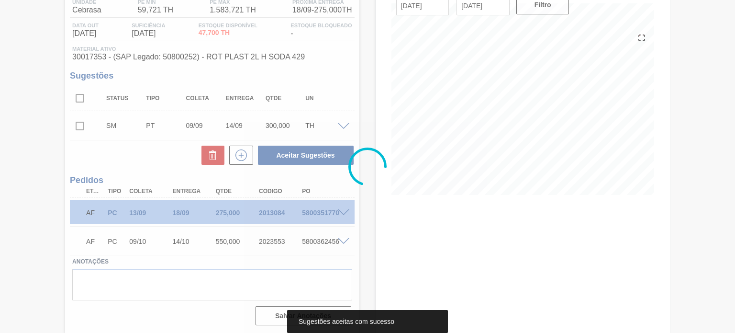
scroll to position [78, 0]
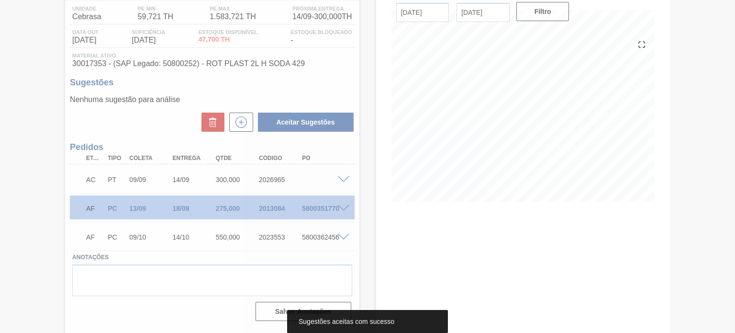
click at [342, 179] on div at bounding box center [367, 166] width 735 height 333
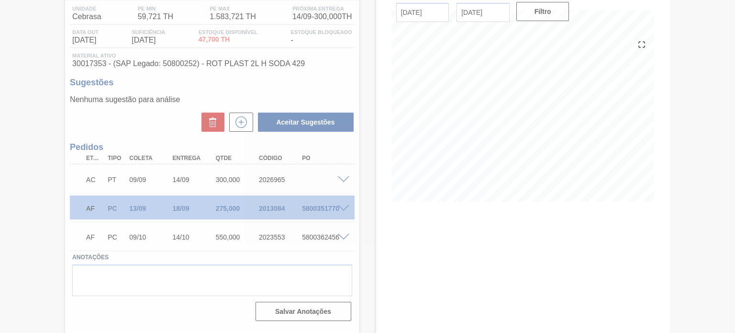
click at [342, 179] on div at bounding box center [367, 166] width 735 height 333
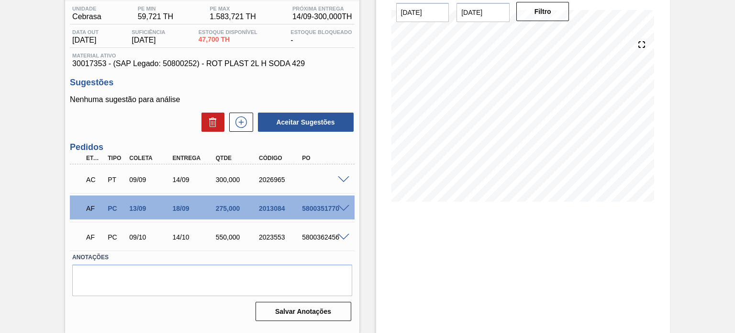
click at [342, 179] on span at bounding box center [343, 179] width 11 height 7
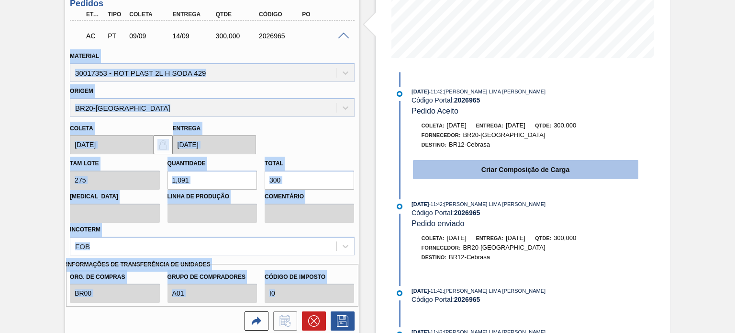
click at [441, 173] on button "Criar Composição de Carga" at bounding box center [525, 169] width 225 height 19
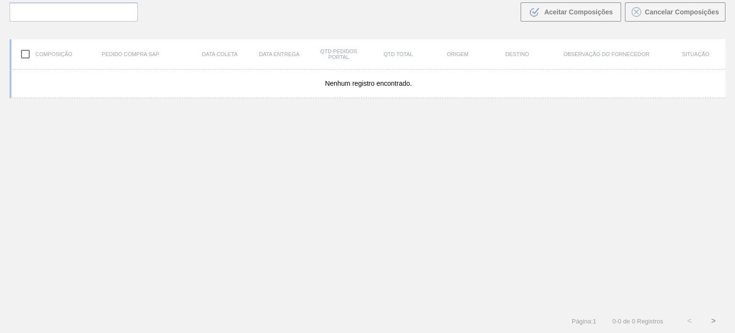
scroll to position [69, 0]
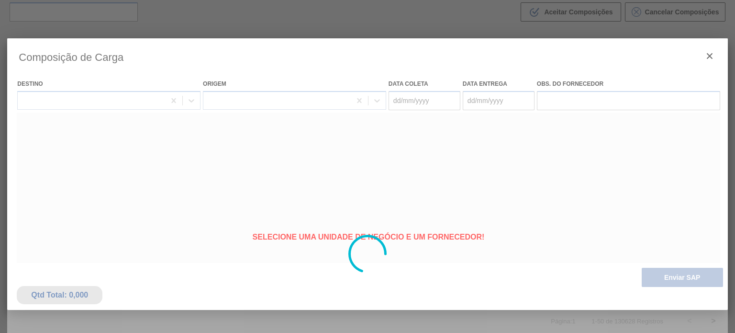
type coleta "[DATE]"
type entrega "14/09/2025"
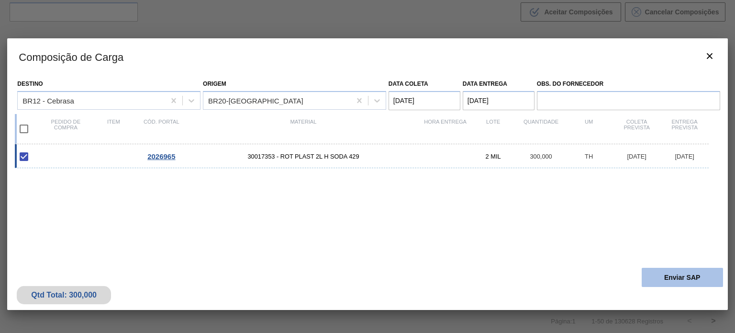
click at [651, 275] on button "Enviar SAP" at bounding box center [682, 277] width 81 height 19
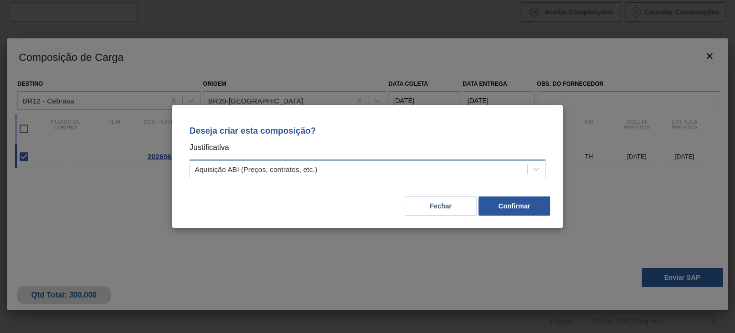
click at [293, 171] on div "Aquisição ABI (Preços, contratos, etc.)" at bounding box center [256, 169] width 123 height 8
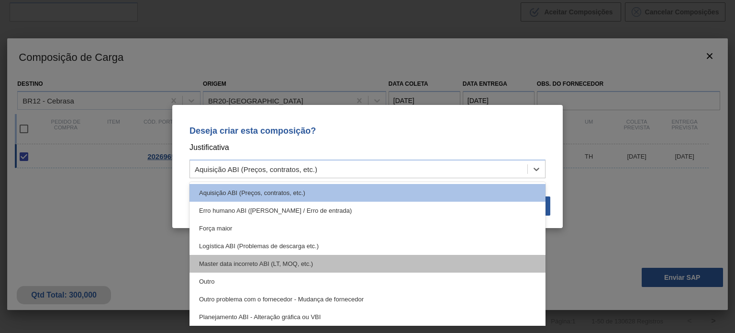
scroll to position [48, 0]
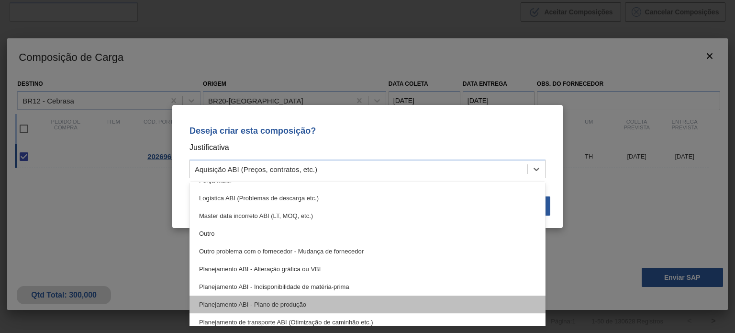
click at [300, 305] on div "Planejamento ABI - Plano de produção" at bounding box center [368, 304] width 356 height 18
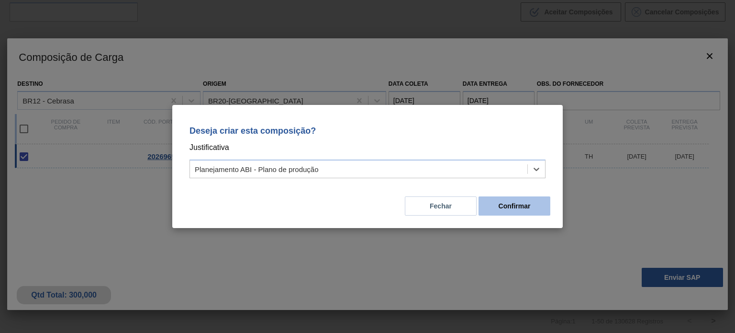
click at [486, 212] on button "Confirmar" at bounding box center [515, 205] width 72 height 19
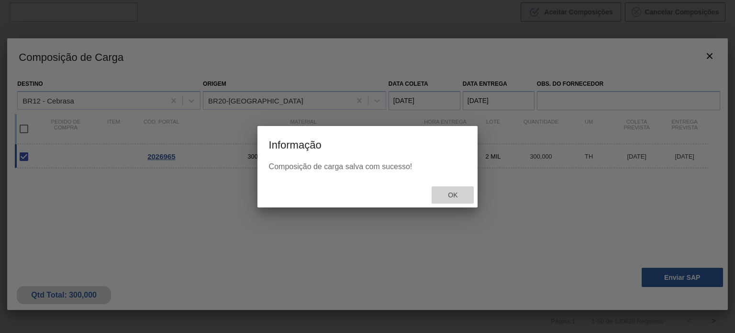
click at [448, 191] on span "Ok" at bounding box center [452, 195] width 25 height 8
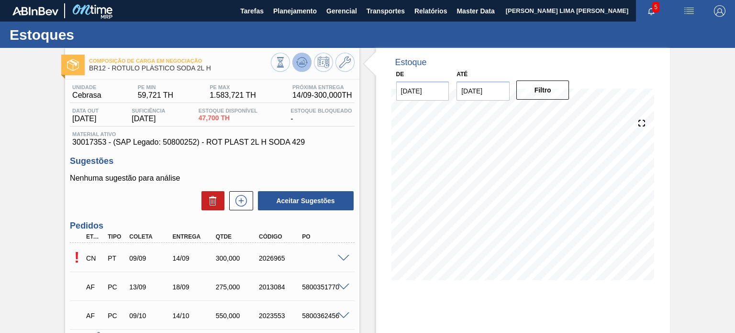
click at [304, 68] on button at bounding box center [301, 62] width 19 height 19
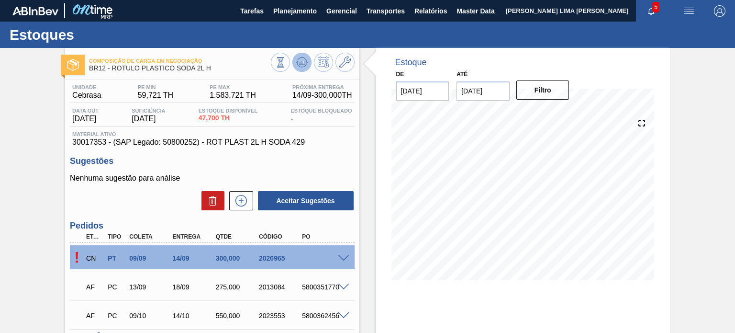
click at [298, 67] on icon at bounding box center [301, 61] width 11 height 11
click at [306, 63] on icon at bounding box center [301, 61] width 11 height 11
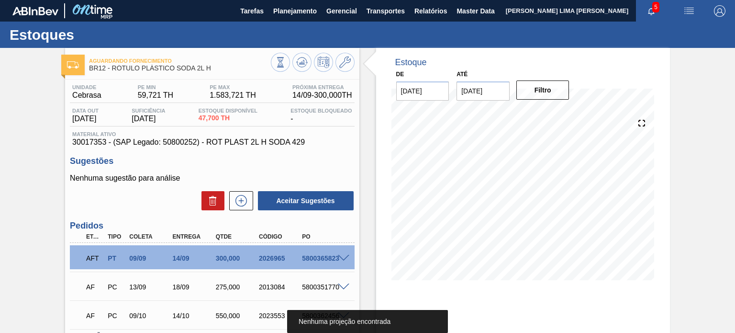
click at [319, 257] on div "5800365823" at bounding box center [323, 258] width 47 height 8
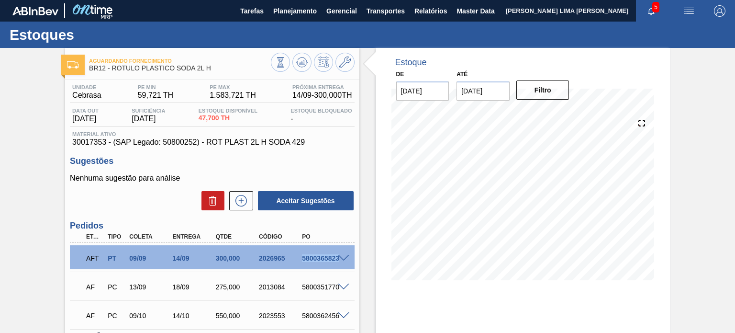
click at [319, 257] on div "5800365823" at bounding box center [323, 258] width 47 height 8
copy div "5800365823"
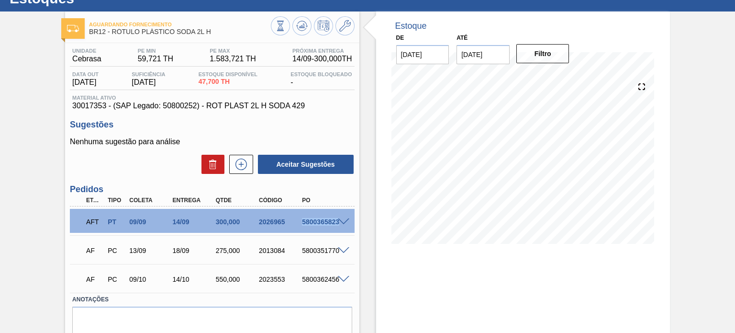
scroll to position [78, 0]
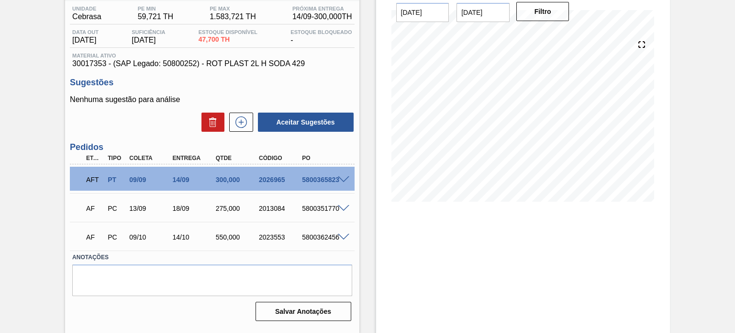
click at [341, 211] on div "AF PC 13/09 18/09 275,000 2013084 5800351770" at bounding box center [212, 207] width 284 height 24
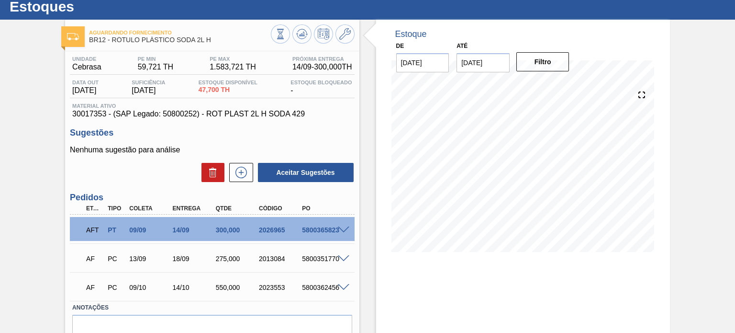
scroll to position [0, 0]
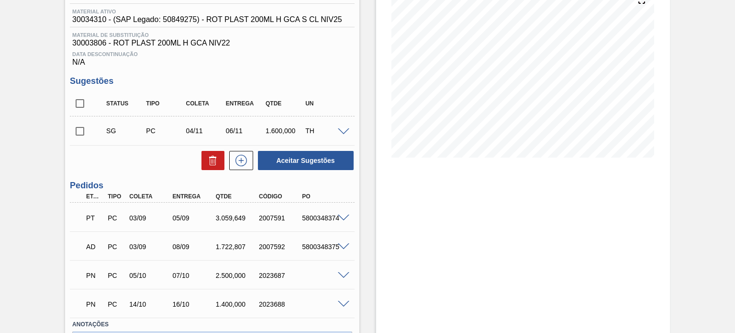
scroll to position [144, 0]
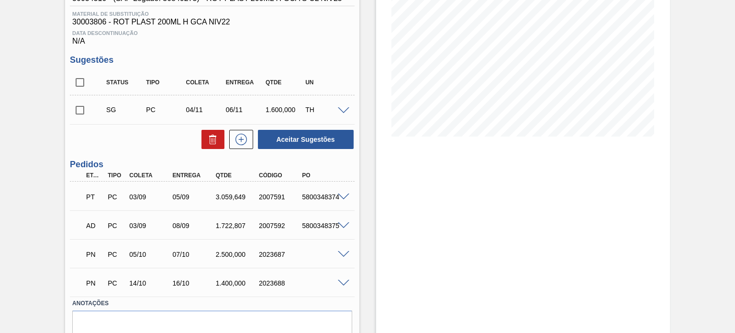
click at [345, 194] on span at bounding box center [343, 196] width 11 height 7
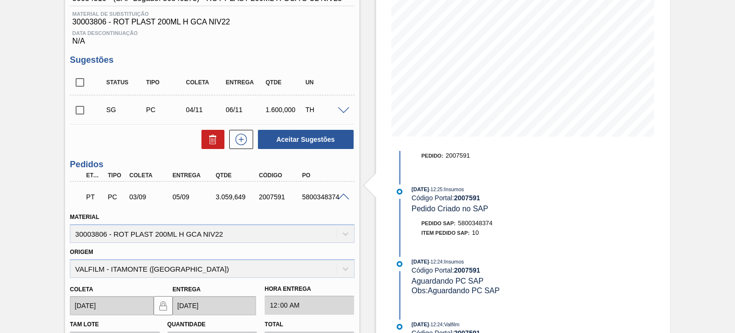
scroll to position [329, 0]
click at [342, 196] on span at bounding box center [343, 196] width 11 height 7
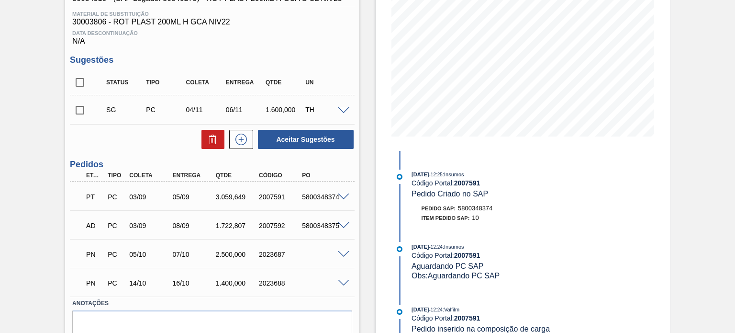
click at [342, 252] on span at bounding box center [343, 254] width 11 height 7
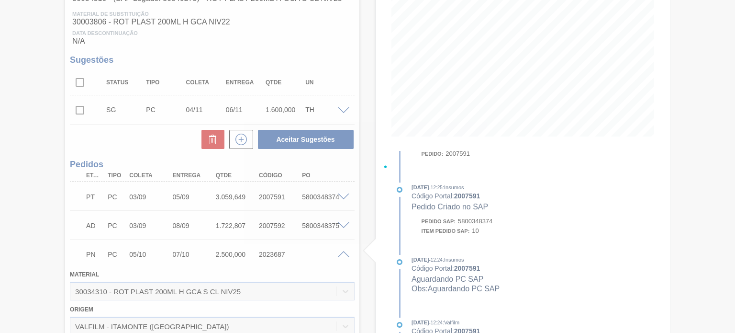
scroll to position [0, 0]
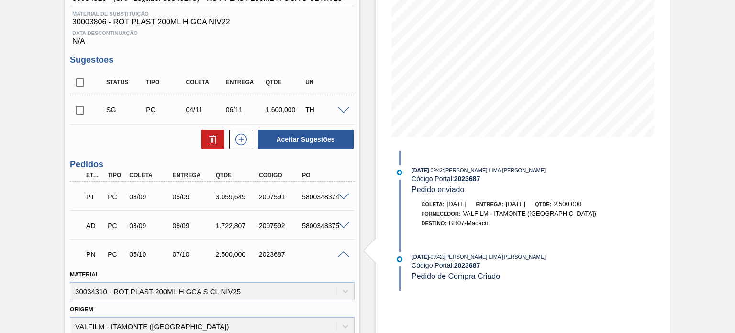
click at [342, 246] on div "PN PC 05/10 07/10 2.500,000 2023687" at bounding box center [212, 253] width 284 height 24
click at [343, 248] on div "PN PC 05/10 07/10 2.500,000 2023687" at bounding box center [212, 253] width 284 height 24
click at [343, 251] on span at bounding box center [343, 254] width 11 height 7
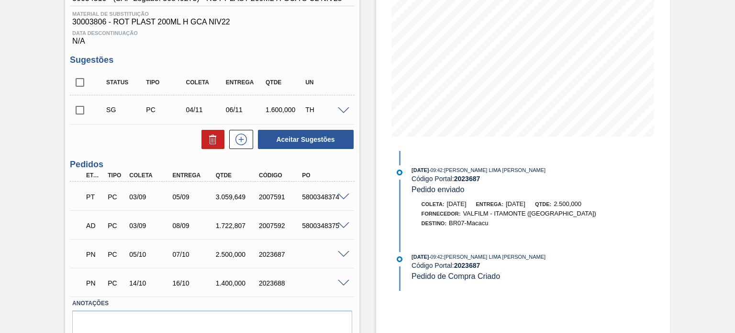
click at [101, 173] on div "Tipo" at bounding box center [112, 175] width 22 height 7
click at [275, 196] on div "2007591" at bounding box center [280, 197] width 47 height 8
copy div "2007591"
click at [341, 196] on span at bounding box center [343, 196] width 11 height 7
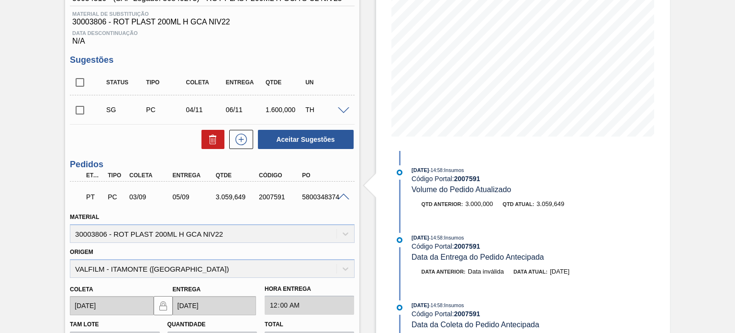
click at [341, 198] on span at bounding box center [343, 196] width 11 height 7
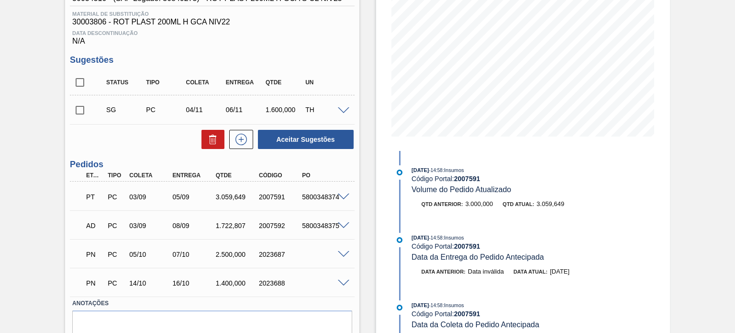
click at [344, 226] on span at bounding box center [343, 225] width 11 height 7
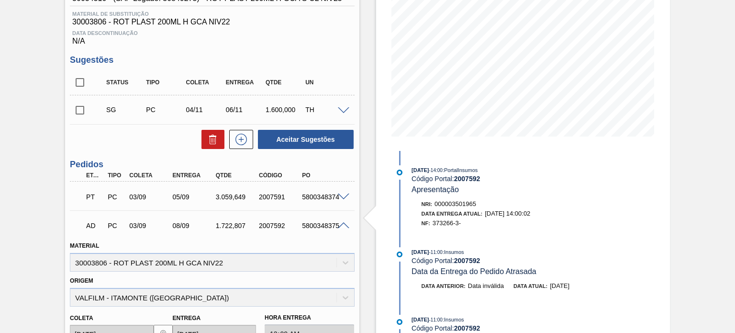
click at [347, 225] on span at bounding box center [343, 225] width 11 height 7
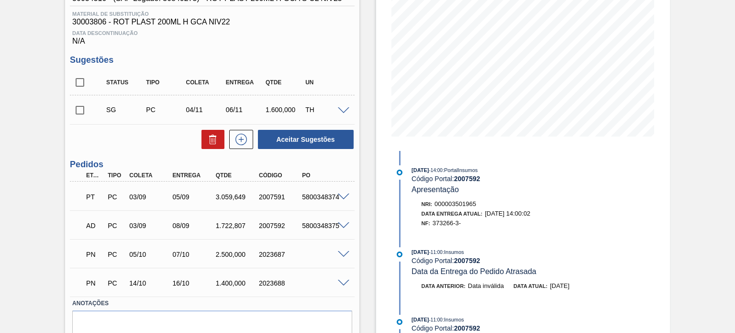
click at [345, 191] on div "PT PC 03/09 05/09 3.059,649 2007591 5800348374" at bounding box center [212, 196] width 284 height 24
click at [344, 194] on span at bounding box center [343, 196] width 11 height 7
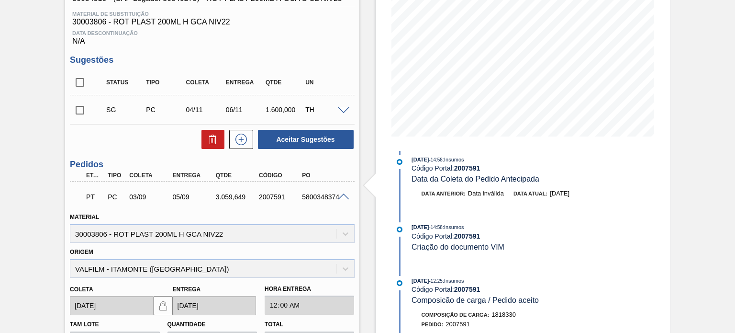
scroll to position [191, 0]
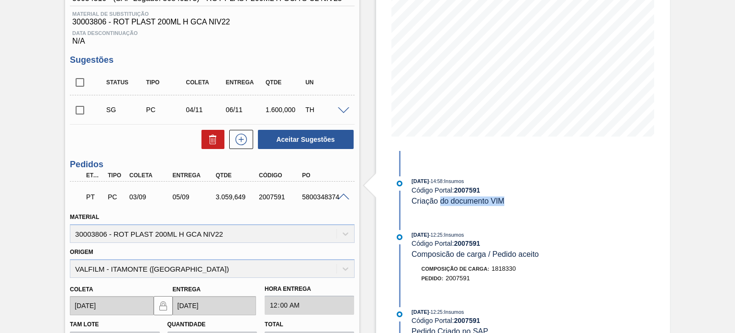
drag, startPoint x: 461, startPoint y: 200, endPoint x: 418, endPoint y: 199, distance: 43.1
click at [431, 199] on div "03/09/2025 - 14:58 : Insumos Código Portal: 2007591 Criação do documento VIM" at bounding box center [525, 190] width 227 height 29
click at [344, 198] on span at bounding box center [343, 196] width 11 height 7
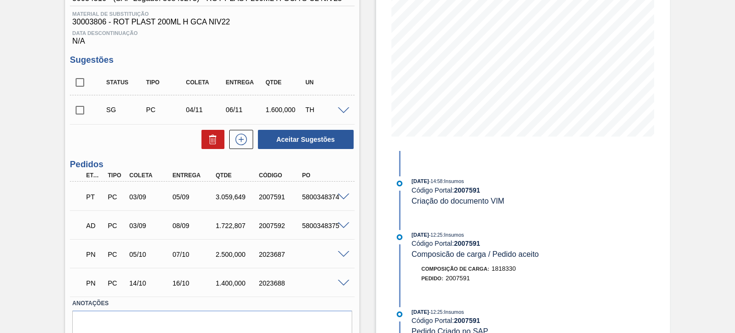
click at [341, 225] on span at bounding box center [343, 225] width 11 height 7
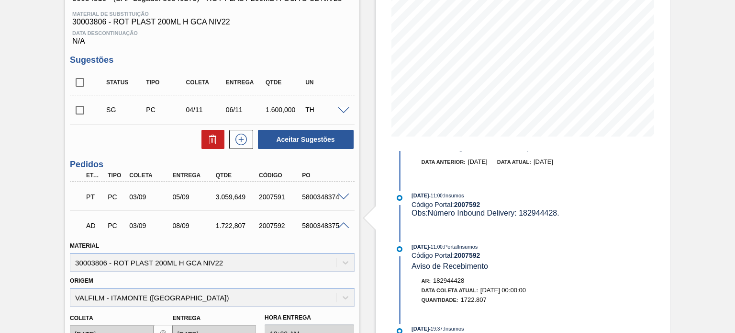
click at [345, 194] on span at bounding box center [343, 196] width 11 height 7
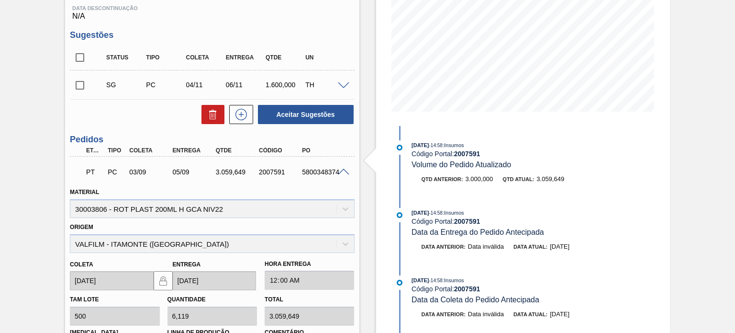
scroll to position [96, 0]
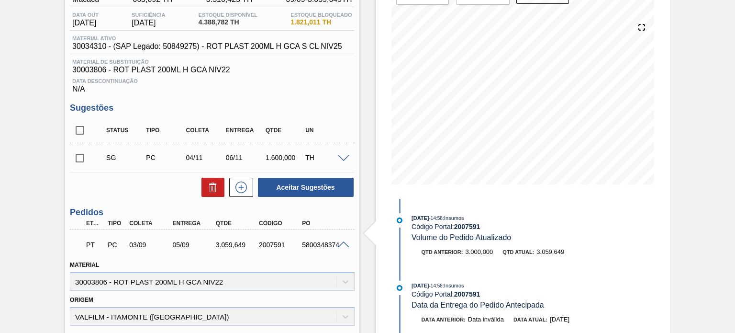
click at [341, 243] on span at bounding box center [343, 244] width 11 height 7
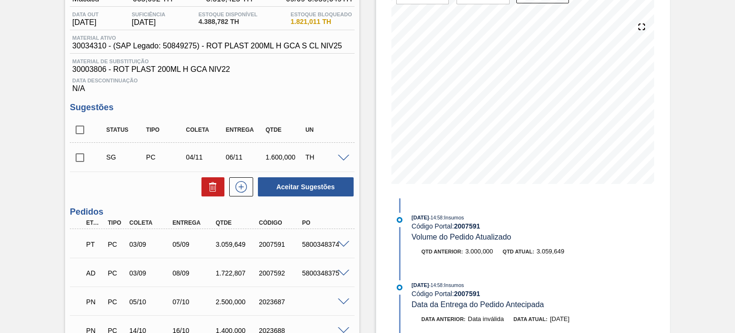
scroll to position [144, 0]
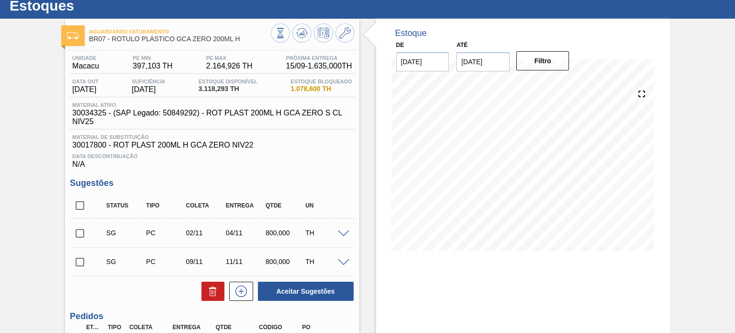
scroll to position [12, 0]
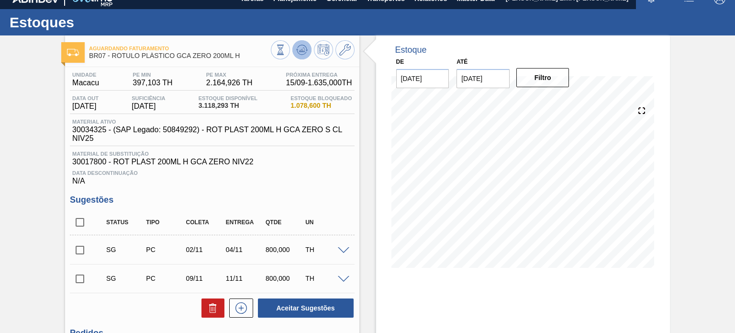
click at [302, 53] on icon at bounding box center [301, 49] width 11 height 11
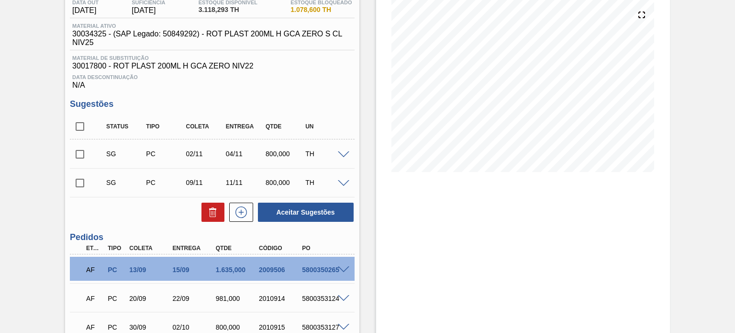
scroll to position [204, 0]
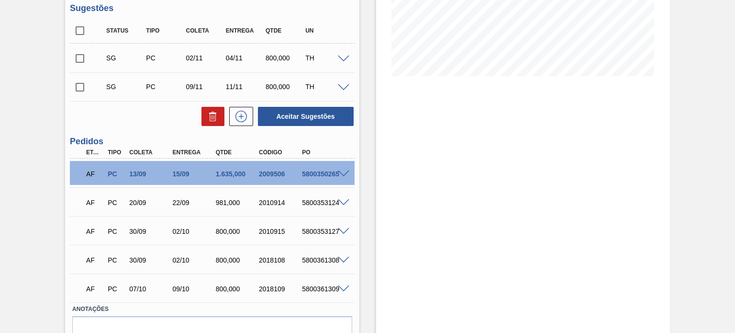
click at [344, 175] on span at bounding box center [343, 173] width 11 height 7
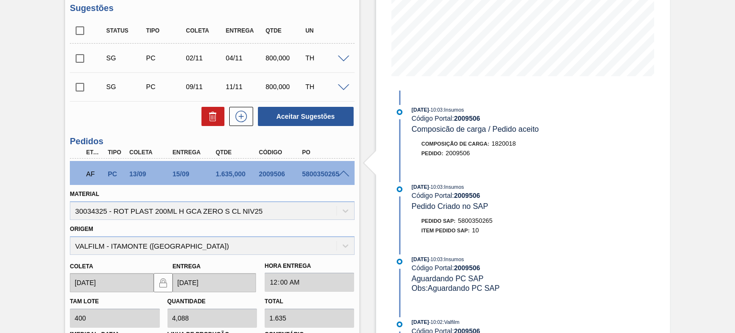
click at [340, 175] on span at bounding box center [343, 173] width 11 height 7
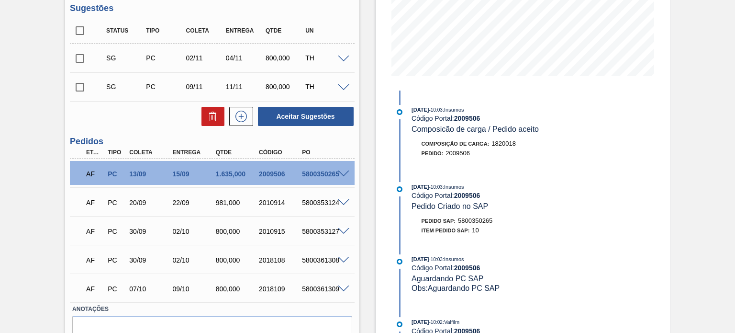
click at [342, 204] on span at bounding box center [343, 202] width 11 height 7
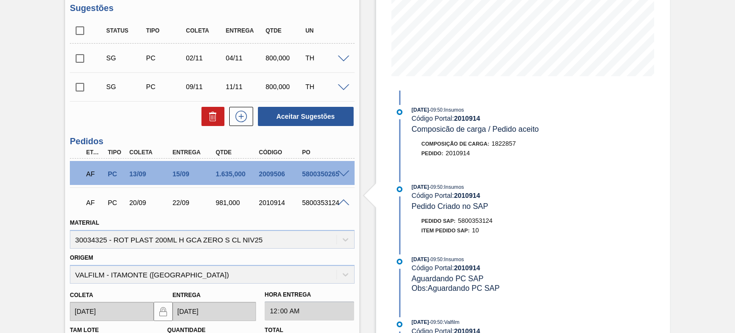
click at [342, 204] on span at bounding box center [343, 202] width 11 height 7
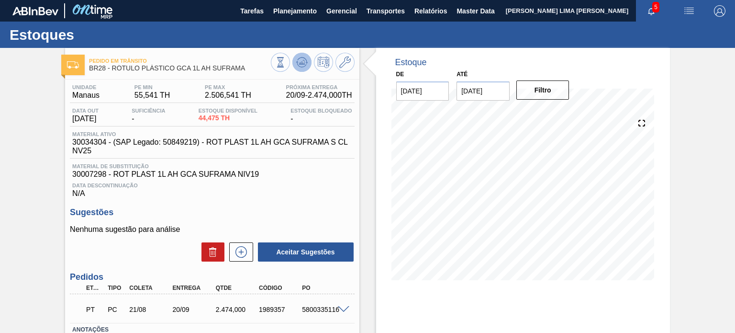
click at [301, 63] on icon at bounding box center [302, 62] width 6 height 4
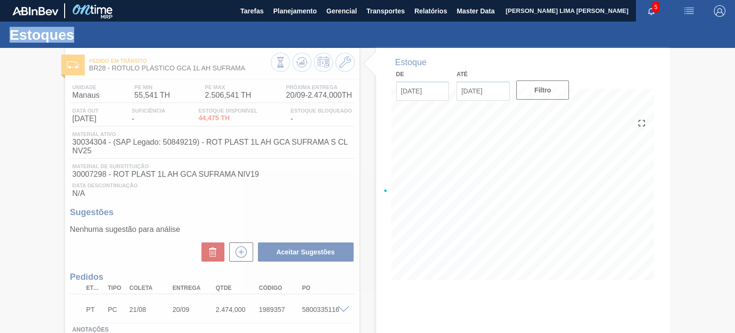
click at [301, 63] on div at bounding box center [367, 190] width 735 height 285
